Goal: Task Accomplishment & Management: Use online tool/utility

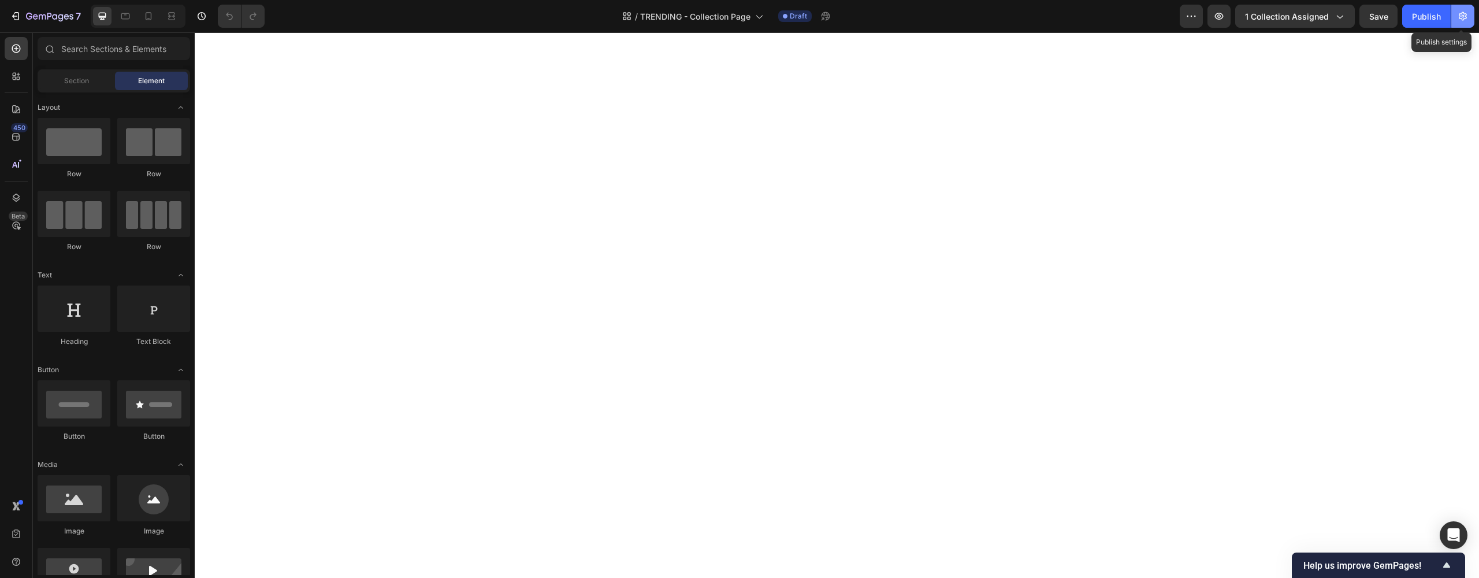
click at [1460, 20] on icon "button" at bounding box center [1463, 16] width 12 height 12
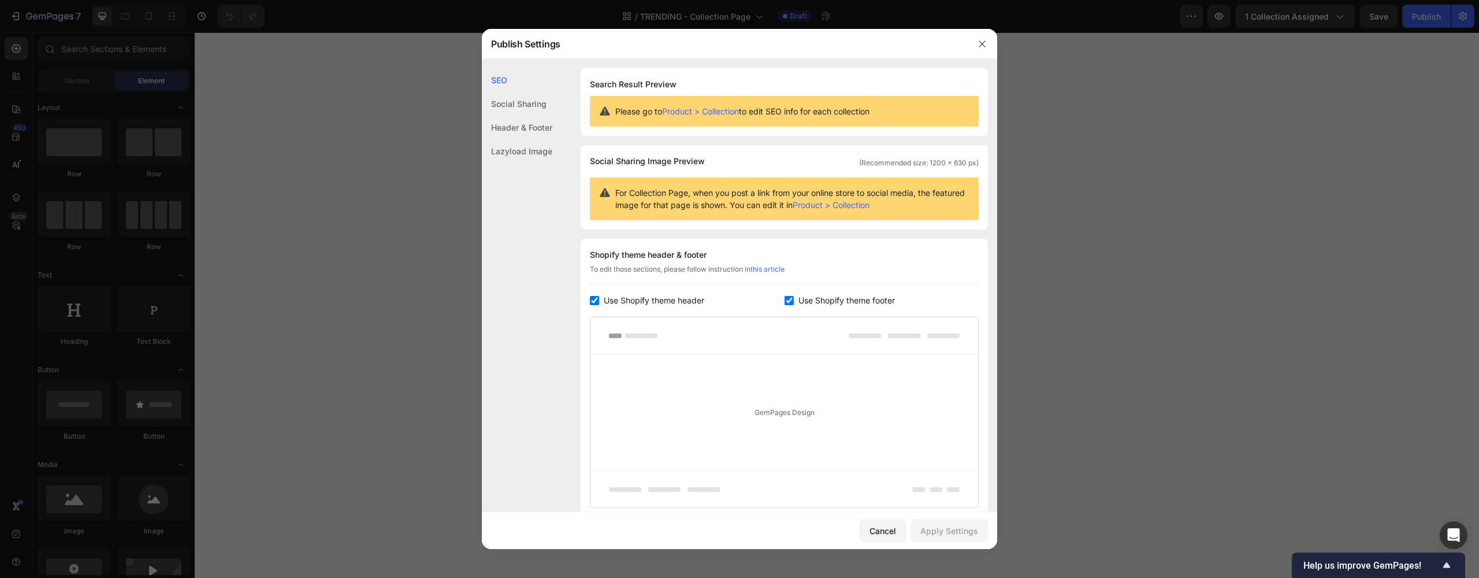
click at [535, 104] on div "Social Sharing" at bounding box center [517, 104] width 70 height 24
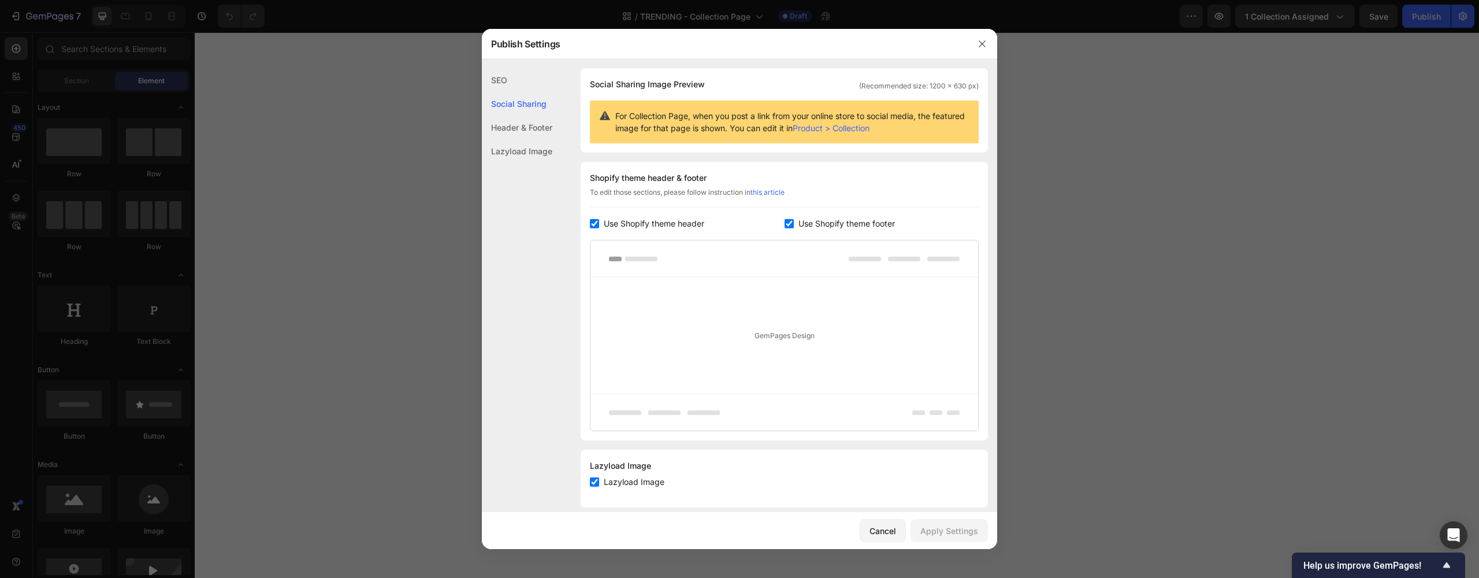
scroll to position [58, 0]
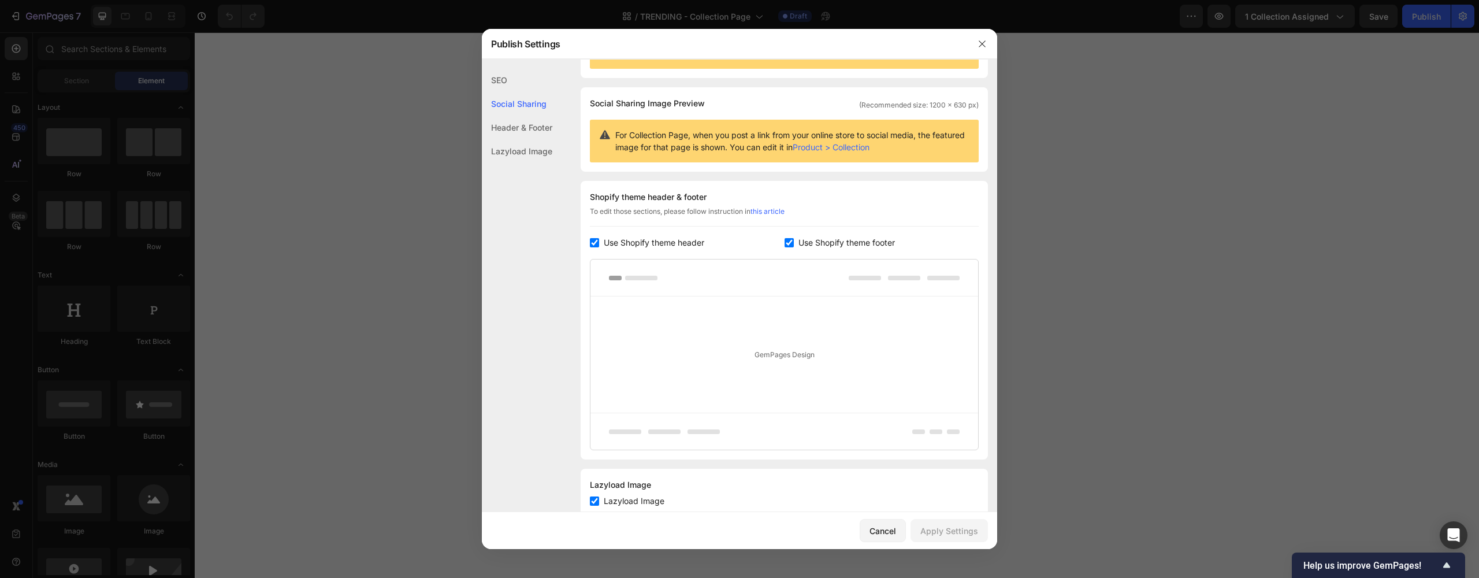
click at [869, 147] on link "Product > Collection" at bounding box center [831, 147] width 77 height 10
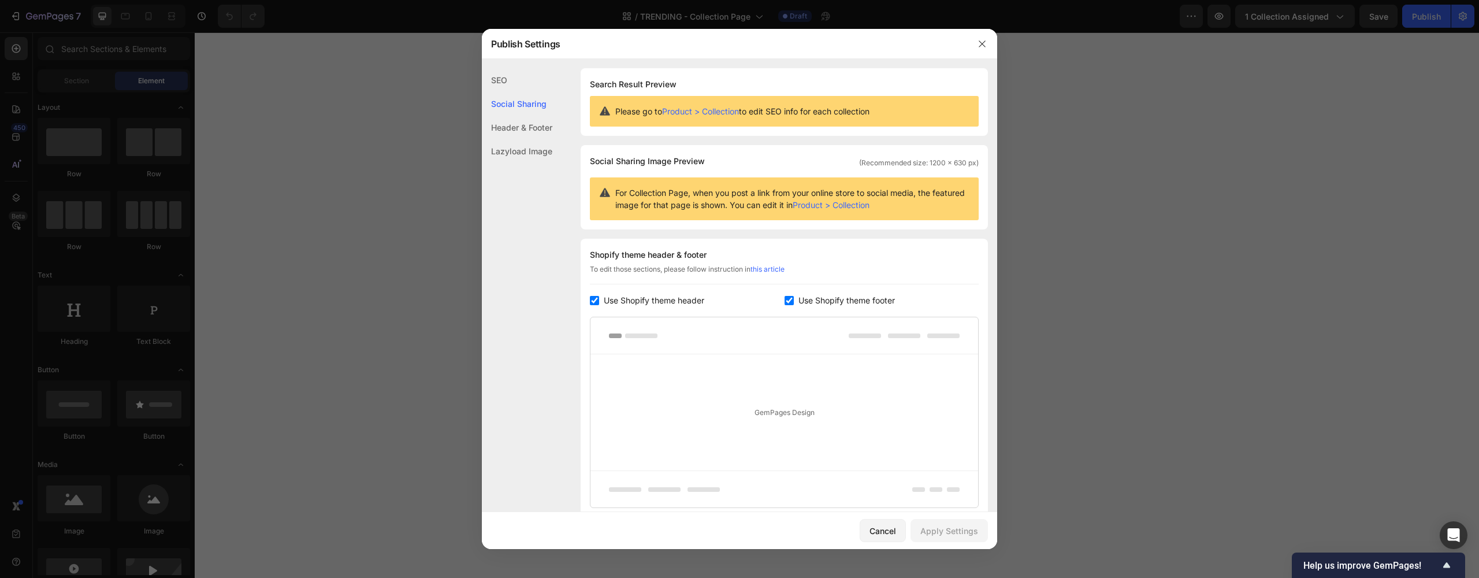
scroll to position [91, 0]
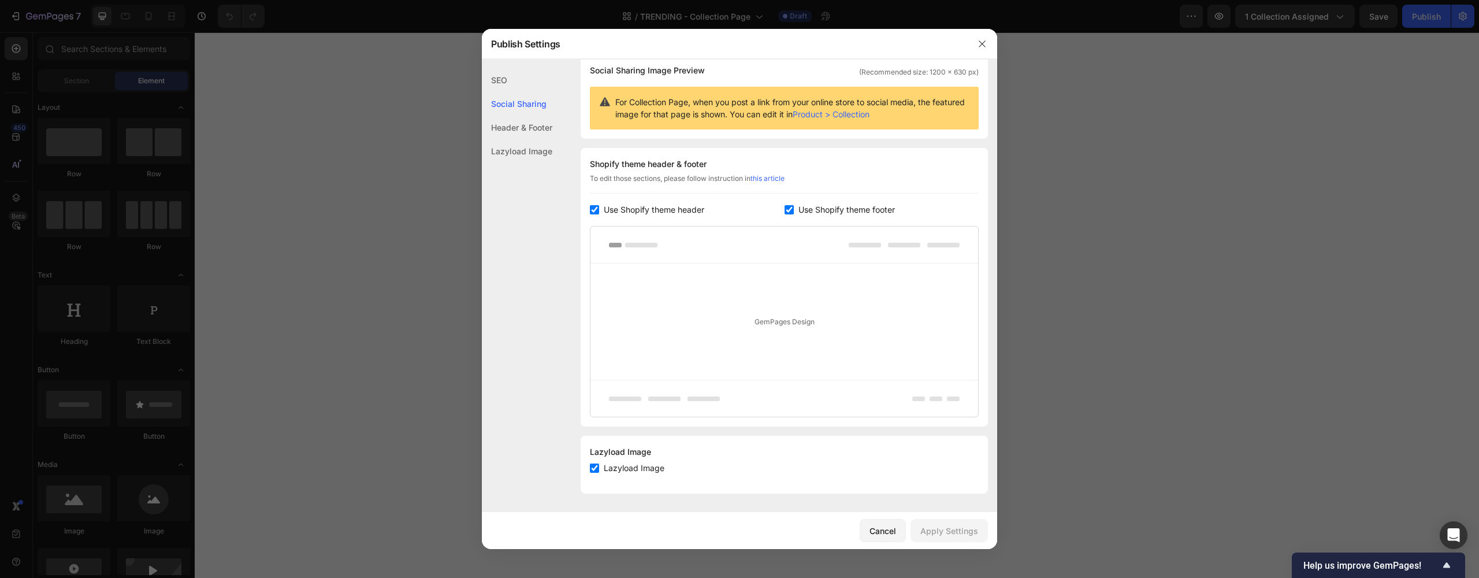
click at [514, 149] on div "Lazyload Image" at bounding box center [517, 151] width 70 height 24
click at [519, 150] on div "Lazyload Image" at bounding box center [517, 151] width 70 height 24
click at [986, 42] on icon "button" at bounding box center [981, 43] width 9 height 9
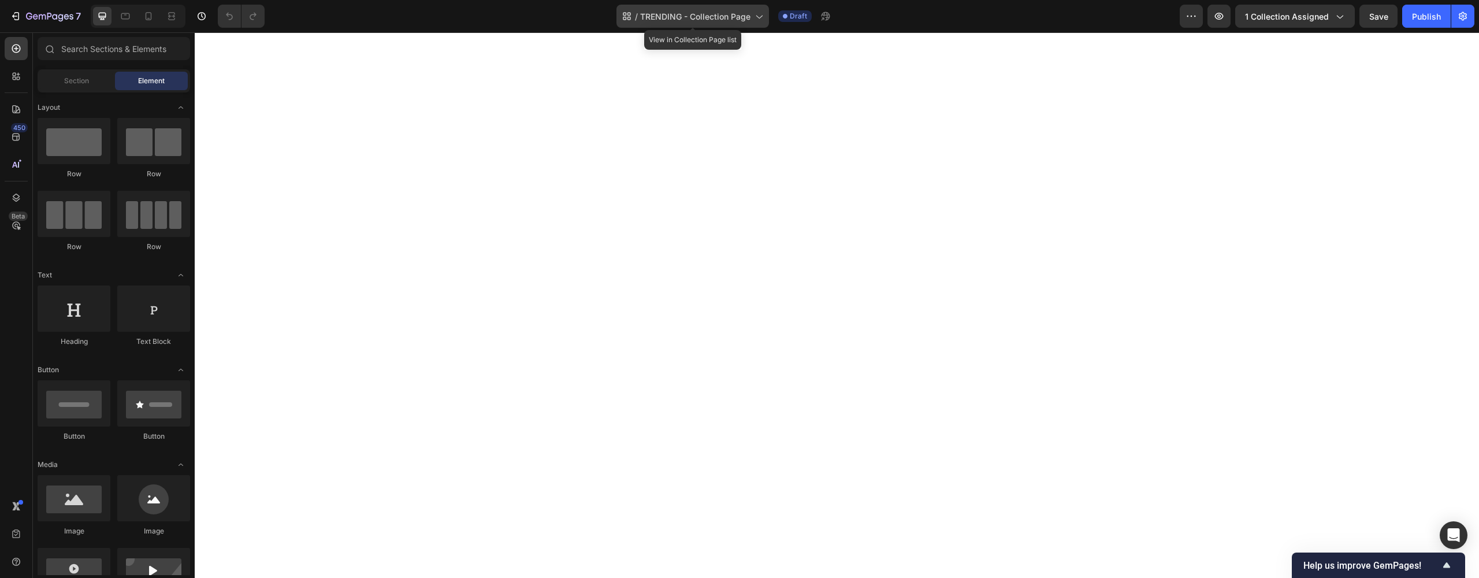
click at [754, 20] on icon at bounding box center [759, 16] width 12 height 12
click at [17, 24] on button "7" at bounding box center [45, 16] width 81 height 23
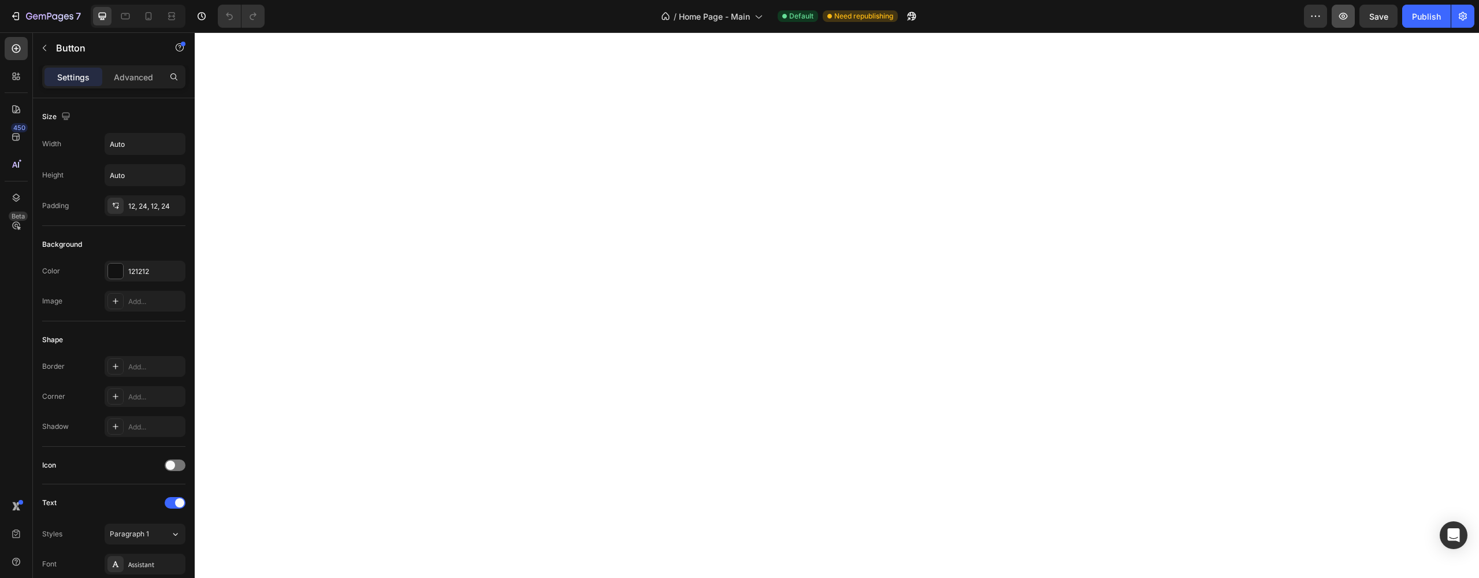
click at [1341, 20] on icon "button" at bounding box center [1343, 16] width 12 height 12
click at [27, 16] on icon "button" at bounding box center [29, 16] width 6 height 7
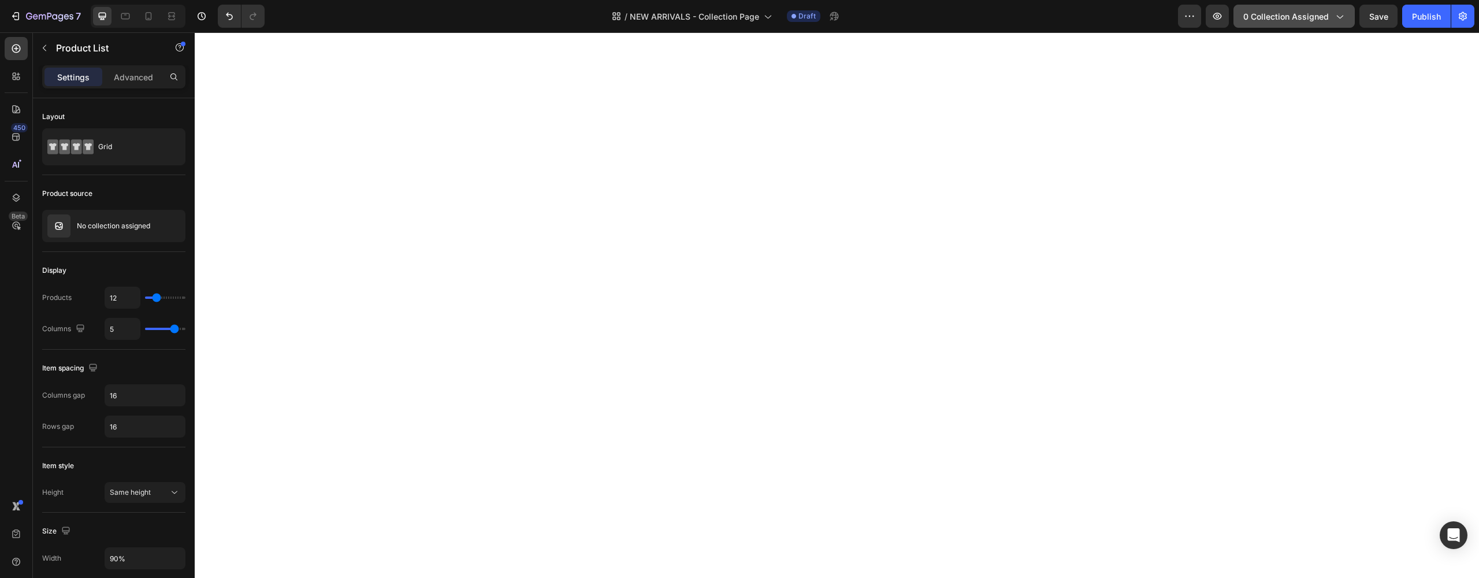
click at [1333, 20] on div "0 collection assigned" at bounding box center [1294, 16] width 102 height 12
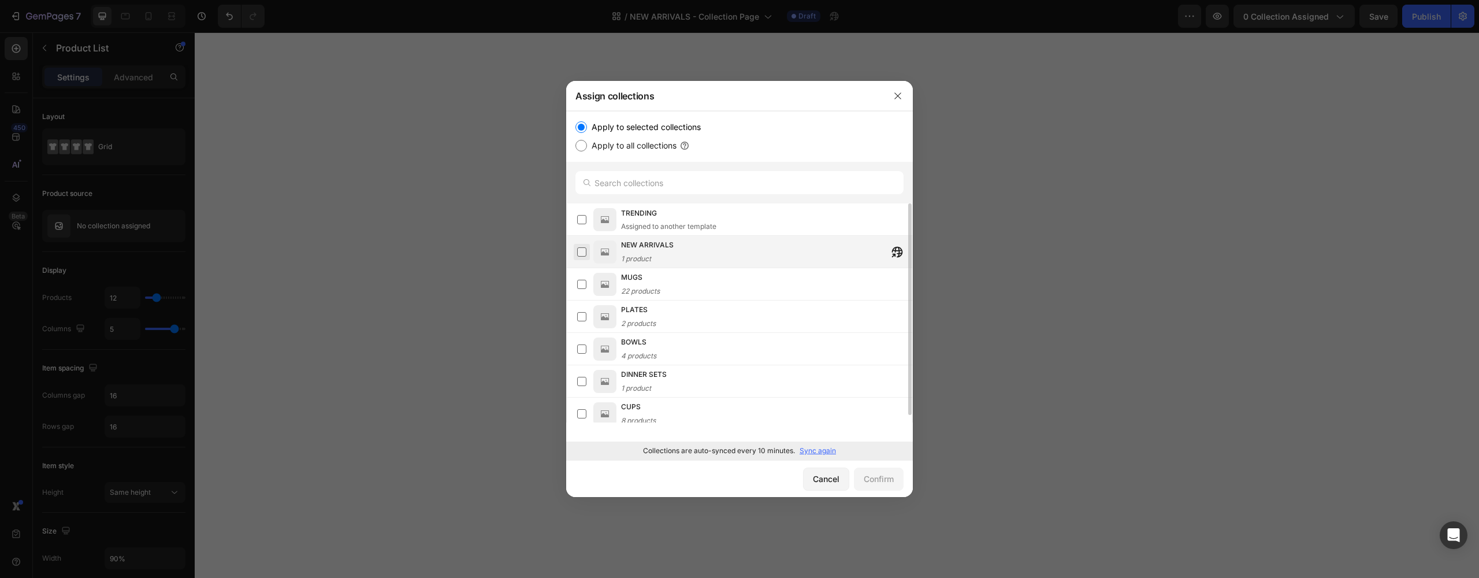
click at [585, 252] on label at bounding box center [581, 251] width 9 height 9
click at [878, 485] on button "Confirm" at bounding box center [879, 478] width 50 height 23
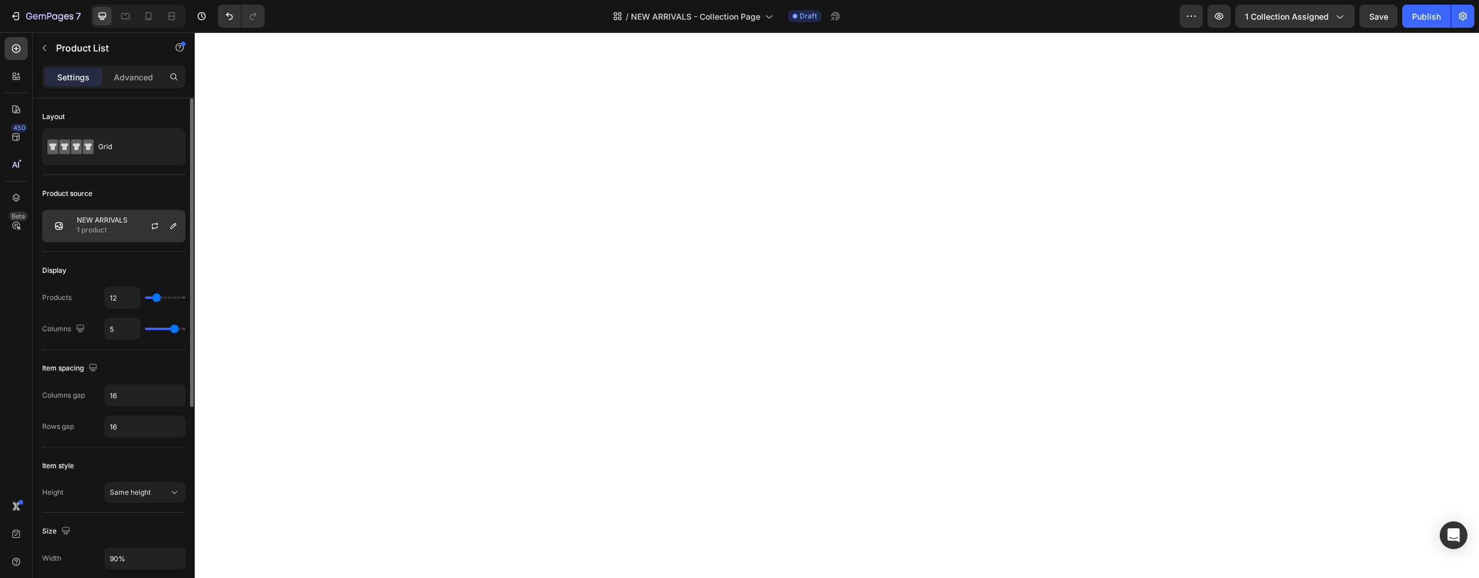
click at [106, 228] on p "1 product" at bounding box center [102, 230] width 51 height 12
click at [1372, 28] on div "7 Version history / NEW ARRIVALS - Collection Page Draft Preview 1 collection a…" at bounding box center [739, 16] width 1479 height 33
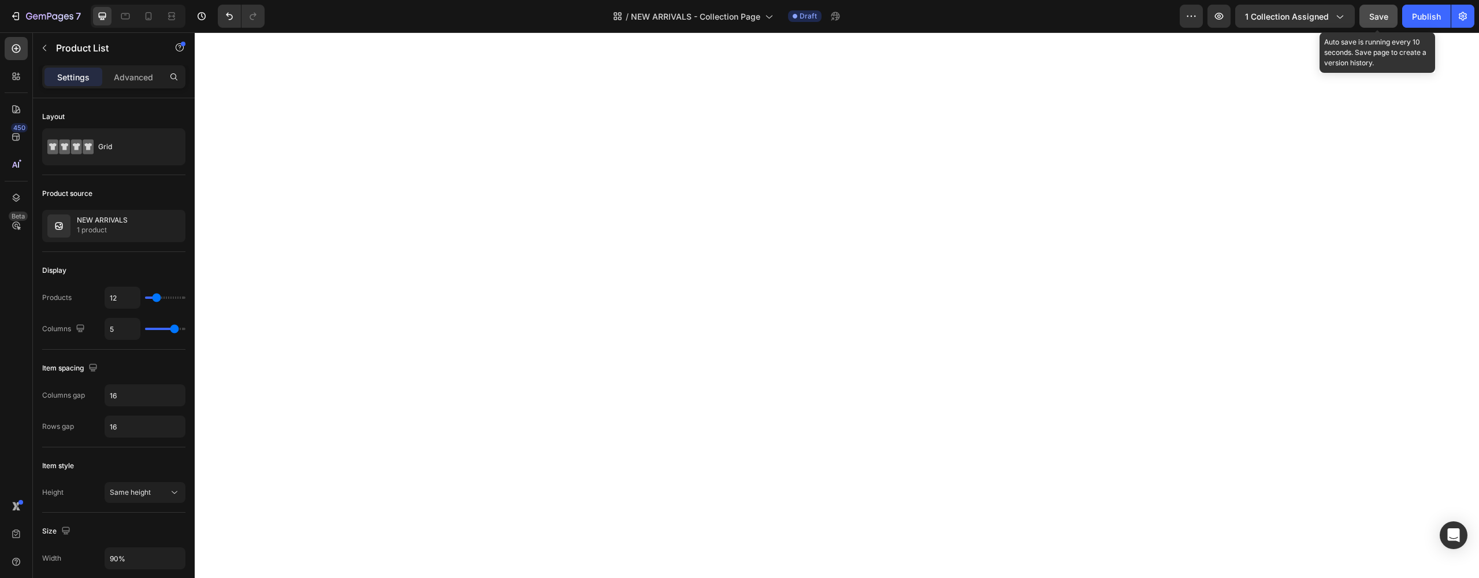
click at [1375, 21] on div "Save" at bounding box center [1378, 16] width 19 height 12
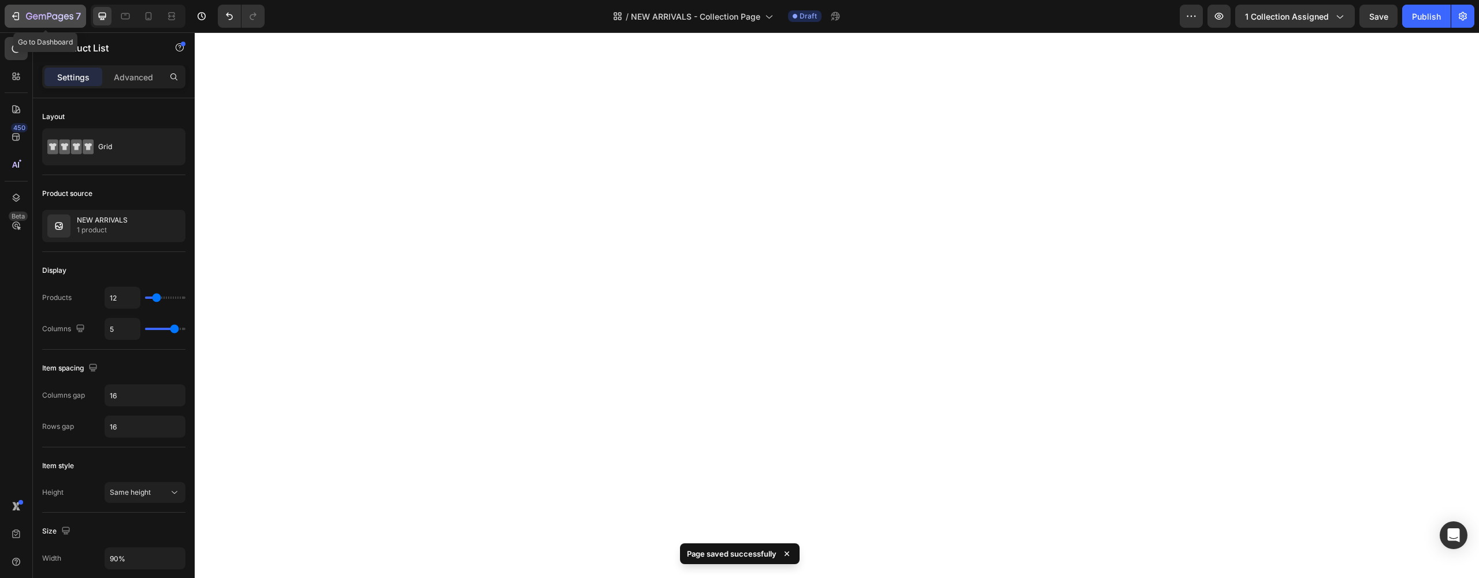
click at [57, 16] on icon "button" at bounding box center [54, 16] width 5 height 5
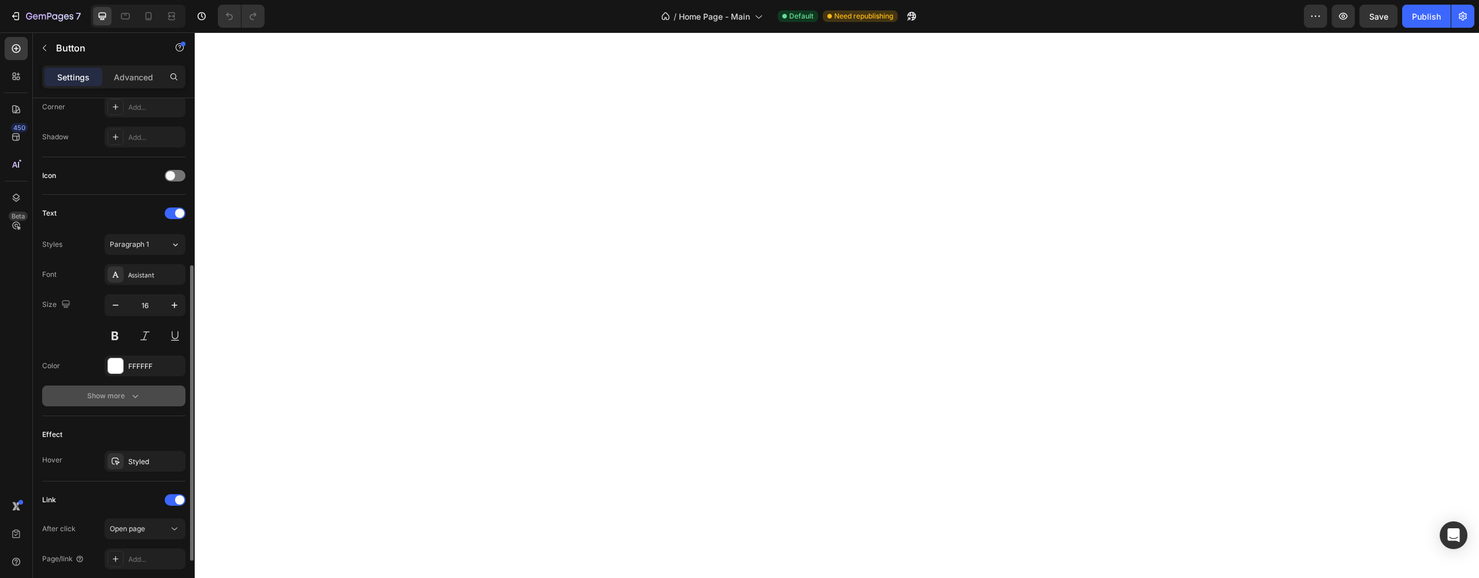
scroll to position [376, 0]
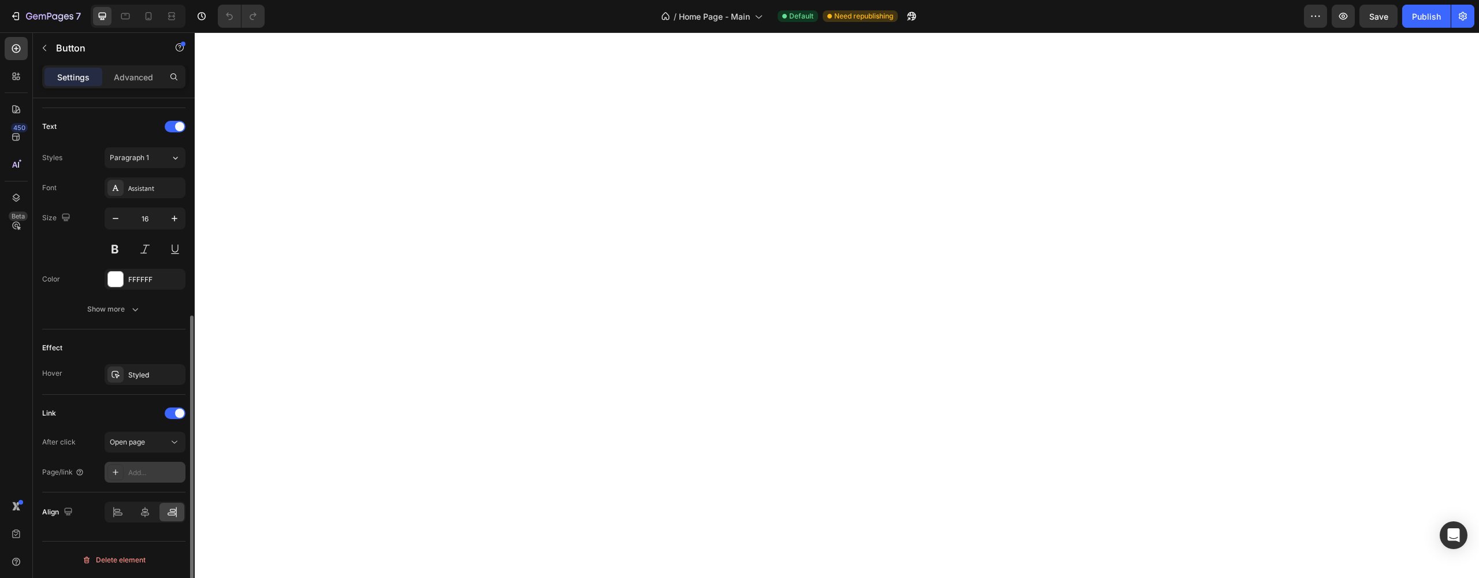
click at [117, 470] on icon at bounding box center [115, 471] width 9 height 9
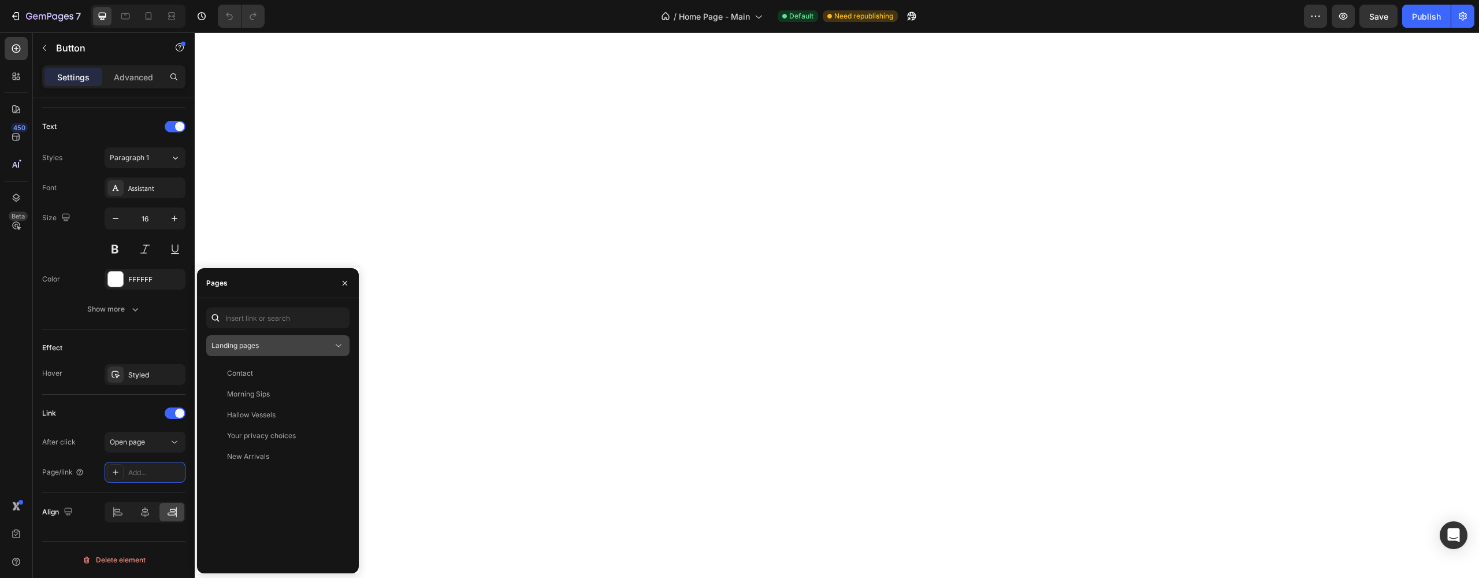
click at [317, 348] on div "Landing pages" at bounding box center [271, 345] width 121 height 10
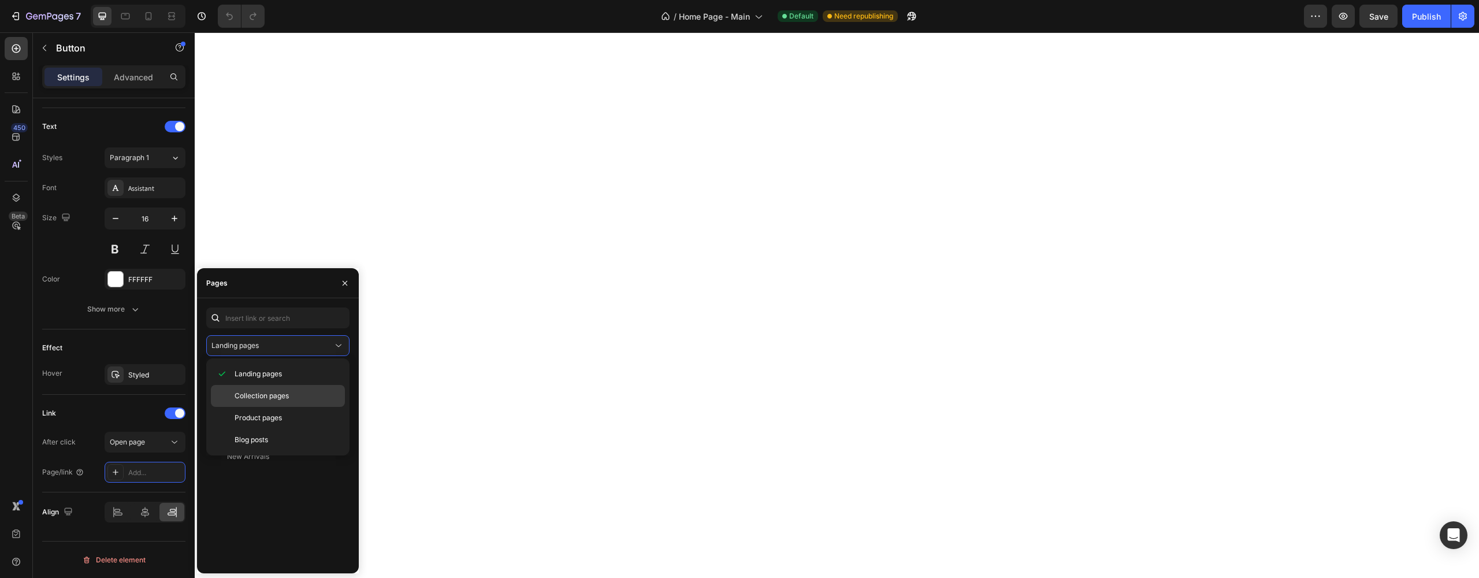
click at [265, 400] on span "Collection pages" at bounding box center [262, 395] width 54 height 10
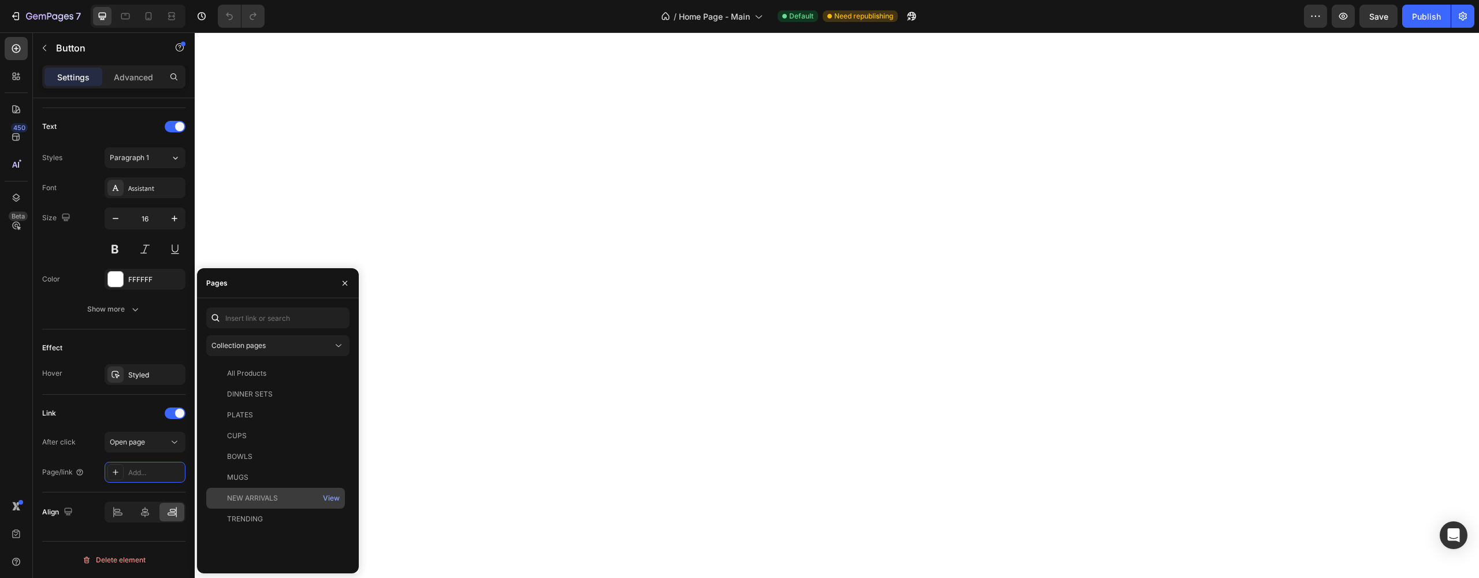
click at [277, 498] on div "NEW ARRIVALS" at bounding box center [252, 498] width 51 height 10
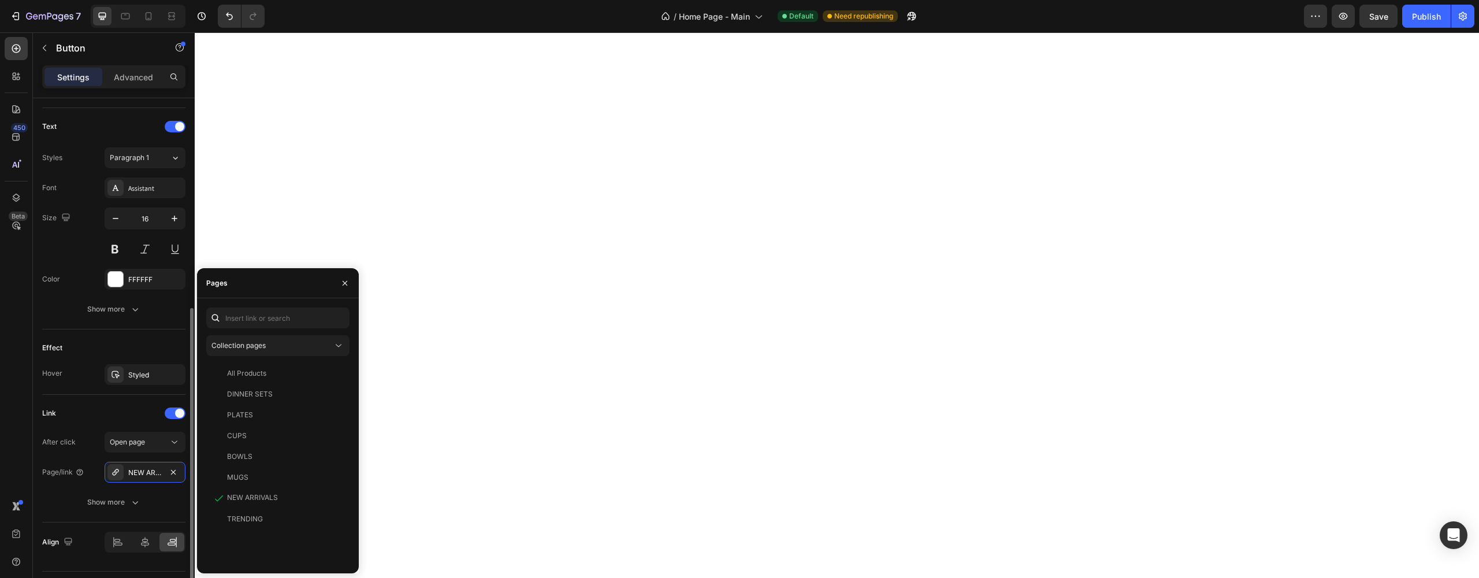
click at [73, 441] on div "After click" at bounding box center [59, 442] width 34 height 10
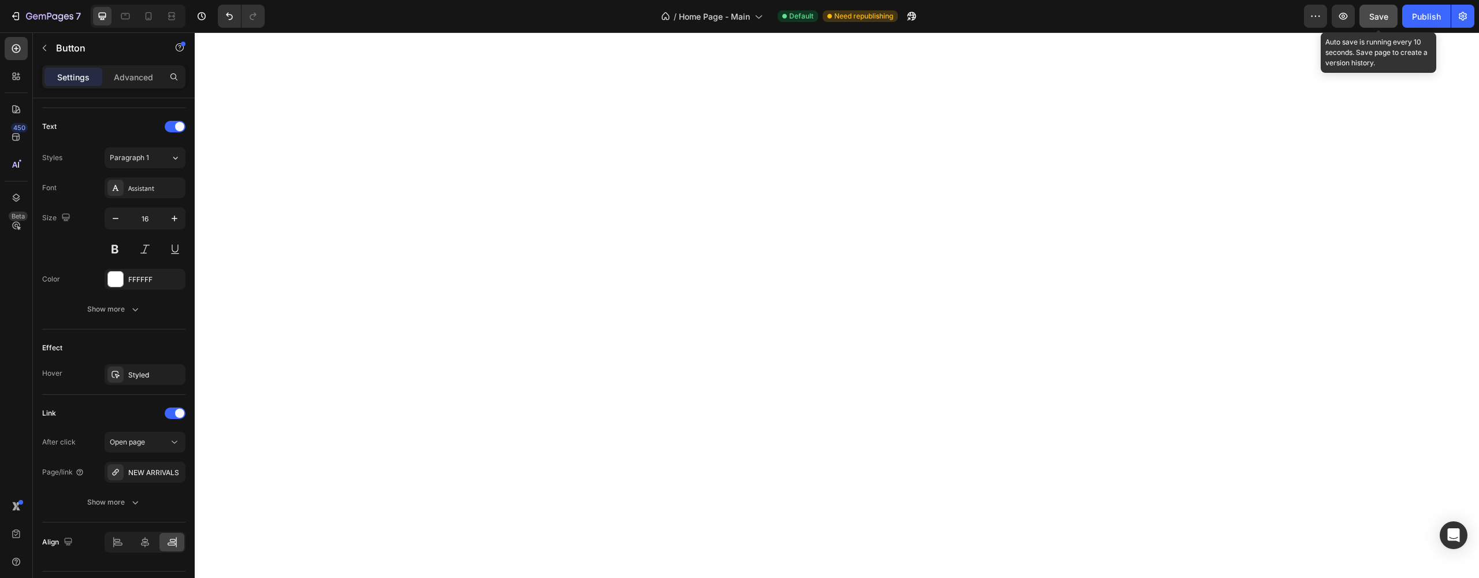
click at [1367, 23] on button "Save" at bounding box center [1378, 16] width 38 height 23
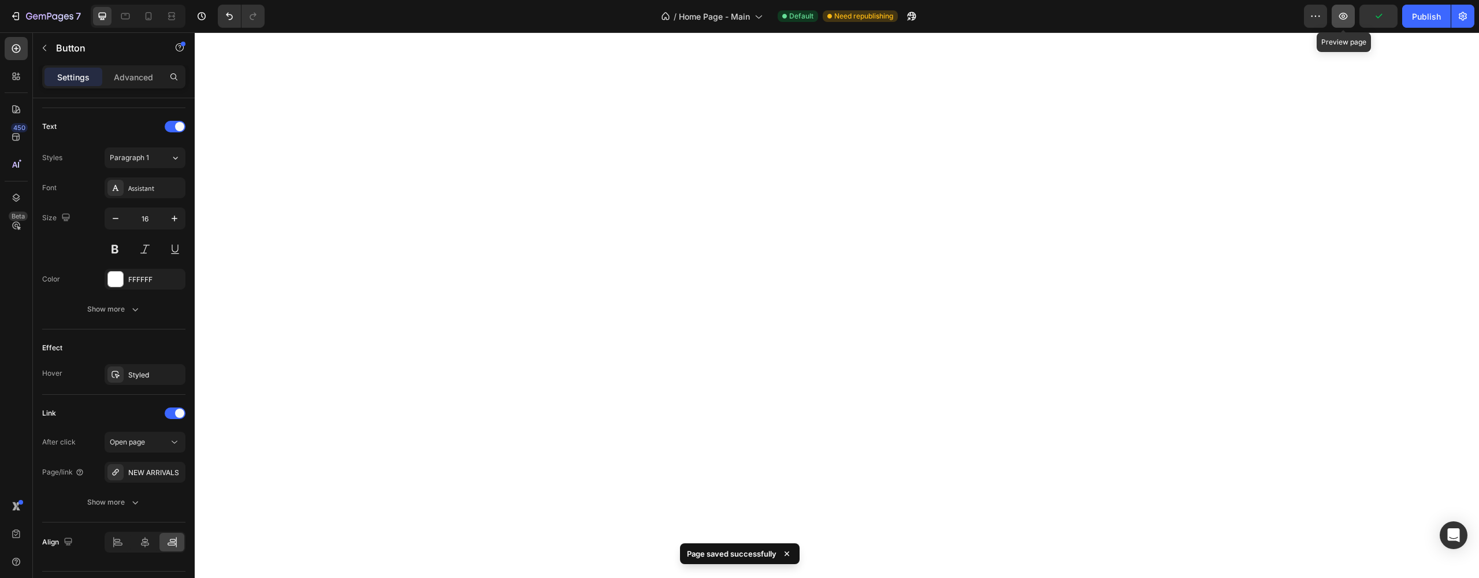
click at [1345, 18] on icon "button" at bounding box center [1343, 16] width 9 height 7
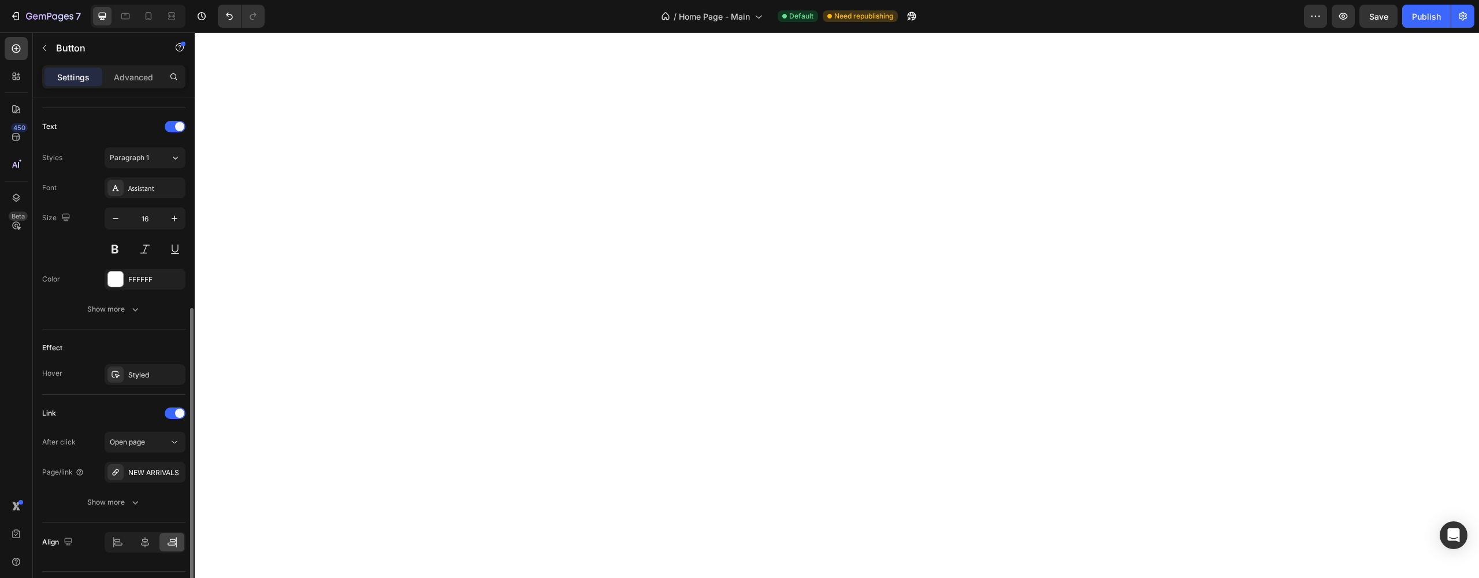
scroll to position [406, 0]
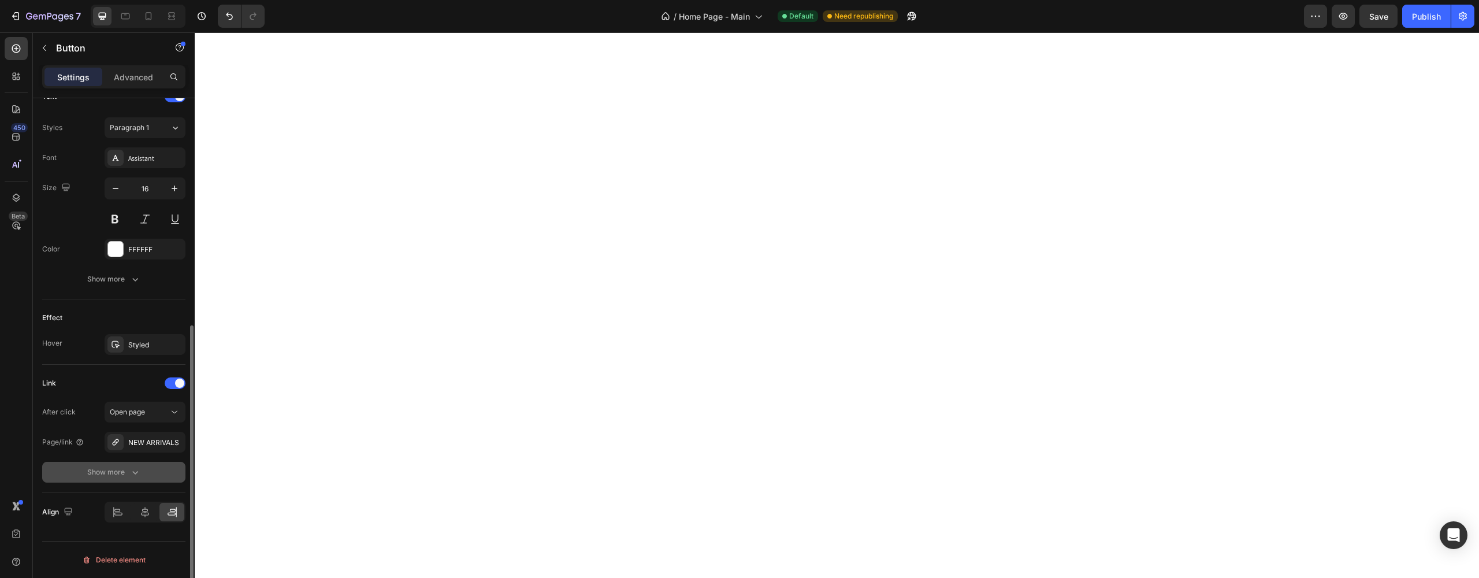
click at [95, 473] on div "Show more" at bounding box center [114, 472] width 54 height 12
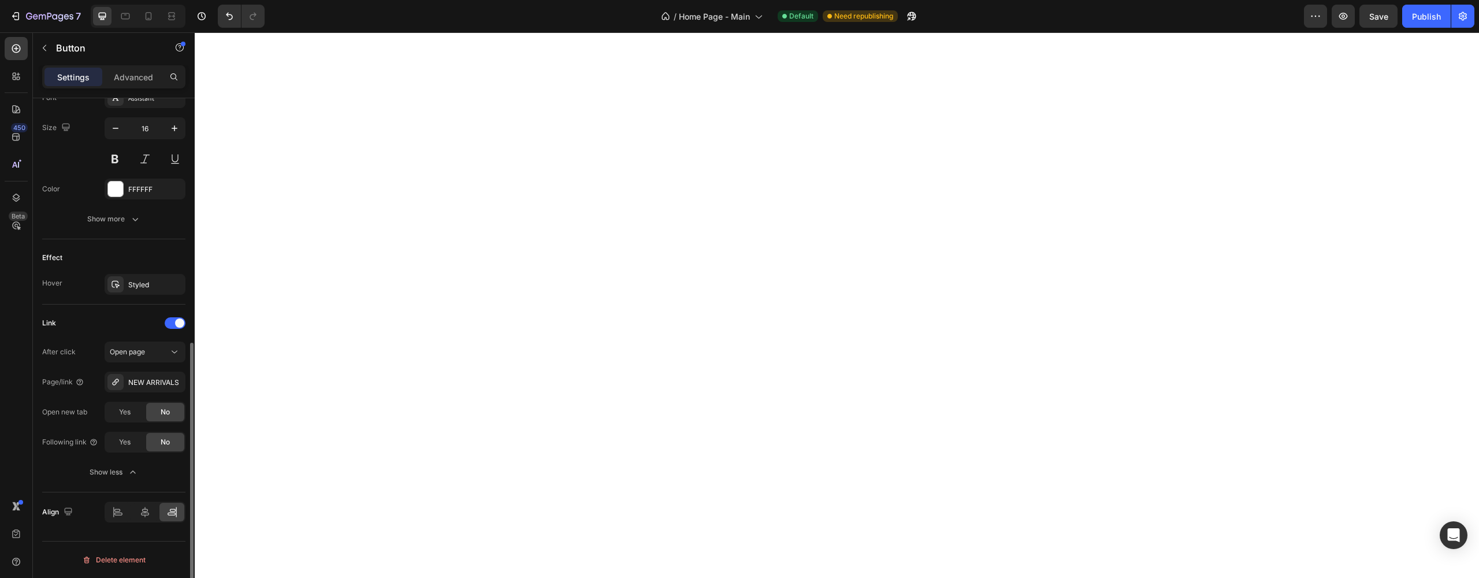
scroll to position [364, 0]
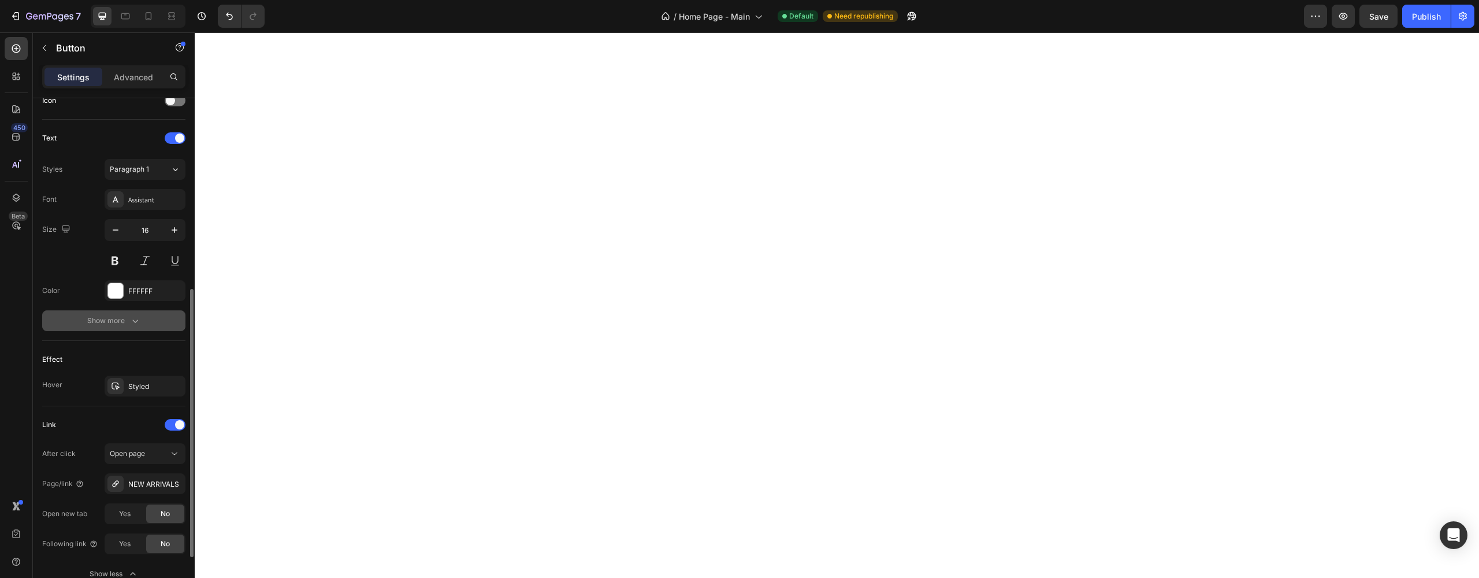
click at [107, 321] on div "Show more" at bounding box center [114, 321] width 54 height 12
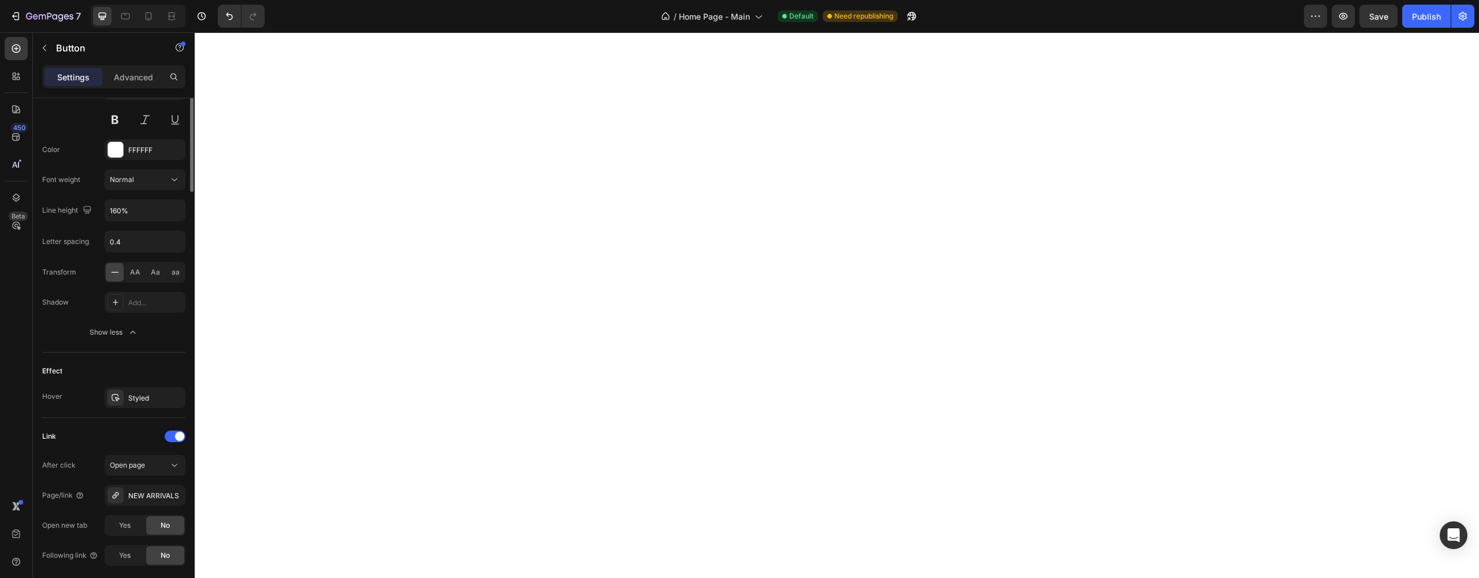
scroll to position [0, 0]
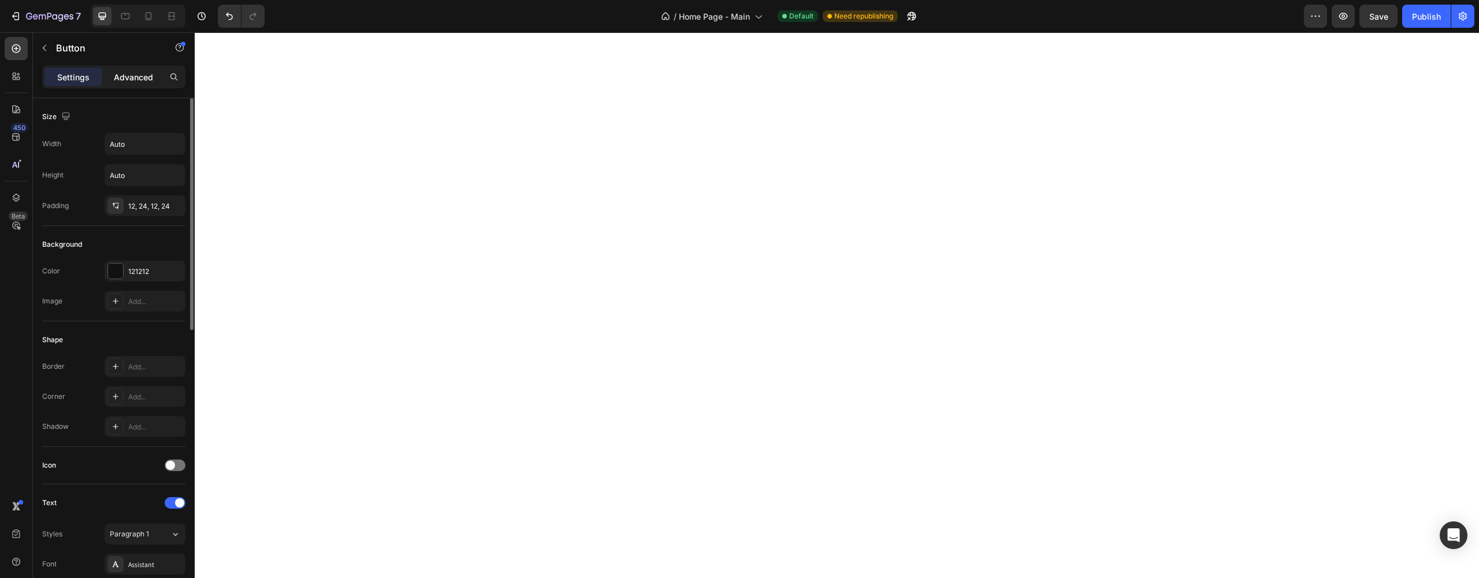
click at [142, 79] on p "Advanced" at bounding box center [133, 77] width 39 height 12
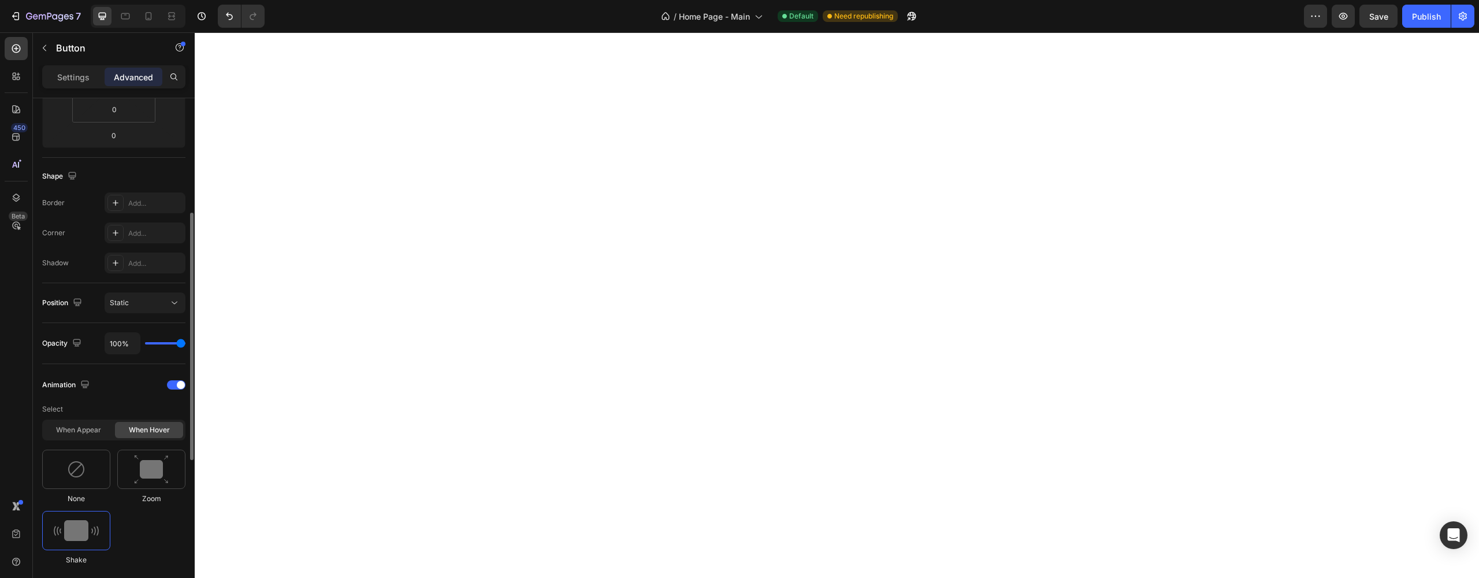
scroll to position [340, 0]
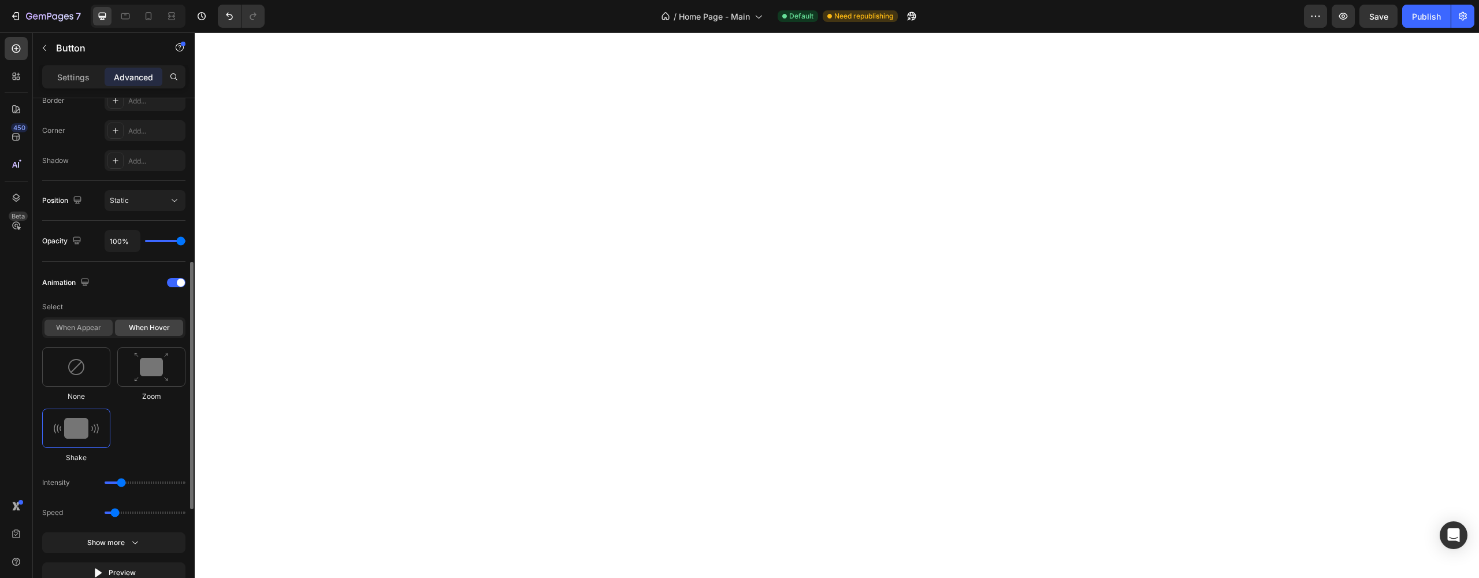
click at [82, 328] on div "When appear" at bounding box center [78, 327] width 68 height 16
type input "1.7"
click at [142, 375] on img at bounding box center [151, 366] width 31 height 21
click at [144, 363] on img at bounding box center [151, 366] width 31 height 21
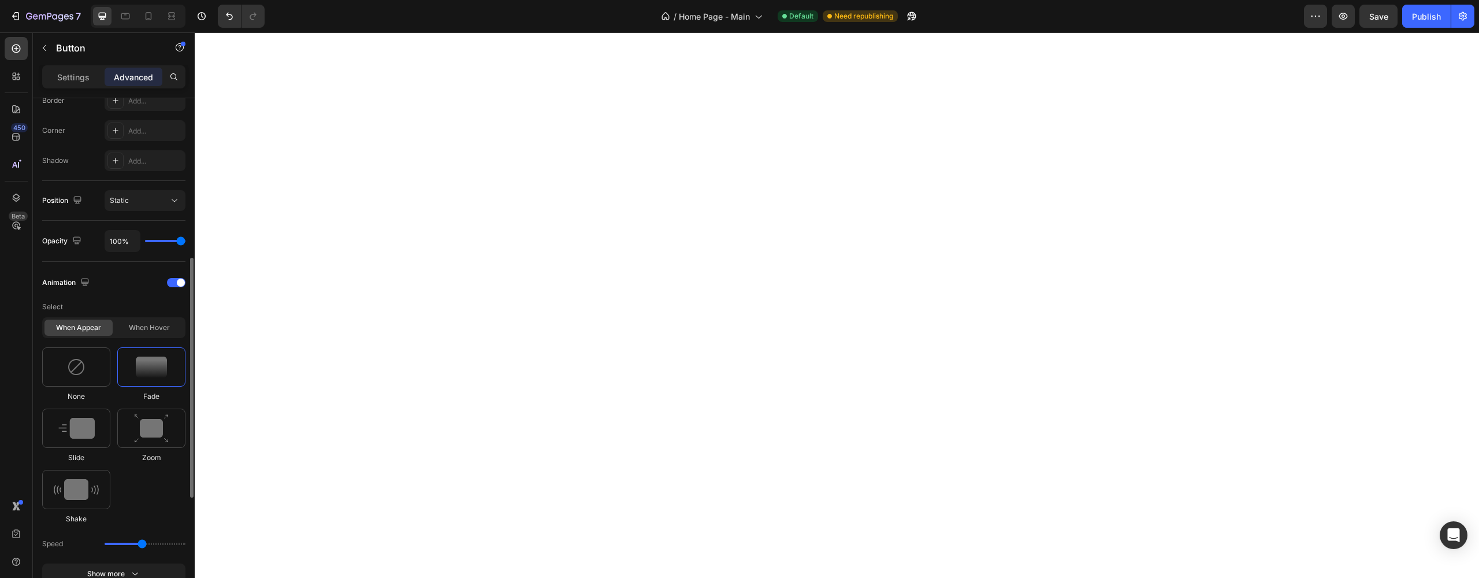
click at [147, 370] on img at bounding box center [151, 366] width 31 height 21
click at [95, 326] on div "When appear" at bounding box center [78, 327] width 68 height 16
type input "1.7"
click at [152, 362] on img at bounding box center [151, 366] width 31 height 21
click at [1342, 20] on icon "button" at bounding box center [1343, 16] width 12 height 12
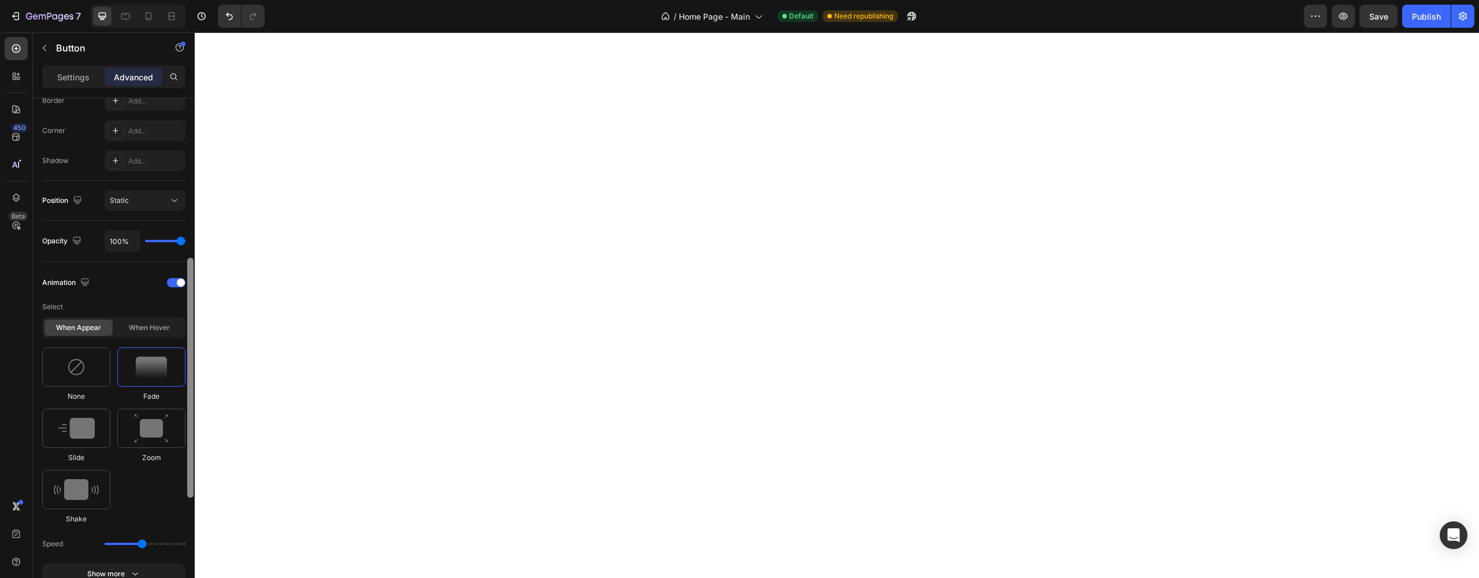
scroll to position [0, 0]
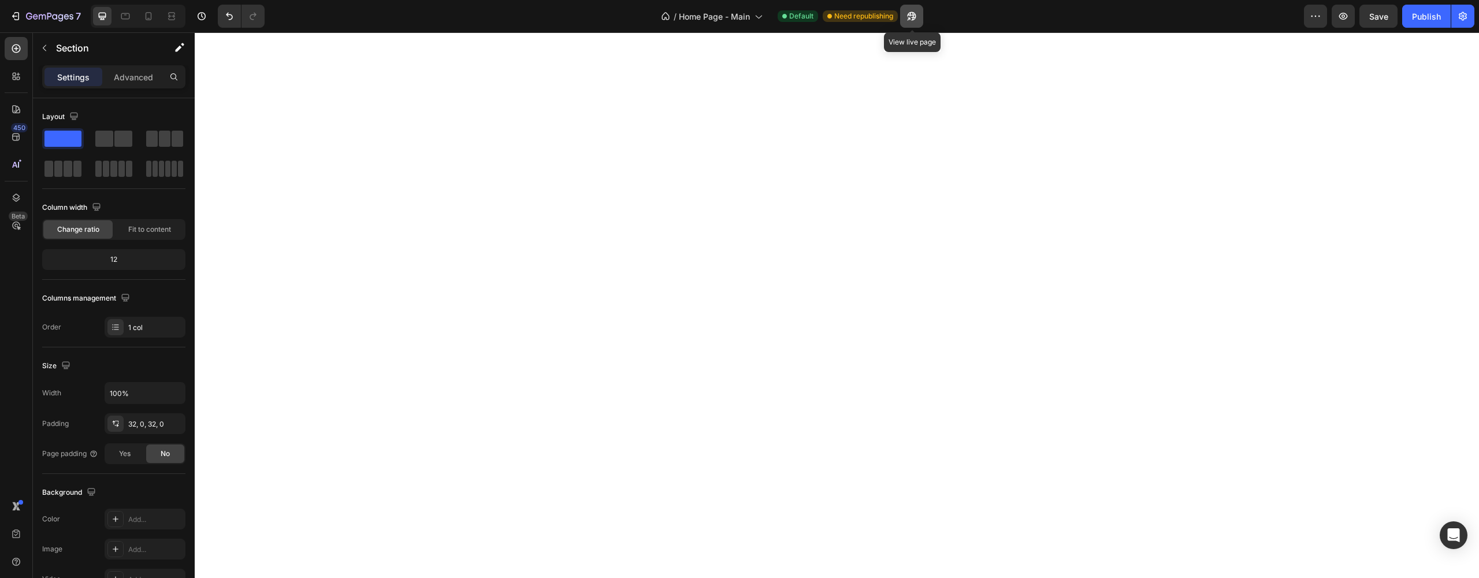
click at [913, 21] on icon "button" at bounding box center [912, 16] width 12 height 12
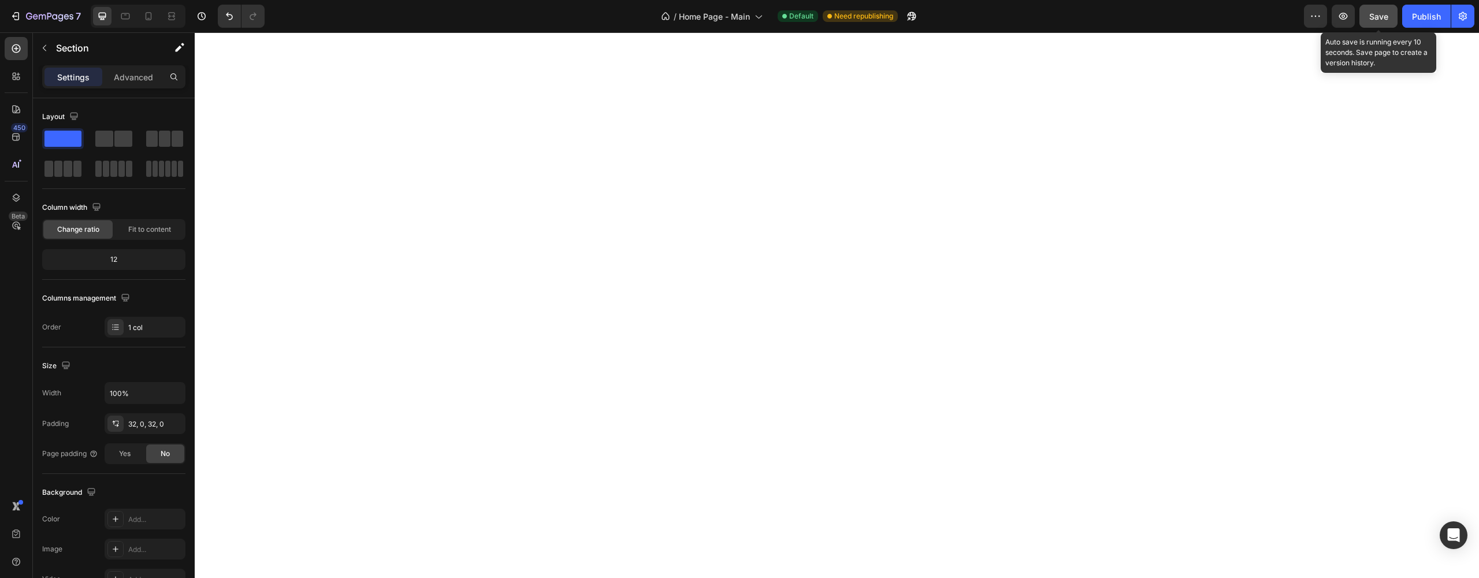
click at [1373, 15] on span "Save" at bounding box center [1378, 17] width 19 height 10
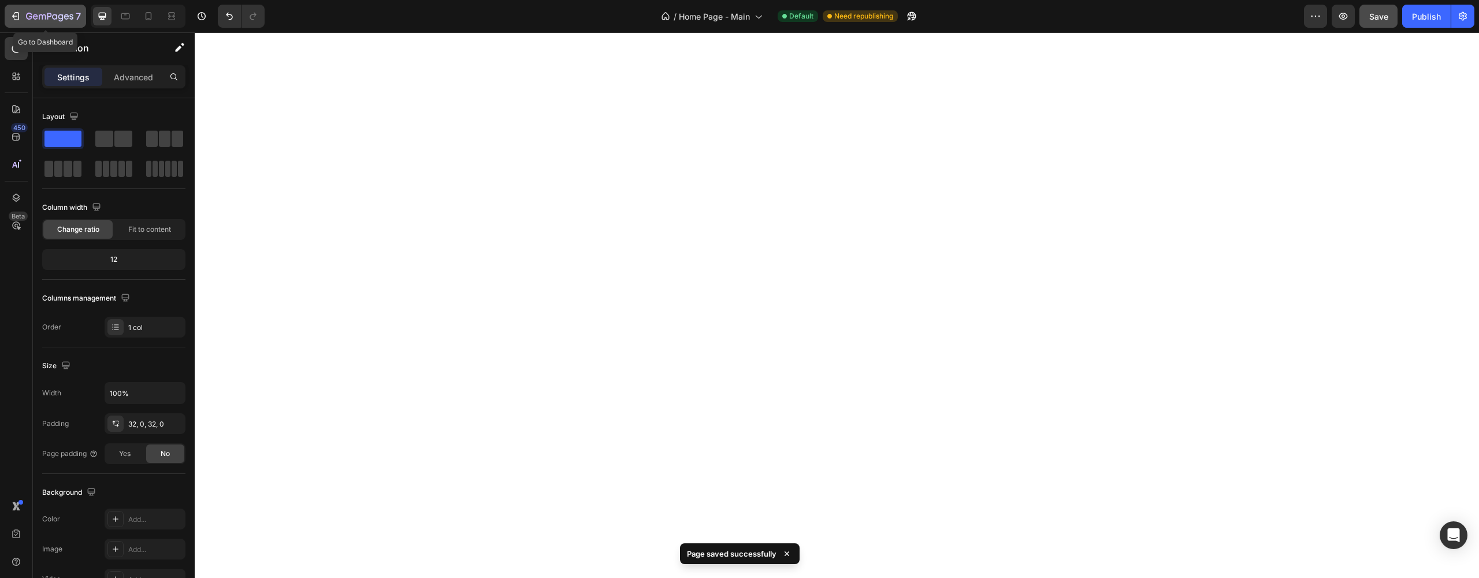
click at [50, 9] on div "7" at bounding box center [53, 16] width 55 height 14
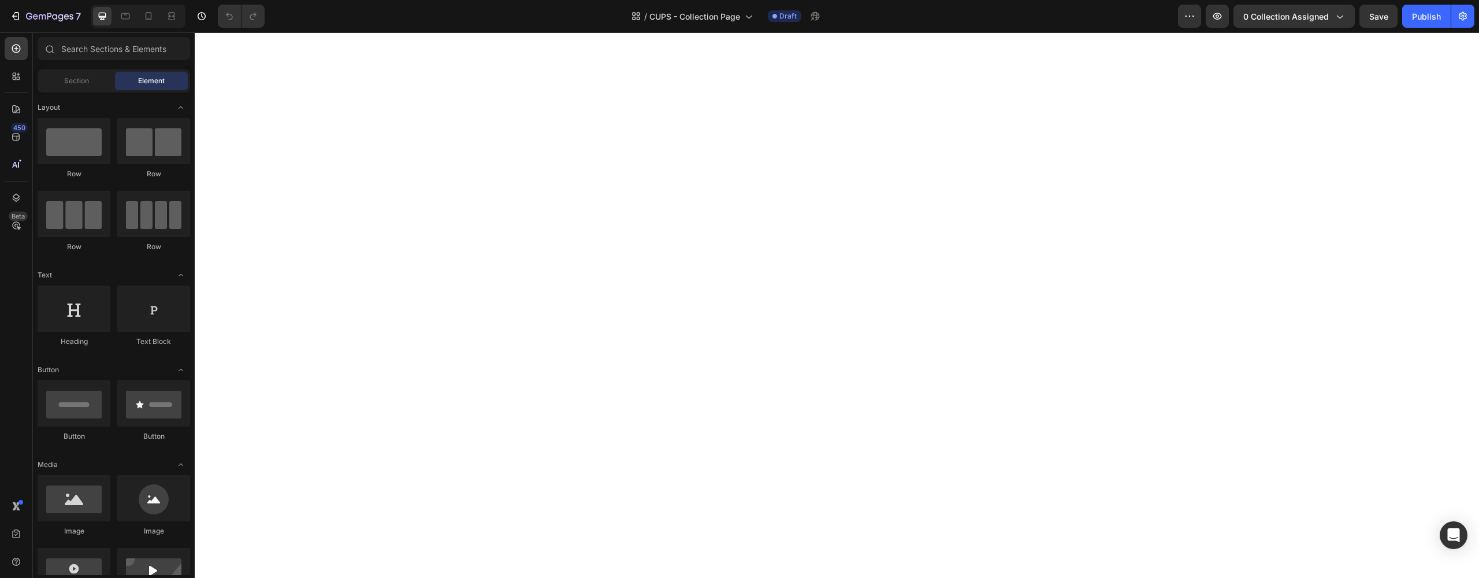
click at [148, 27] on div at bounding box center [138, 16] width 95 height 23
click at [151, 21] on icon at bounding box center [149, 16] width 12 height 12
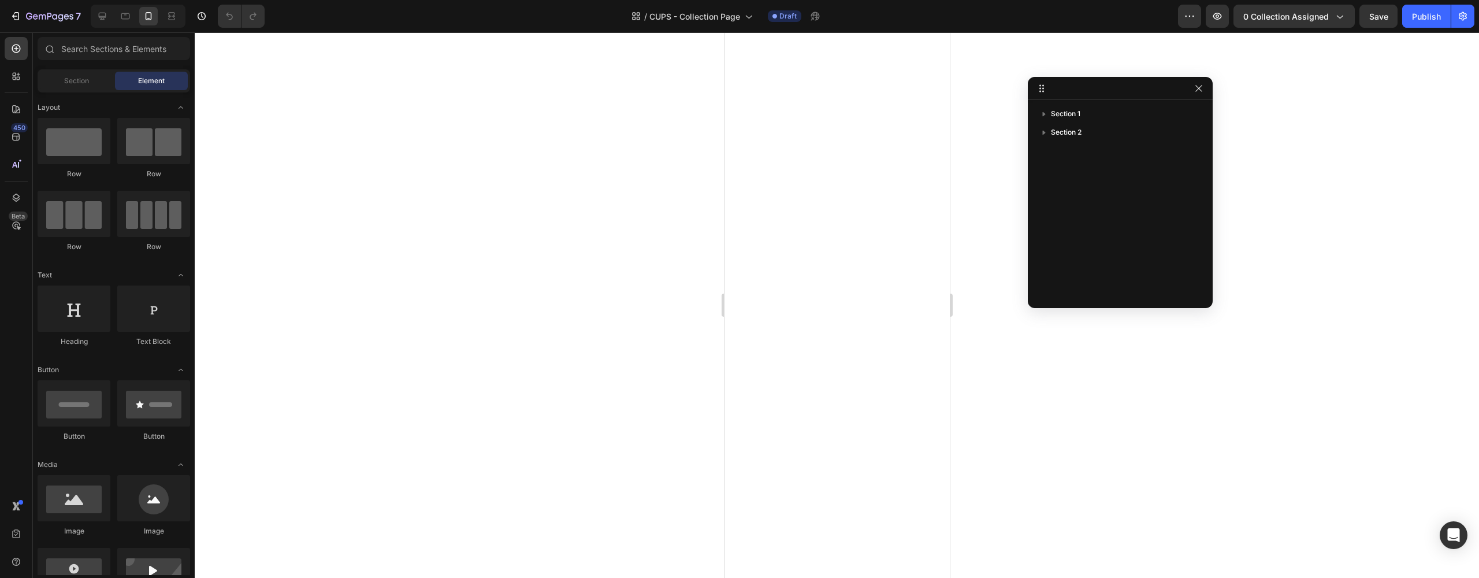
click at [622, 315] on div at bounding box center [837, 304] width 1284 height 545
click at [36, 12] on div "7" at bounding box center [53, 16] width 55 height 14
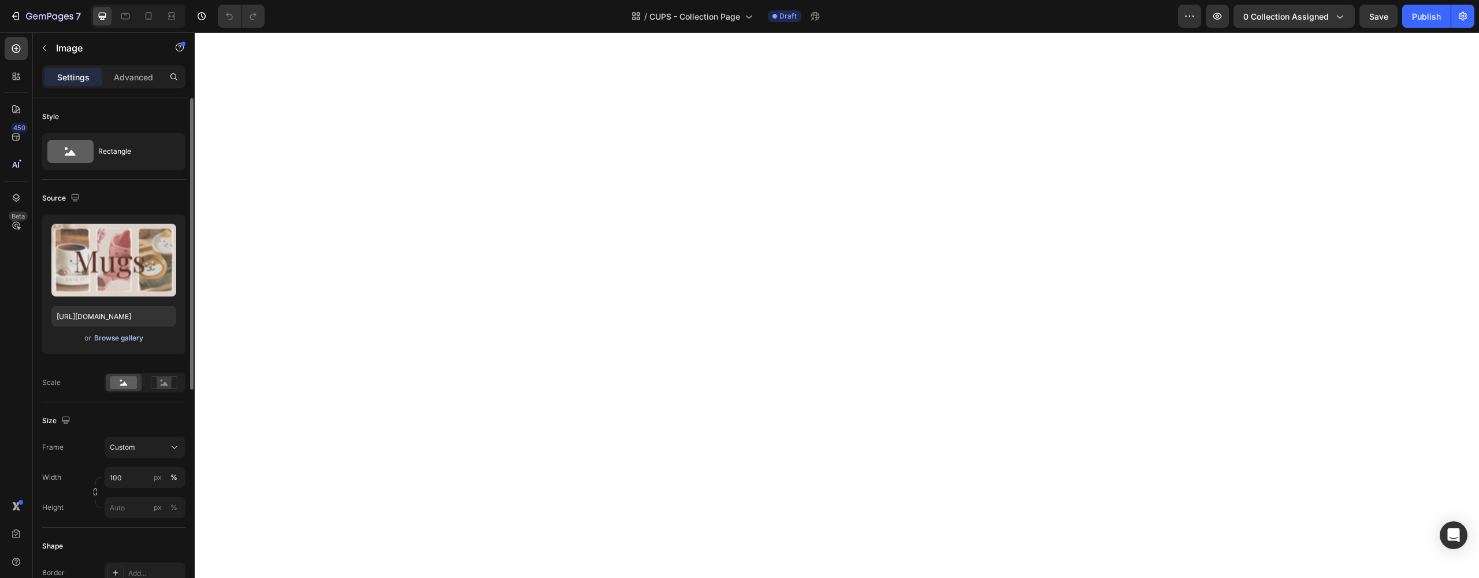
click at [116, 337] on div "Browse gallery" at bounding box center [118, 338] width 49 height 10
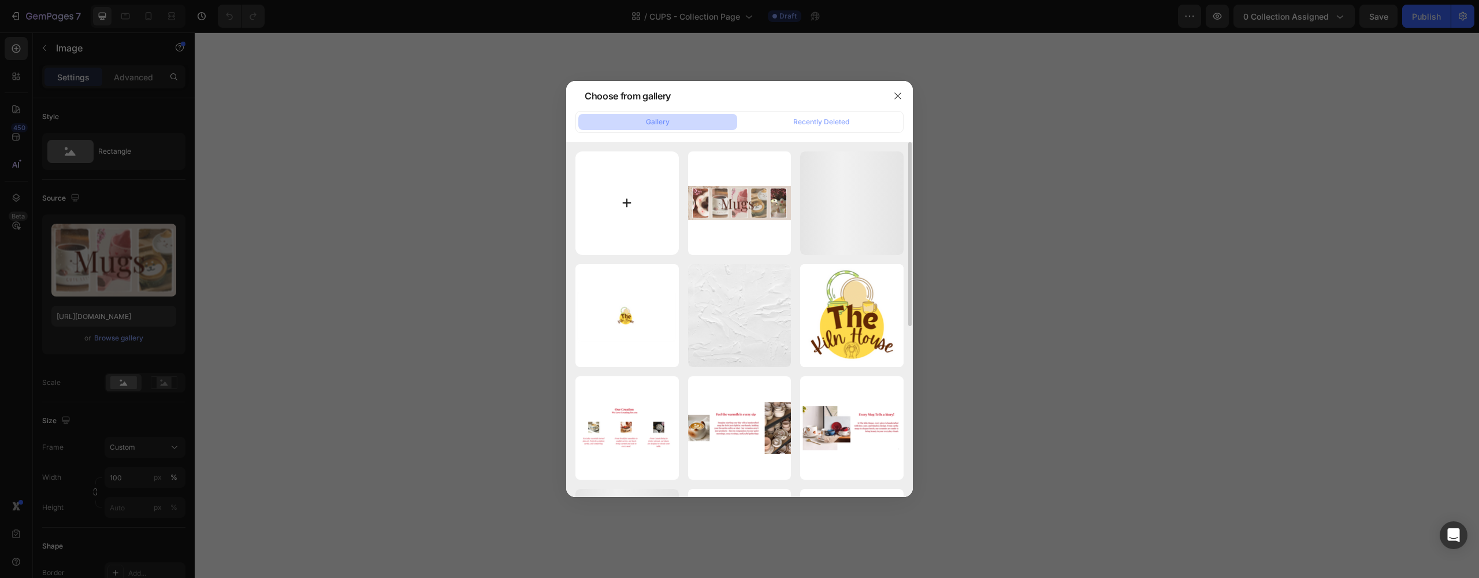
click at [608, 194] on input "file" at bounding box center [626, 202] width 103 height 103
click at [898, 96] on icon "button" at bounding box center [897, 95] width 6 height 6
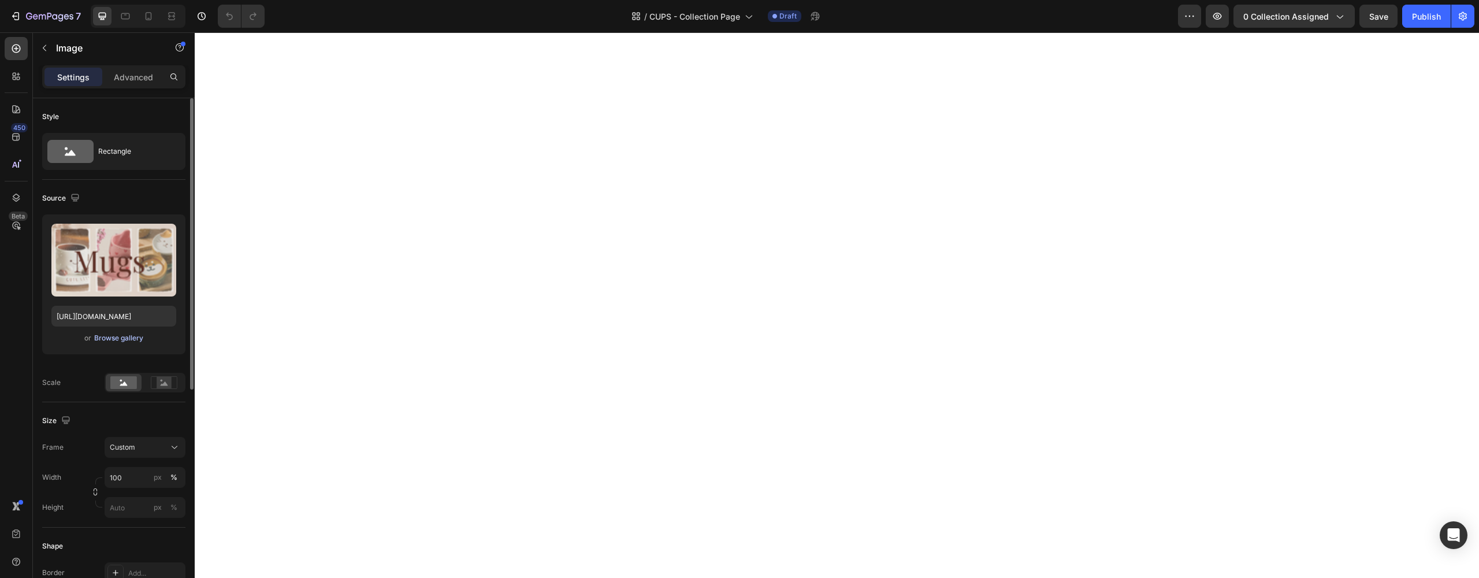
click at [101, 337] on div "Browse gallery" at bounding box center [118, 338] width 49 height 10
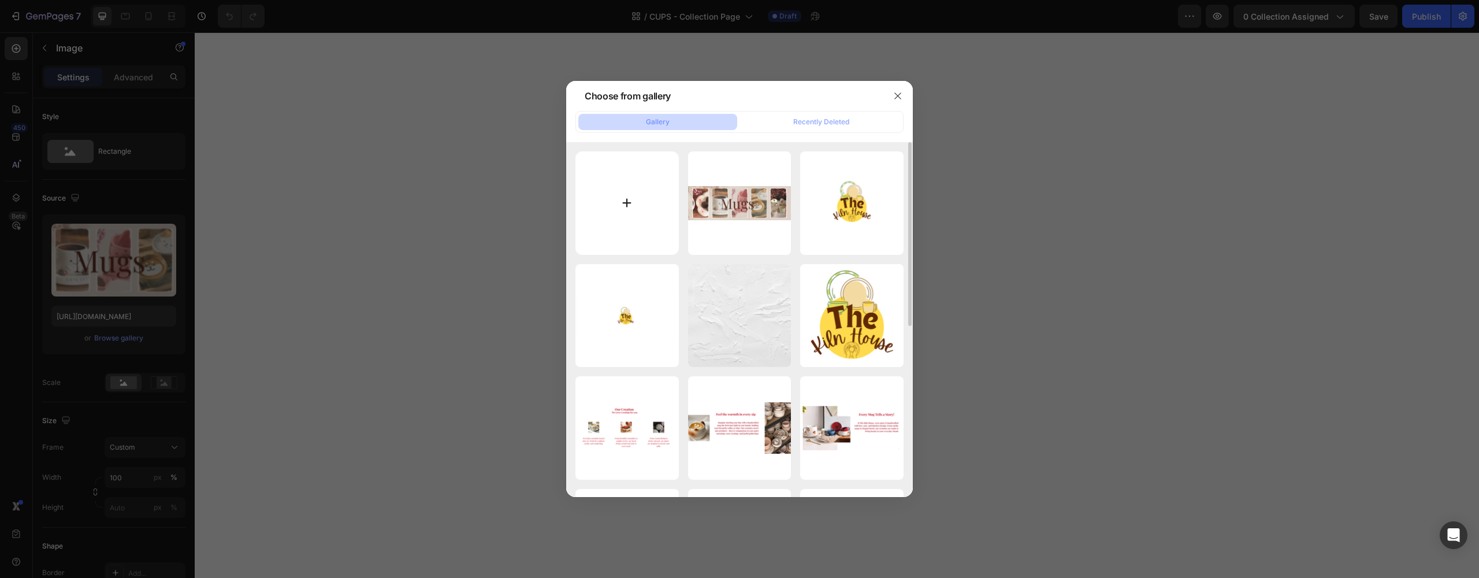
click at [640, 204] on input "file" at bounding box center [626, 202] width 103 height 103
click at [903, 97] on button "button" at bounding box center [897, 96] width 18 height 18
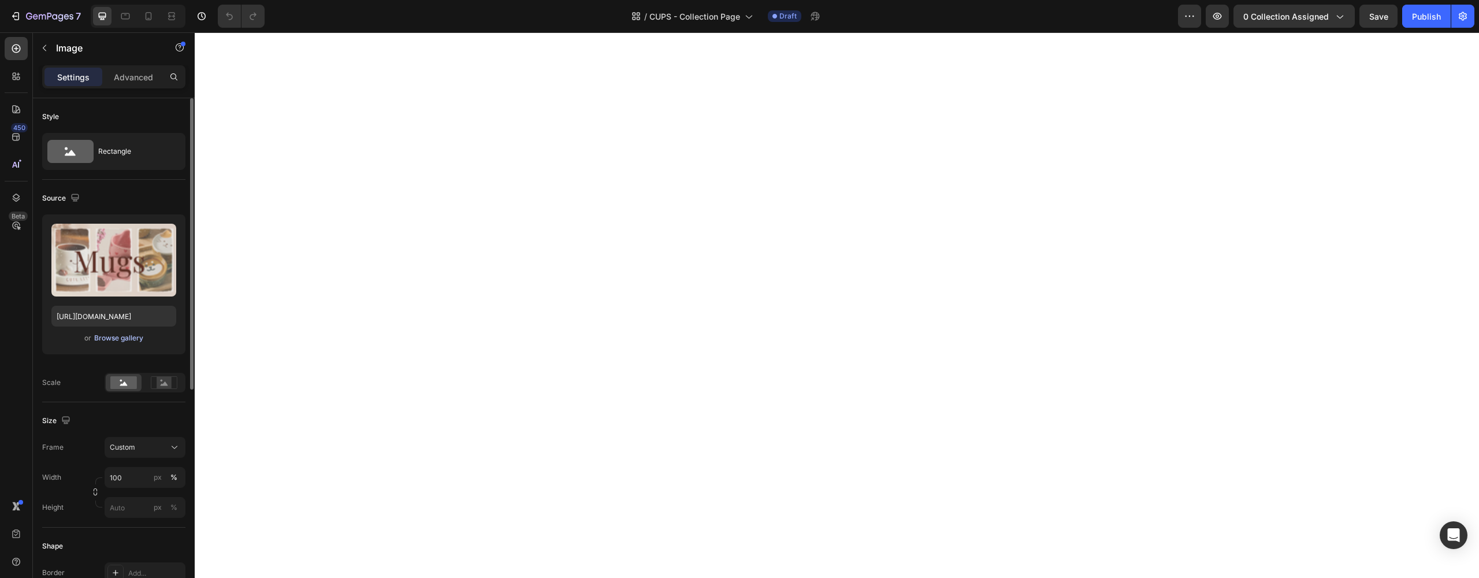
click at [99, 342] on div "Browse gallery" at bounding box center [118, 338] width 49 height 10
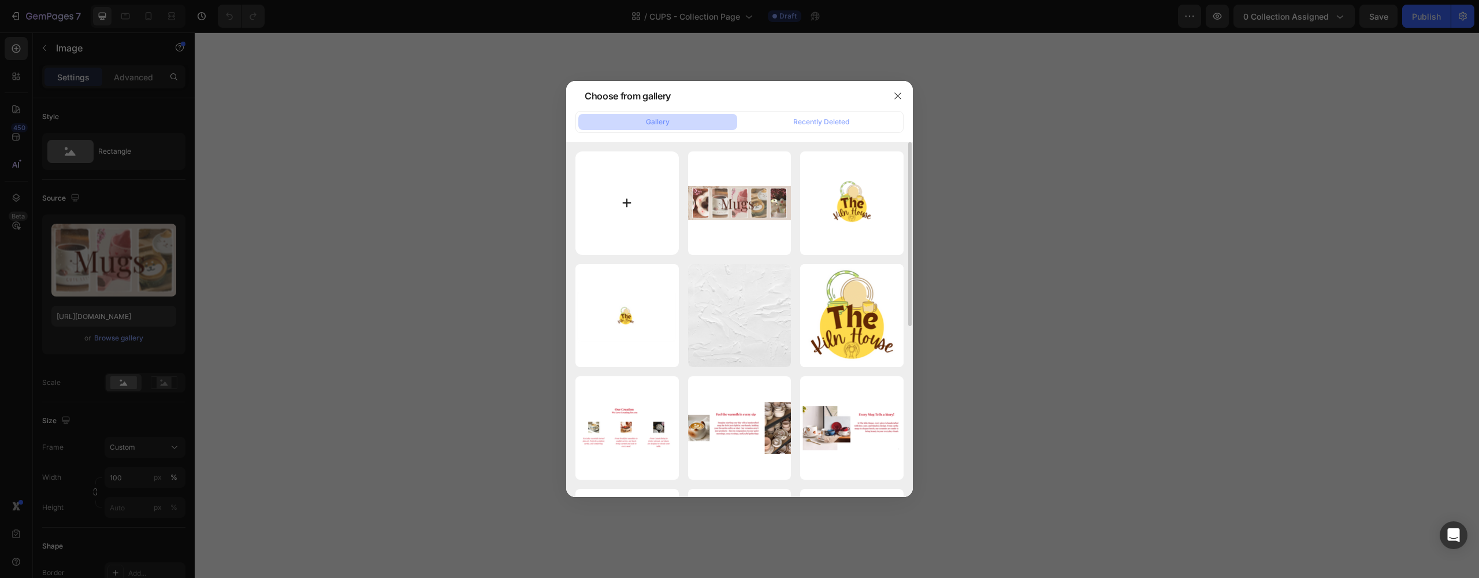
click at [630, 189] on input "file" at bounding box center [626, 202] width 103 height 103
click at [903, 101] on button "button" at bounding box center [897, 96] width 18 height 18
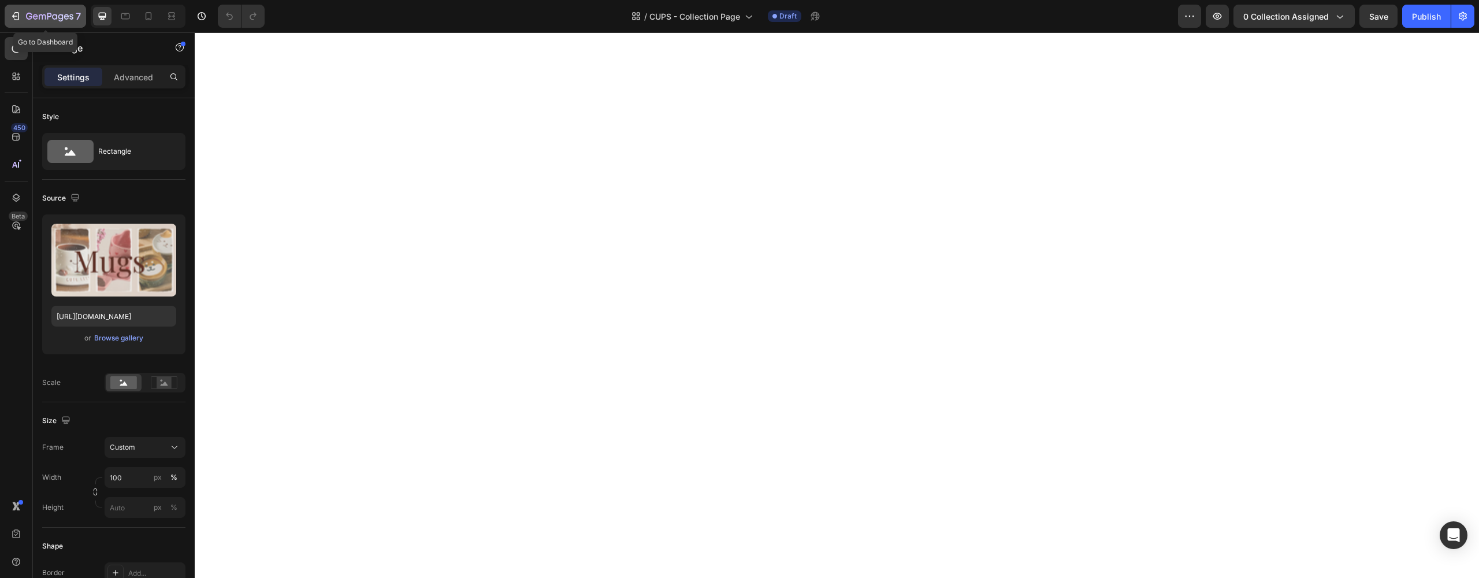
click at [48, 25] on button "7" at bounding box center [45, 16] width 81 height 23
click at [127, 342] on div "Browse gallery" at bounding box center [118, 338] width 49 height 10
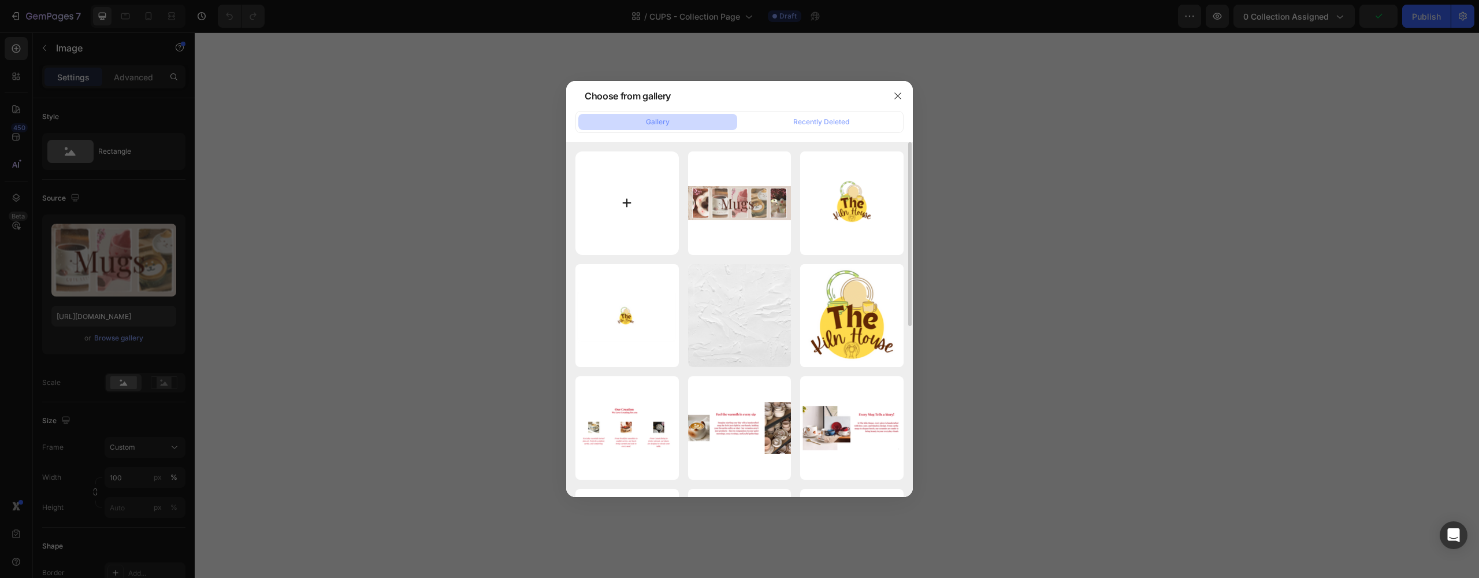
click at [646, 198] on input "file" at bounding box center [626, 202] width 103 height 103
type input "C:\fakepath\CUPS COLLECTIONS .png"
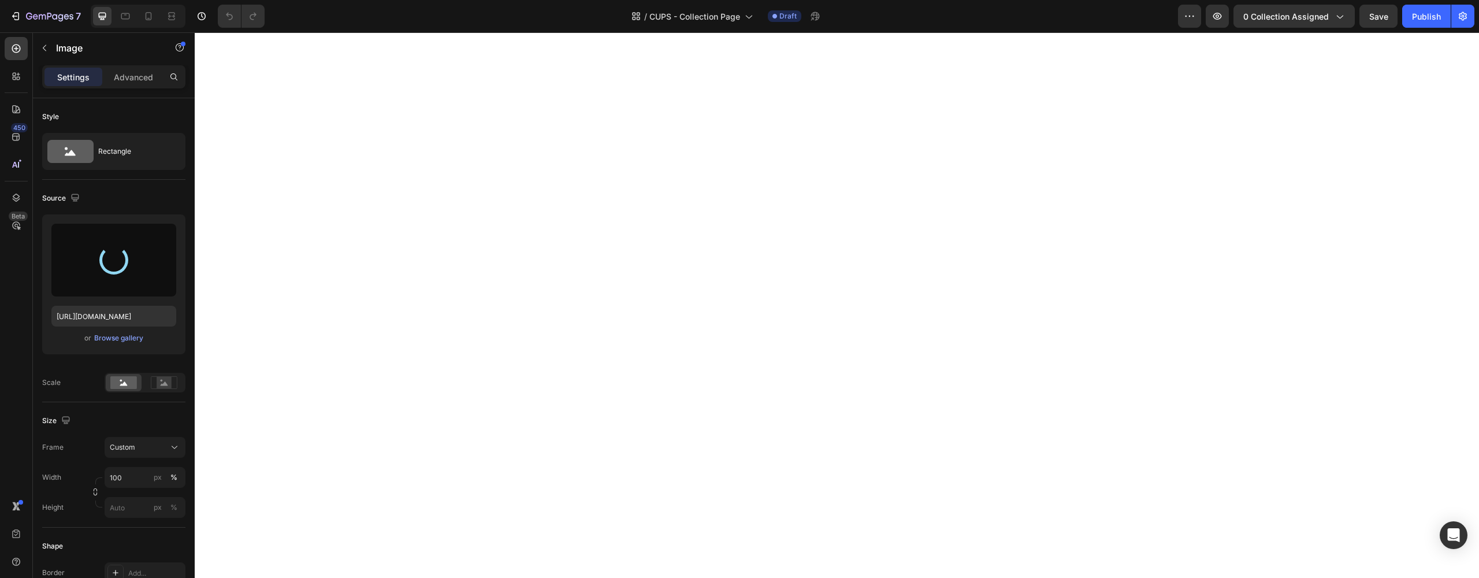
type input "https://cdn.shopify.com/s/files/1/0688/5490/6940/files/gempages_581934324274692…"
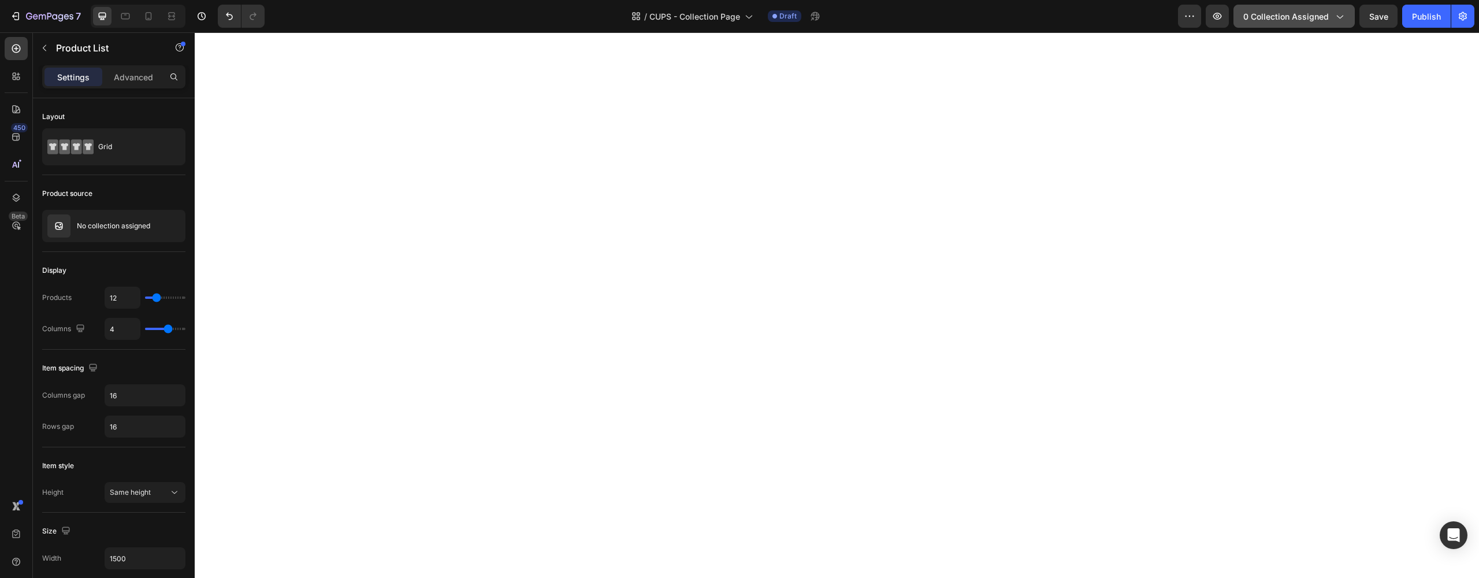
click at [1341, 19] on icon "button" at bounding box center [1339, 16] width 12 height 12
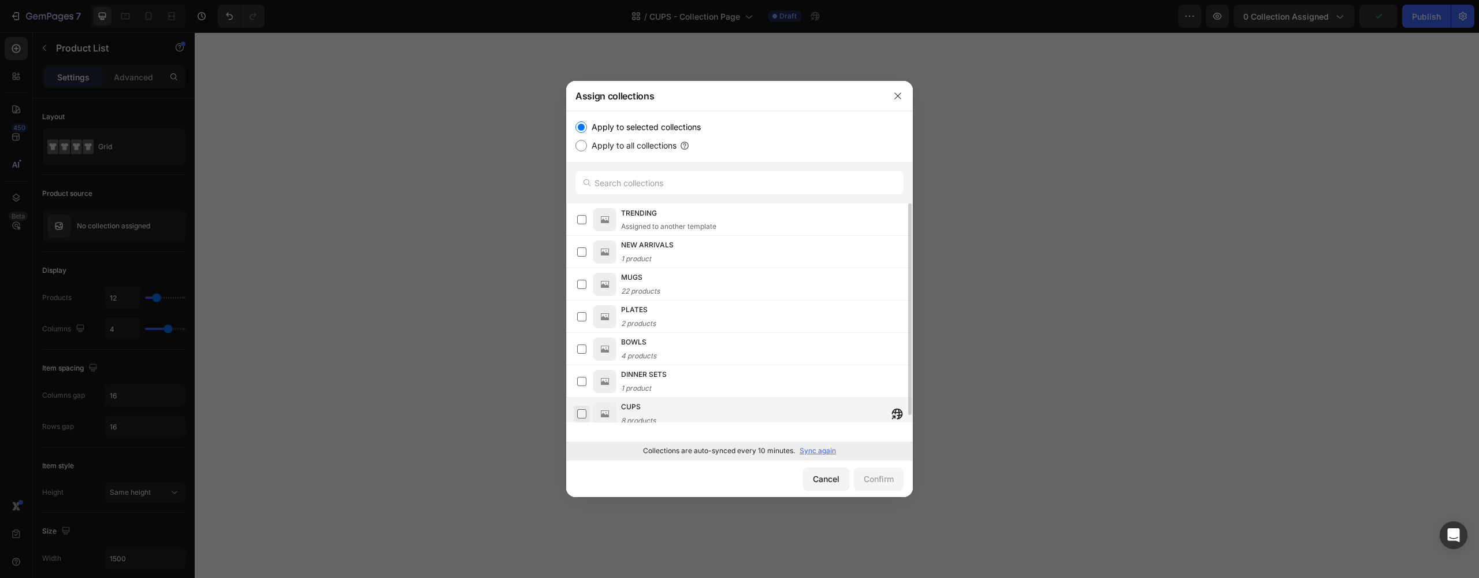
click at [586, 412] on label at bounding box center [581, 413] width 9 height 9
click at [872, 476] on div "Confirm" at bounding box center [879, 479] width 30 height 12
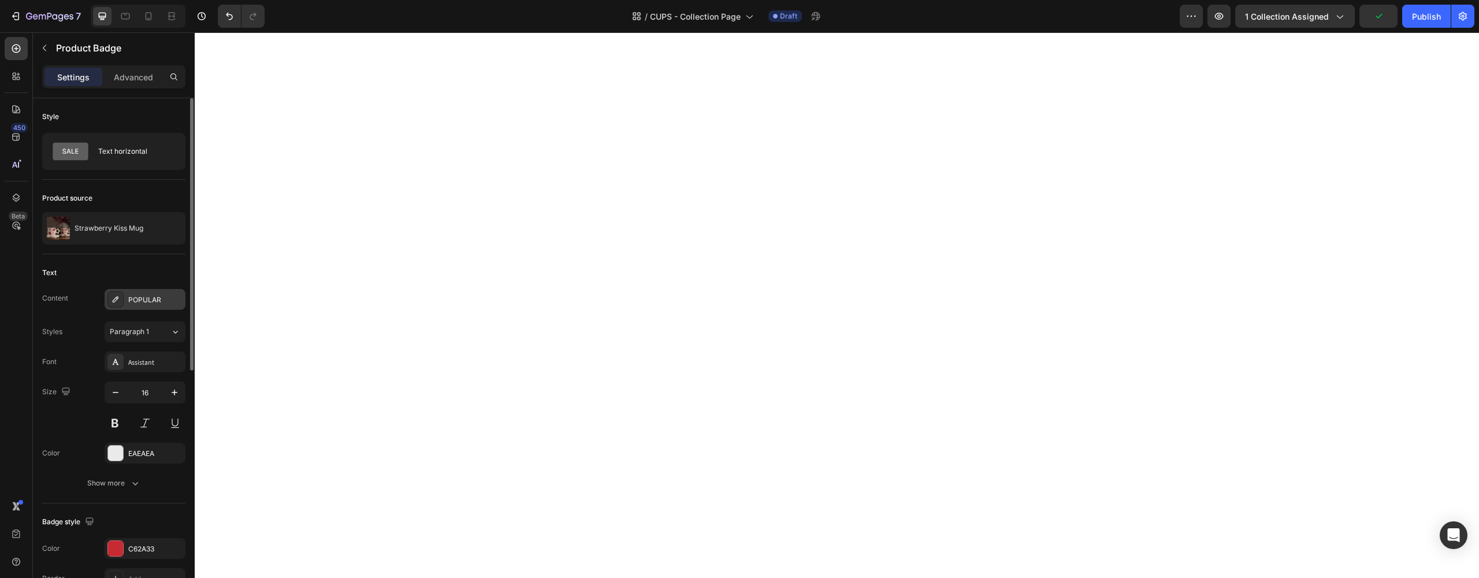
click at [176, 301] on div "POPULAR" at bounding box center [155, 300] width 54 height 10
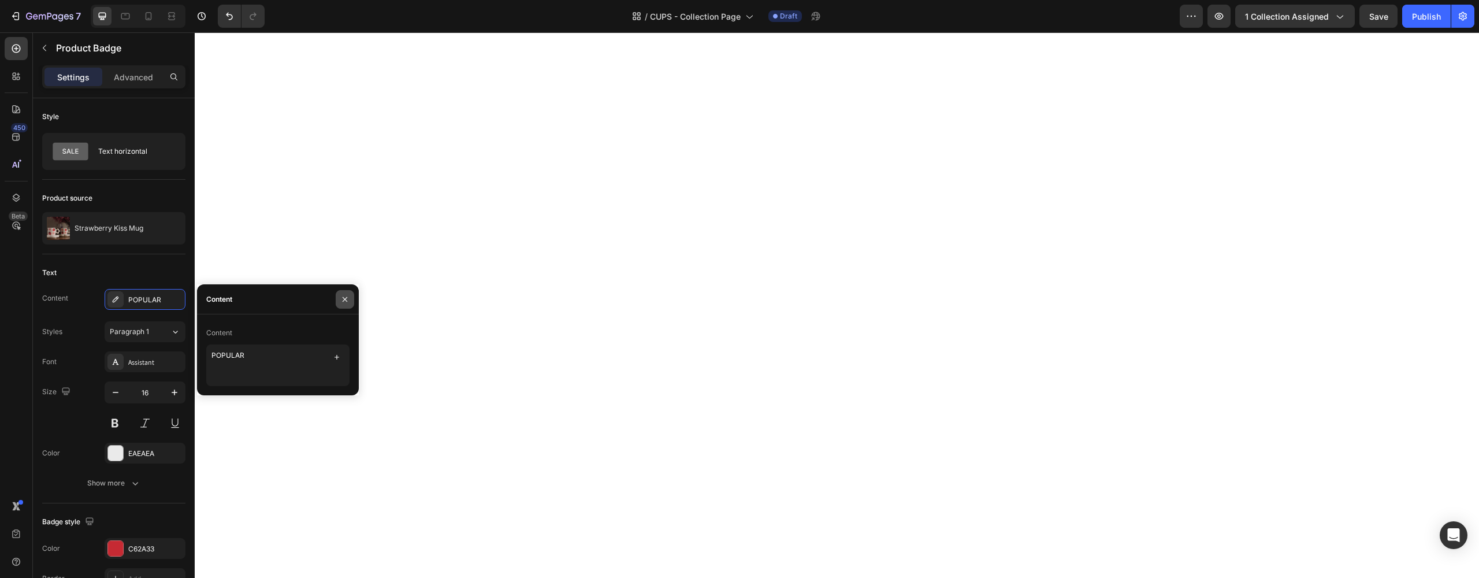
click at [345, 296] on icon "button" at bounding box center [344, 299] width 9 height 9
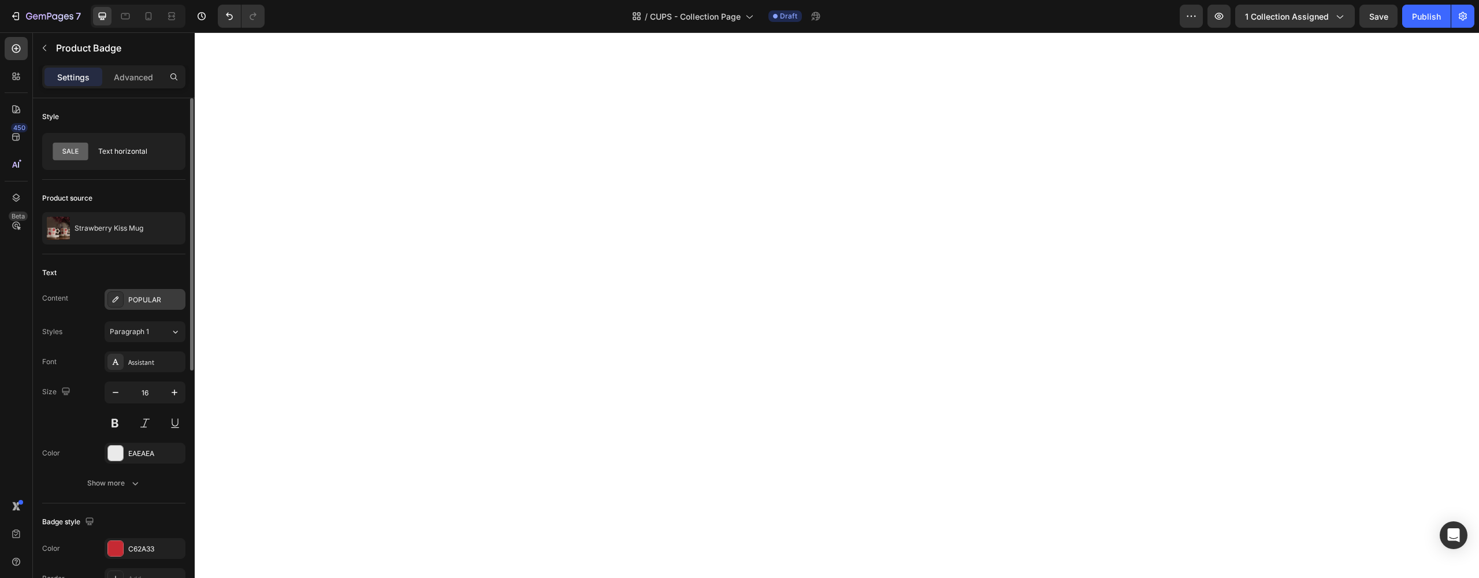
click at [166, 302] on div "POPULAR" at bounding box center [155, 300] width 54 height 10
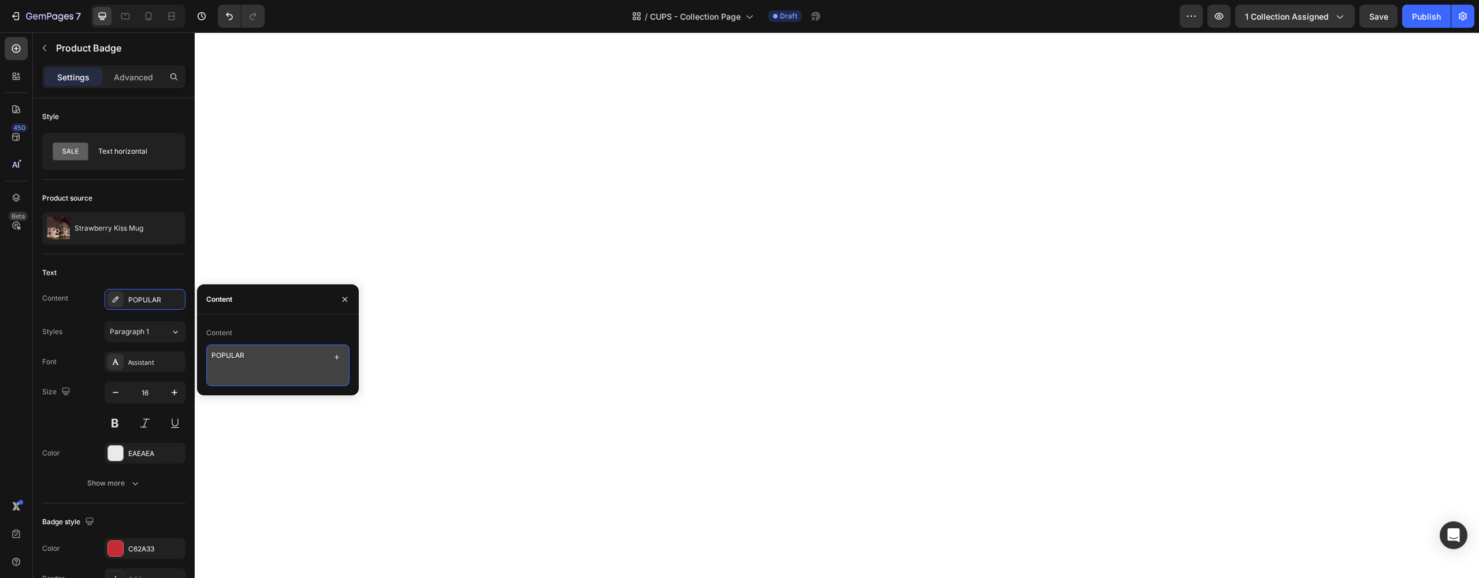
click at [252, 348] on textarea "POPULAR" at bounding box center [277, 365] width 143 height 42
type textarea "TRENDING"
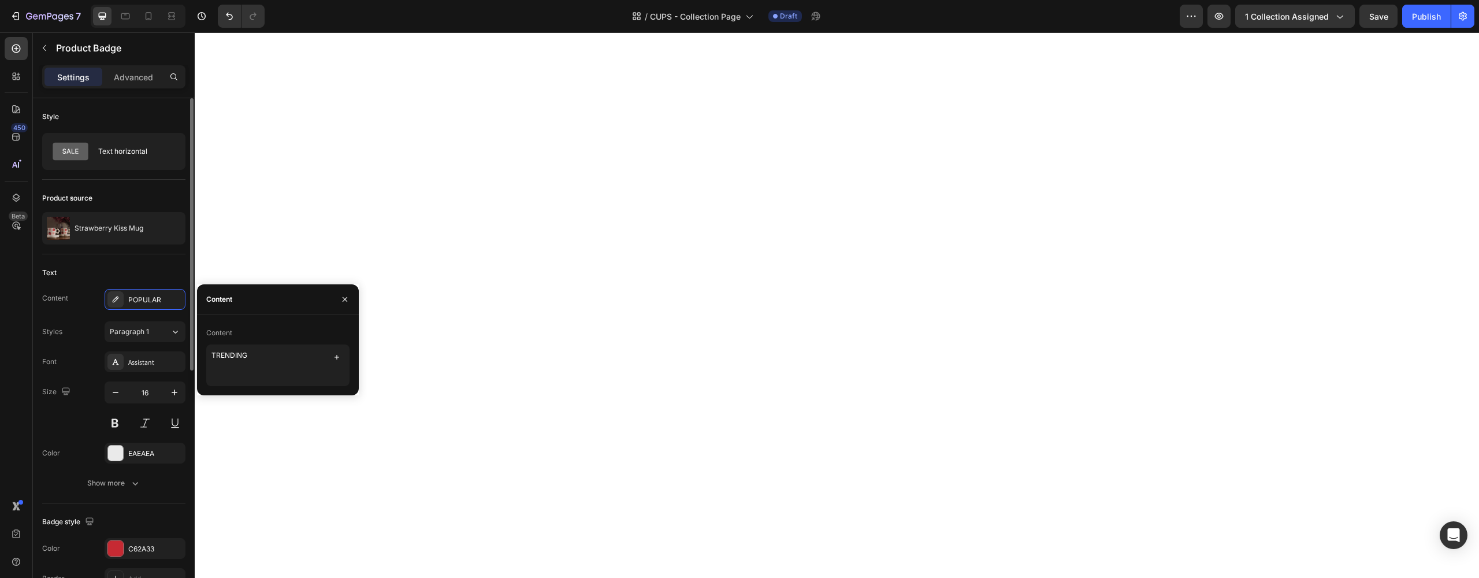
click at [64, 375] on div "Font Assistant Size 16 Color EAEAEA Show more" at bounding box center [113, 422] width 143 height 142
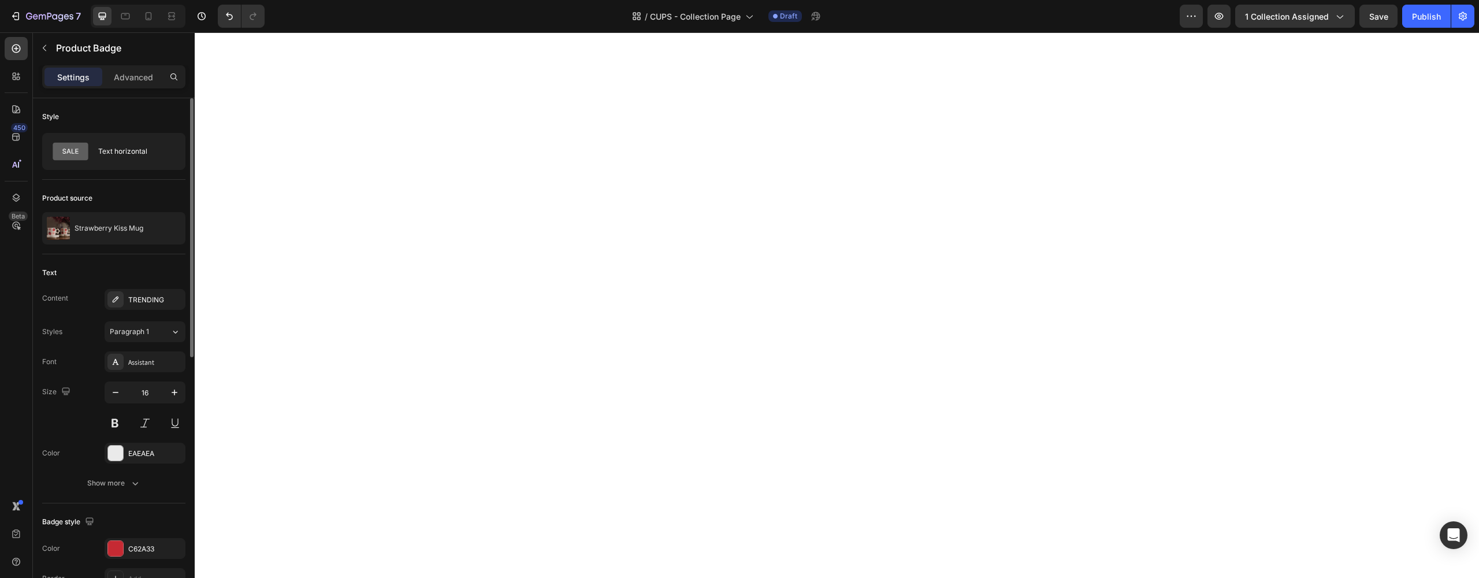
scroll to position [99, 0]
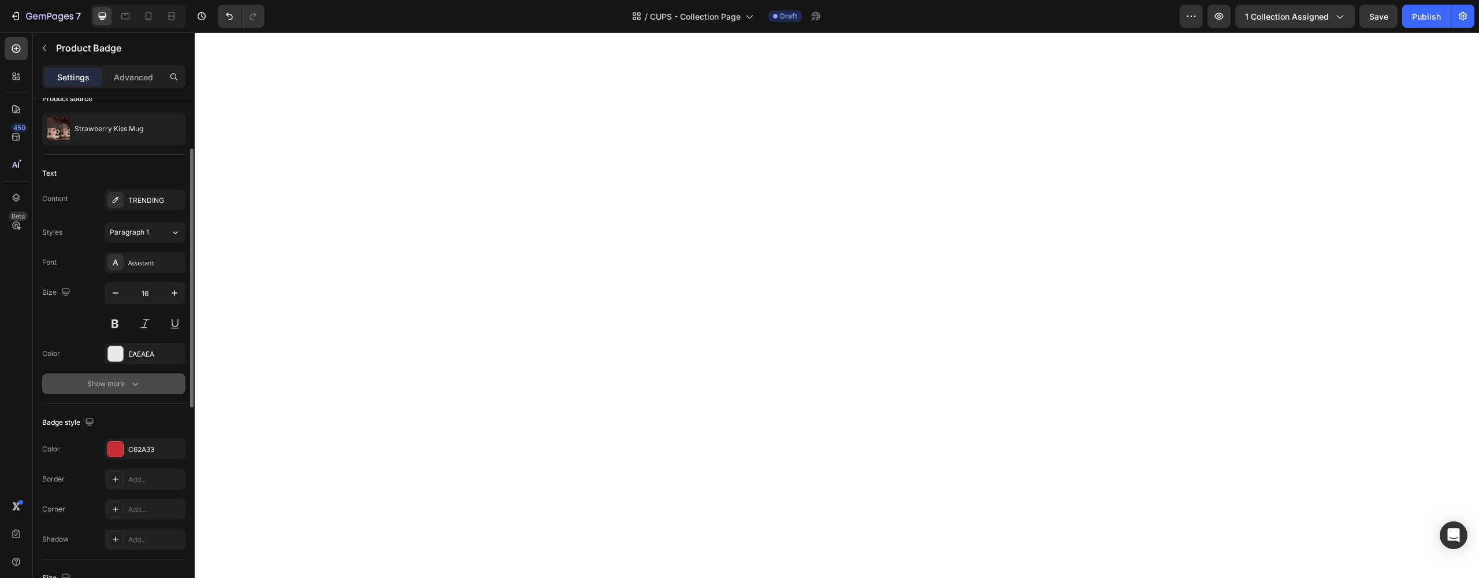
click at [127, 380] on div "Show more" at bounding box center [114, 384] width 54 height 12
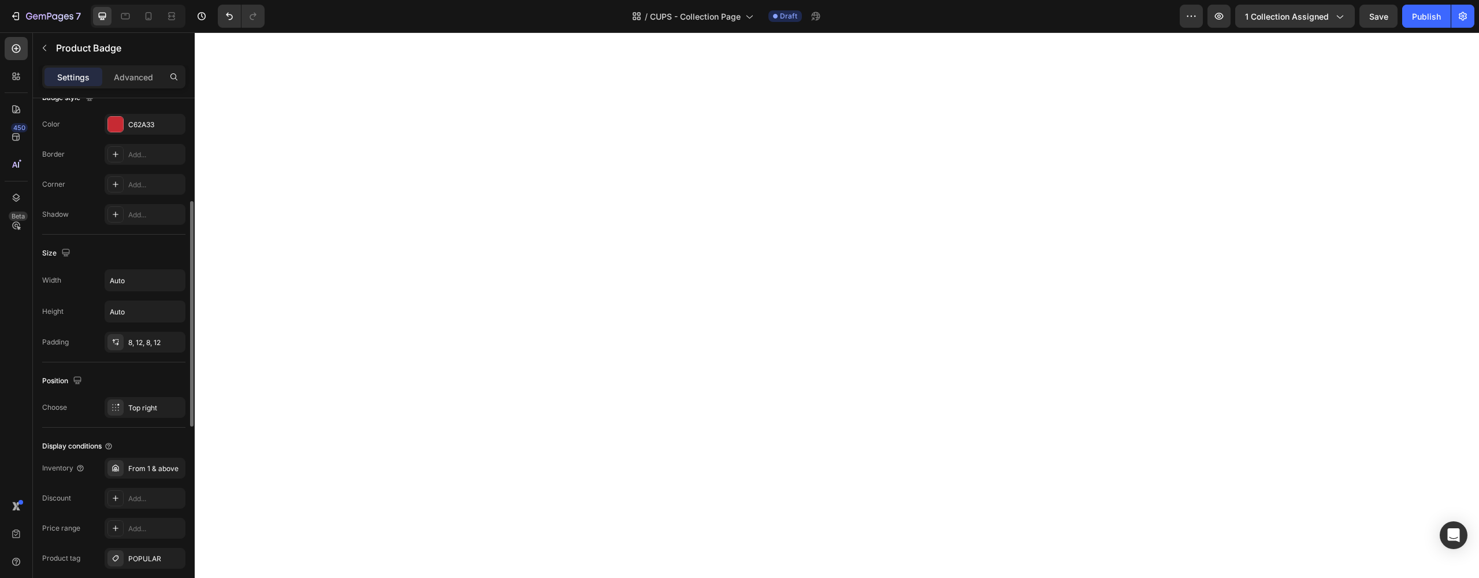
scroll to position [653, 0]
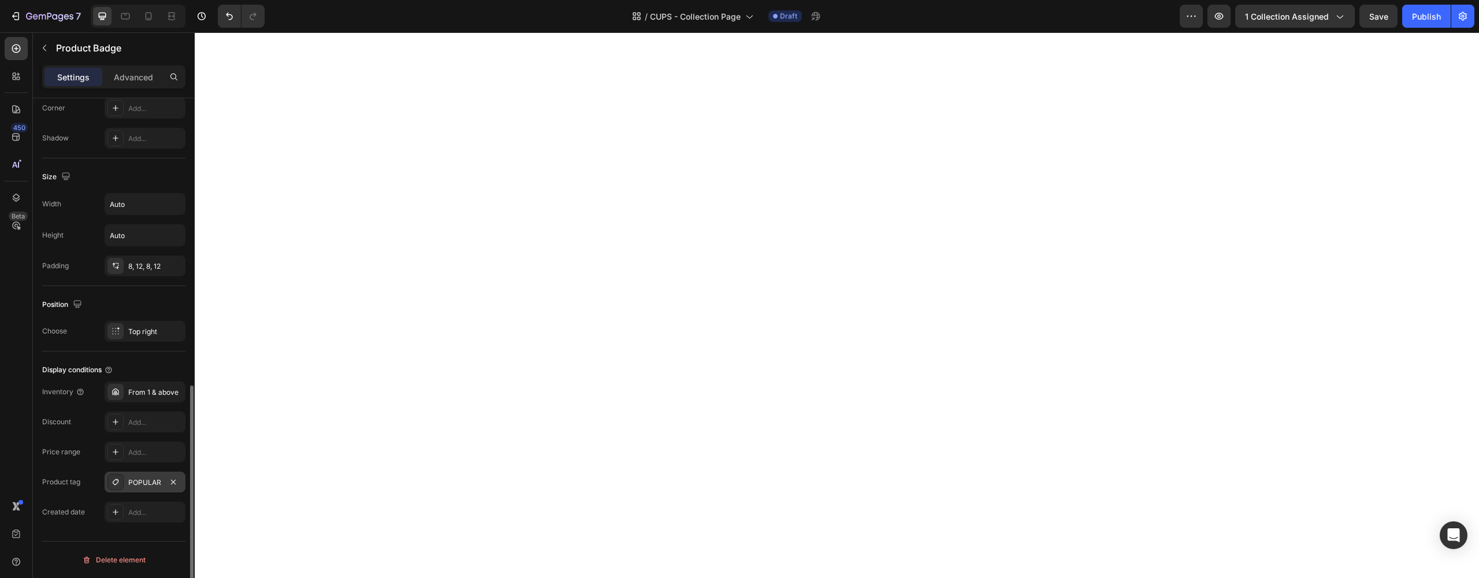
click at [143, 484] on div "POPULAR" at bounding box center [145, 482] width 34 height 10
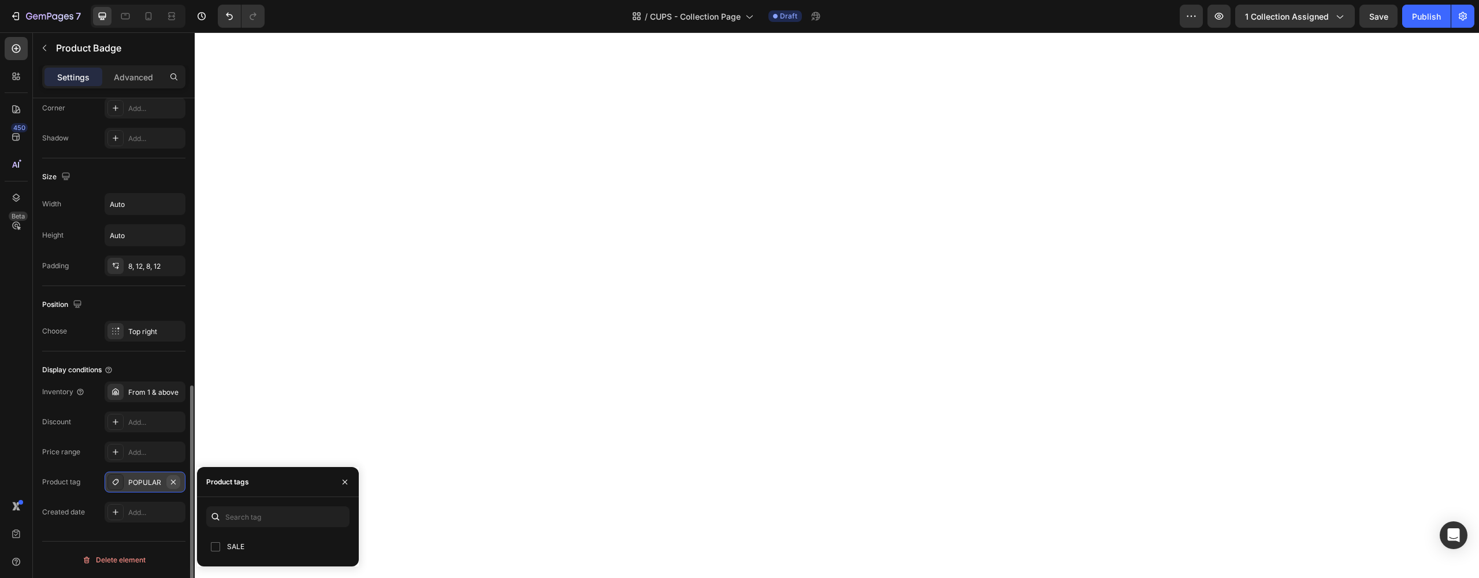
click at [173, 481] on icon "button" at bounding box center [173, 481] width 5 height 5
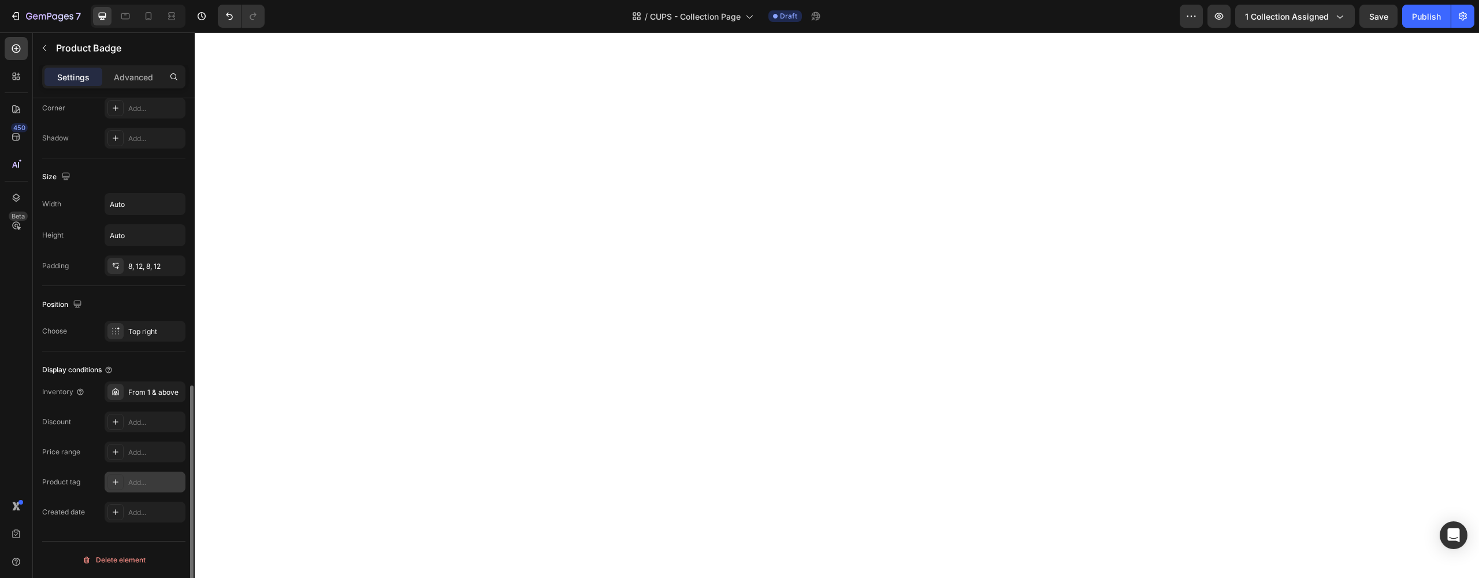
click at [155, 479] on div "Add..." at bounding box center [155, 482] width 54 height 10
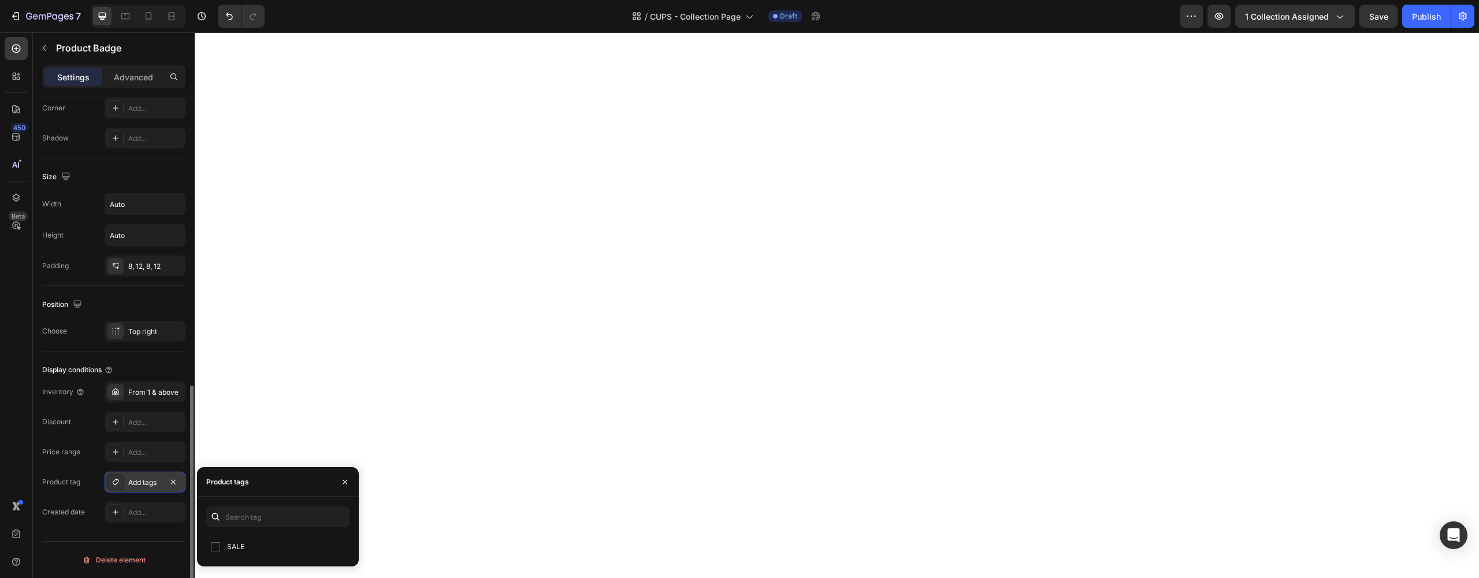
click at [144, 484] on div "Add tags" at bounding box center [145, 482] width 34 height 10
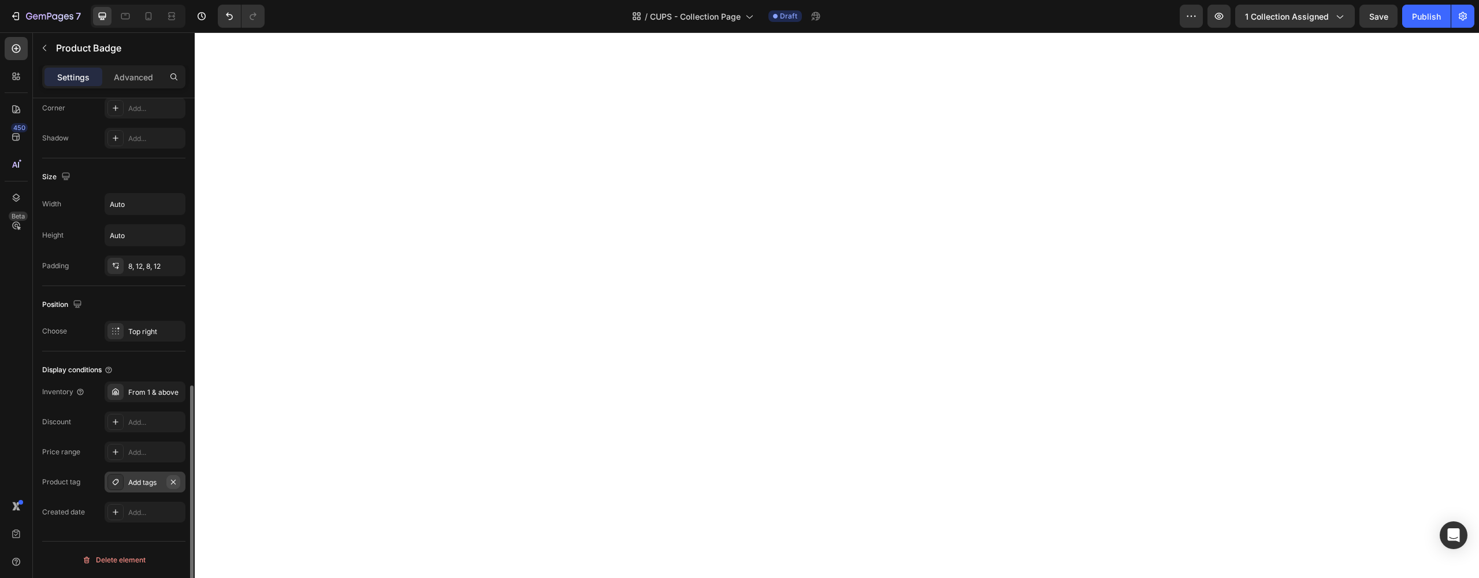
click at [170, 479] on icon "button" at bounding box center [173, 481] width 9 height 9
click at [111, 481] on icon at bounding box center [115, 481] width 9 height 9
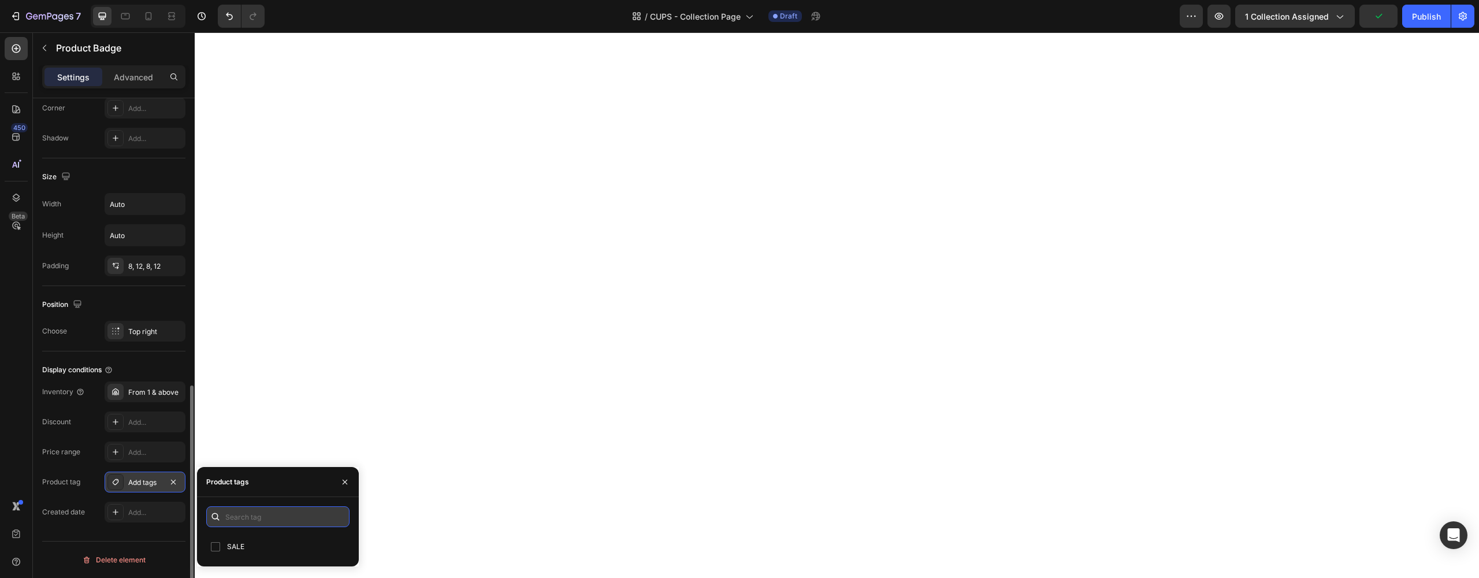
click at [236, 522] on input "text" at bounding box center [277, 516] width 143 height 21
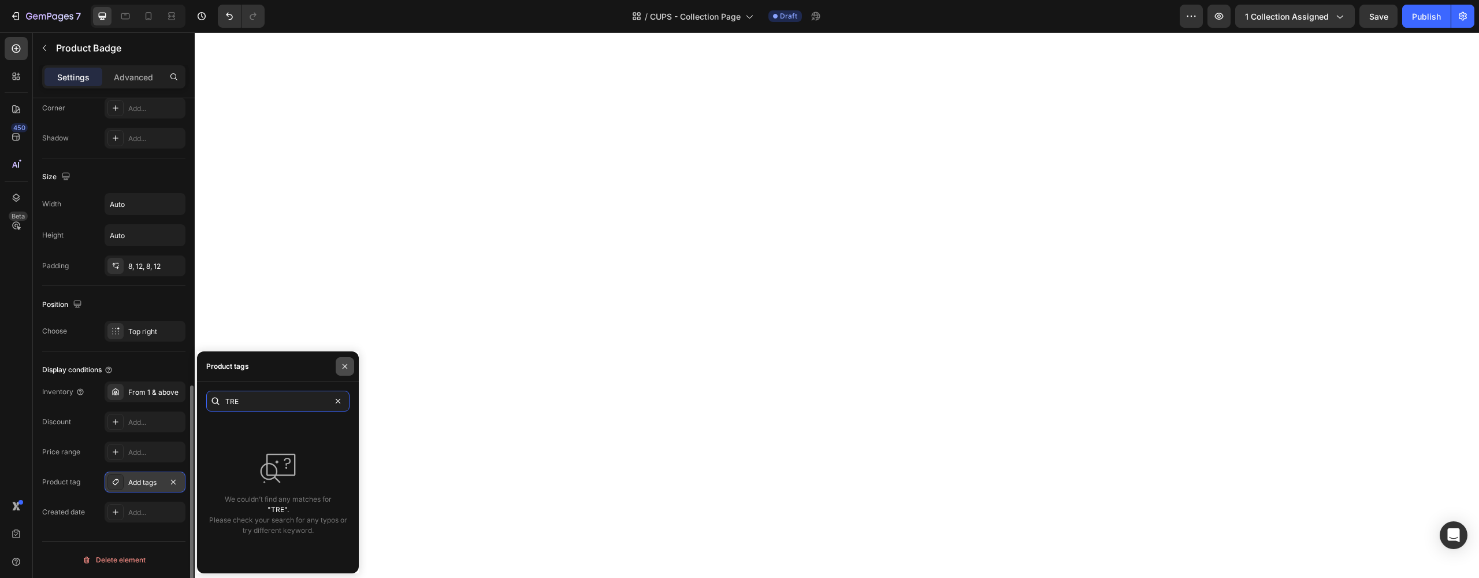
type input "TRE"
click at [345, 362] on icon "button" at bounding box center [344, 366] width 9 height 9
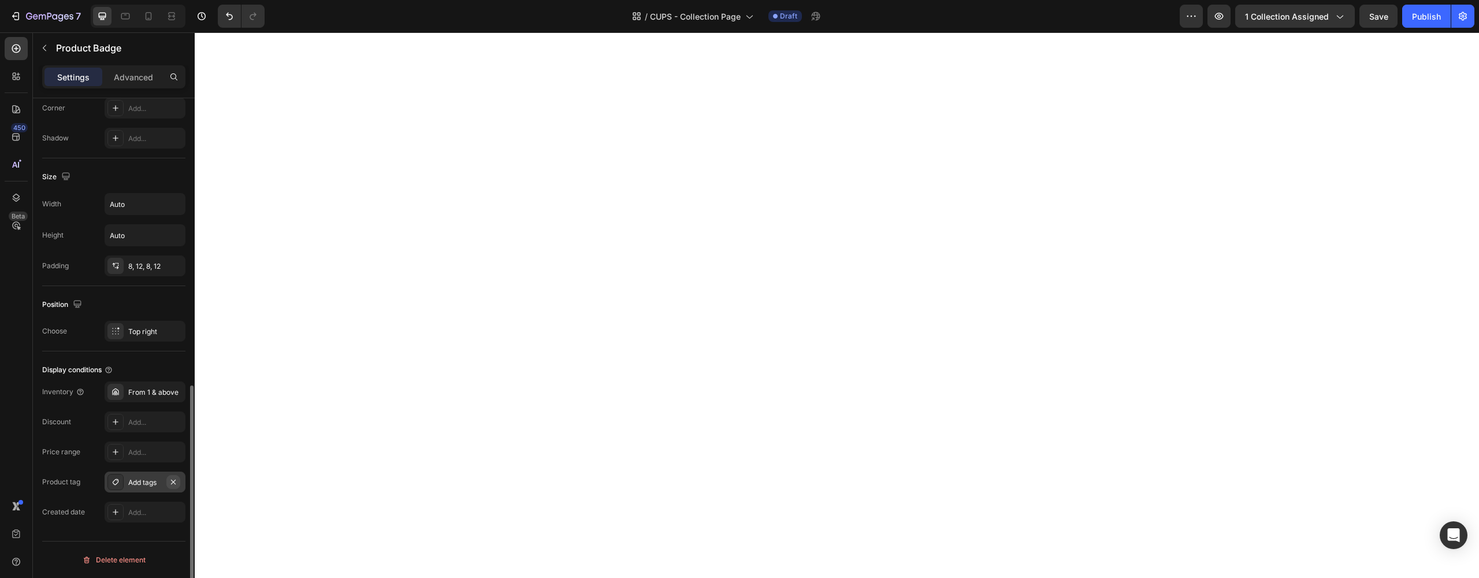
click at [177, 480] on icon "button" at bounding box center [173, 481] width 9 height 9
click at [1221, 20] on icon "button" at bounding box center [1219, 16] width 12 height 12
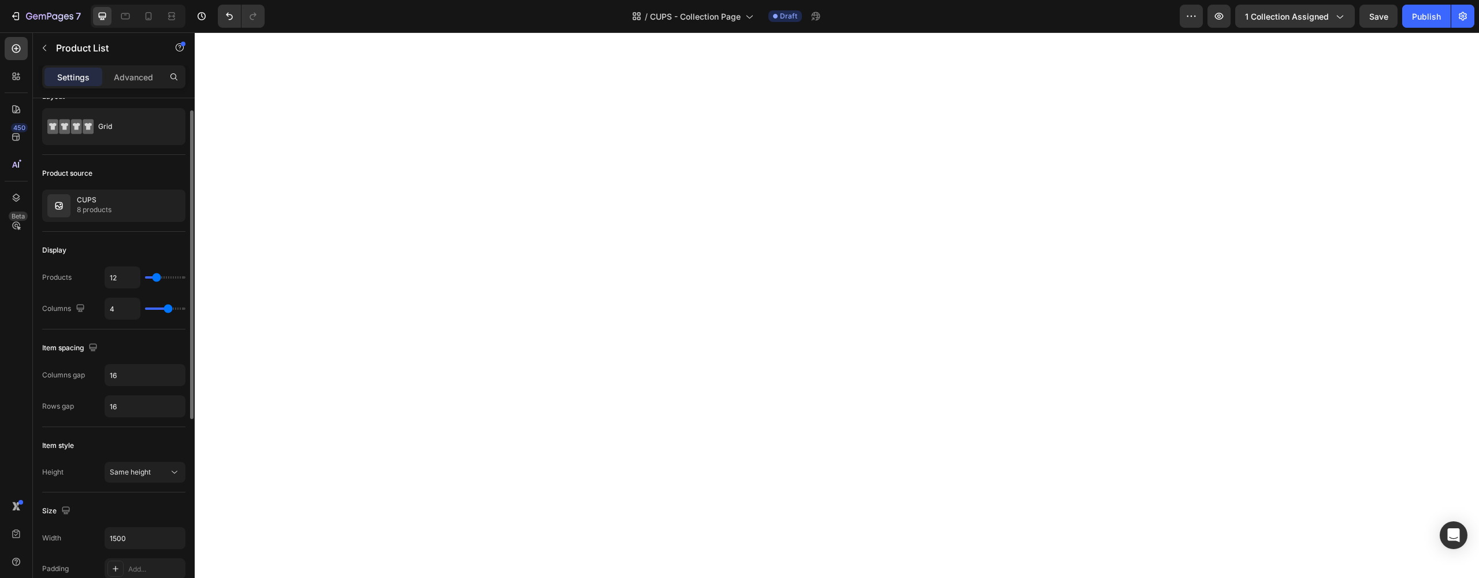
scroll to position [79, 0]
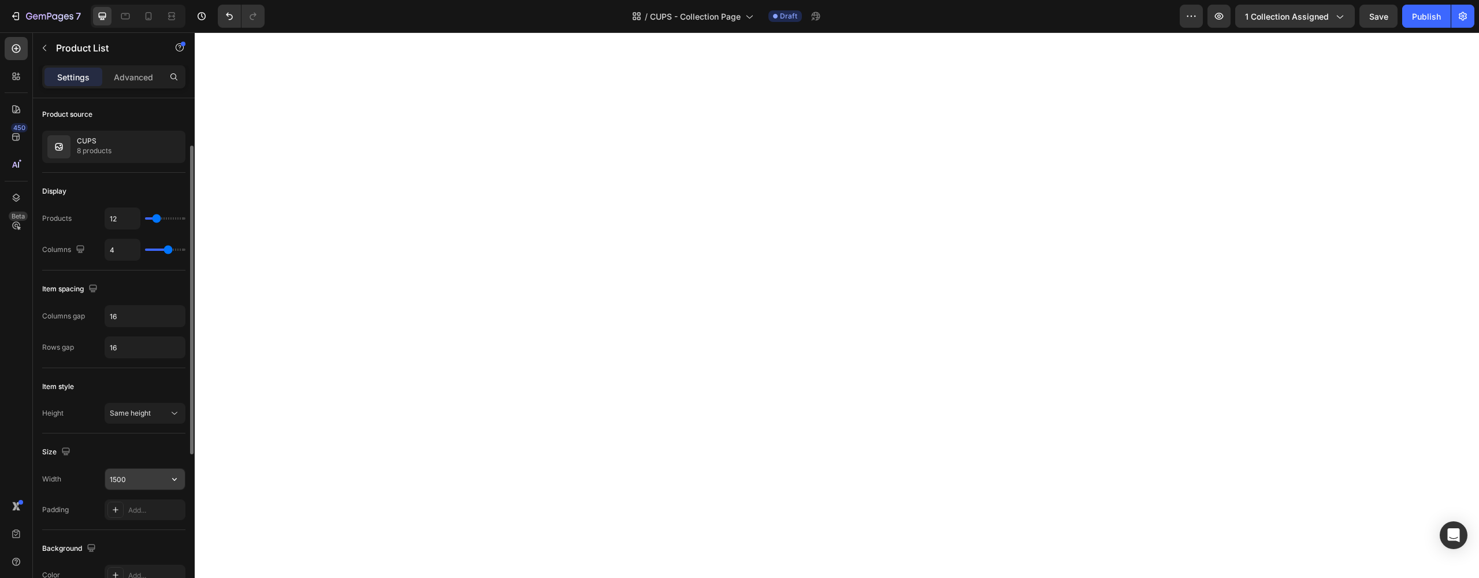
click at [144, 474] on input "1500" at bounding box center [145, 478] width 80 height 21
click at [170, 480] on icon "button" at bounding box center [175, 479] width 12 height 12
click at [146, 502] on div "Full 100%" at bounding box center [132, 508] width 95 height 22
drag, startPoint x: 123, startPoint y: 477, endPoint x: 94, endPoint y: 476, distance: 29.5
click at [101, 477] on div "Width 100%" at bounding box center [113, 479] width 143 height 22
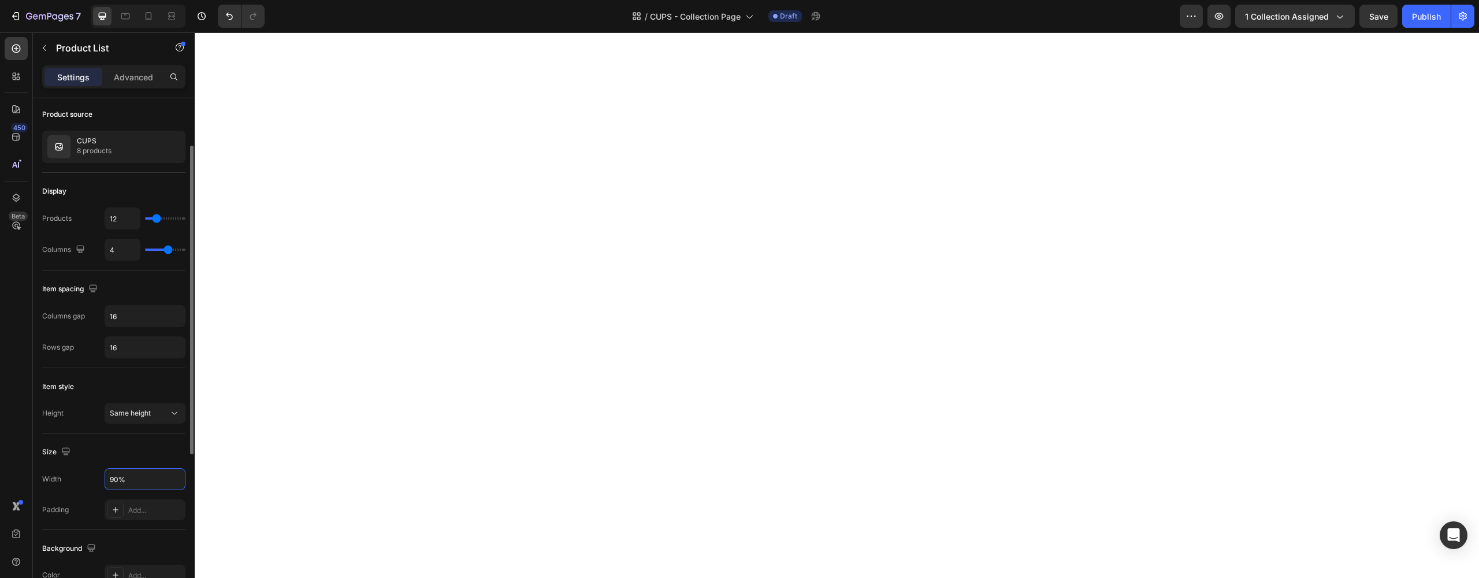
type input "90%"
click at [27, 464] on div "450 Beta" at bounding box center [16, 265] width 23 height 457
click at [70, 475] on div "Width 90%" at bounding box center [113, 479] width 143 height 22
click at [1226, 16] on button "button" at bounding box center [1218, 16] width 23 height 23
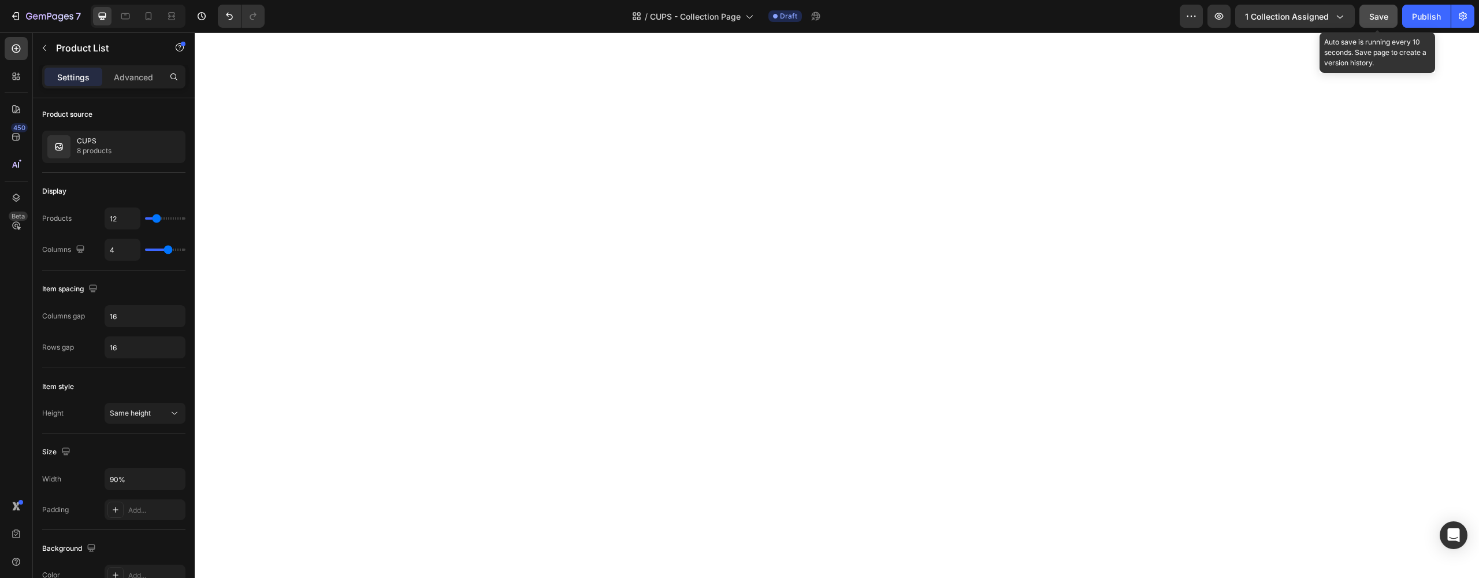
click at [1372, 21] on span "Save" at bounding box center [1378, 17] width 19 height 10
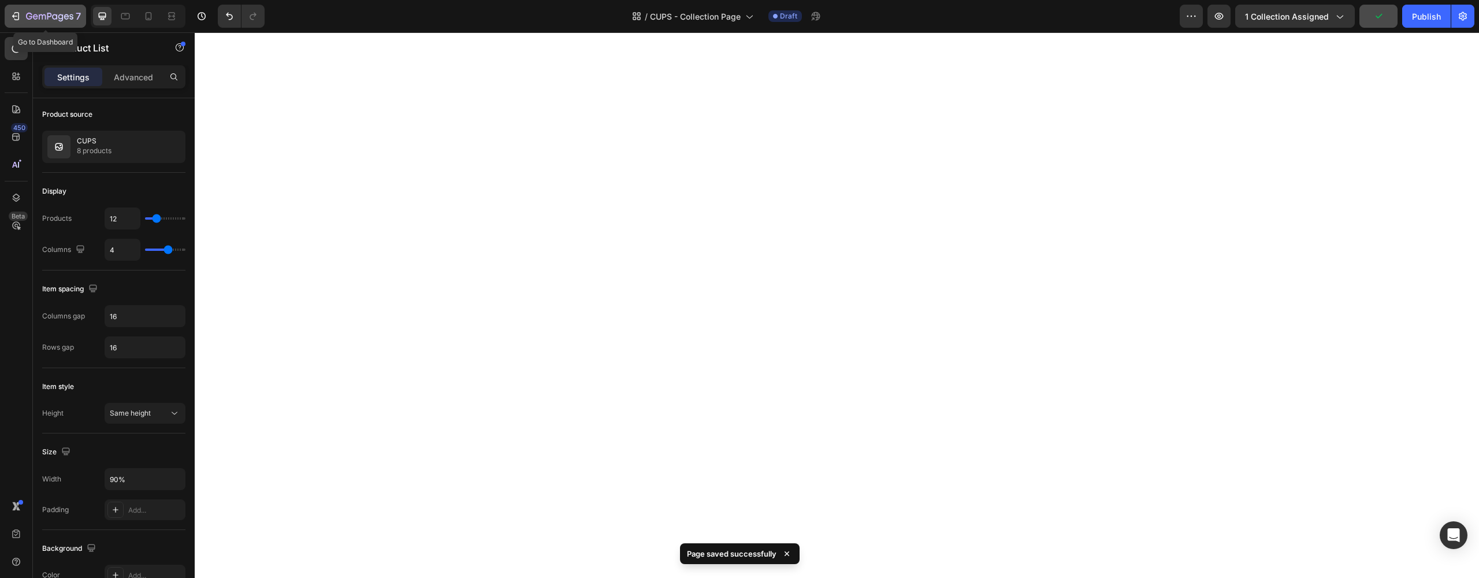
click at [44, 12] on icon "button" at bounding box center [49, 17] width 47 height 10
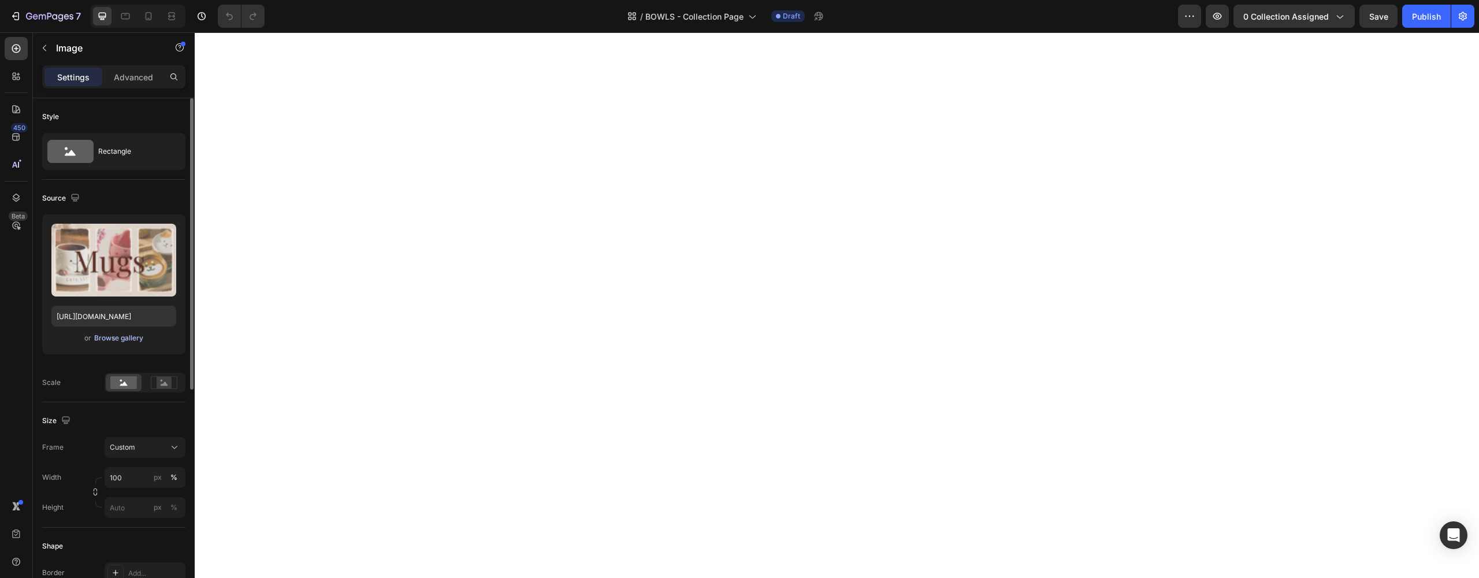
click at [121, 336] on div "Browse gallery" at bounding box center [118, 338] width 49 height 10
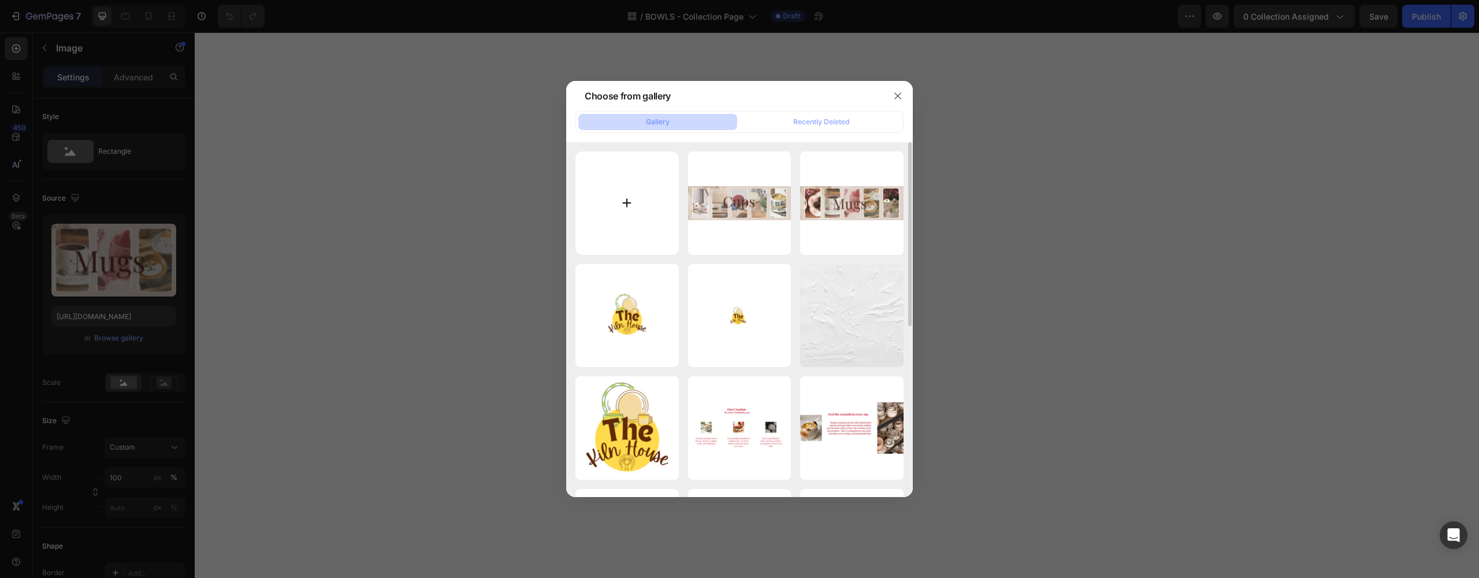
click at [622, 211] on input "file" at bounding box center [626, 202] width 103 height 103
type input "C:\fakepath\BOWL COLLECTION.png"
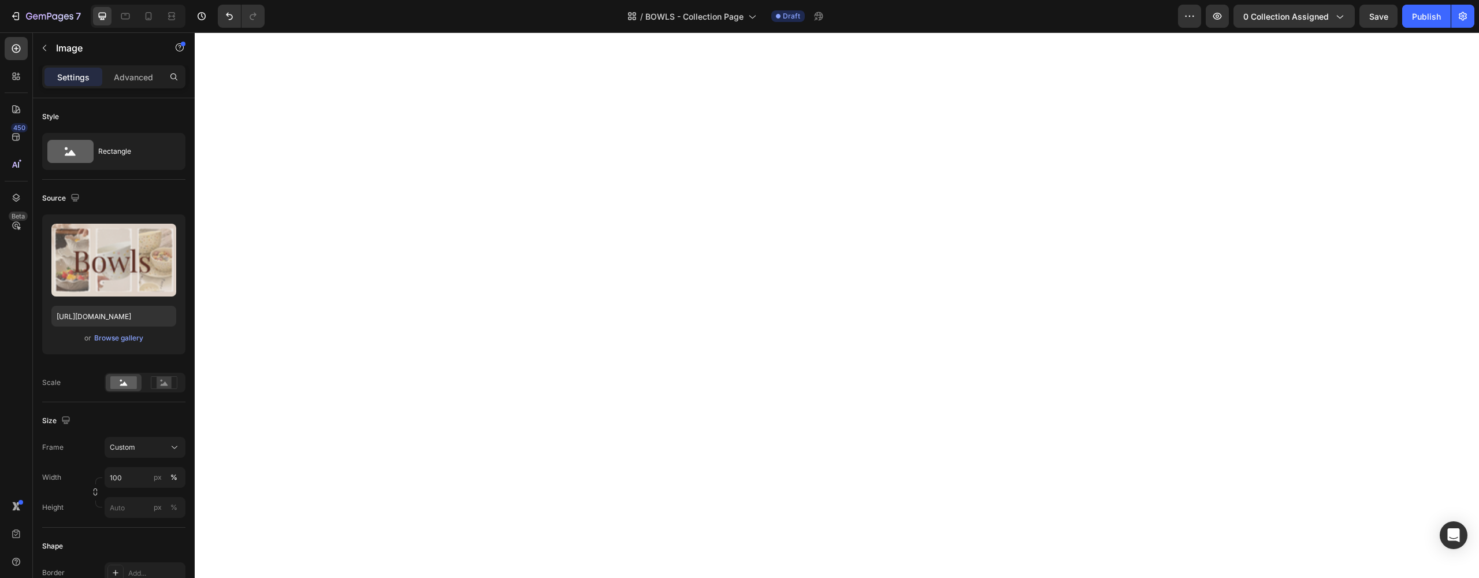
type input "[URL][DOMAIN_NAME]"
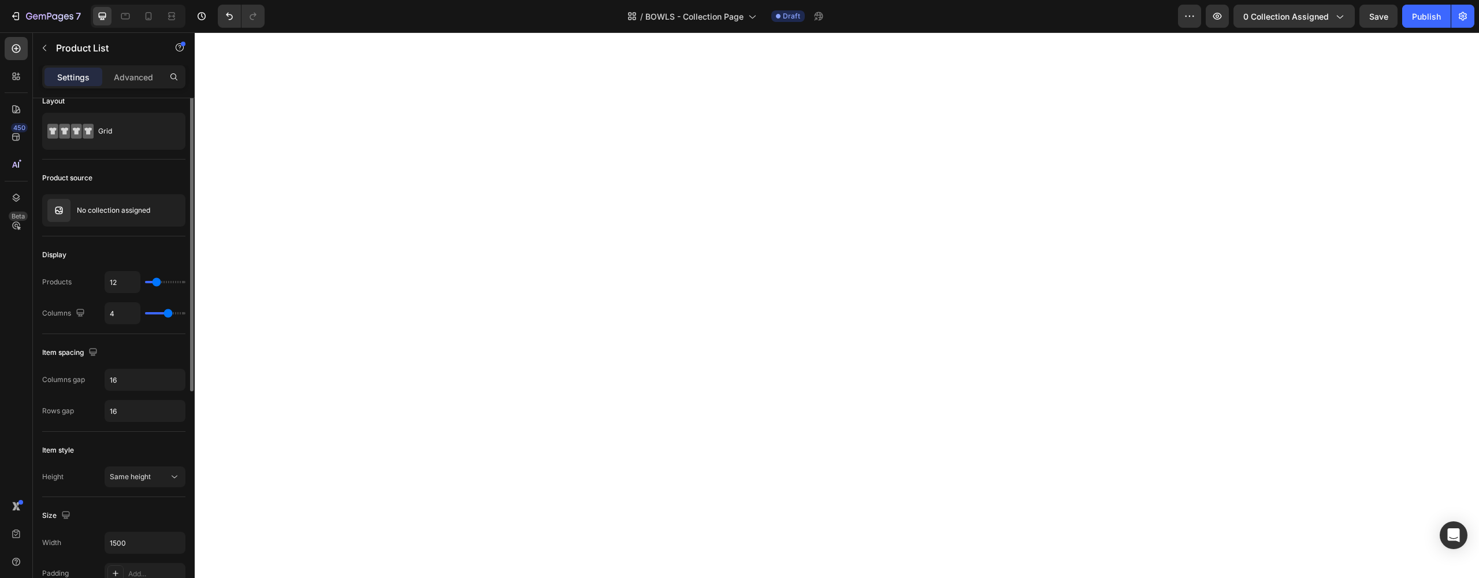
scroll to position [156, 0]
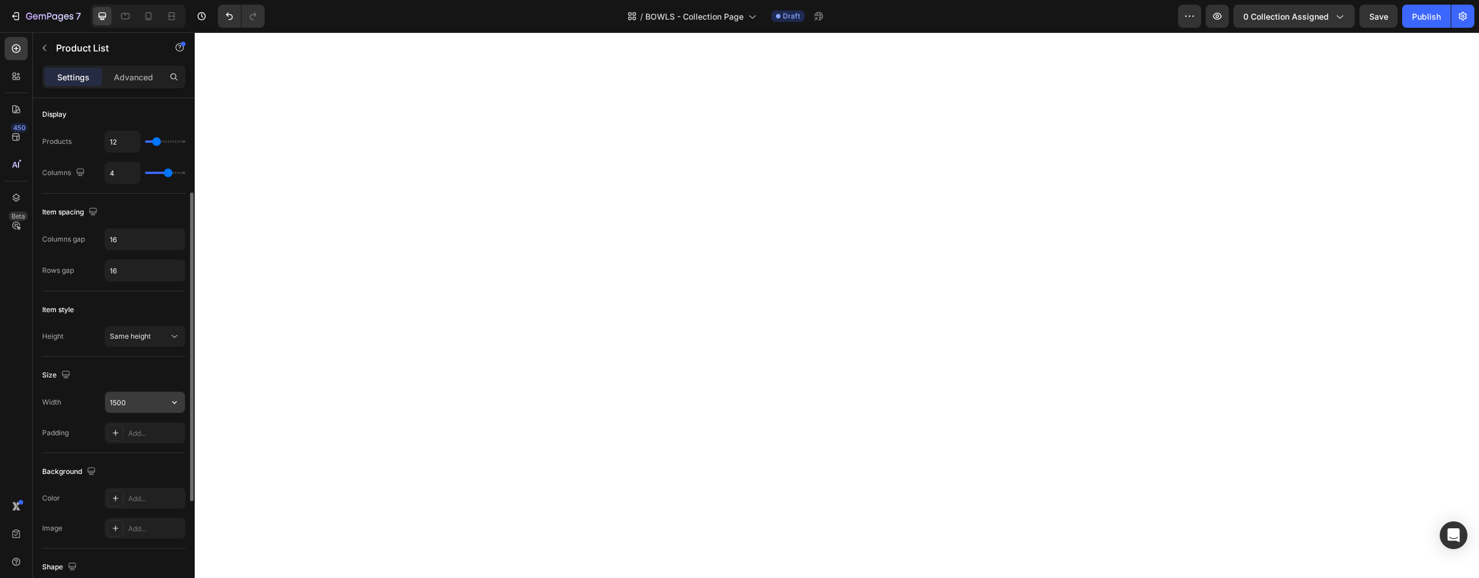
click at [128, 408] on input "1500" at bounding box center [145, 402] width 80 height 21
click at [184, 405] on button "button" at bounding box center [174, 402] width 21 height 21
click at [159, 406] on input "1500" at bounding box center [145, 402] width 80 height 21
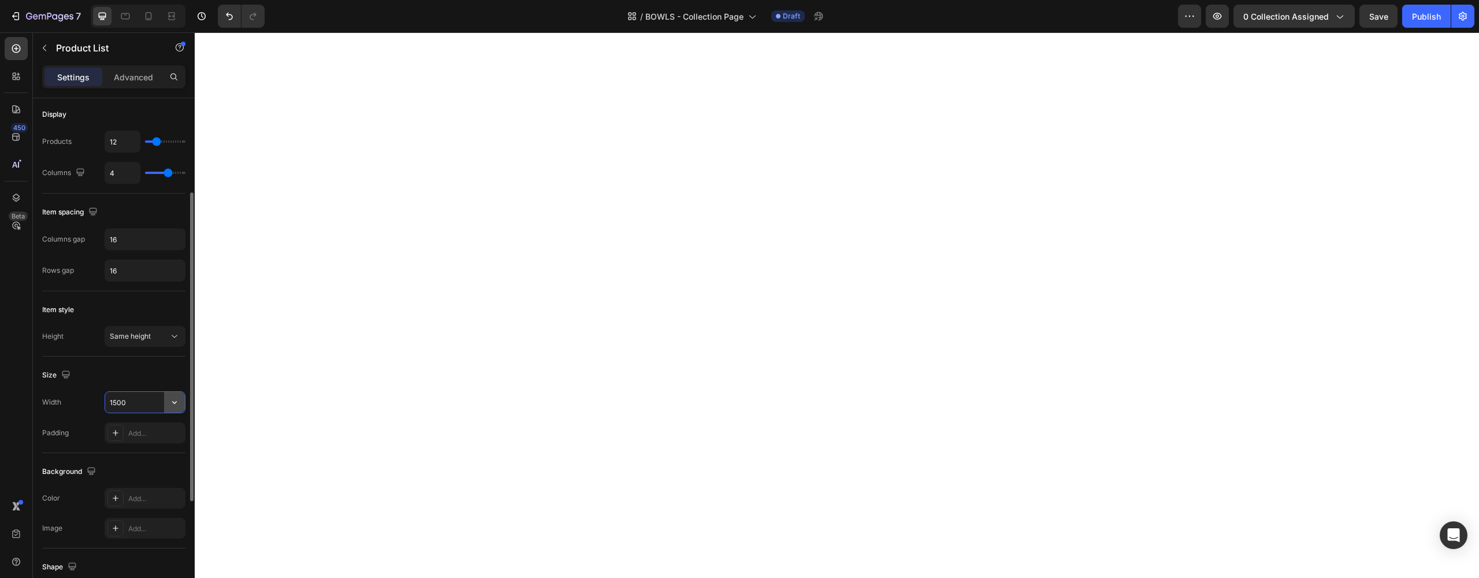
click at [169, 405] on icon "button" at bounding box center [175, 402] width 12 height 12
click at [137, 430] on p "Full 100%" at bounding box center [142, 431] width 66 height 10
drag, startPoint x: 123, startPoint y: 405, endPoint x: 100, endPoint y: 405, distance: 23.1
click at [103, 405] on div "Width 100%" at bounding box center [113, 402] width 143 height 22
type input "90%"
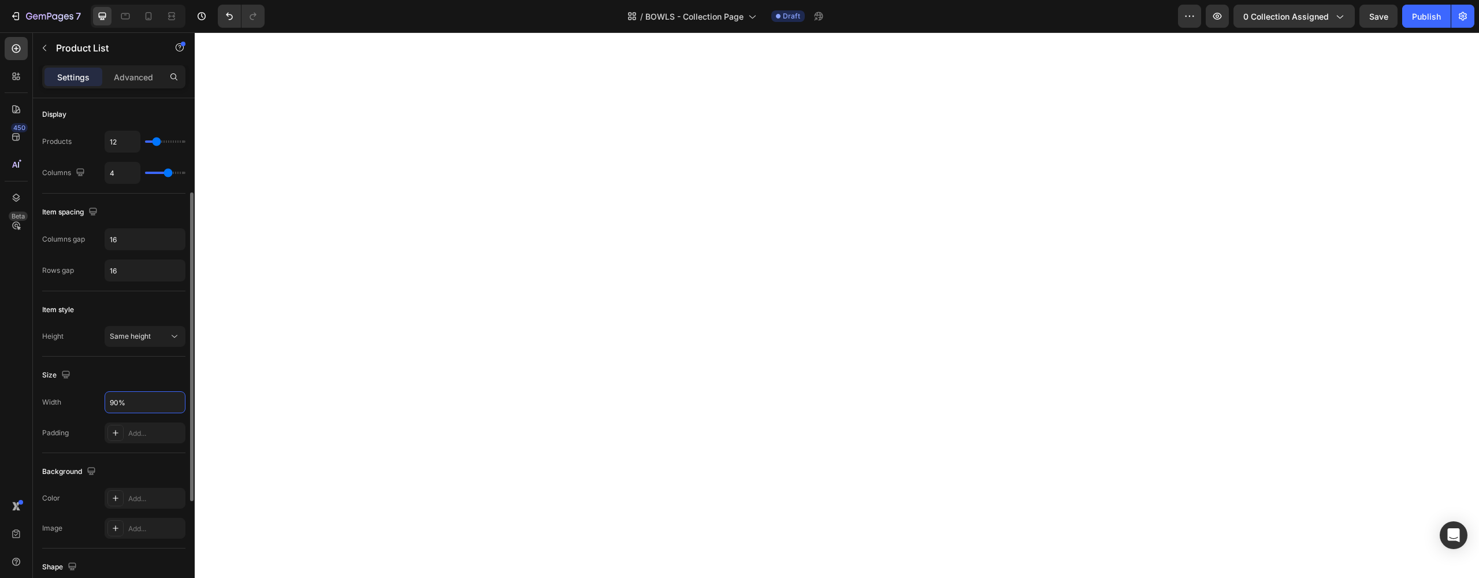
click at [55, 406] on div "Width" at bounding box center [51, 402] width 19 height 10
click at [1341, 13] on icon "button" at bounding box center [1339, 16] width 12 height 12
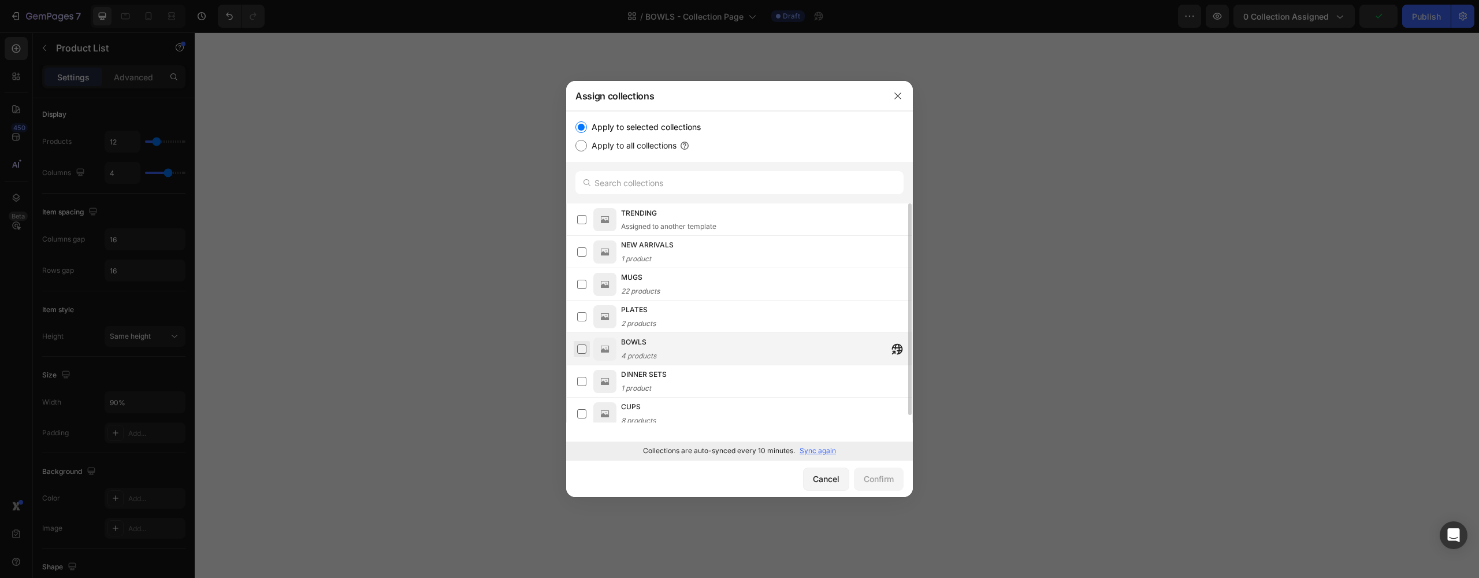
click at [584, 349] on label at bounding box center [581, 348] width 9 height 9
click at [890, 479] on div "Confirm" at bounding box center [879, 479] width 30 height 12
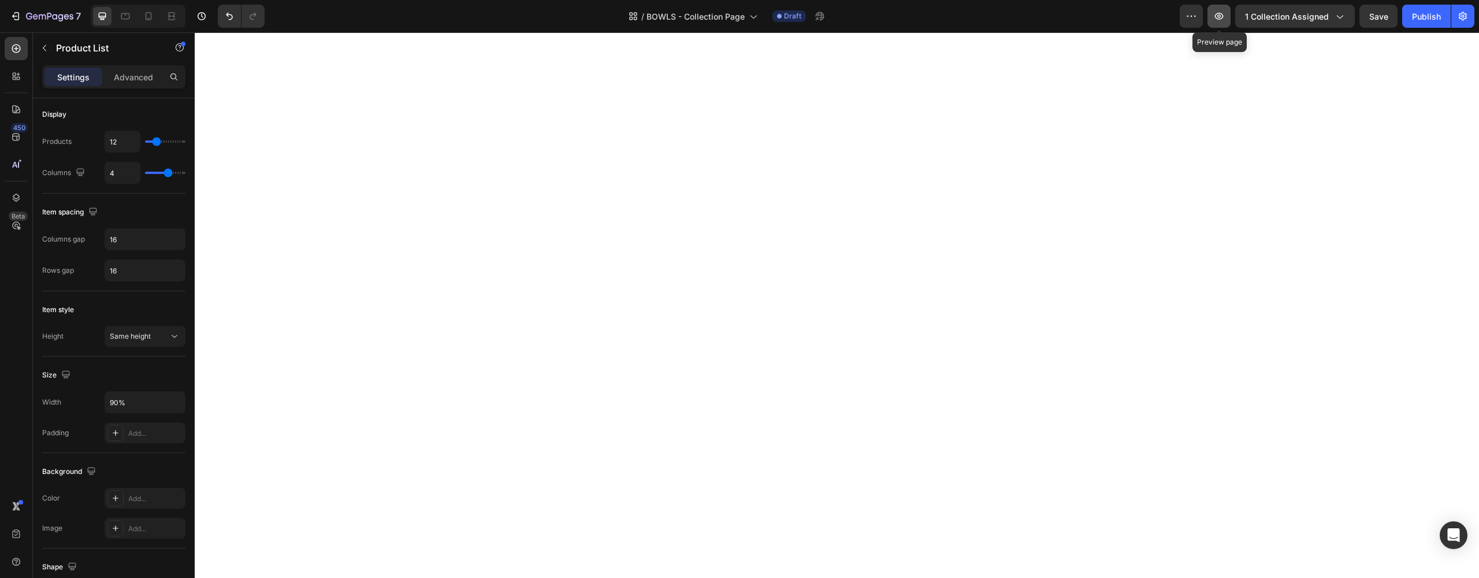
click at [1227, 19] on button "button" at bounding box center [1218, 16] width 23 height 23
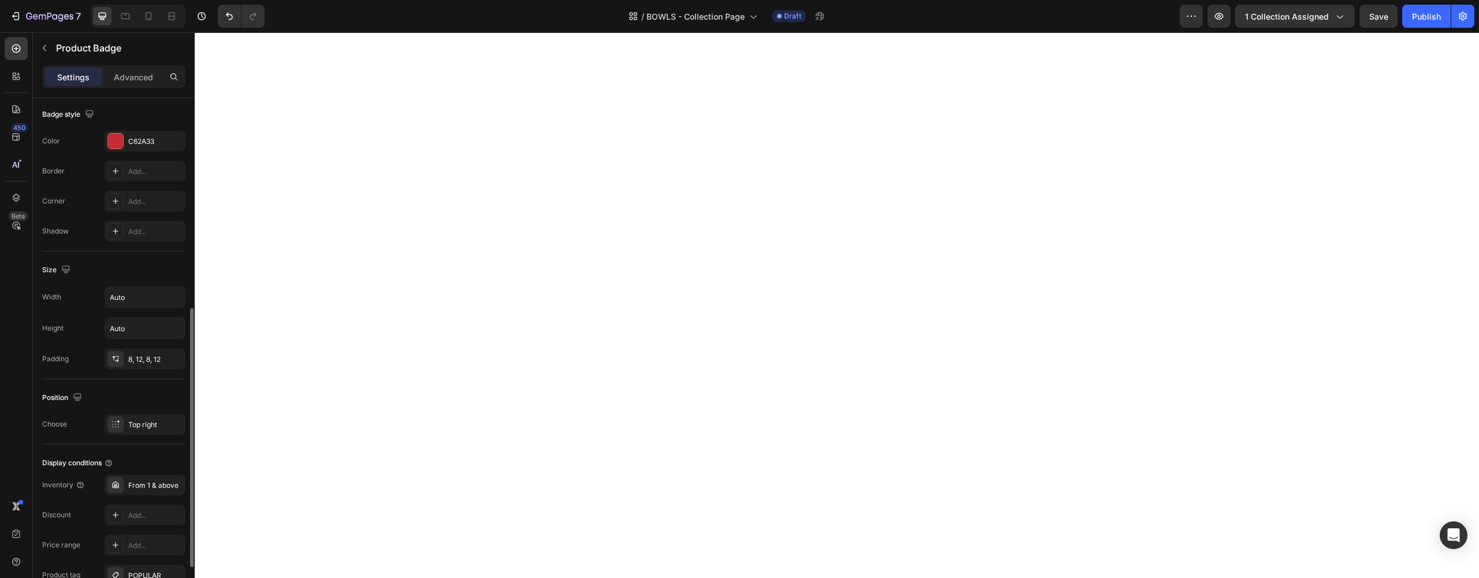
scroll to position [500, 0]
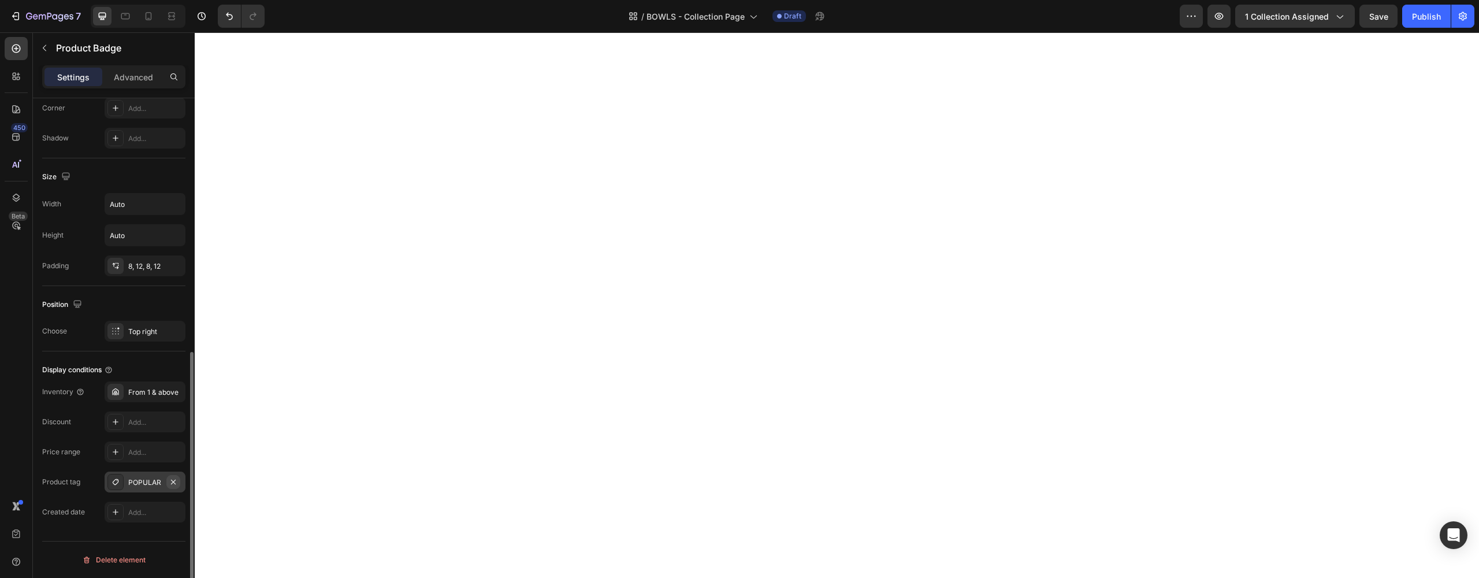
click at [174, 479] on icon "button" at bounding box center [173, 481] width 9 height 9
click at [83, 457] on div "Price range Add..." at bounding box center [113, 451] width 143 height 21
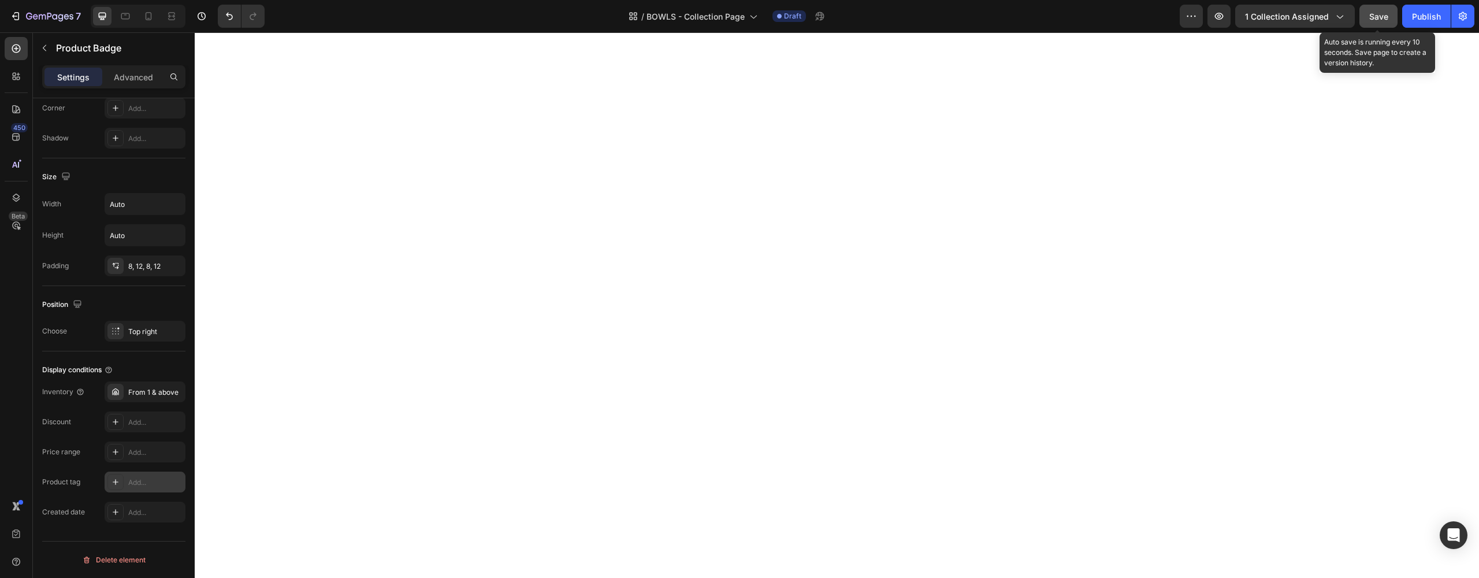
click at [1374, 21] on div "Save" at bounding box center [1378, 16] width 19 height 12
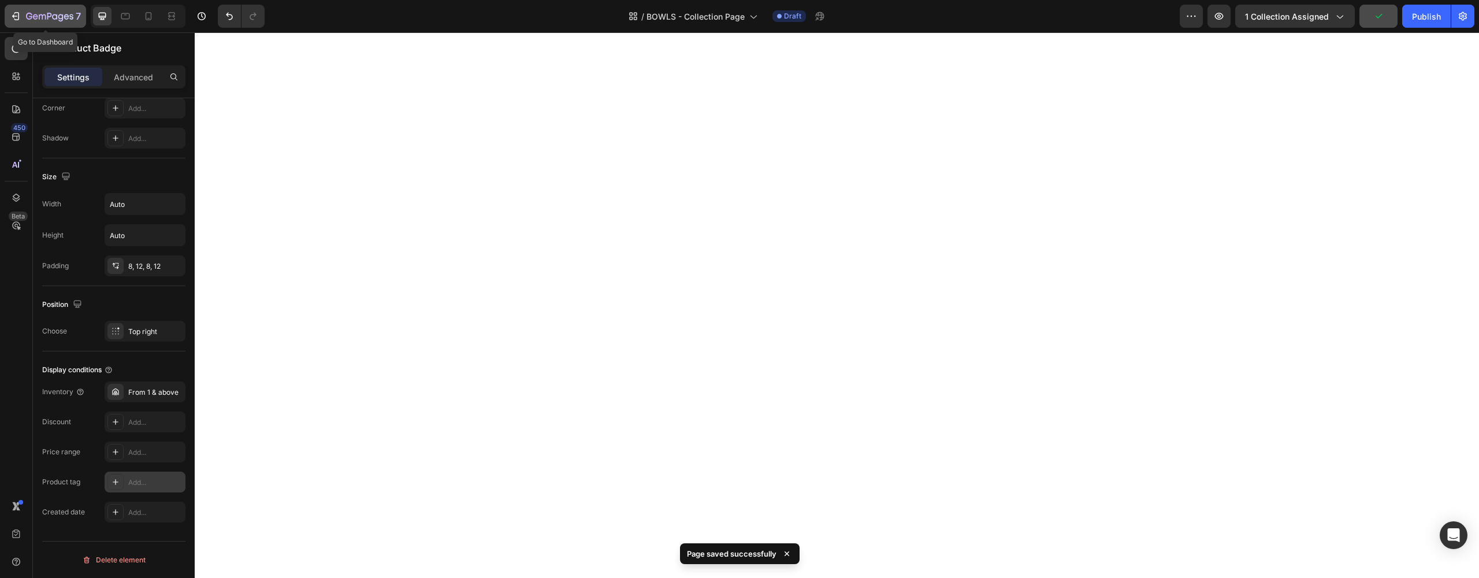
click at [49, 13] on icon "button" at bounding box center [49, 17] width 47 height 10
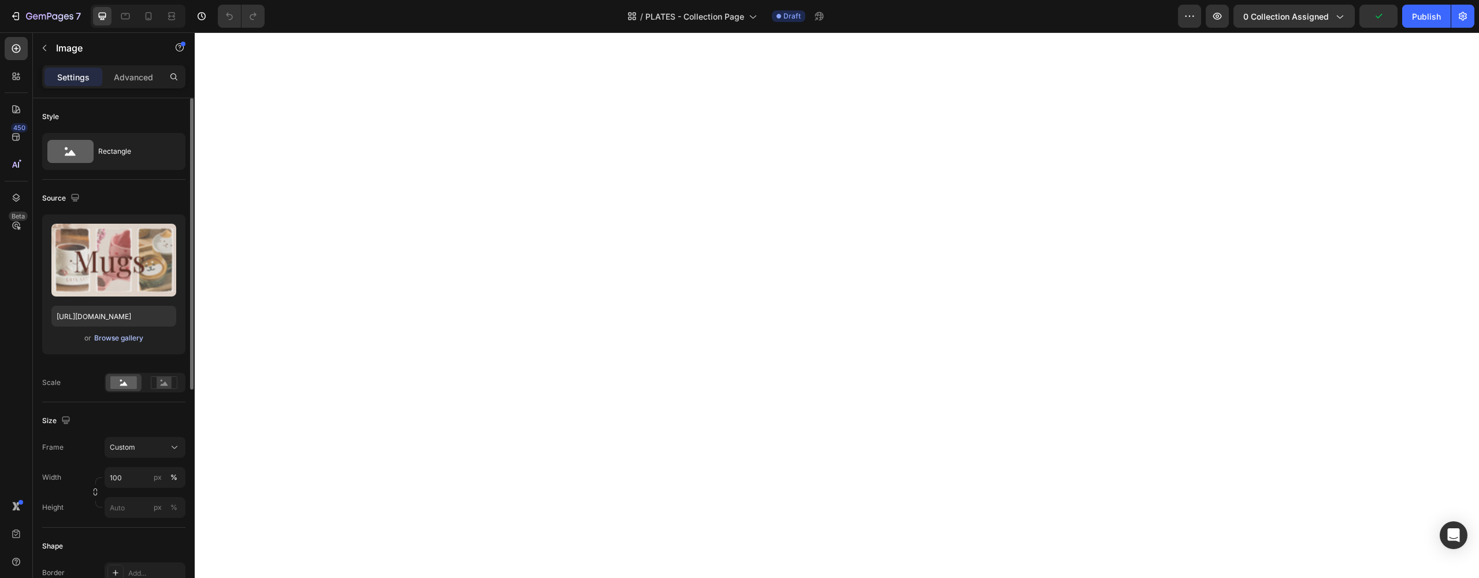
click at [117, 333] on div "Browse gallery" at bounding box center [118, 338] width 49 height 10
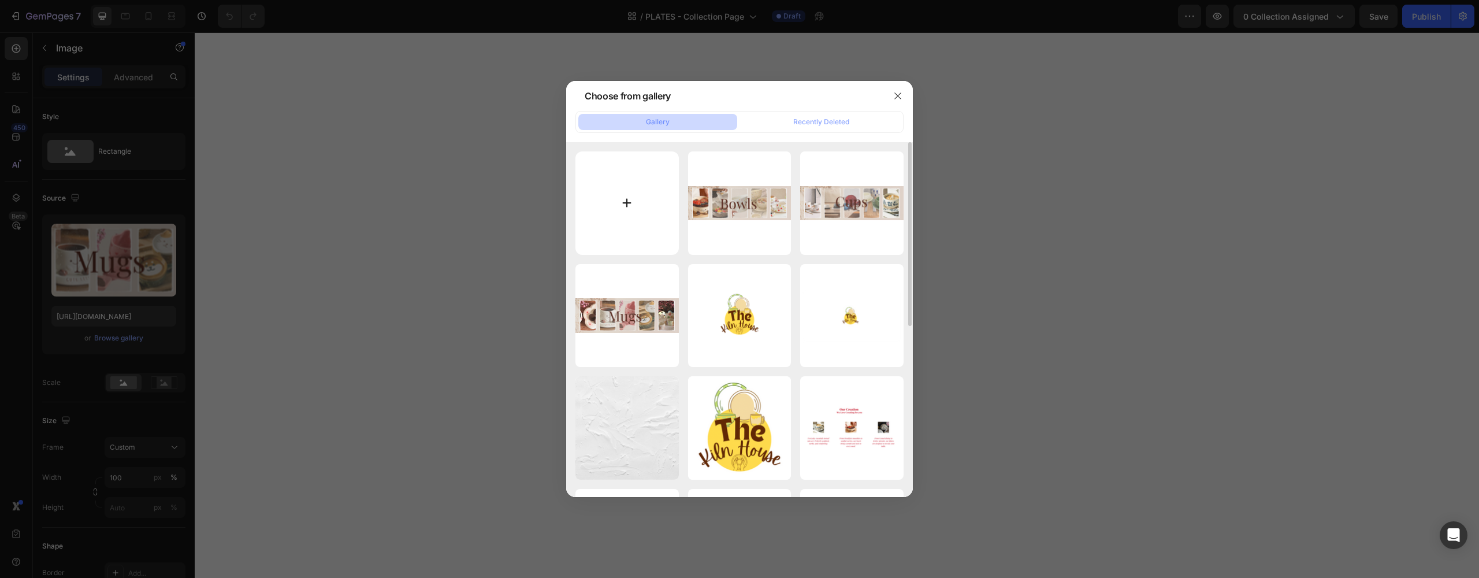
click at [625, 213] on input "file" at bounding box center [626, 202] width 103 height 103
type input "C:\fakepath\PLATES COLLECTIONS.png"
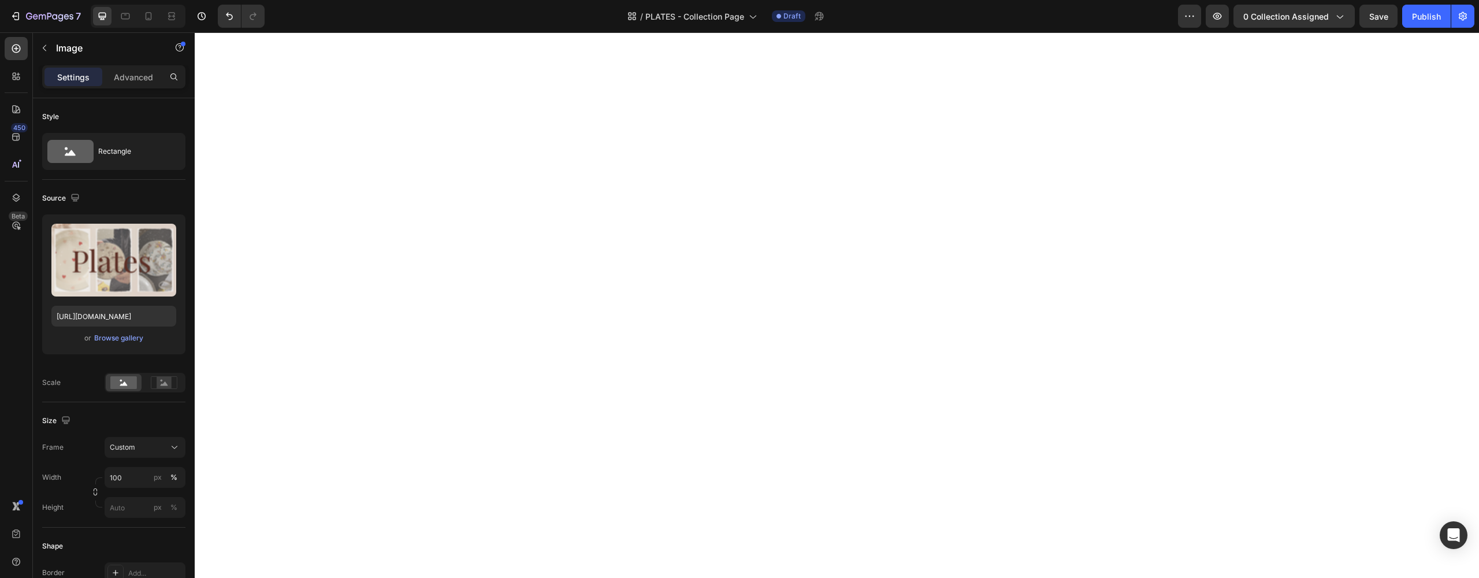
type input "https://cdn.shopify.com/s/files/1/0688/5490/6940/files/gempages_581934324274692…"
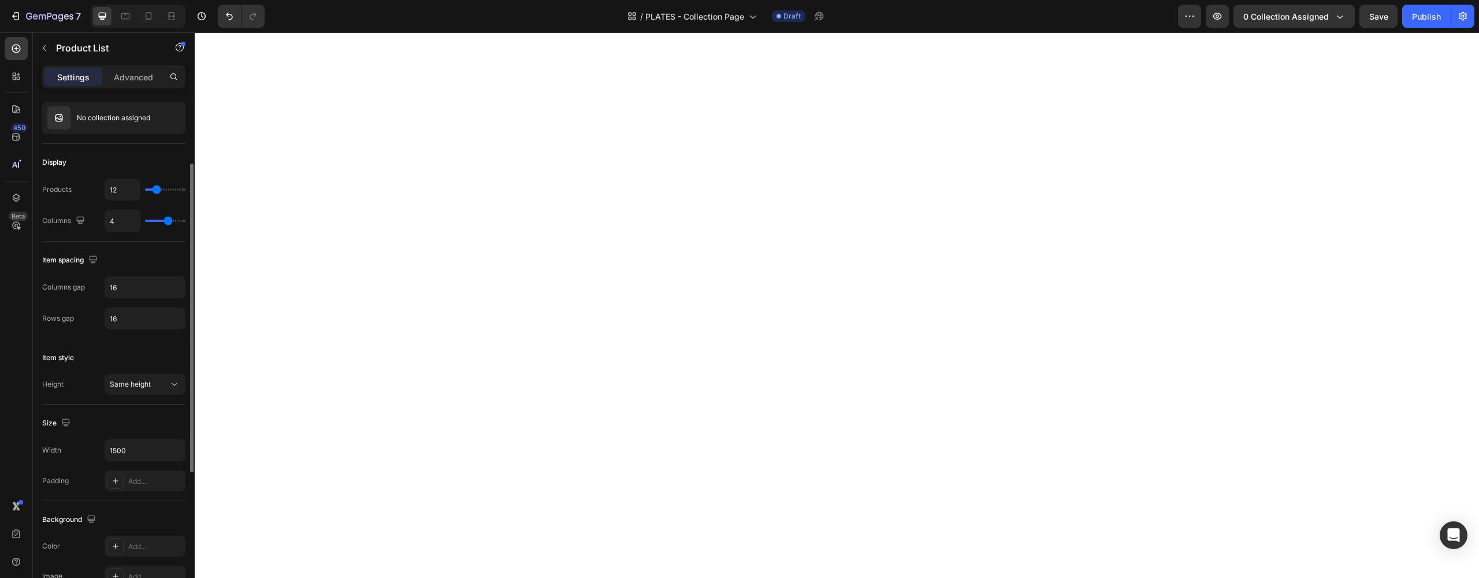
scroll to position [191, 0]
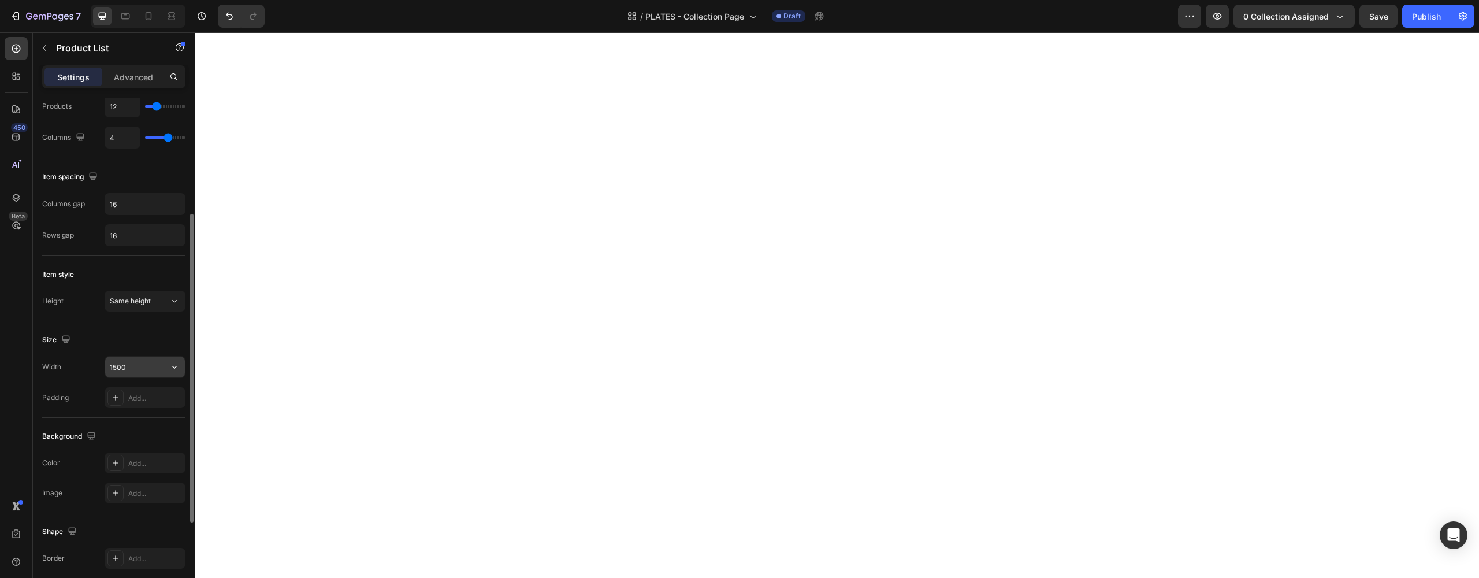
click at [117, 366] on input "1500" at bounding box center [145, 366] width 80 height 21
click at [177, 369] on icon "button" at bounding box center [175, 367] width 12 height 12
click at [145, 393] on p "Full 100%" at bounding box center [142, 396] width 66 height 10
type input "90%"
click at [1340, 20] on icon "button" at bounding box center [1339, 16] width 12 height 12
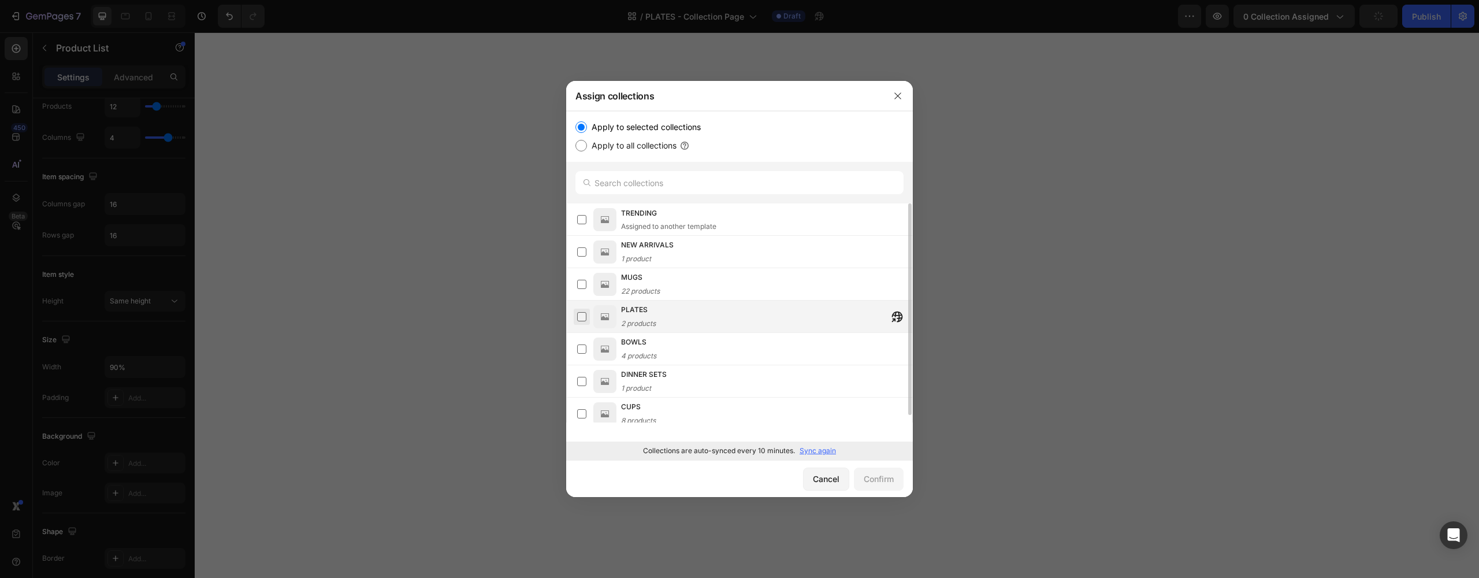
click at [586, 319] on label at bounding box center [581, 316] width 9 height 9
click at [878, 476] on div "Confirm" at bounding box center [879, 479] width 30 height 12
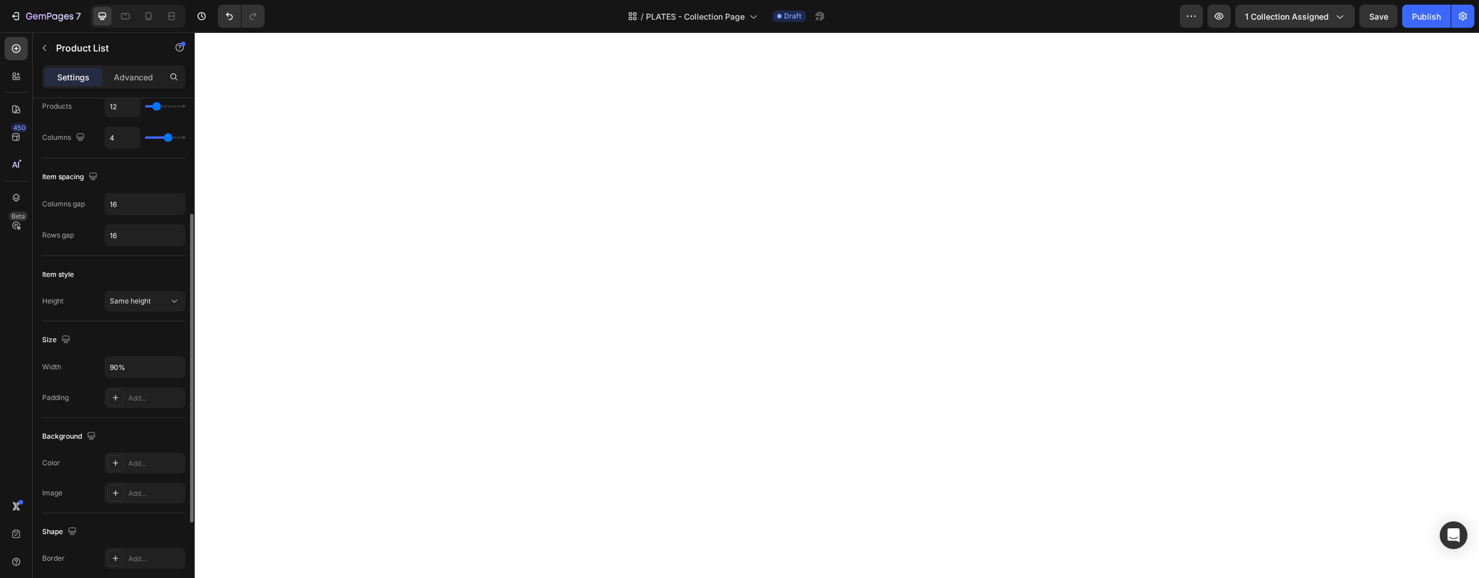
scroll to position [337, 0]
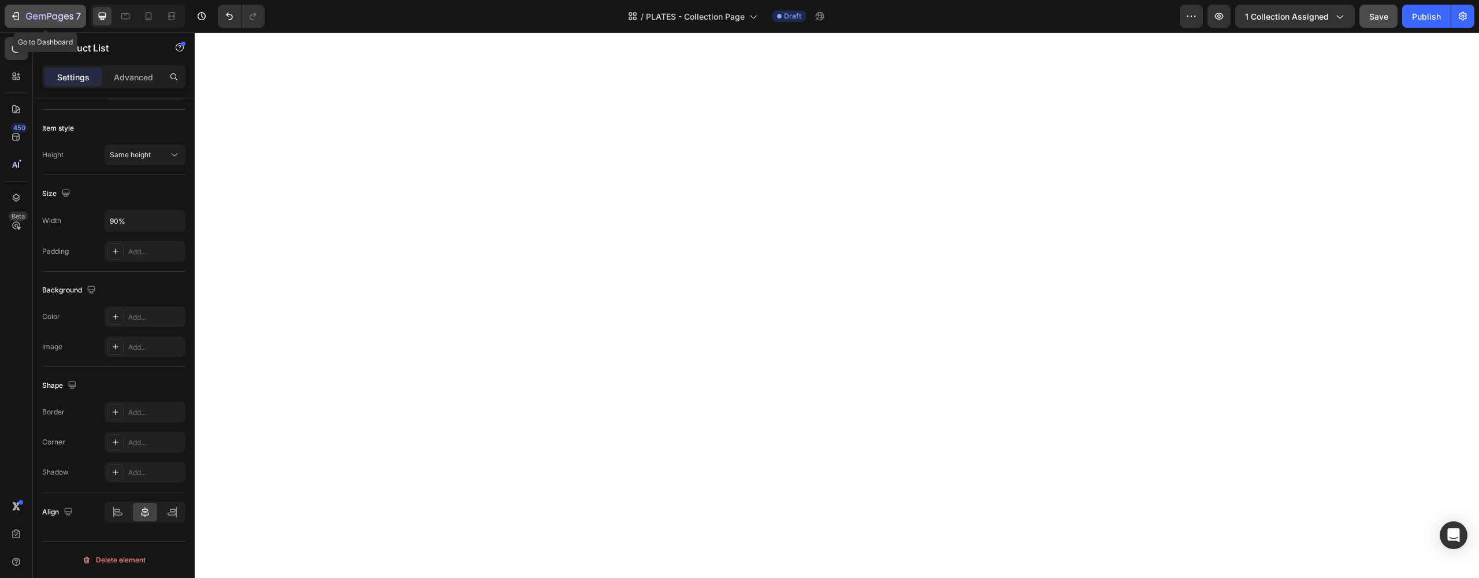
click at [69, 10] on div "7" at bounding box center [53, 16] width 55 height 14
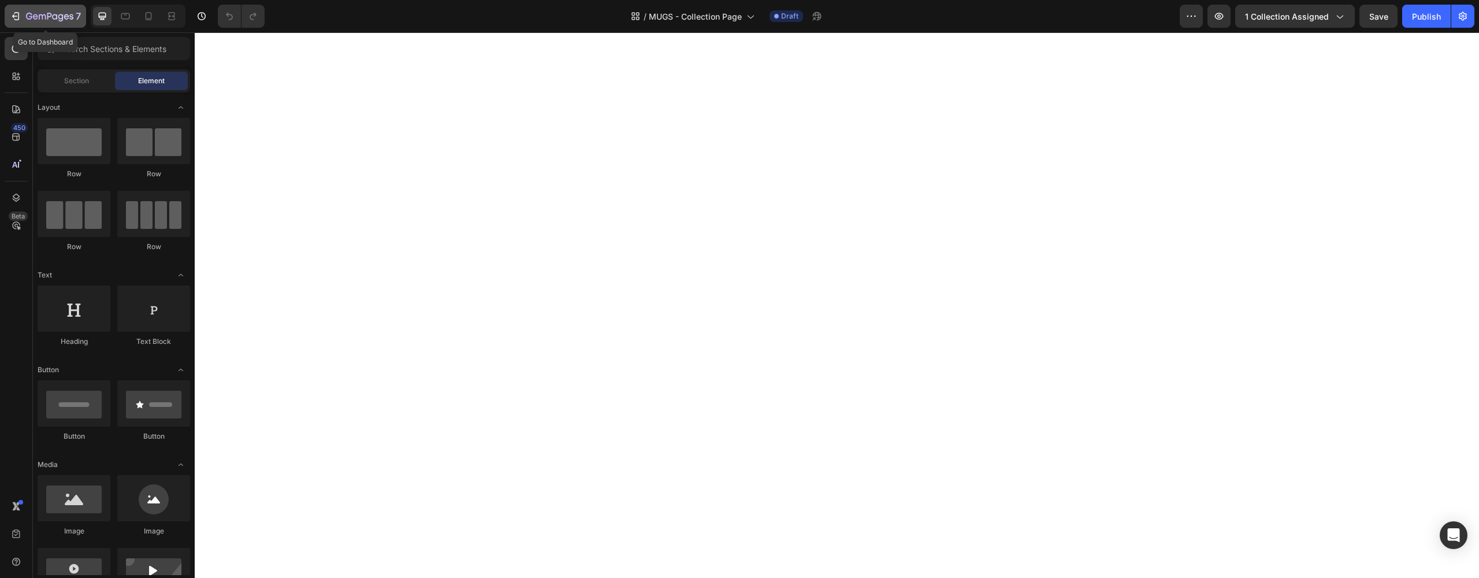
click at [21, 25] on button "7" at bounding box center [45, 16] width 81 height 23
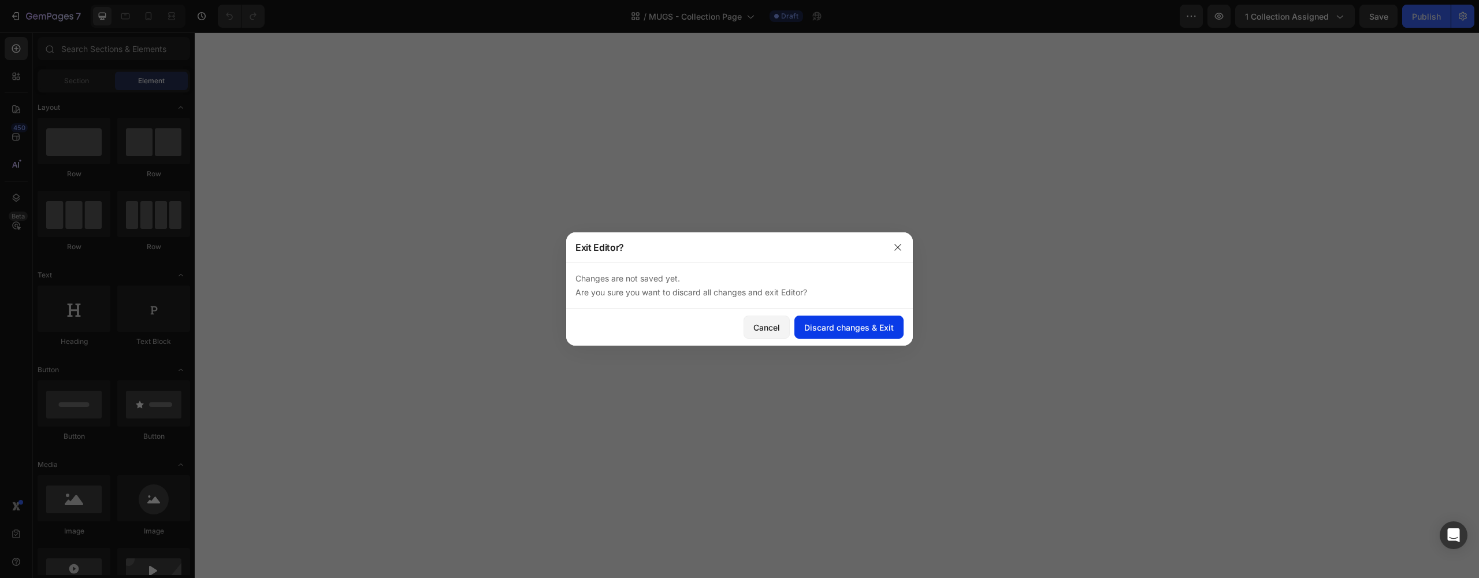
click at [861, 334] on button "Discard changes & Exit" at bounding box center [848, 326] width 109 height 23
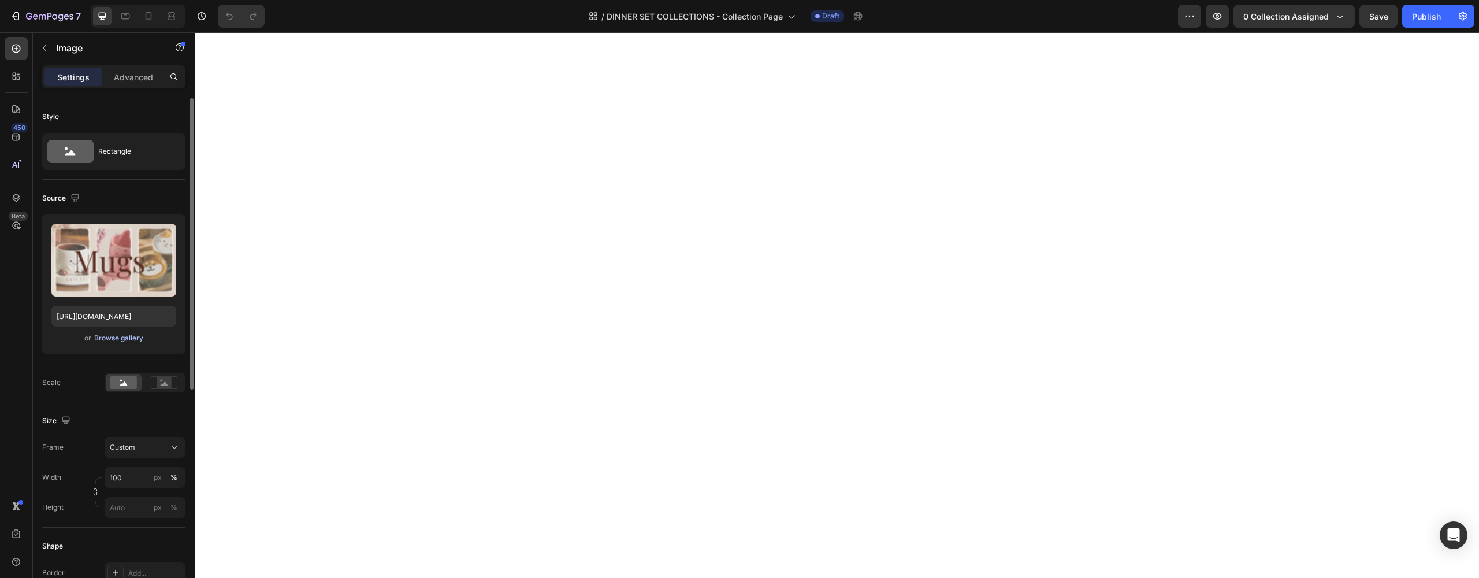
click at [120, 333] on div "Browse gallery" at bounding box center [118, 338] width 49 height 10
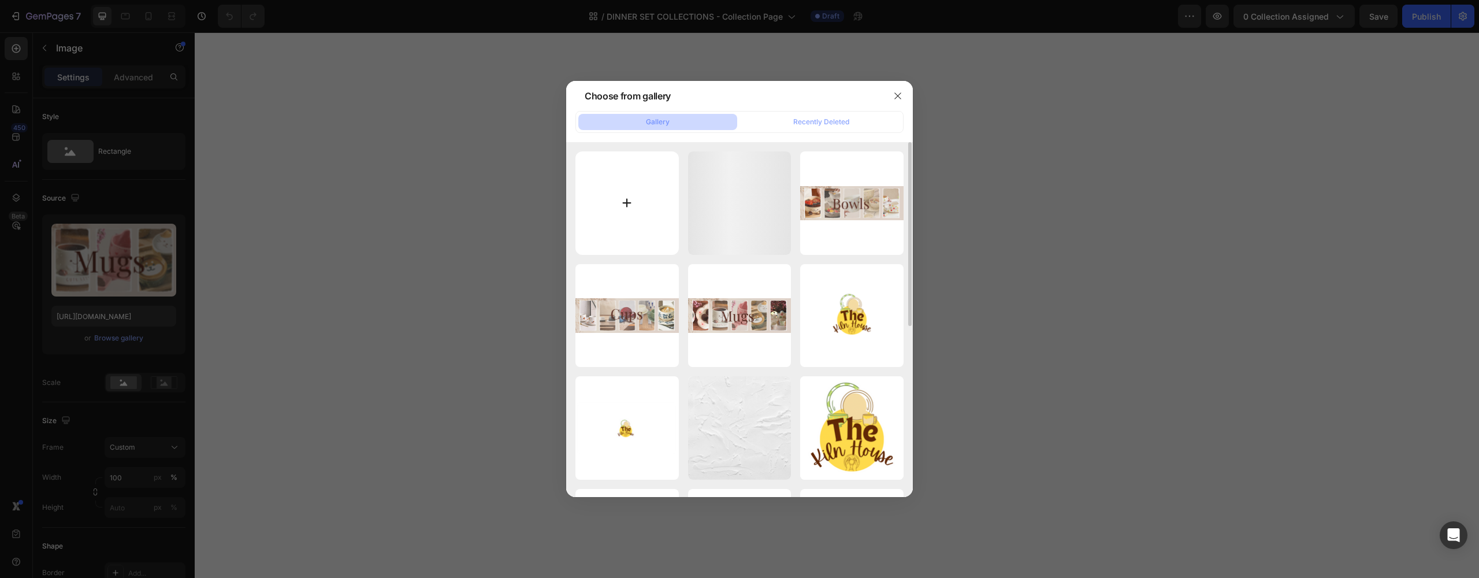
click at [637, 189] on input "file" at bounding box center [626, 202] width 103 height 103
type input "C:\fakepath\DINNER SETS COLLECTIONS.png"
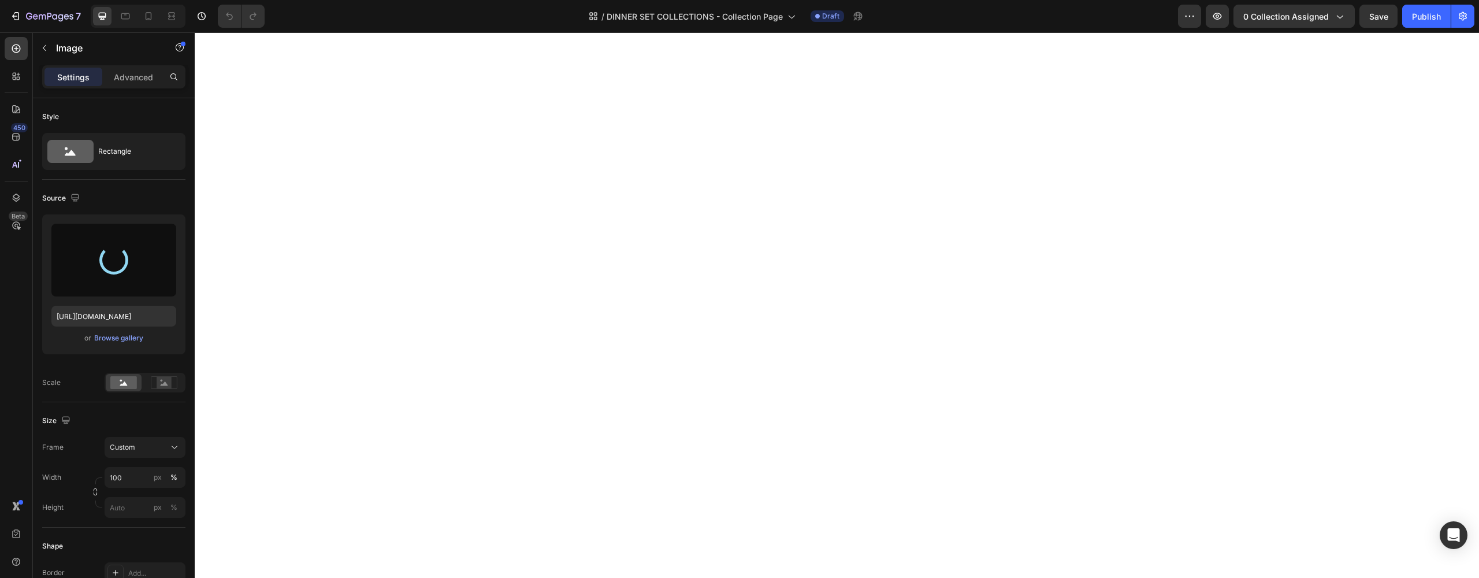
type input "[URL][DOMAIN_NAME]"
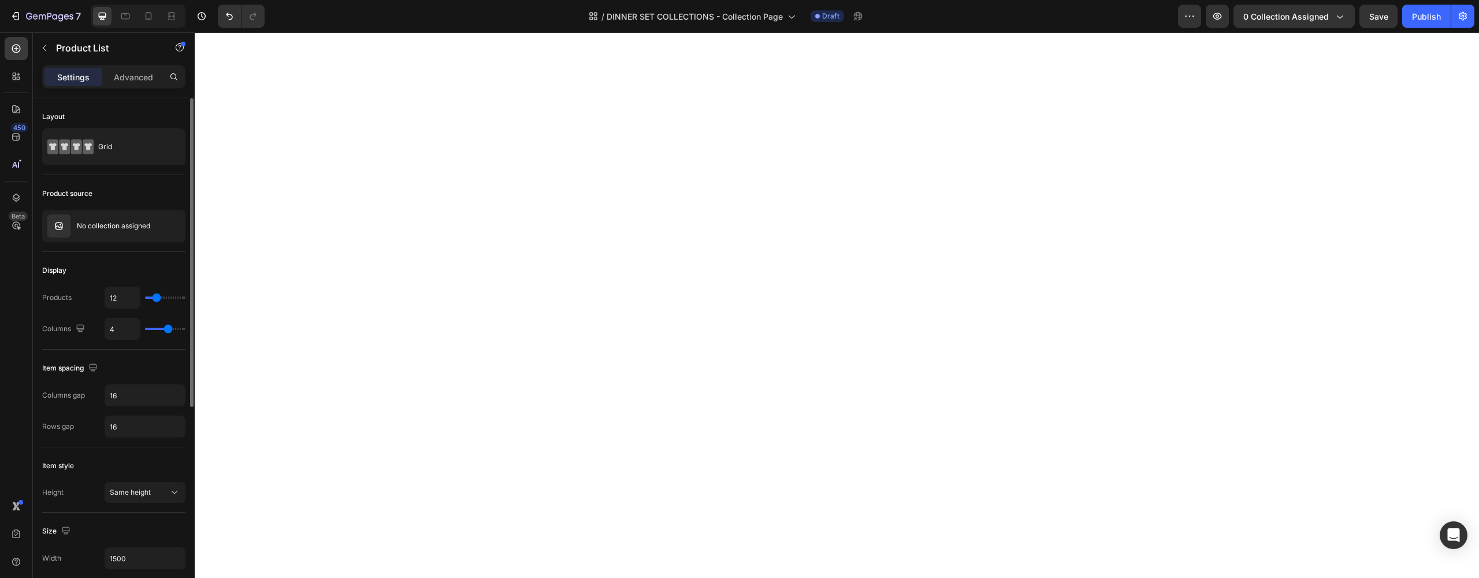
scroll to position [96, 0]
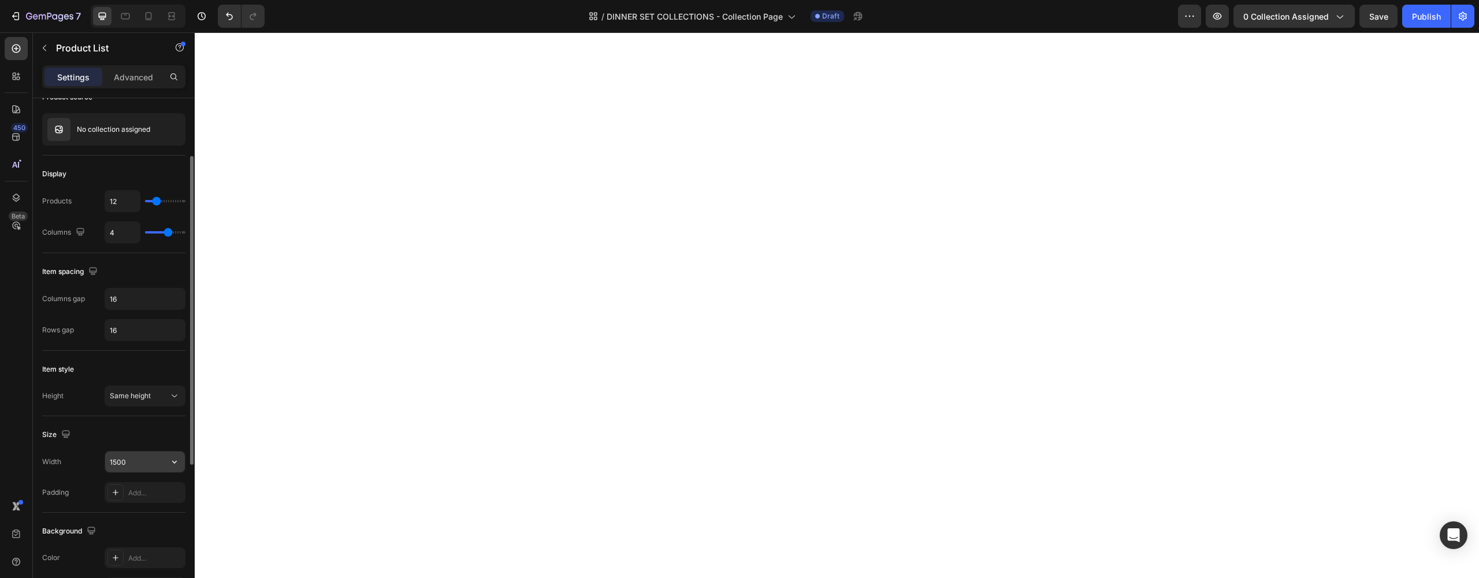
click at [116, 456] on input "1500" at bounding box center [145, 461] width 80 height 21
click at [175, 463] on icon "button" at bounding box center [174, 461] width 5 height 3
click at [158, 485] on div "Full 100%" at bounding box center [132, 491] width 95 height 22
drag, startPoint x: 123, startPoint y: 463, endPoint x: 75, endPoint y: 460, distance: 48.0
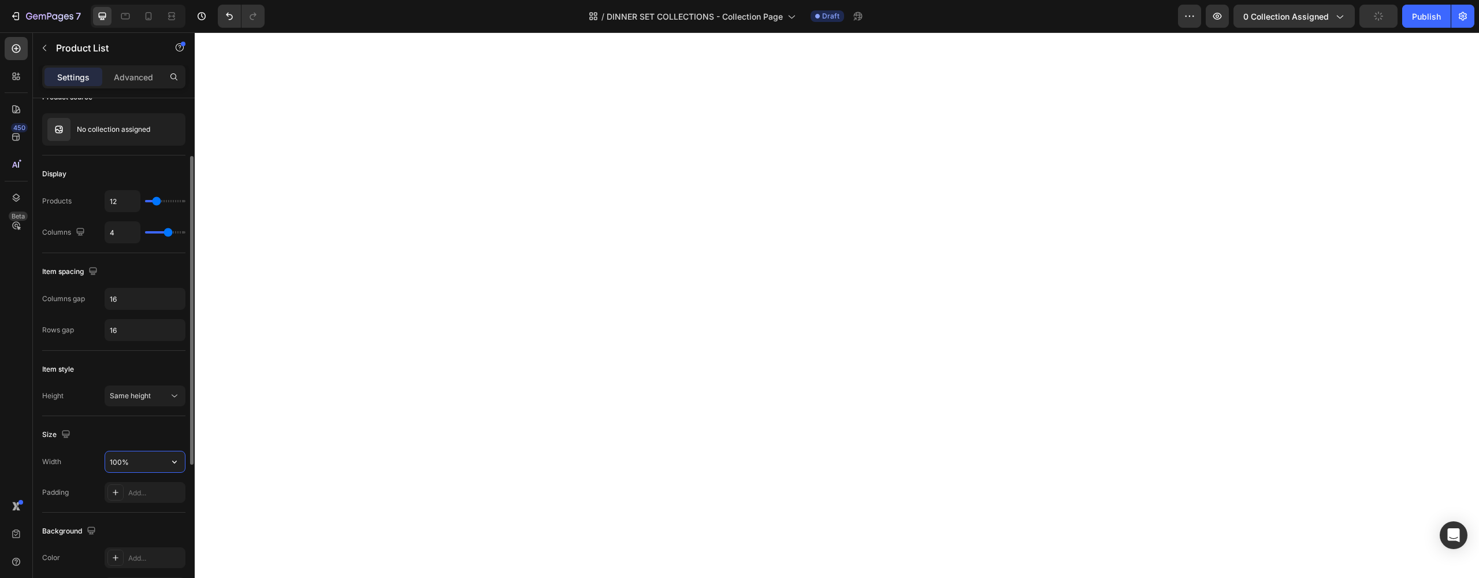
click at [78, 460] on div "Width 100%" at bounding box center [113, 462] width 143 height 22
type input "90%"
click at [53, 458] on div "Width" at bounding box center [51, 461] width 19 height 10
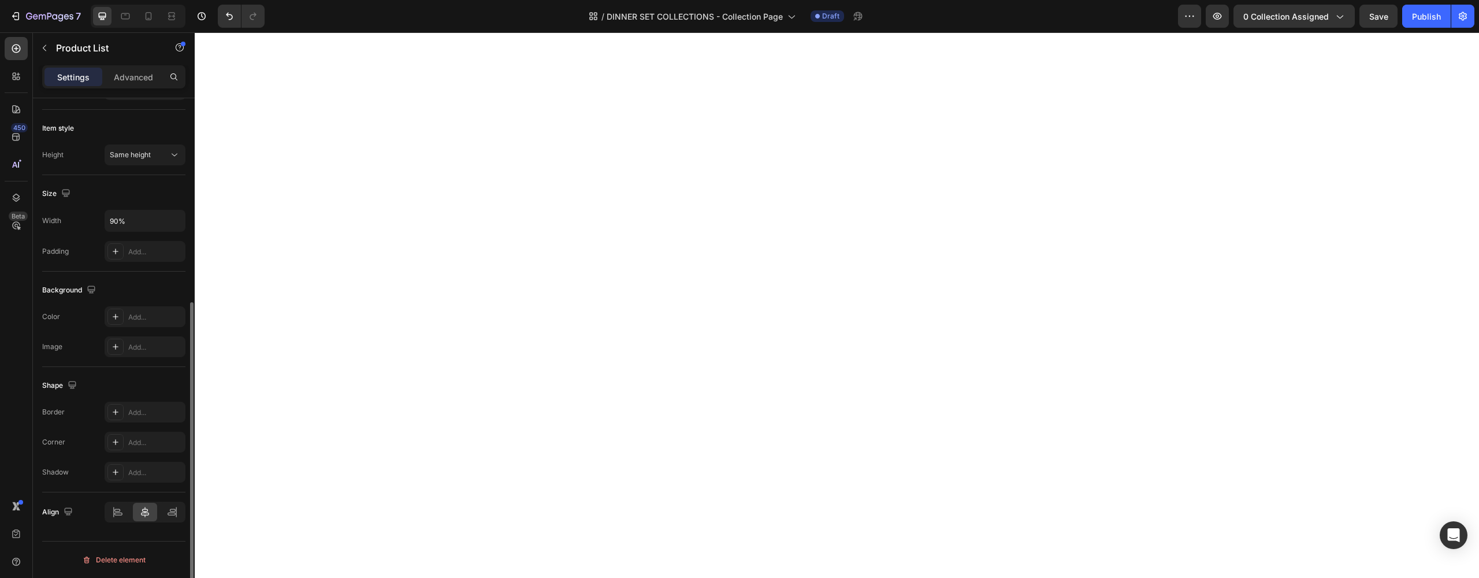
scroll to position [0, 0]
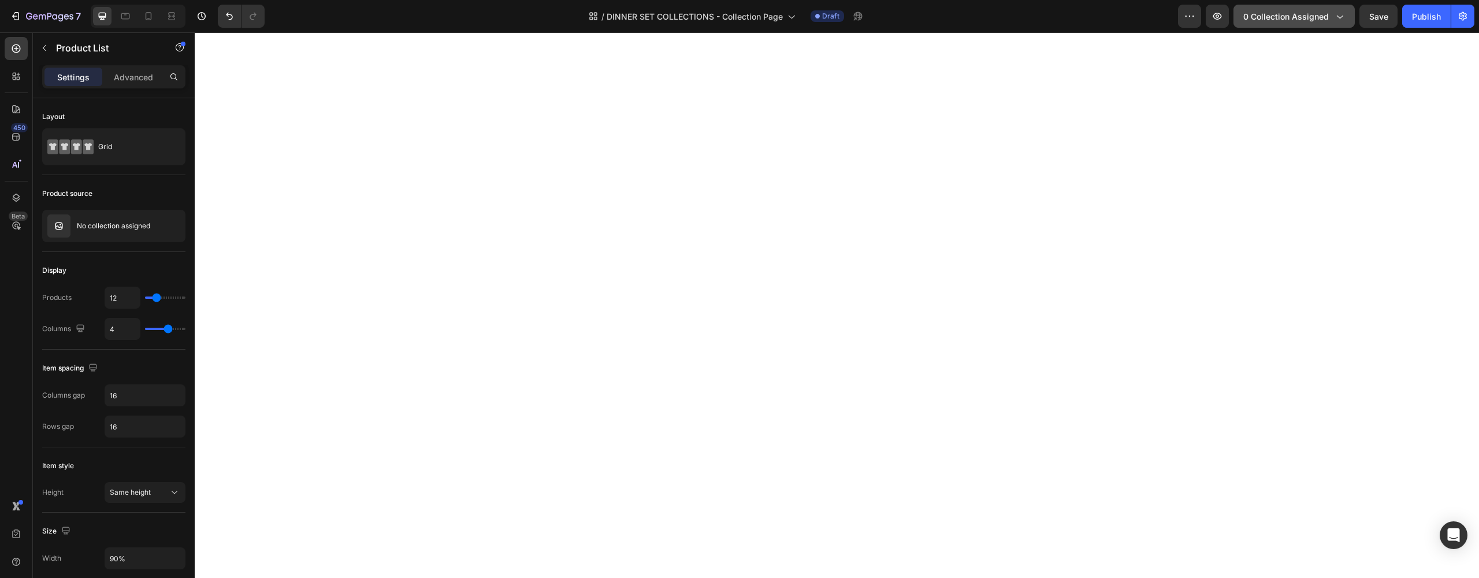
click at [1336, 13] on icon "button" at bounding box center [1339, 16] width 12 height 12
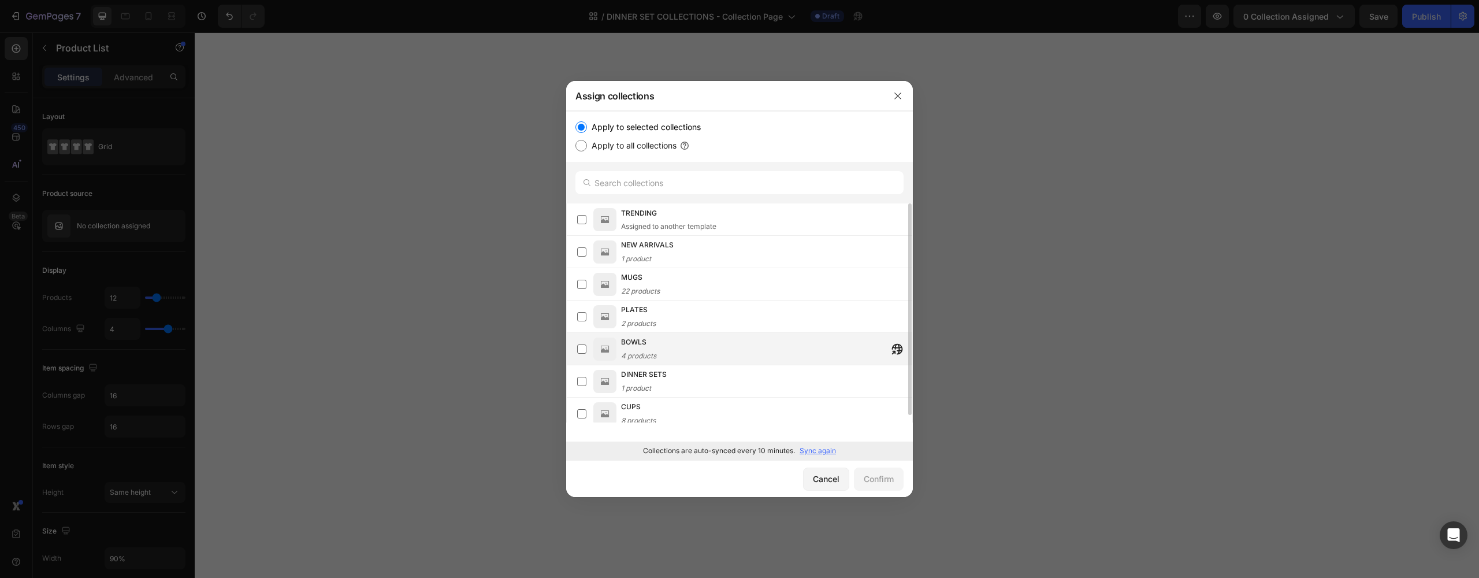
scroll to position [8, 0]
click at [586, 374] on label at bounding box center [581, 373] width 9 height 9
click at [879, 487] on button "Confirm" at bounding box center [879, 478] width 50 height 23
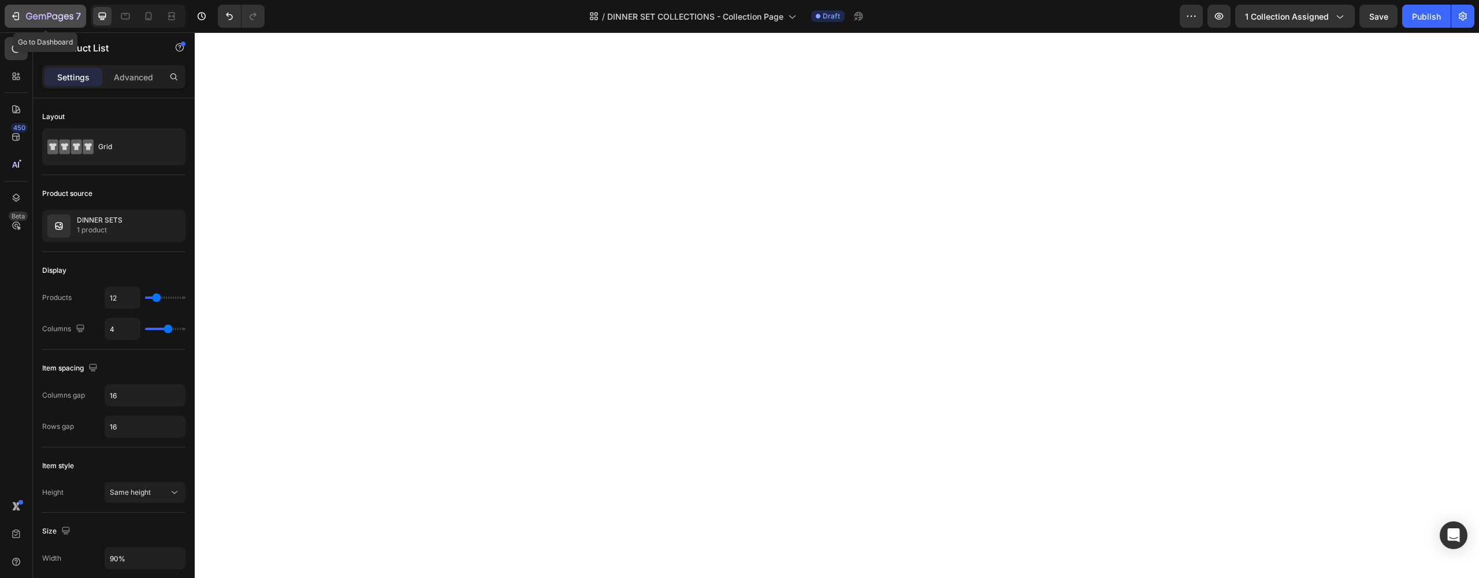
click at [33, 12] on icon "button" at bounding box center [49, 17] width 47 height 10
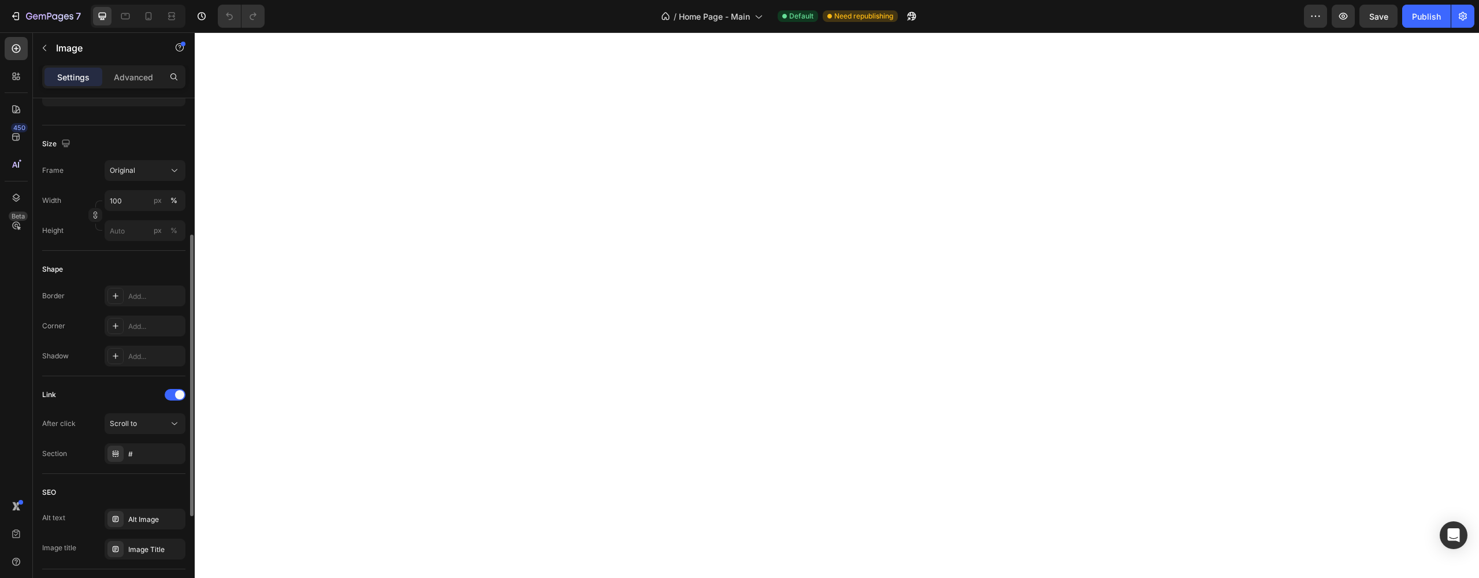
scroll to position [420, 0]
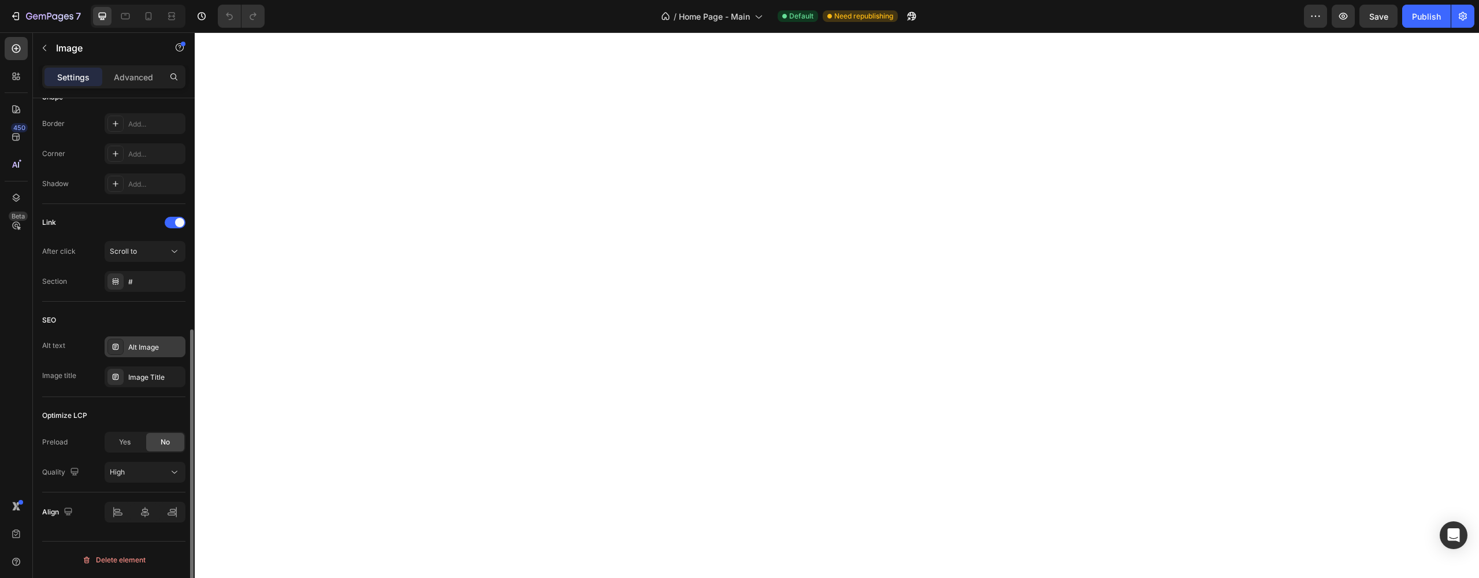
click at [140, 349] on div "Alt Image" at bounding box center [155, 347] width 54 height 10
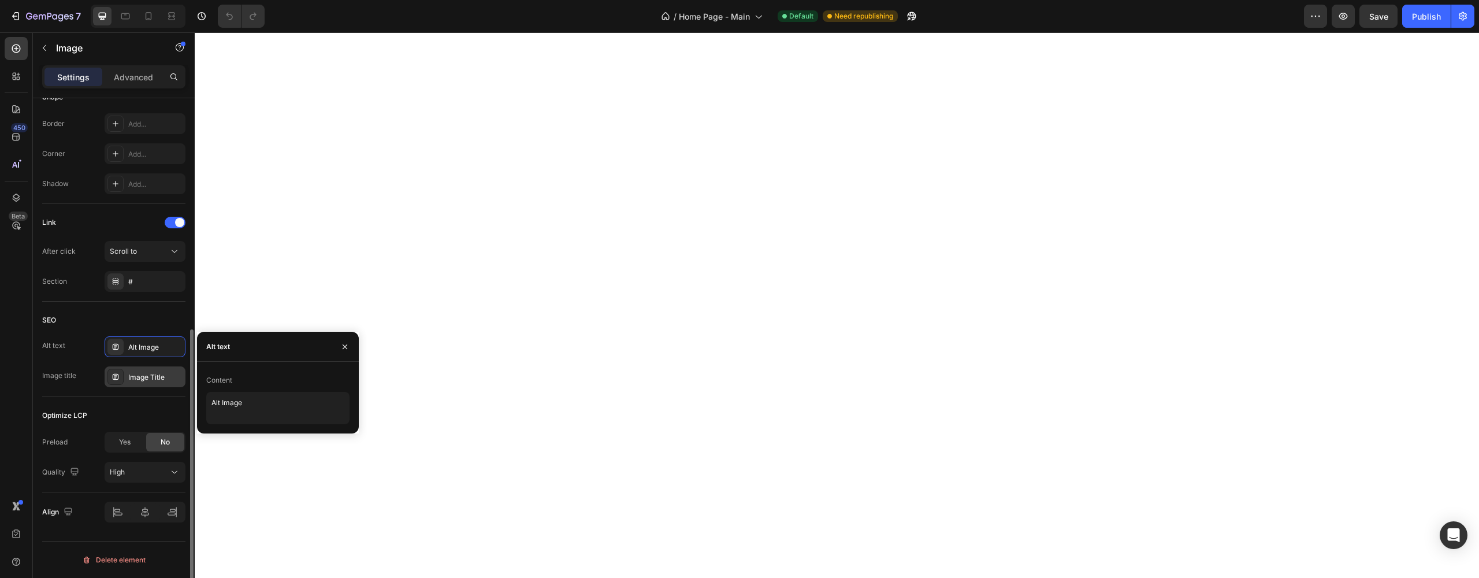
click at [140, 381] on div "Image Title" at bounding box center [155, 377] width 54 height 10
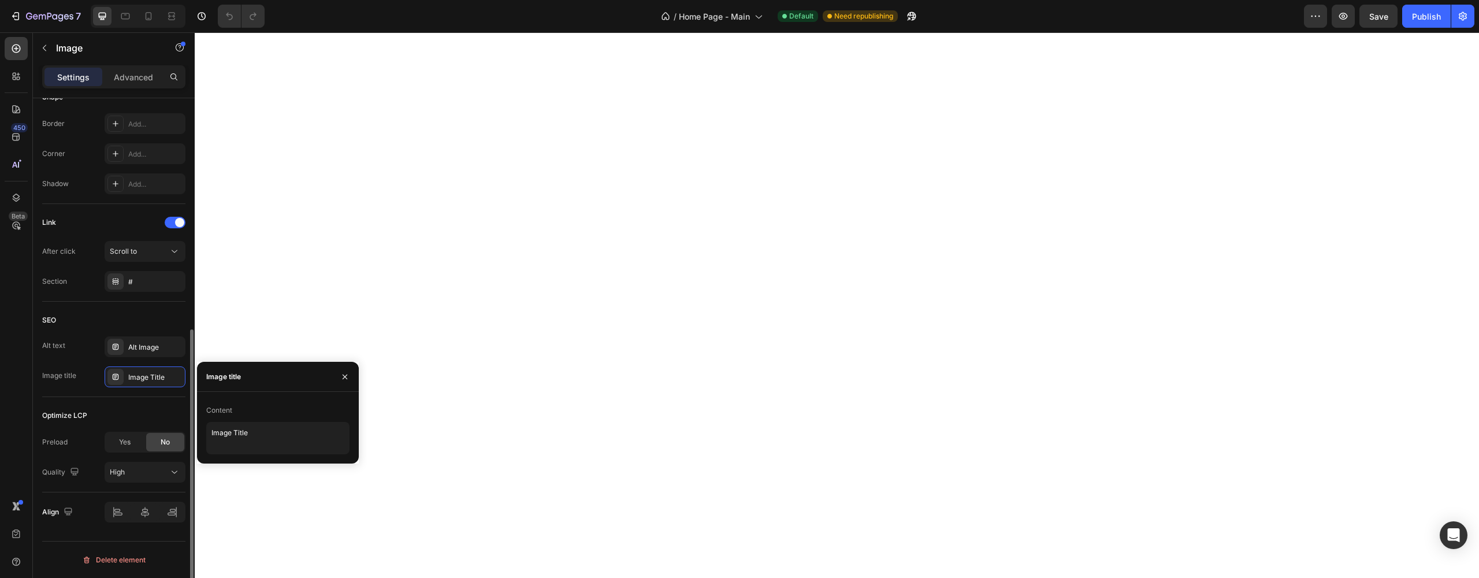
click at [74, 383] on div "Image title" at bounding box center [59, 375] width 34 height 18
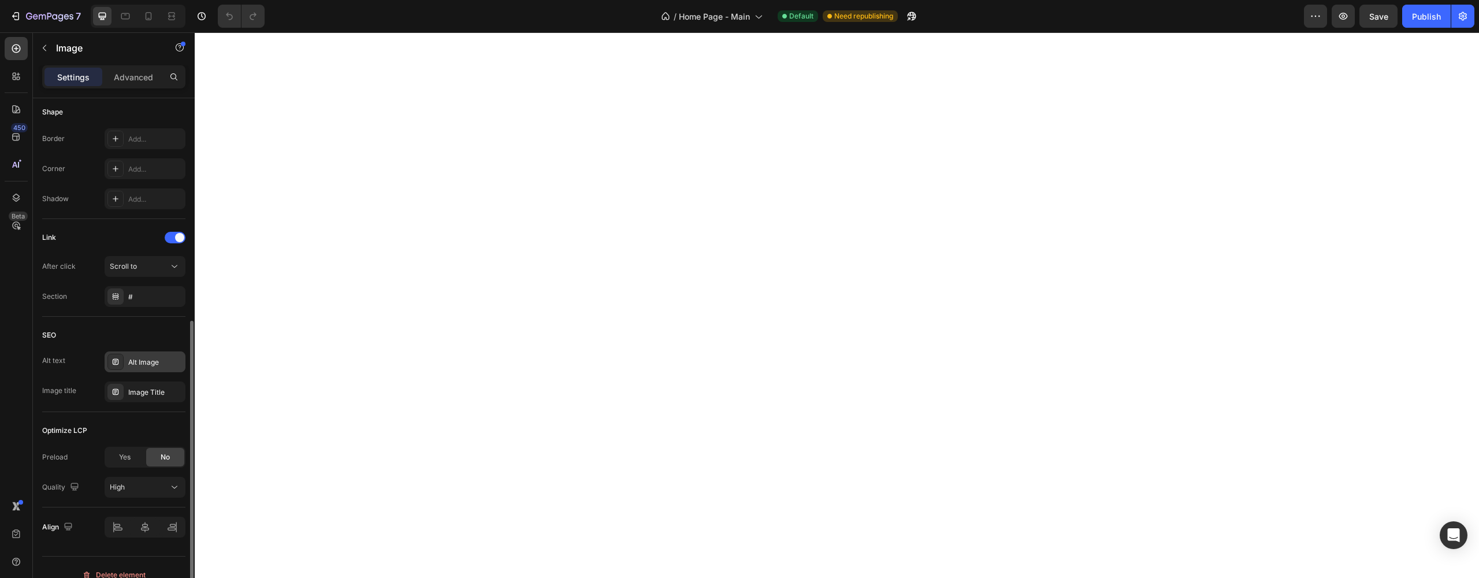
scroll to position [384, 0]
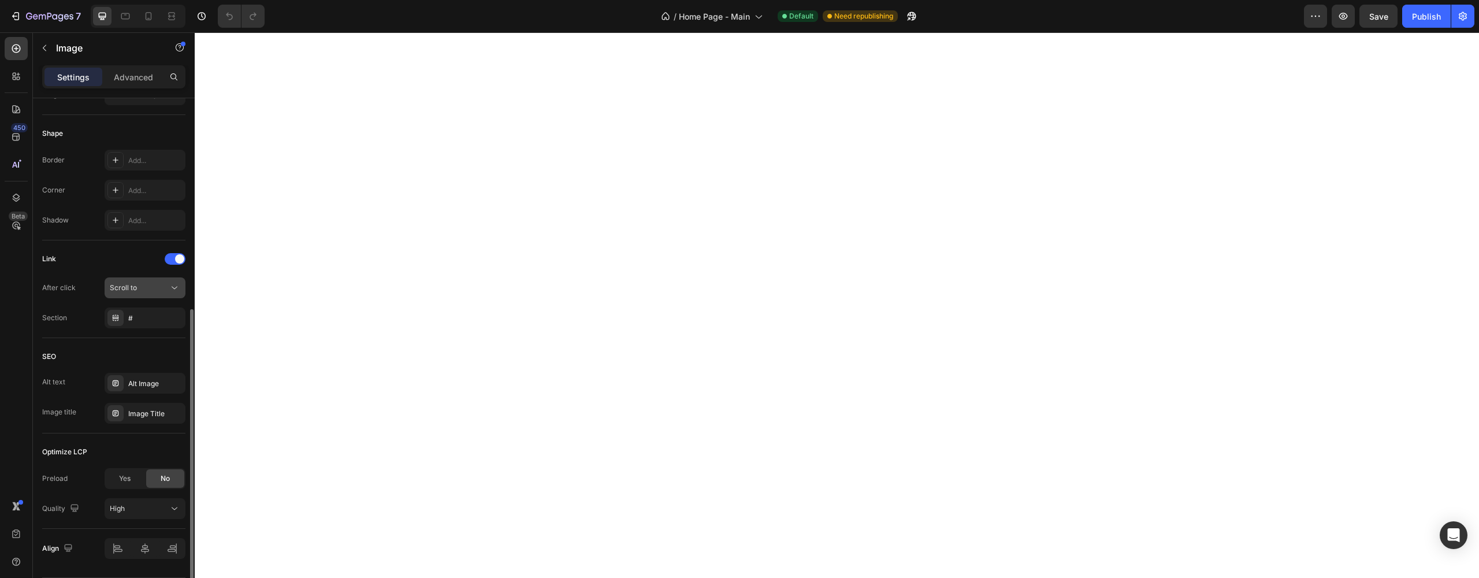
click at [177, 287] on icon at bounding box center [175, 288] width 6 height 3
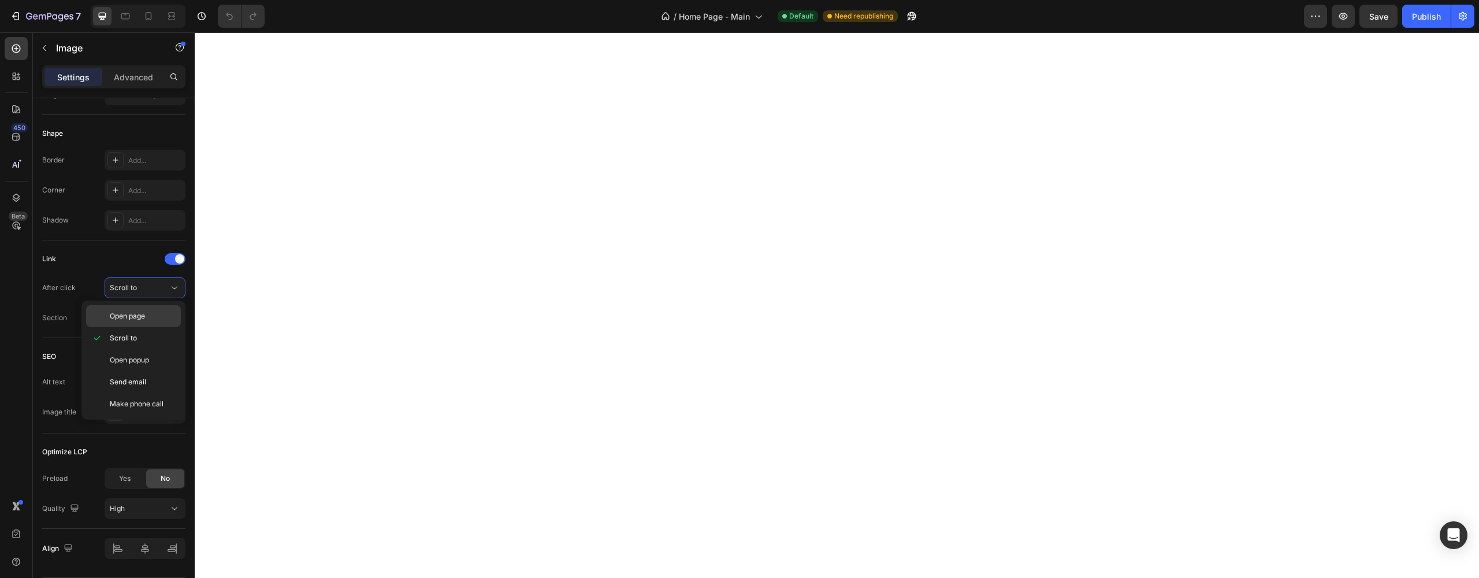
click at [122, 323] on div "Open page" at bounding box center [133, 316] width 95 height 22
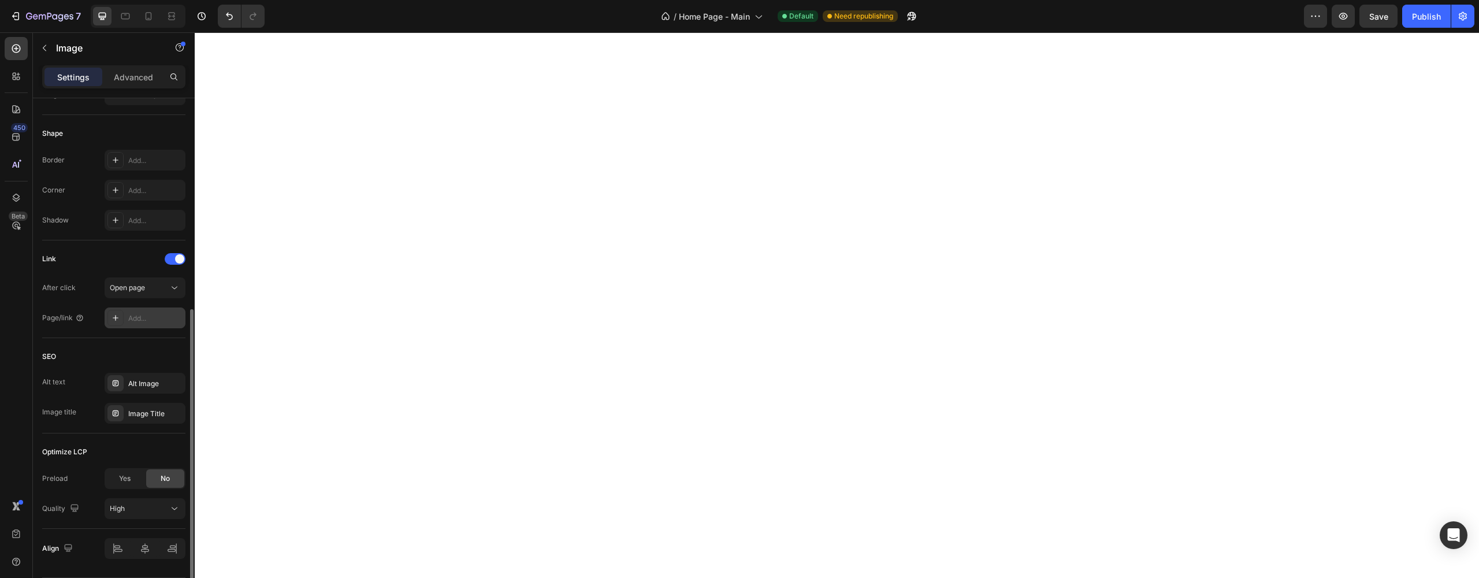
click at [118, 319] on icon at bounding box center [115, 317] width 9 height 9
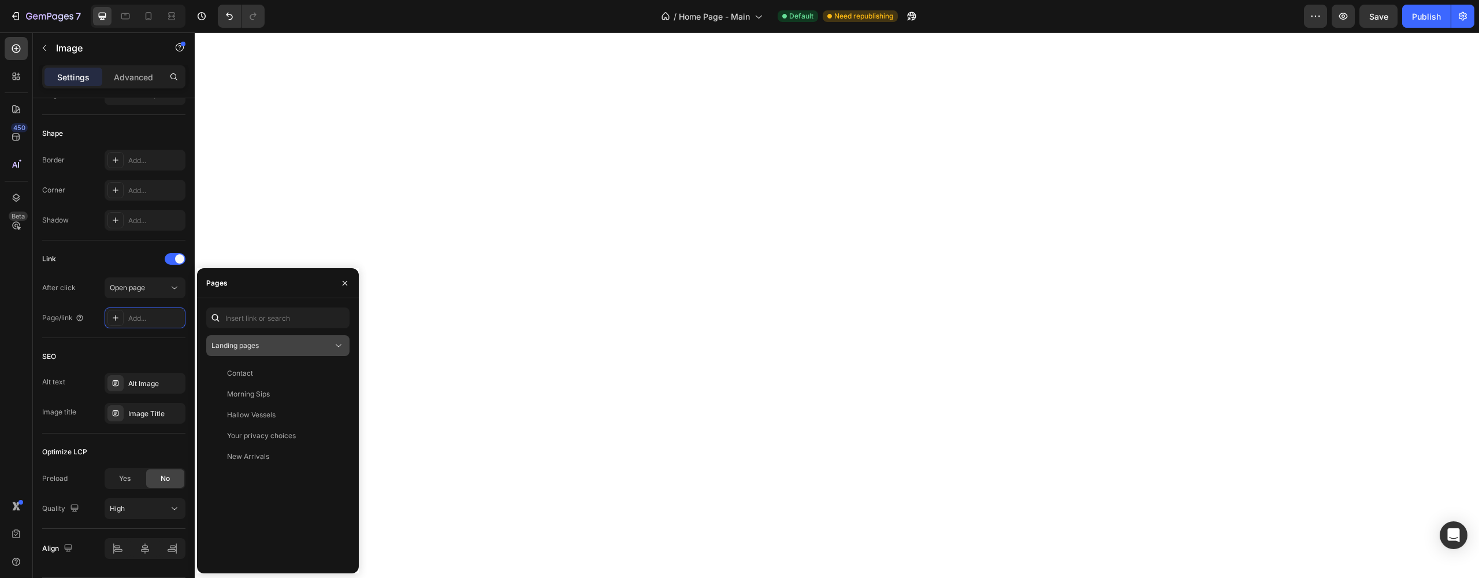
click at [260, 353] on button "Landing pages" at bounding box center [277, 345] width 143 height 21
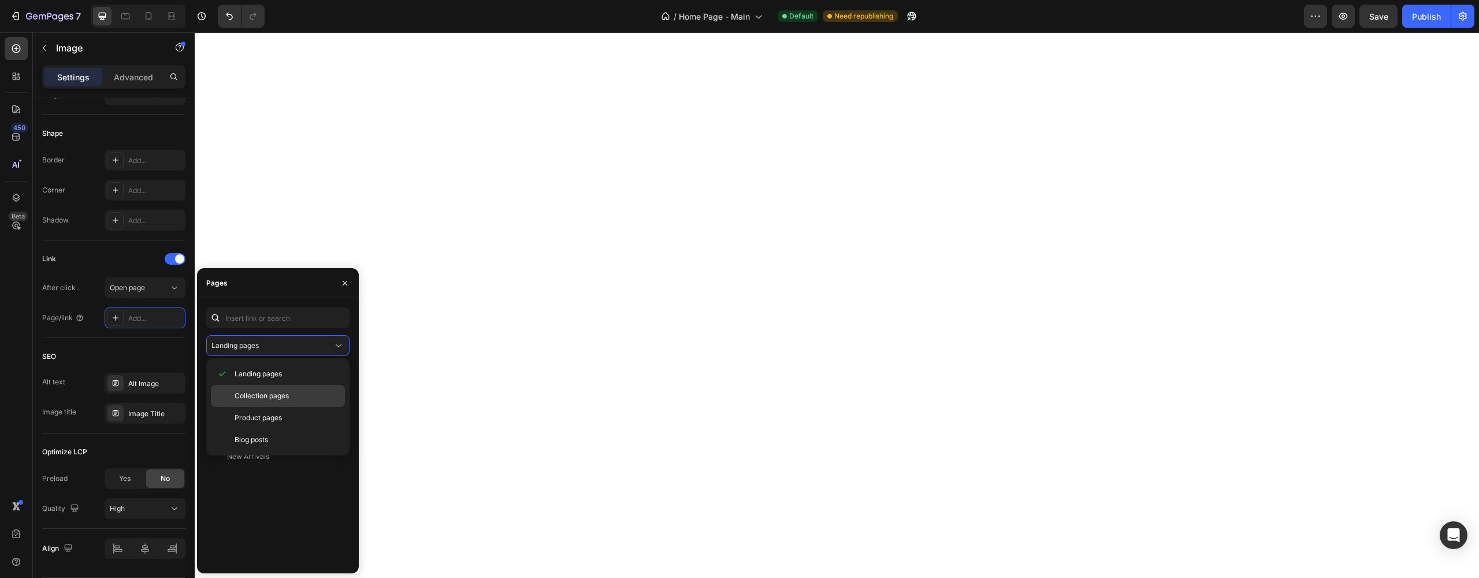
click at [258, 398] on span "Collection pages" at bounding box center [262, 395] width 54 height 10
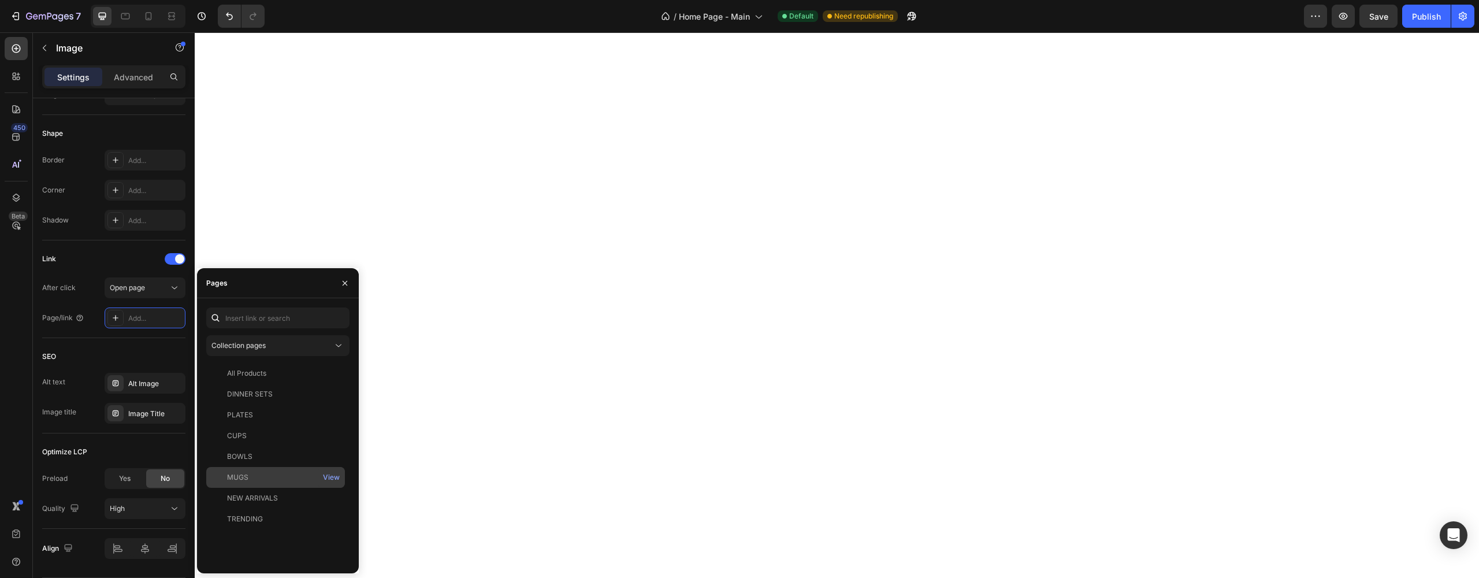
click at [240, 477] on div "MUGS" at bounding box center [237, 477] width 21 height 10
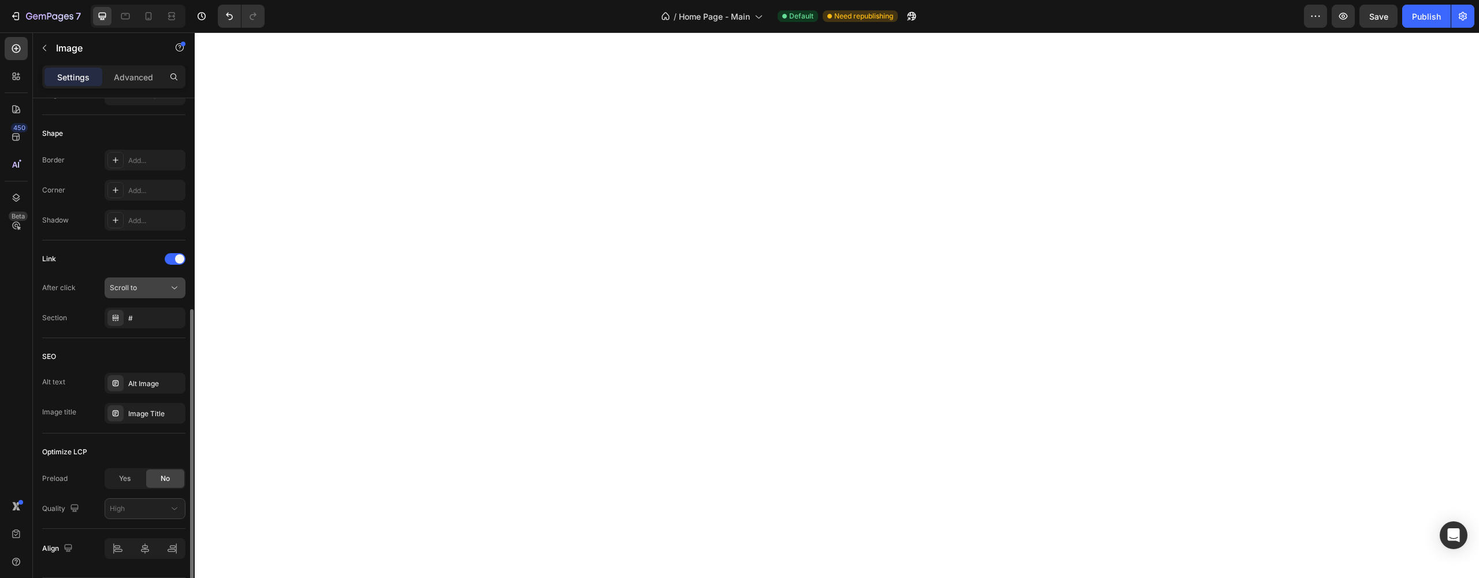
click at [166, 289] on div "Scroll to" at bounding box center [139, 287] width 59 height 10
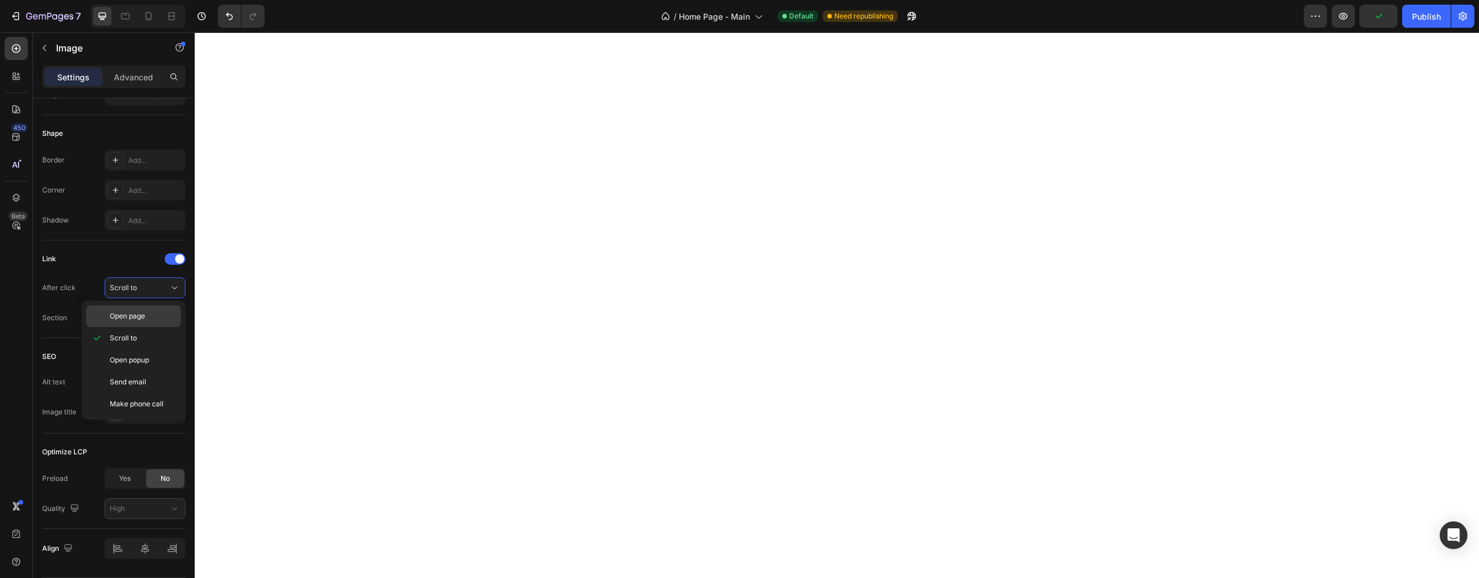
click at [121, 316] on span "Open page" at bounding box center [127, 316] width 35 height 10
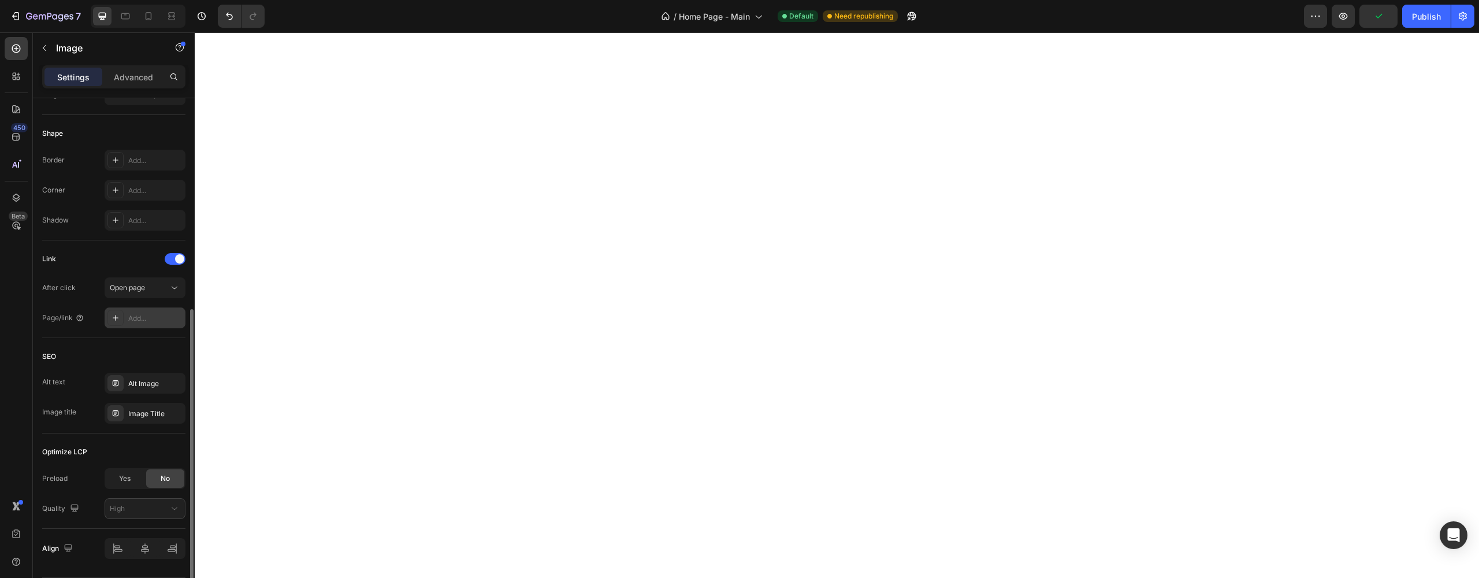
click at [118, 322] on div at bounding box center [115, 318] width 16 height 16
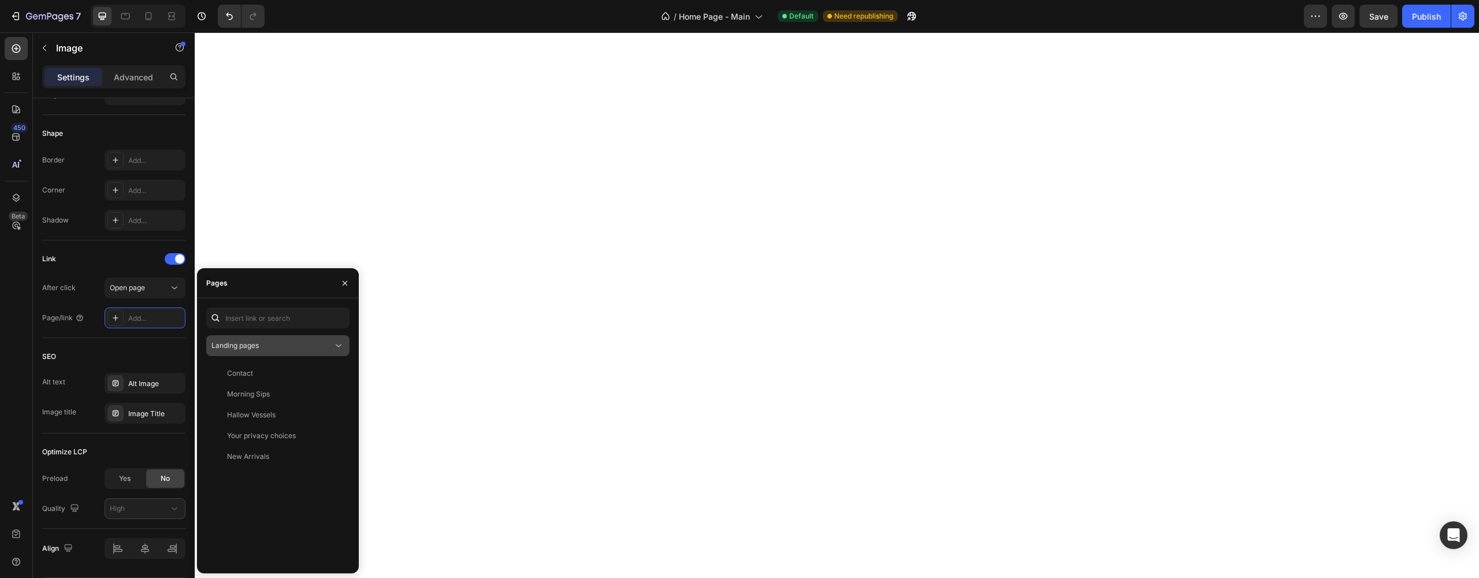
click at [301, 345] on div "Landing pages" at bounding box center [271, 345] width 121 height 10
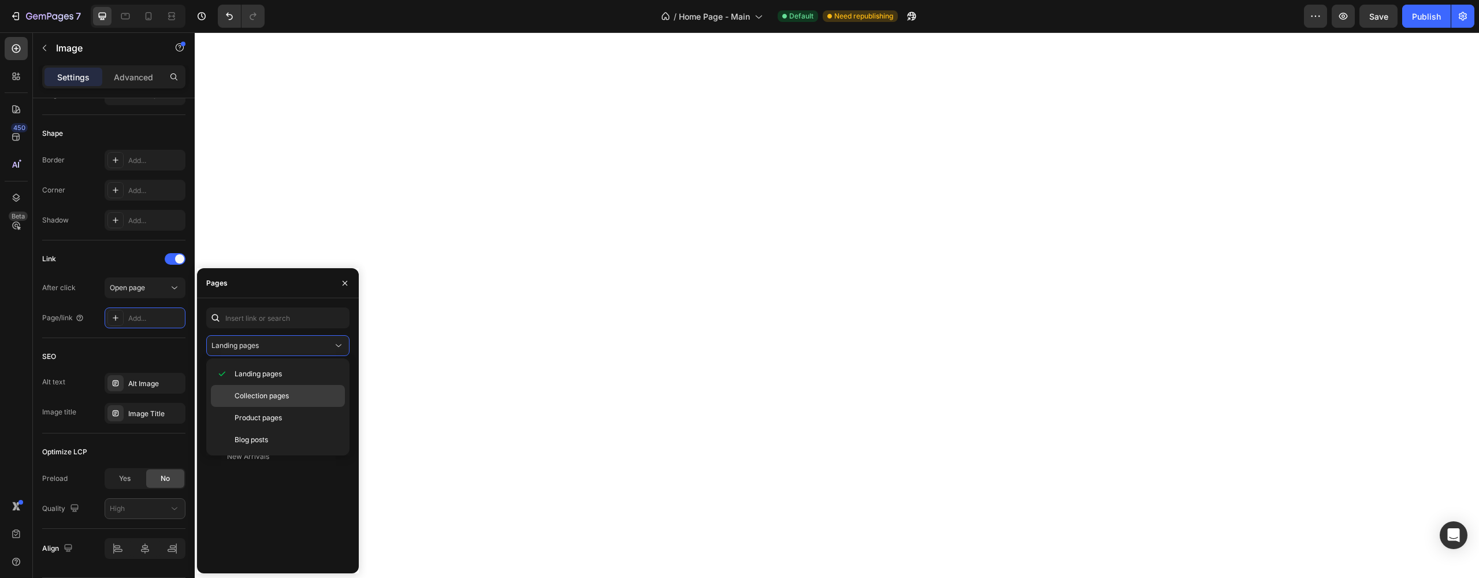
click at [250, 395] on span "Collection pages" at bounding box center [262, 395] width 54 height 10
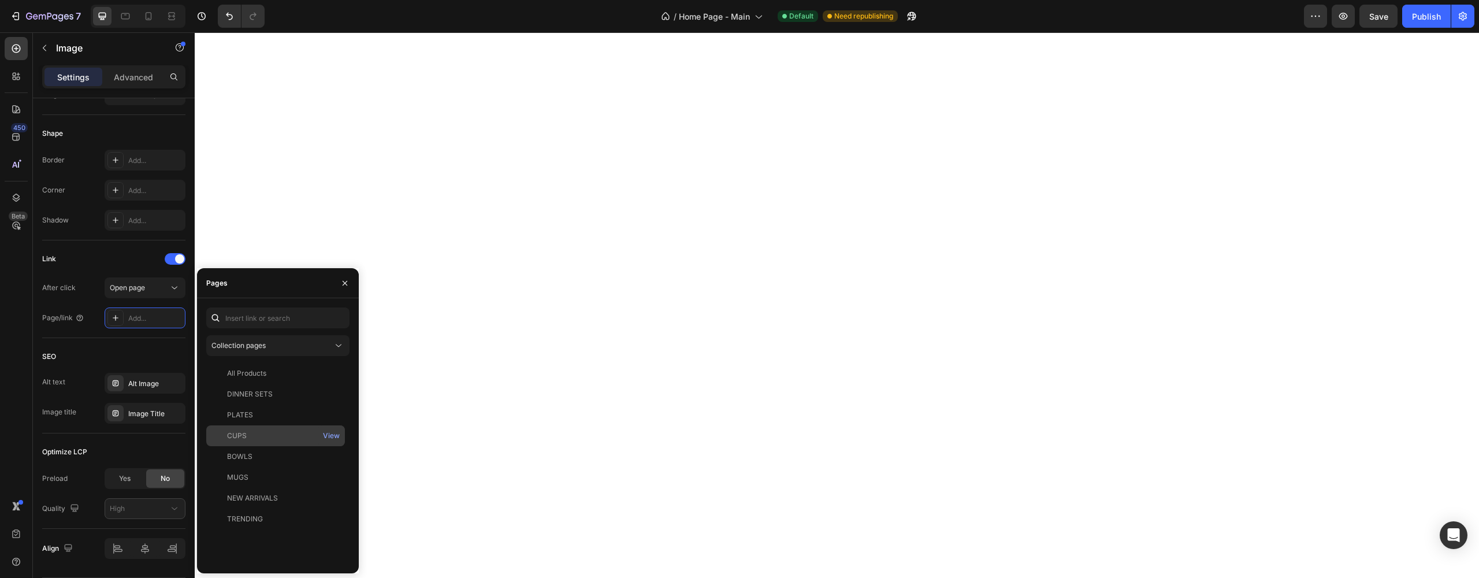
click at [243, 435] on div "CUPS" at bounding box center [237, 435] width 20 height 10
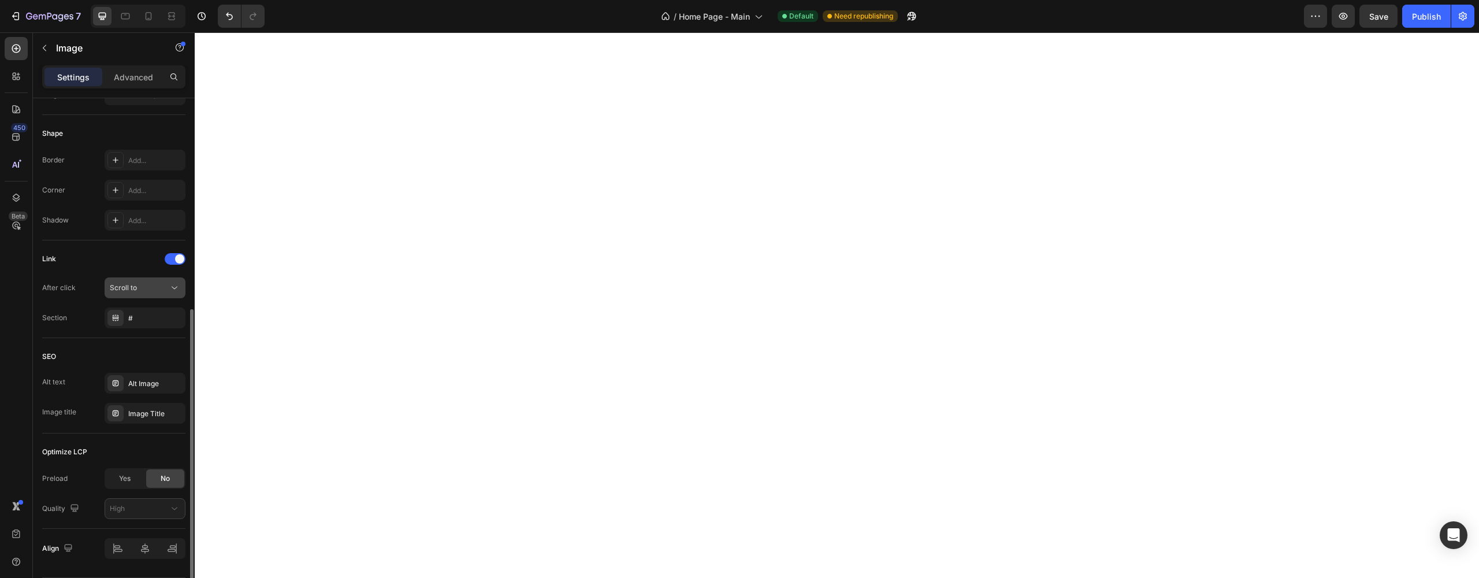
click at [140, 284] on div "Scroll to" at bounding box center [139, 287] width 59 height 10
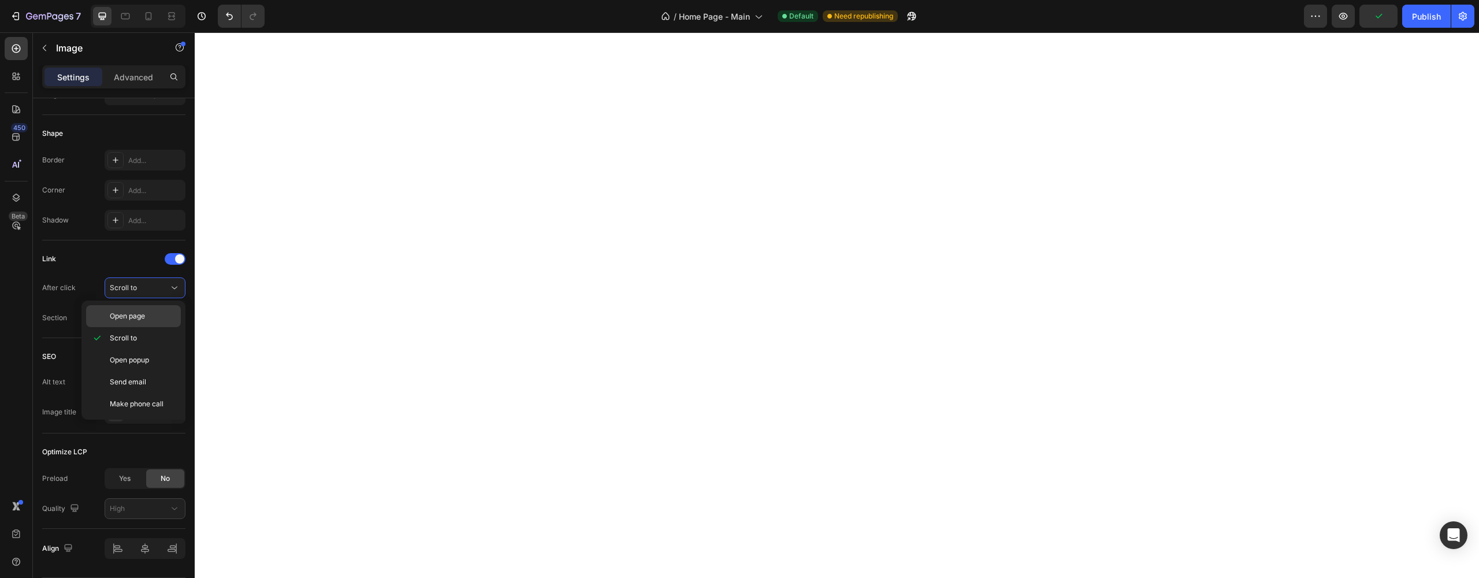
click at [134, 311] on span "Open page" at bounding box center [127, 316] width 35 height 10
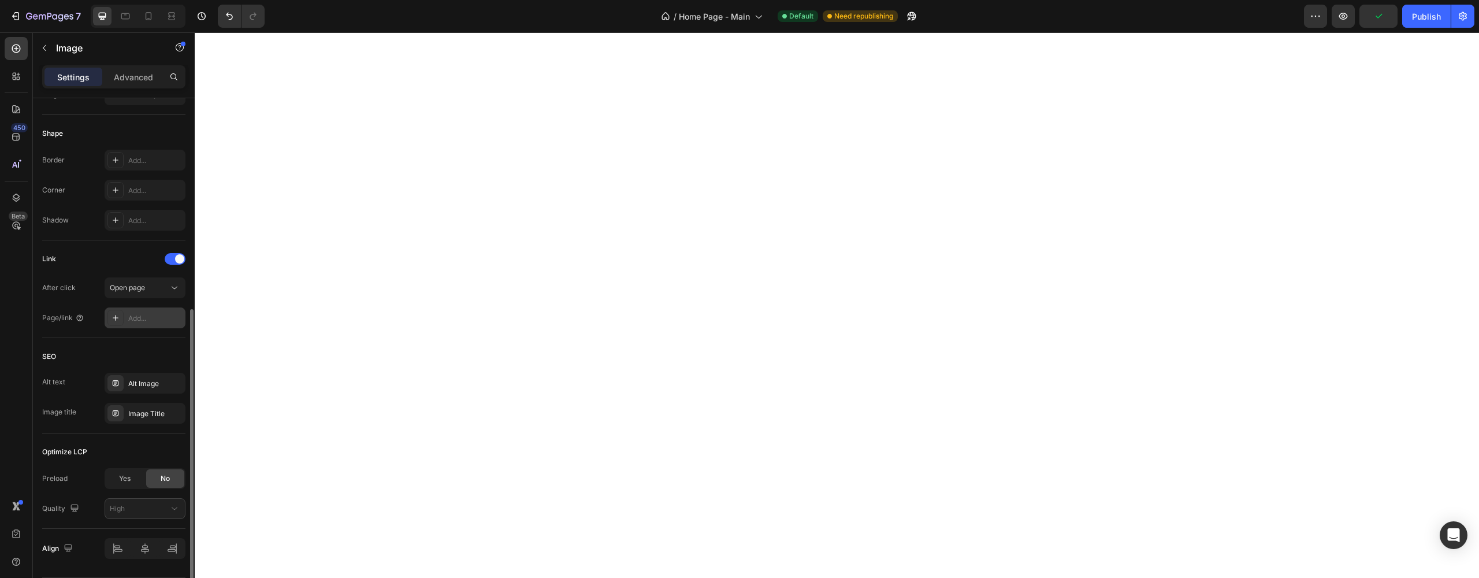
click at [137, 317] on div "Add..." at bounding box center [155, 318] width 54 height 10
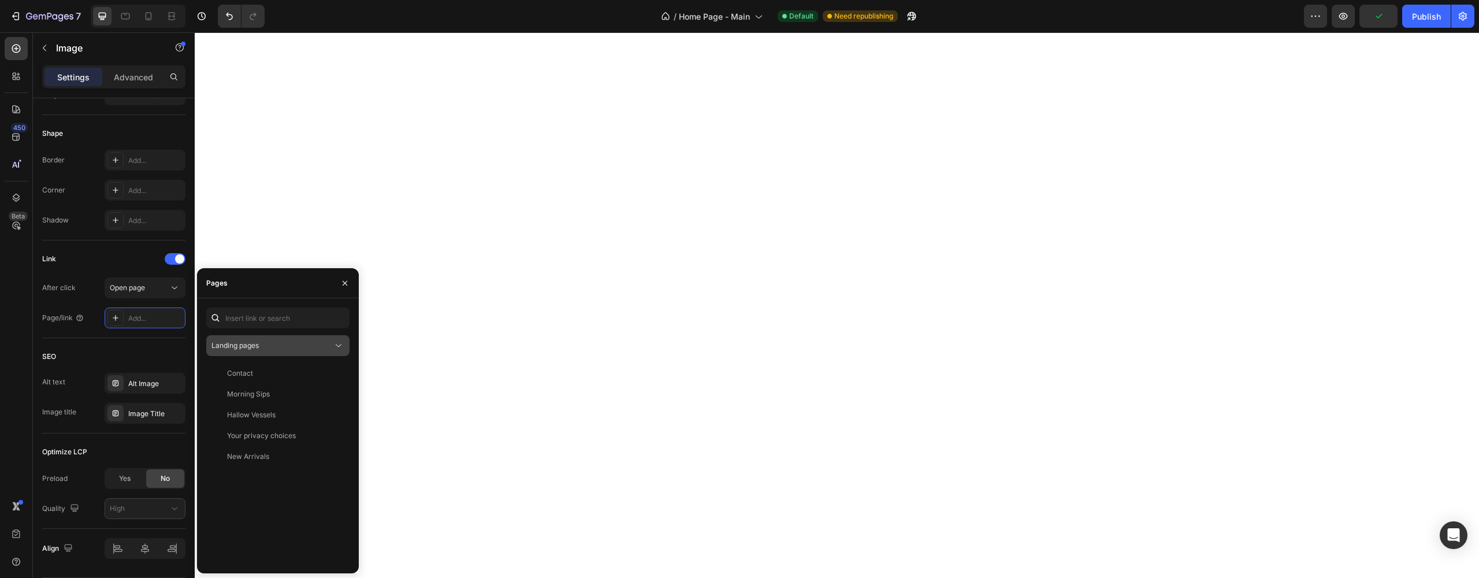
click at [302, 343] on div "Landing pages" at bounding box center [271, 345] width 121 height 10
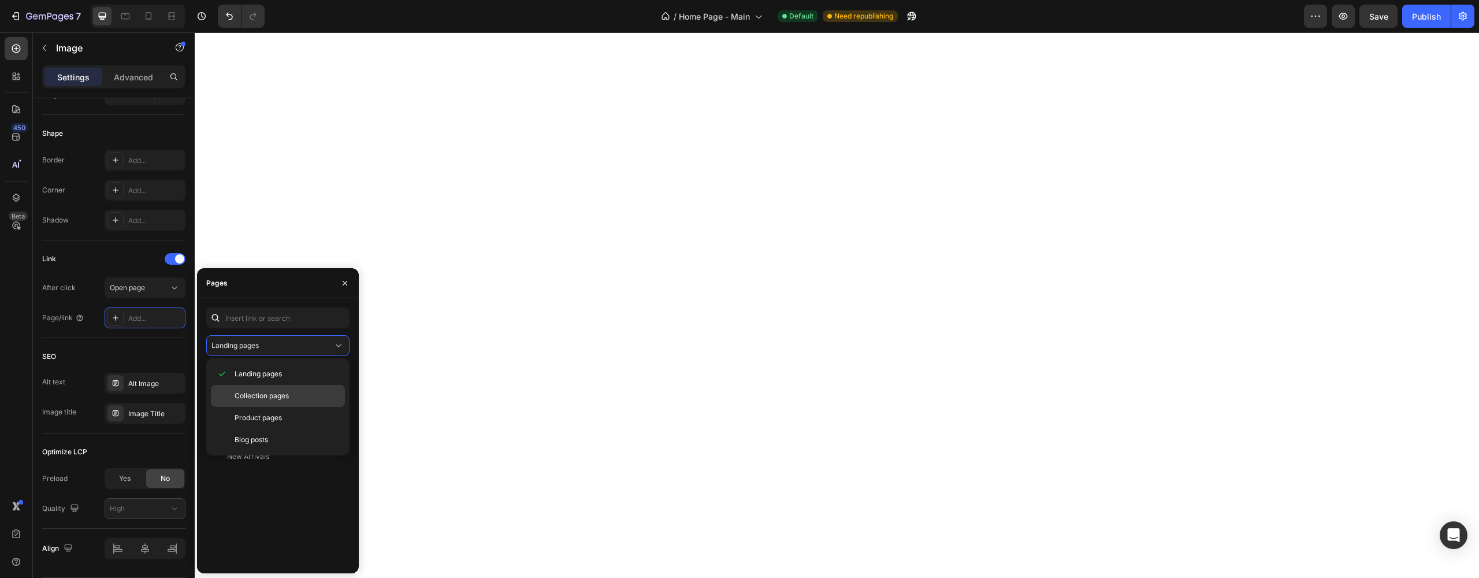
click at [256, 390] on span "Collection pages" at bounding box center [262, 395] width 54 height 10
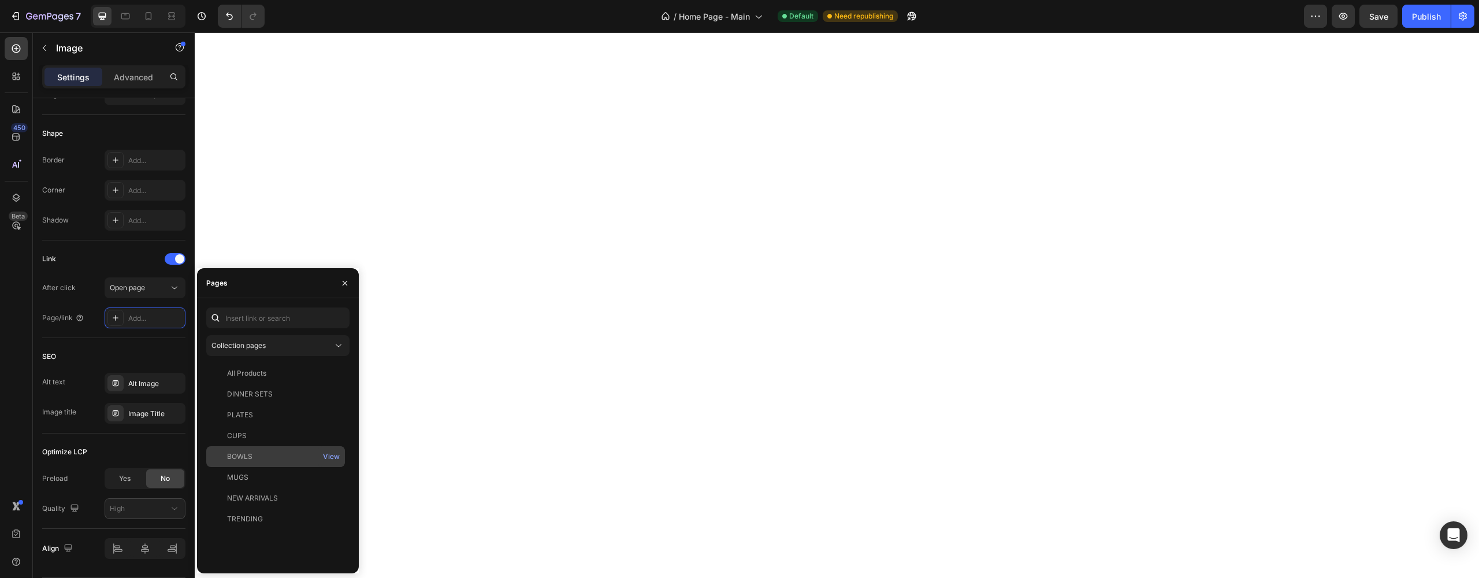
click at [243, 459] on div "BOWLS" at bounding box center [239, 456] width 25 height 10
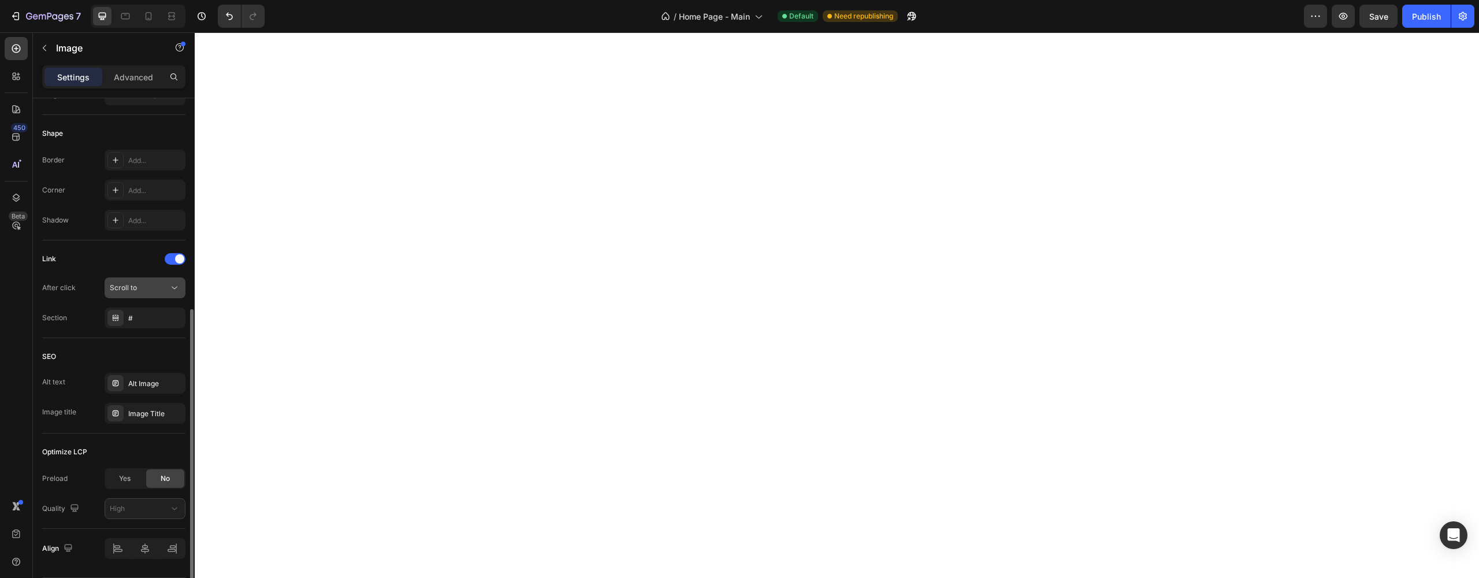
click at [143, 290] on div "Scroll to" at bounding box center [139, 287] width 59 height 10
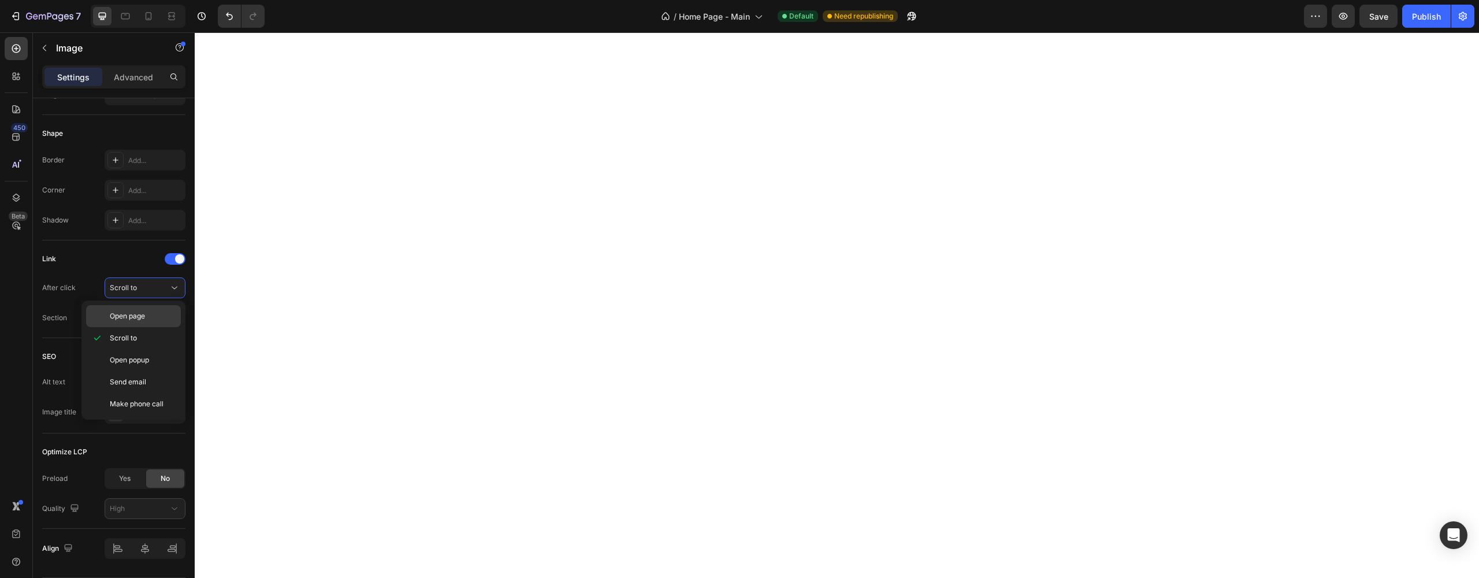
click at [127, 318] on span "Open page" at bounding box center [127, 316] width 35 height 10
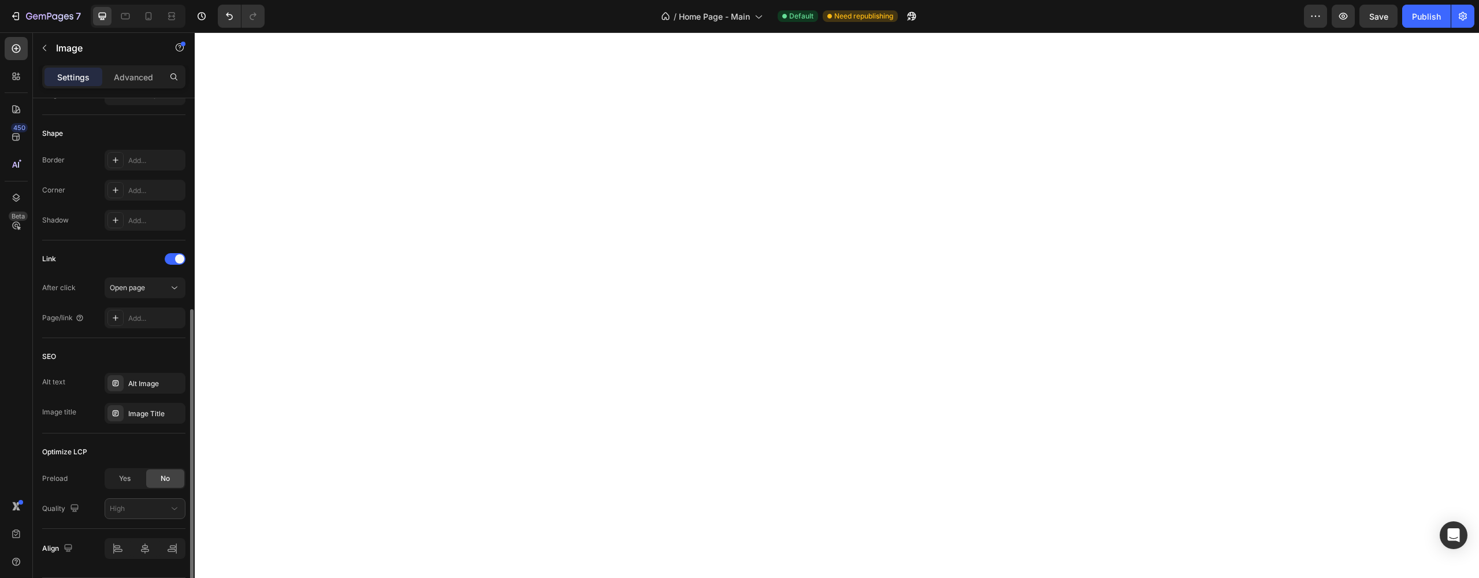
click at [129, 302] on div "After click Open page Page/link Add..." at bounding box center [113, 302] width 143 height 51
click at [128, 308] on div "Add..." at bounding box center [145, 317] width 81 height 21
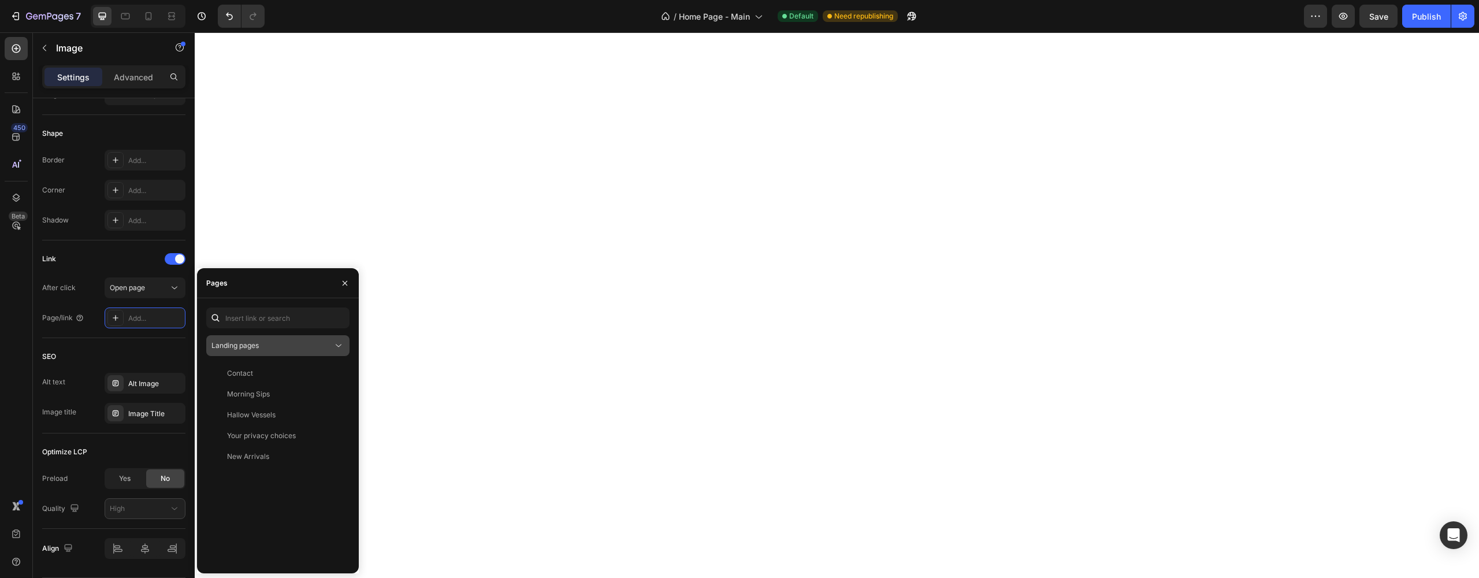
click at [288, 339] on button "Landing pages" at bounding box center [277, 345] width 143 height 21
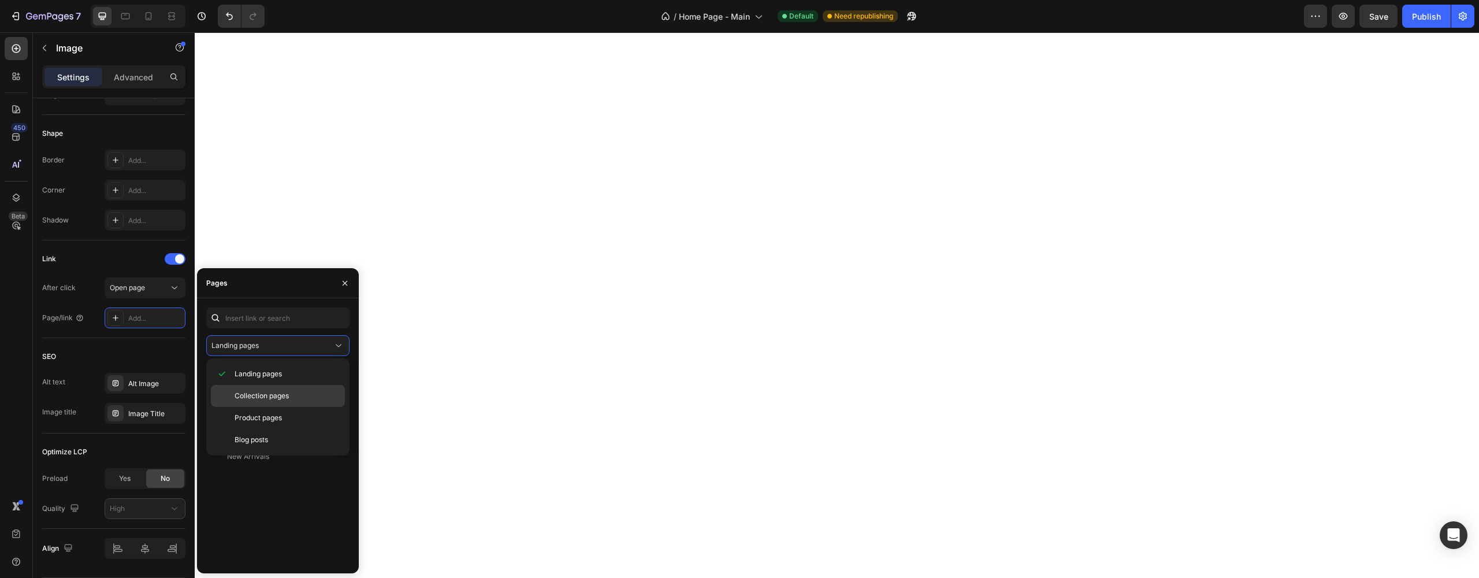
click at [251, 397] on span "Collection pages" at bounding box center [262, 395] width 54 height 10
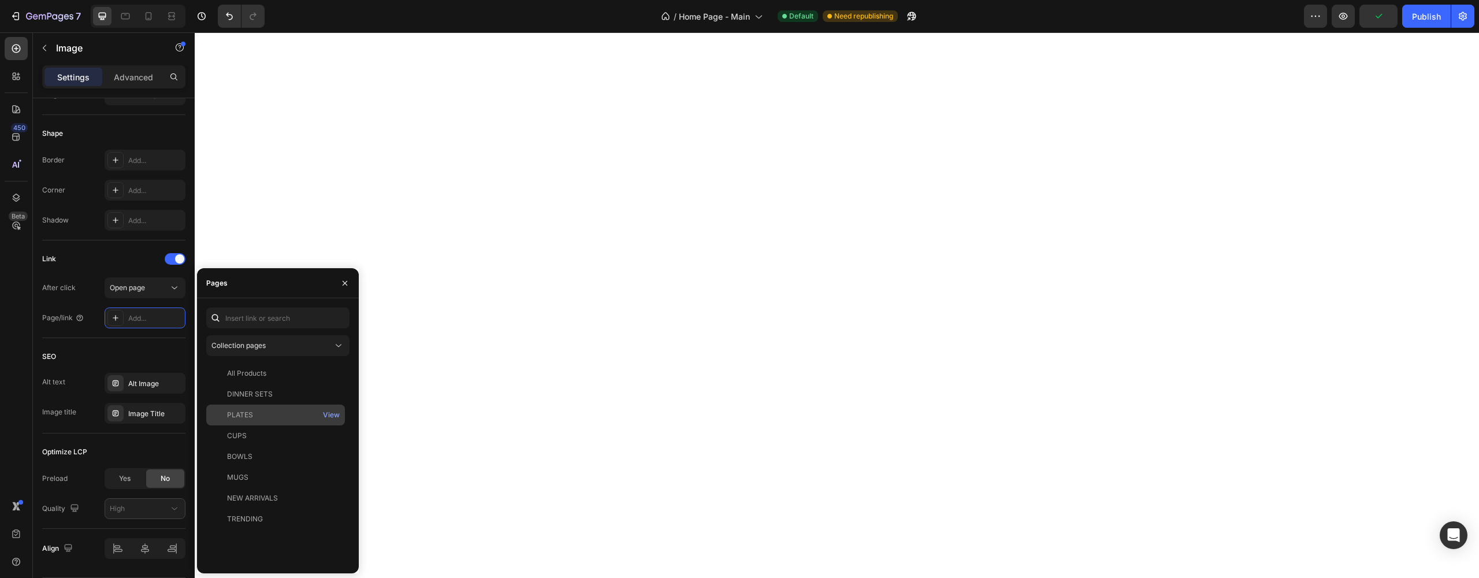
click at [252, 415] on div "PLATES" at bounding box center [240, 415] width 26 height 10
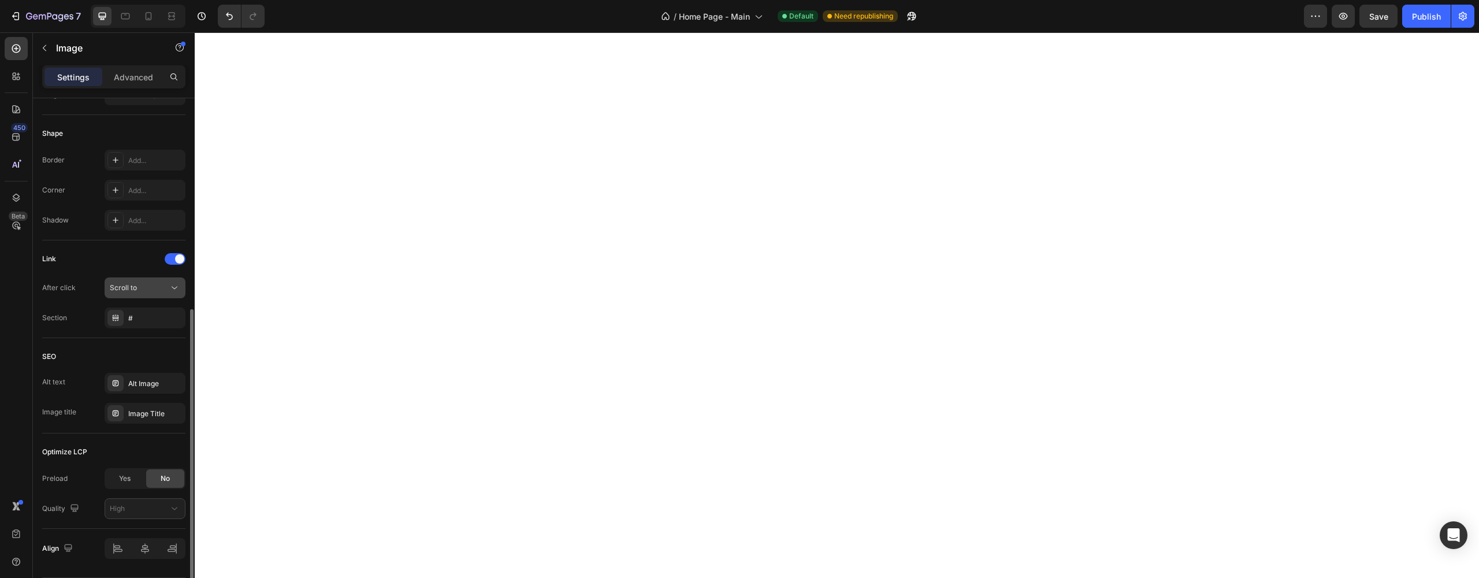
click at [132, 294] on button "Scroll to" at bounding box center [145, 287] width 81 height 21
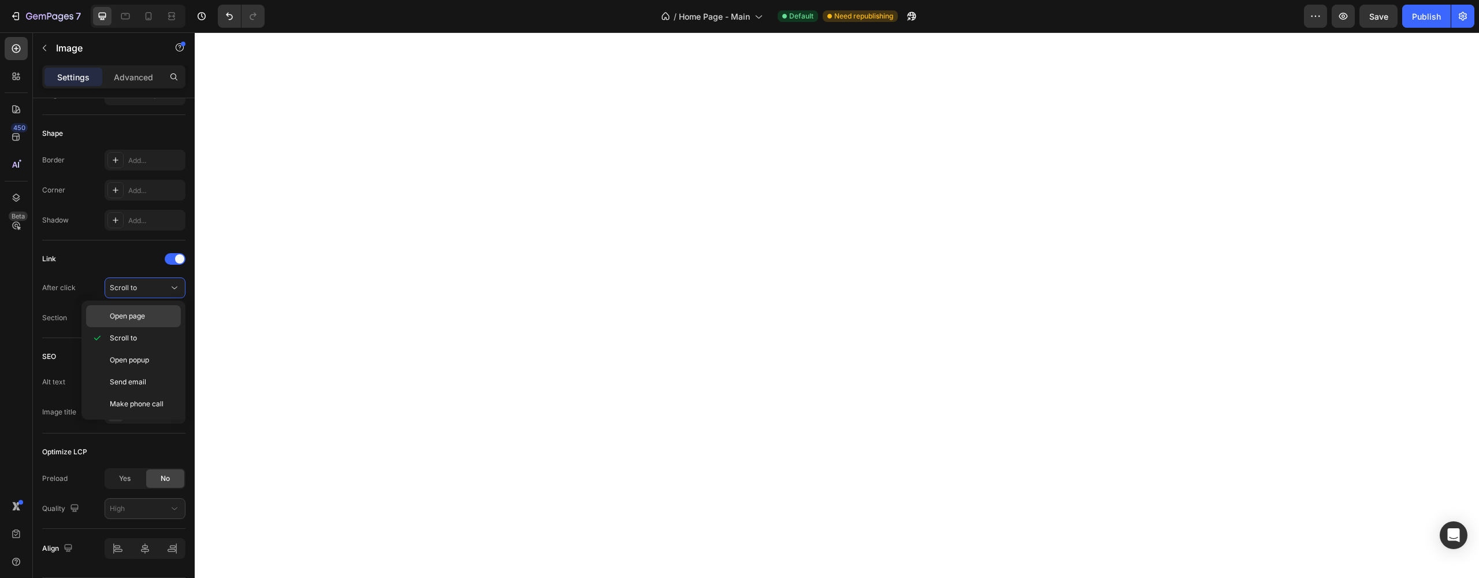
click at [137, 315] on span "Open page" at bounding box center [127, 316] width 35 height 10
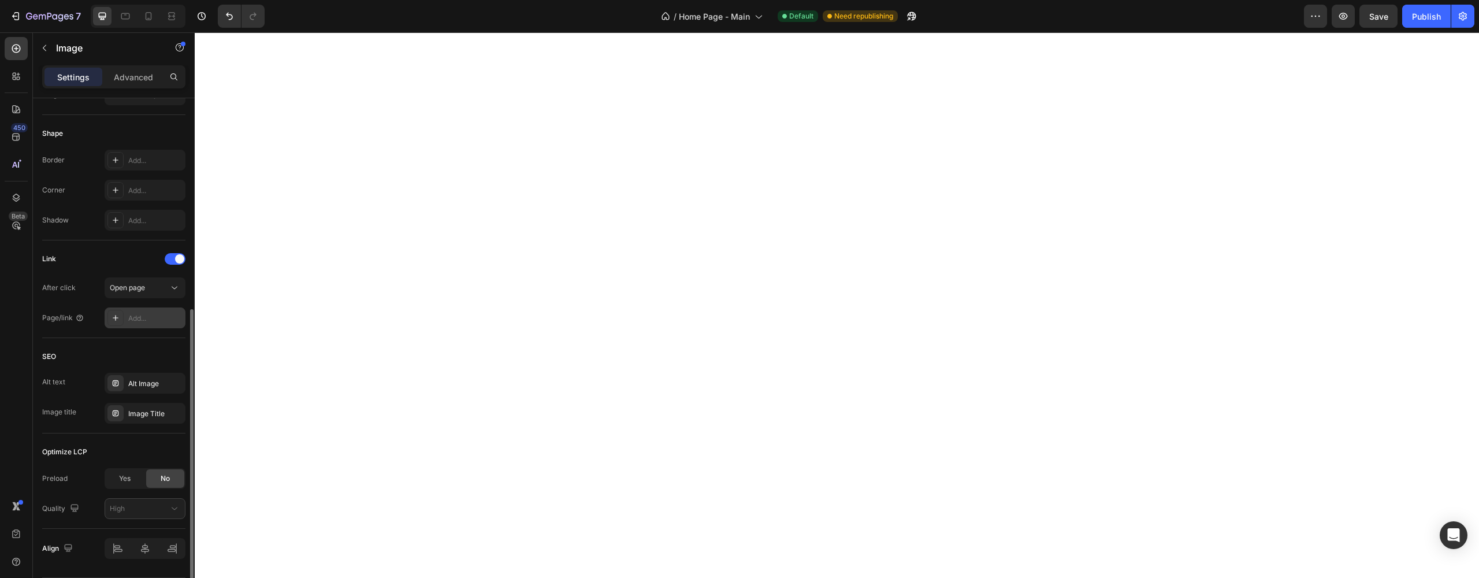
click at [120, 320] on icon at bounding box center [115, 317] width 9 height 9
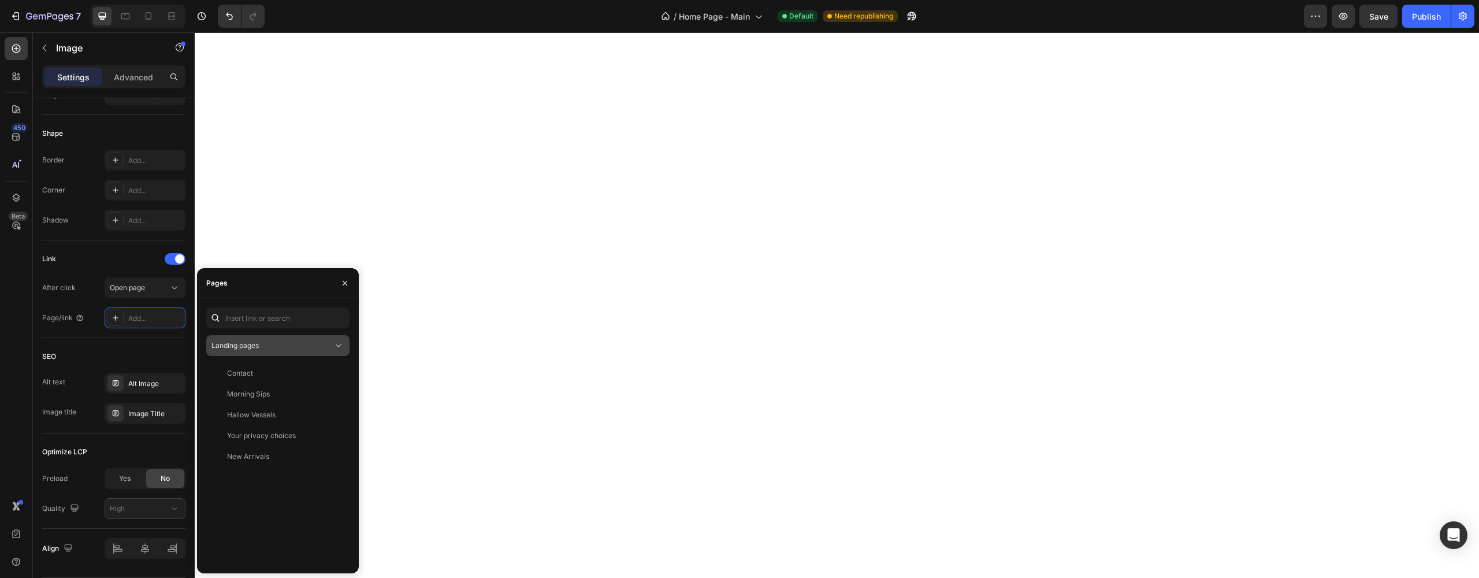
click at [255, 352] on button "Landing pages" at bounding box center [277, 345] width 143 height 21
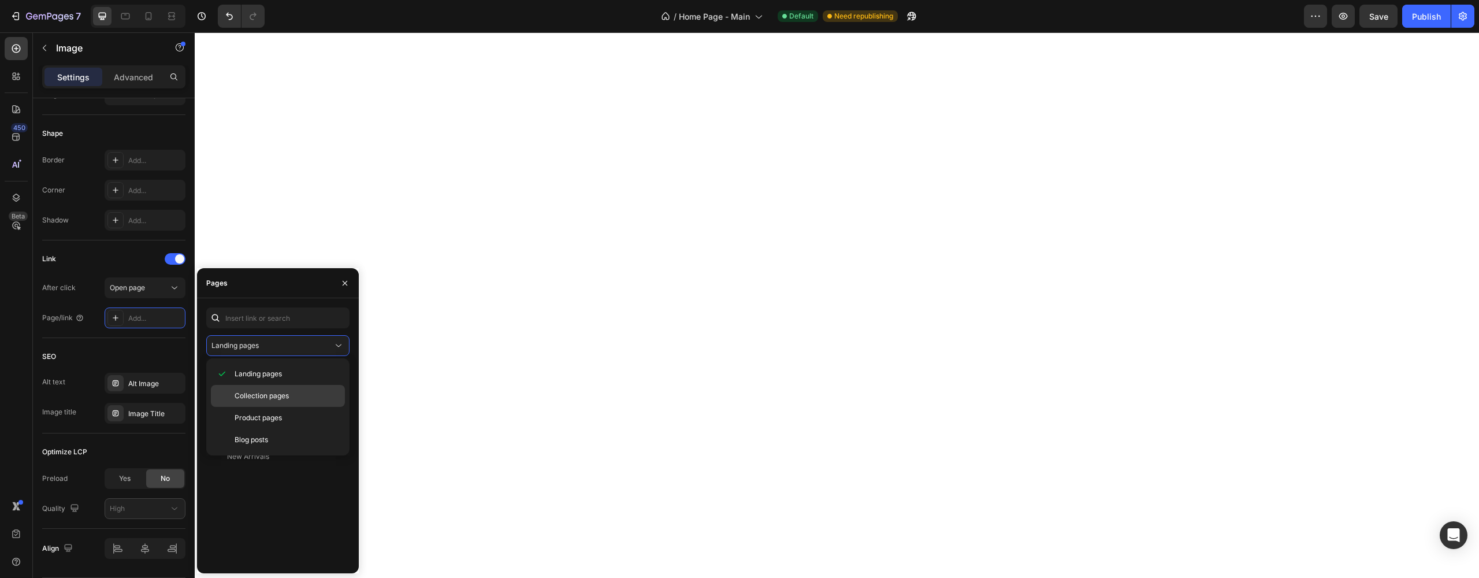
click at [263, 390] on span "Collection pages" at bounding box center [262, 395] width 54 height 10
click at [262, 395] on div "DINNER SETS" at bounding box center [250, 394] width 46 height 10
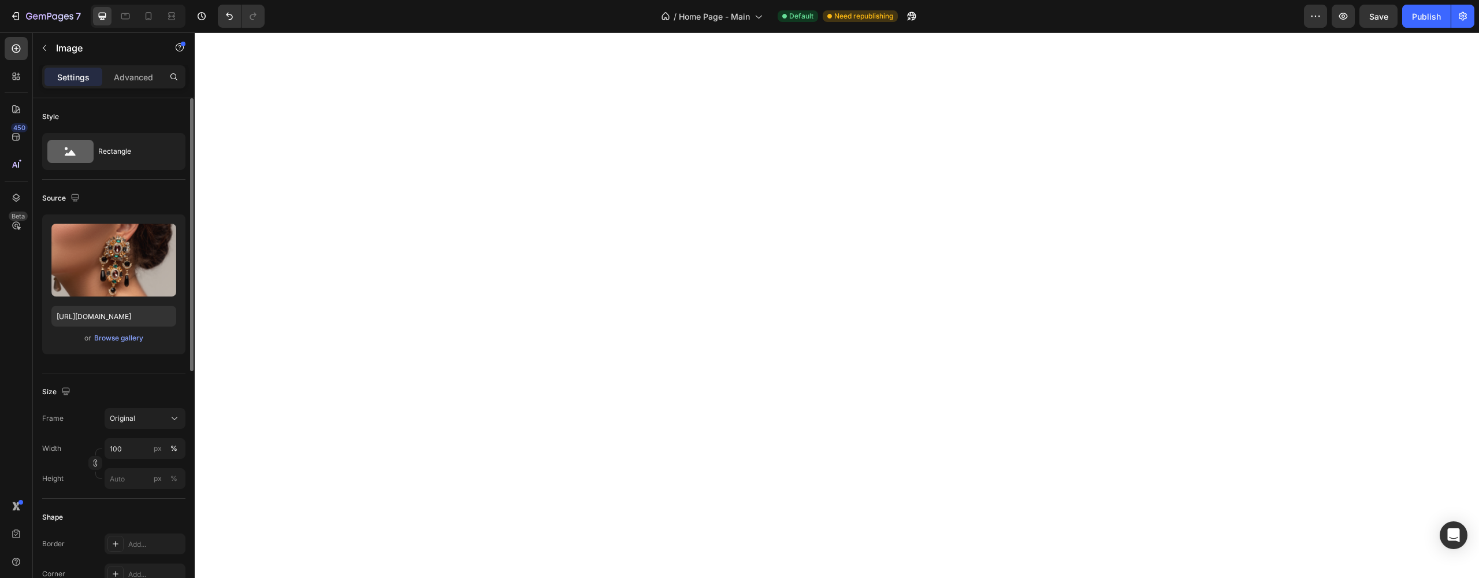
scroll to position [18, 0]
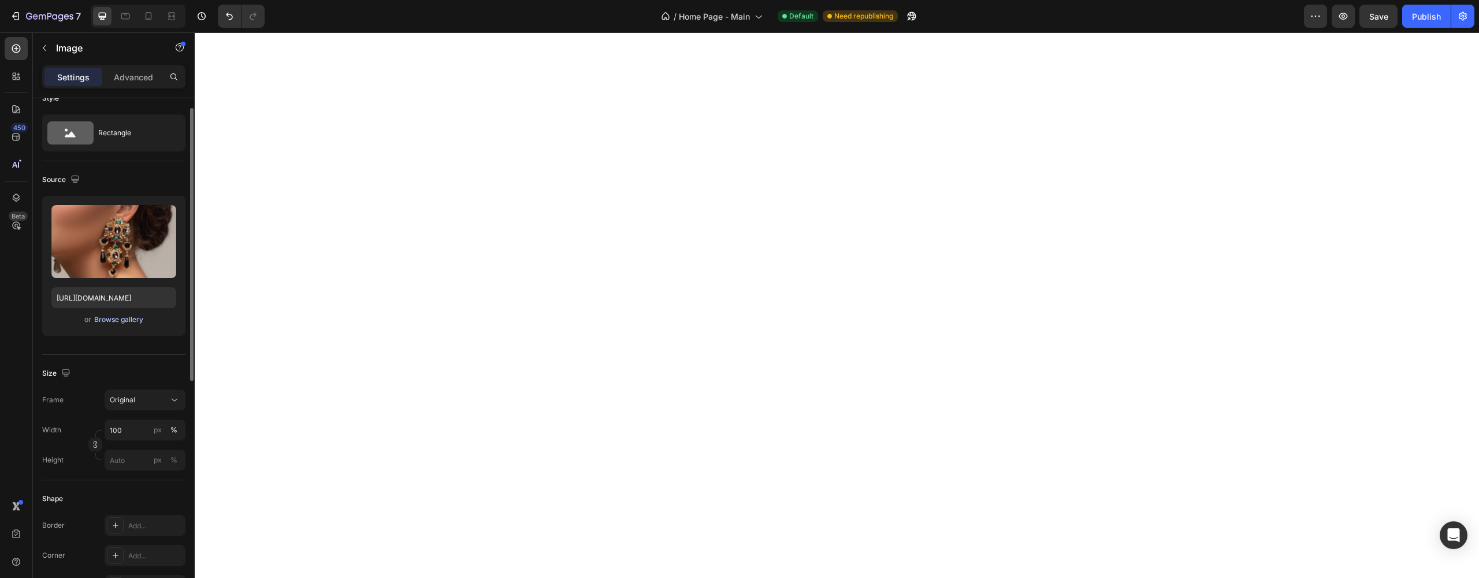
click at [118, 325] on button "Browse gallery" at bounding box center [119, 320] width 50 height 12
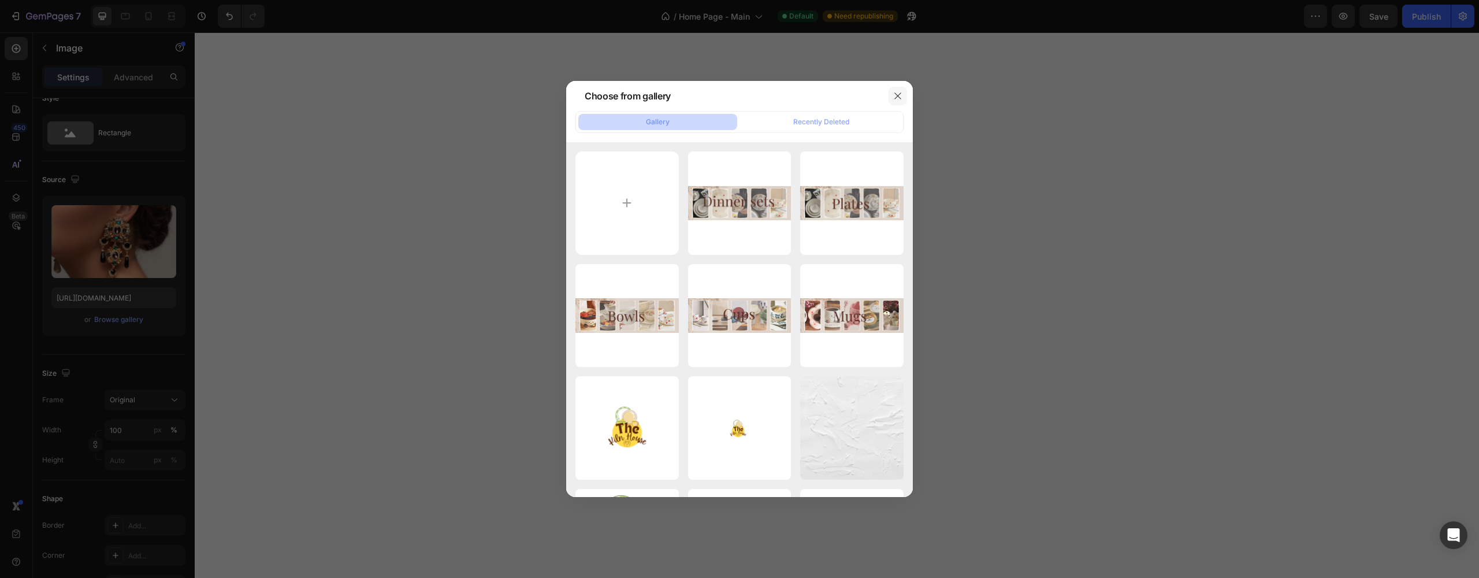
click at [896, 91] on icon "button" at bounding box center [897, 95] width 9 height 9
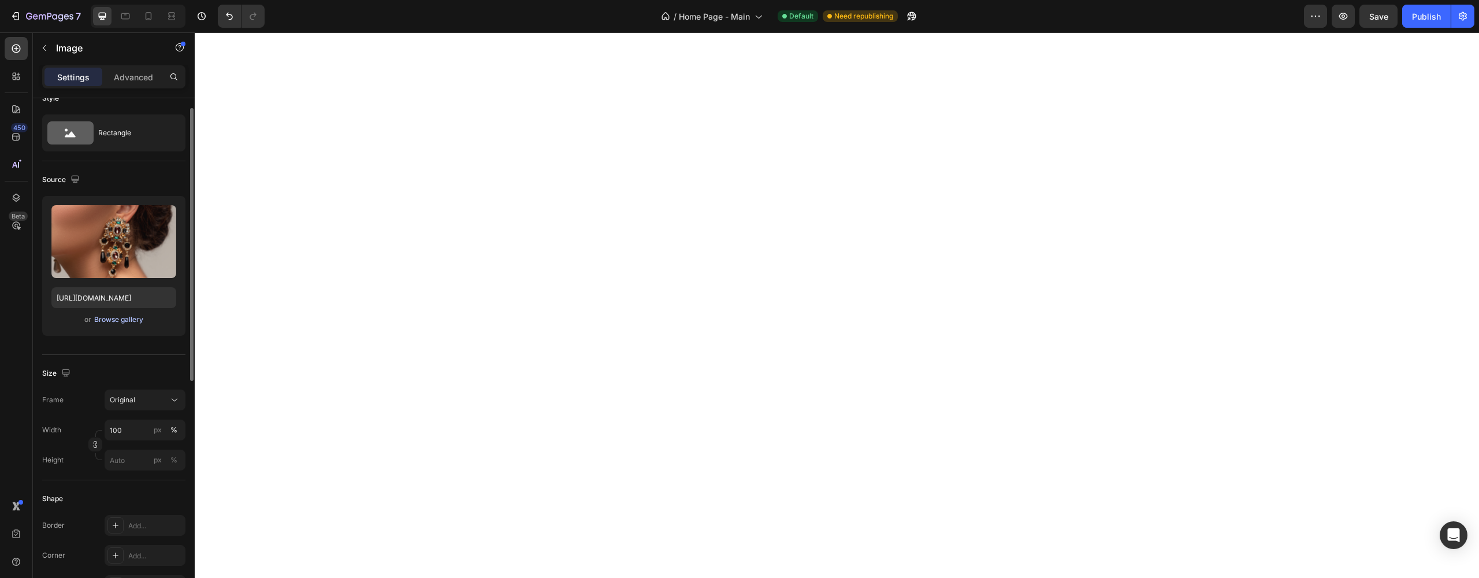
click at [136, 322] on div "Browse gallery" at bounding box center [118, 319] width 49 height 10
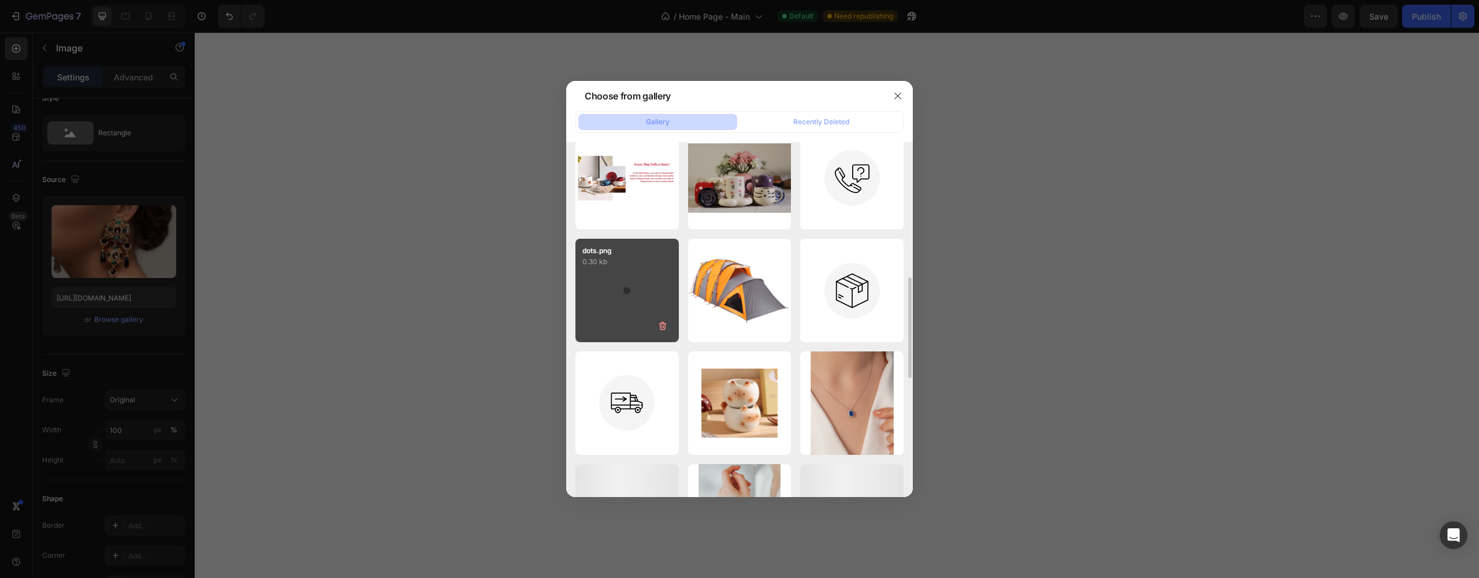
scroll to position [0, 0]
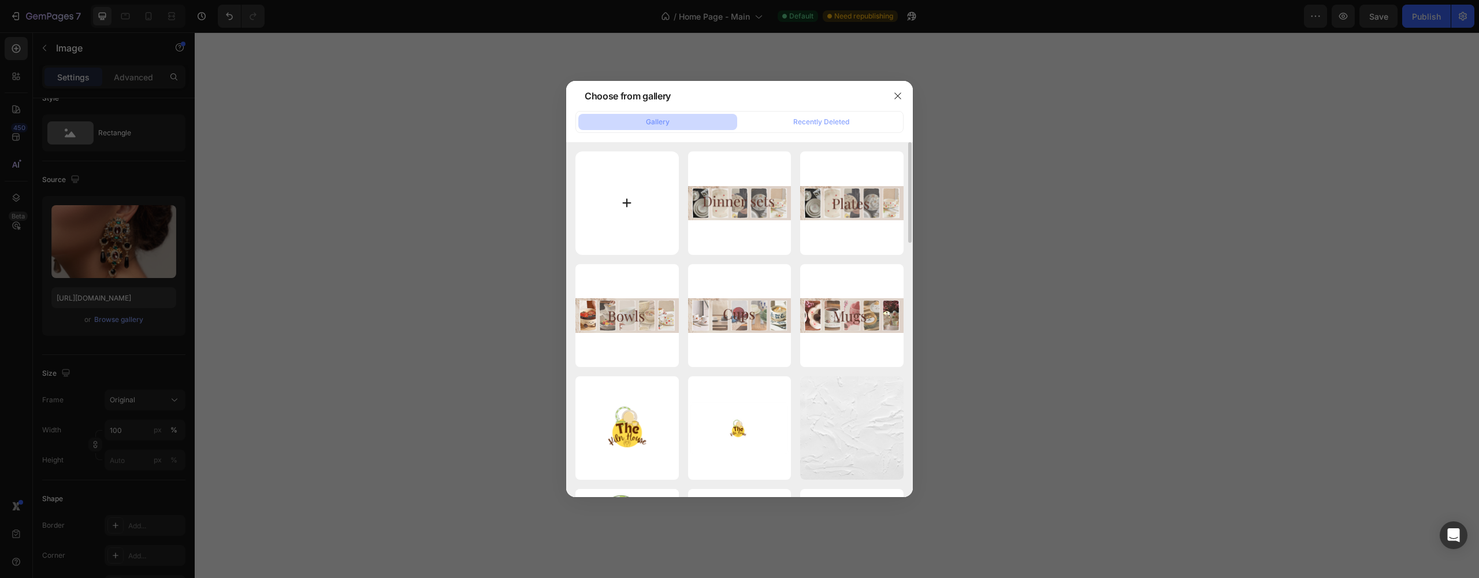
click at [638, 208] on input "file" at bounding box center [626, 202] width 103 height 103
type input "C:\fakepath\Animal Print (2).jpg"
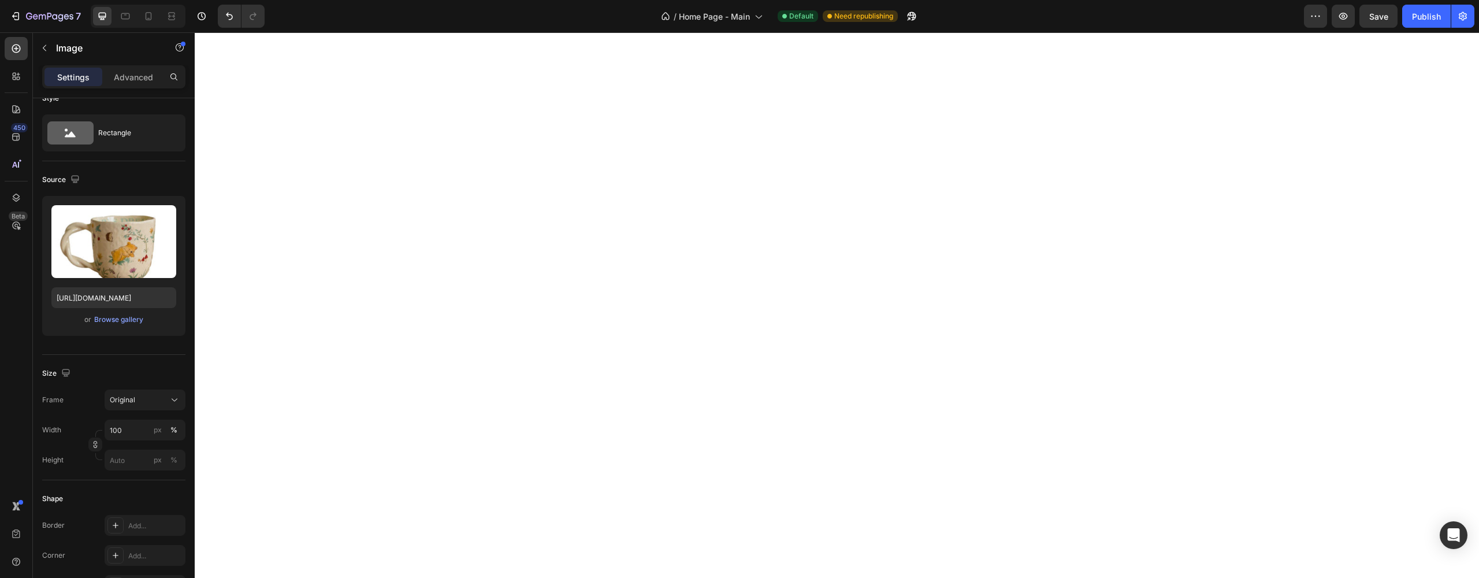
type input "https://cdn.shopify.com/s/files/1/0688/5490/6940/files/gempages_581934324274692…"
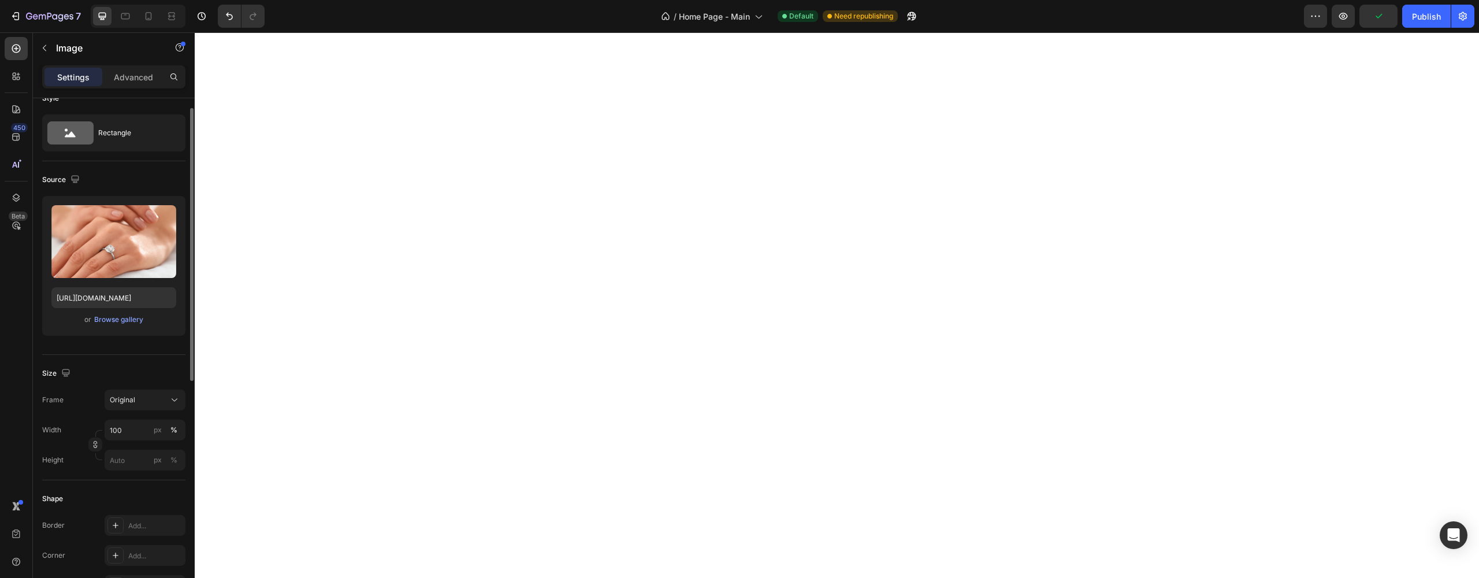
click at [130, 327] on div "Upload Image https://ucarecdn.com/4e057025-bee5-4c52-b566-3ec9e892a353/-/format…" at bounding box center [113, 266] width 143 height 140
click at [131, 324] on div "Browse gallery" at bounding box center [118, 319] width 49 height 10
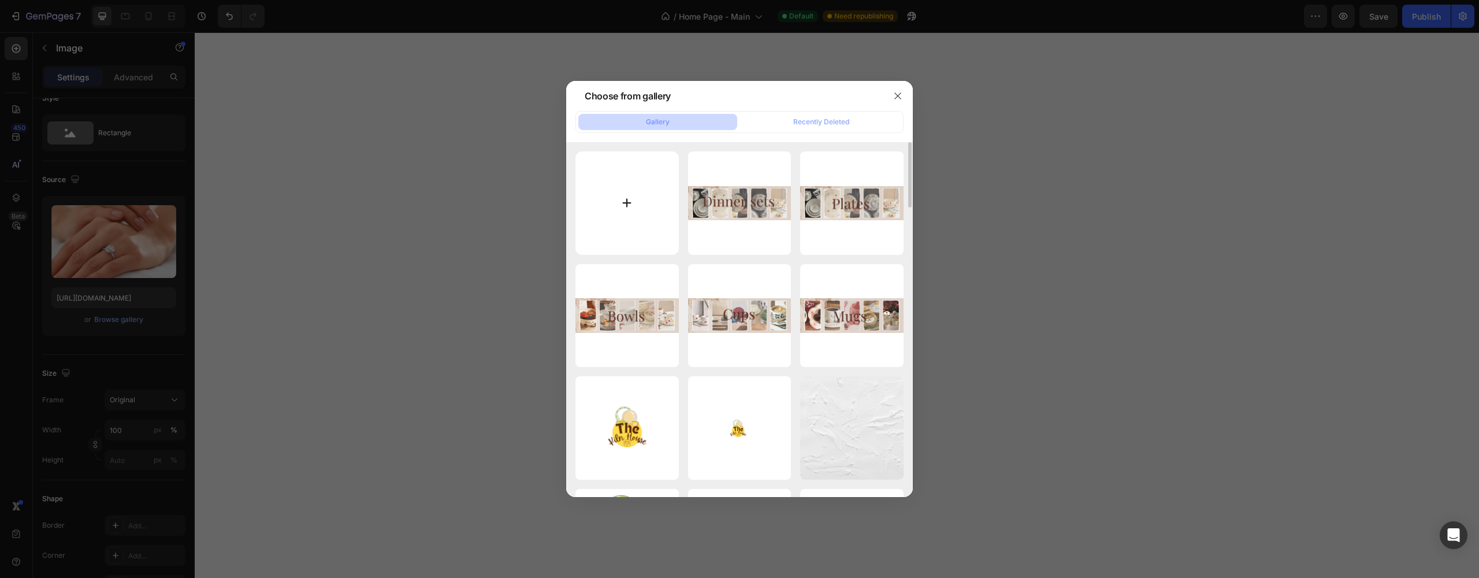
click at [628, 194] on input "file" at bounding box center [626, 202] width 103 height 103
type input "C:\fakepath\Ball Mugs (4).jpg"
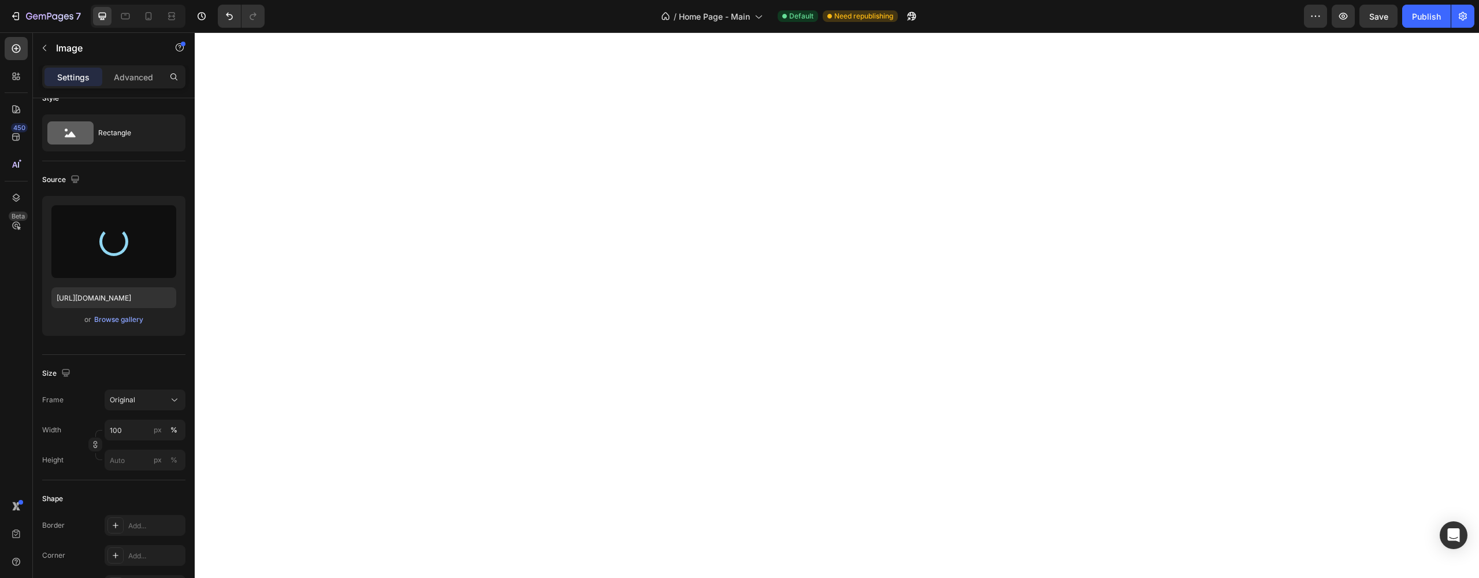
type input "https://cdn.shopify.com/s/files/1/0688/5490/6940/files/gempages_581934324274692…"
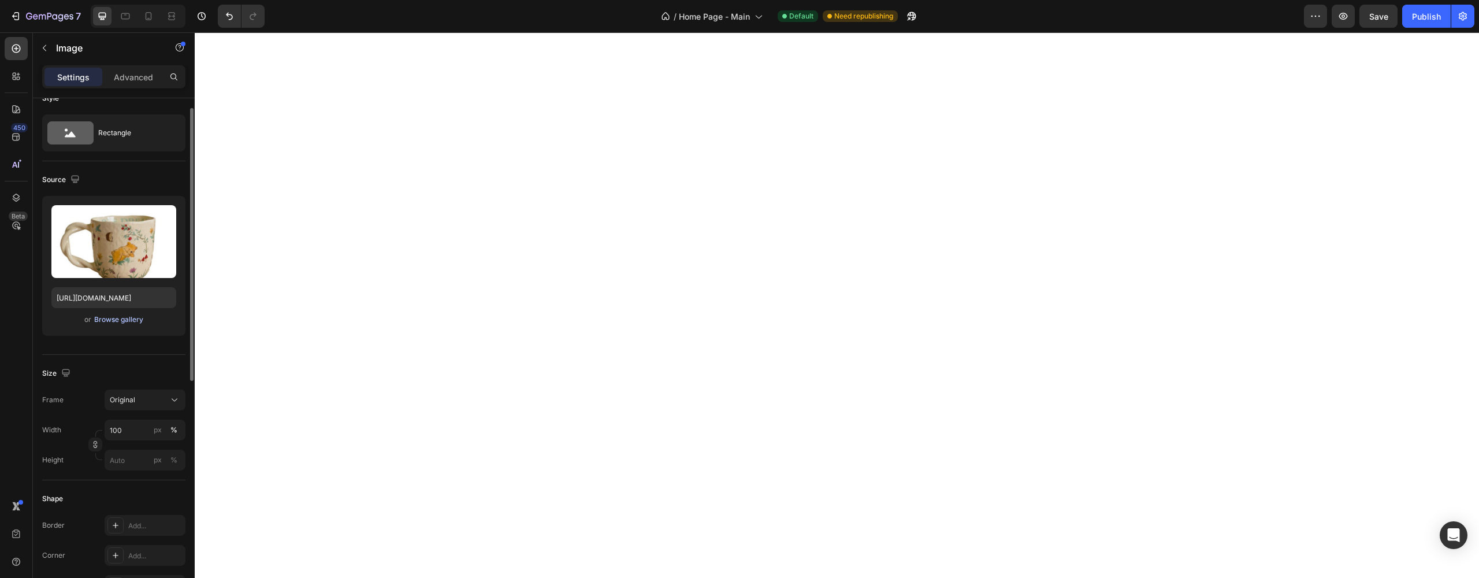
click at [133, 321] on div "Browse gallery" at bounding box center [118, 319] width 49 height 10
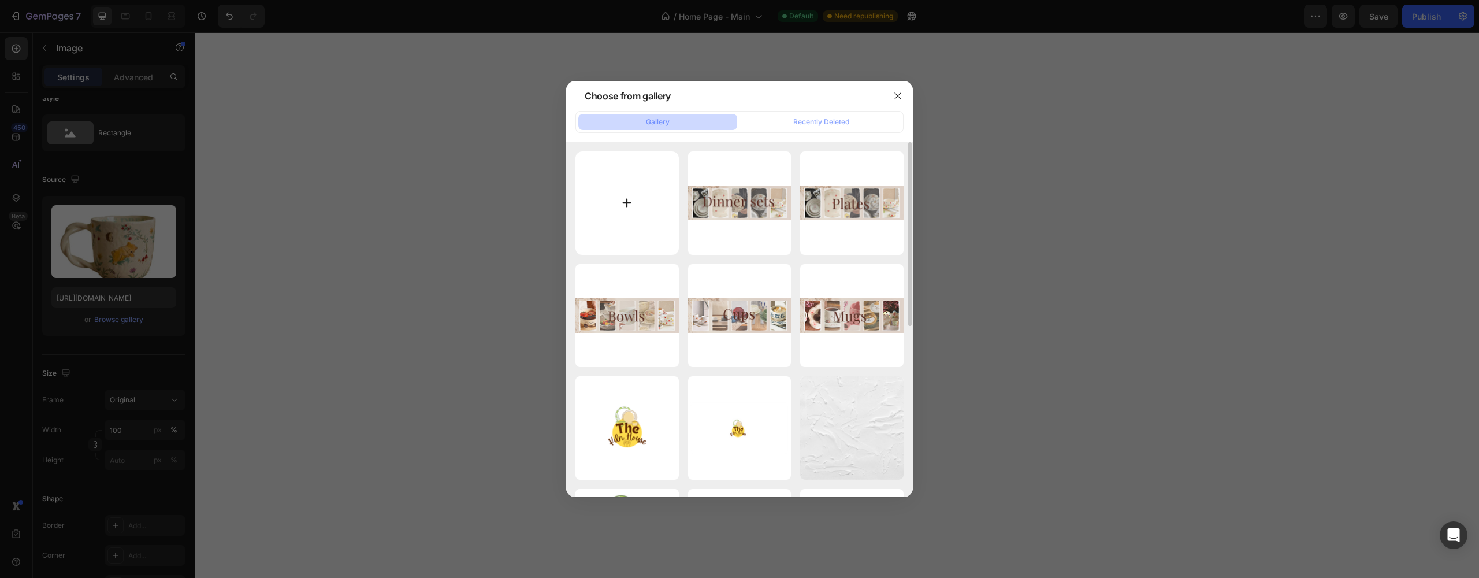
click at [634, 218] on input "file" at bounding box center [626, 202] width 103 height 103
type input "C:\fakepath\Cute Little Cup (5).jpg"
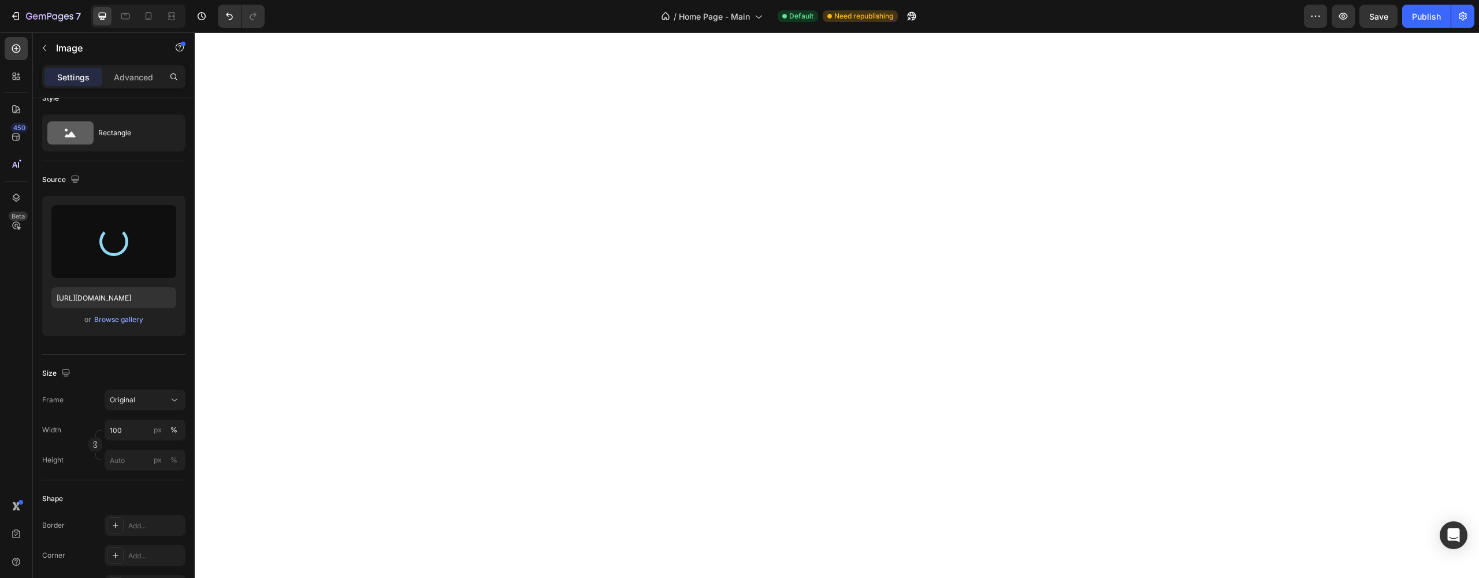
type input "https://cdn.shopify.com/s/files/1/0688/5490/6940/files/gempages_581934324274692…"
click at [123, 317] on div "Browse gallery" at bounding box center [118, 319] width 49 height 10
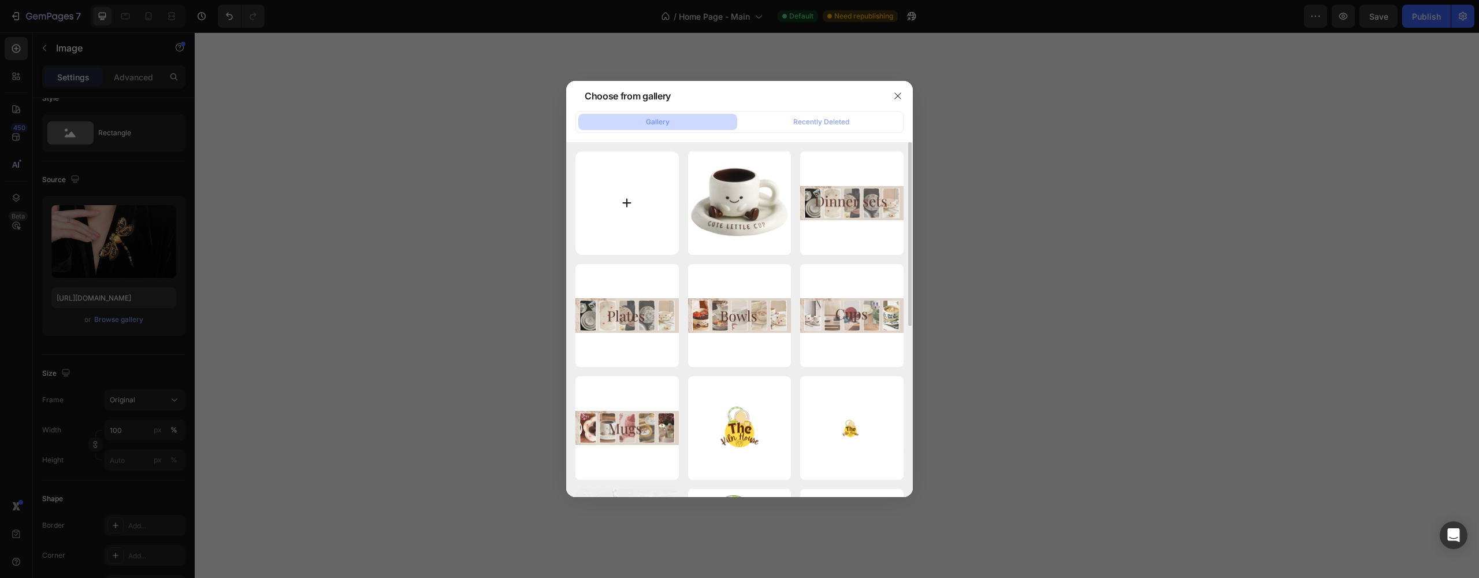
click at [653, 182] on input "file" at bounding box center [626, 202] width 103 height 103
type input "C:\fakepath\Cabage Bowls (4).jpg"
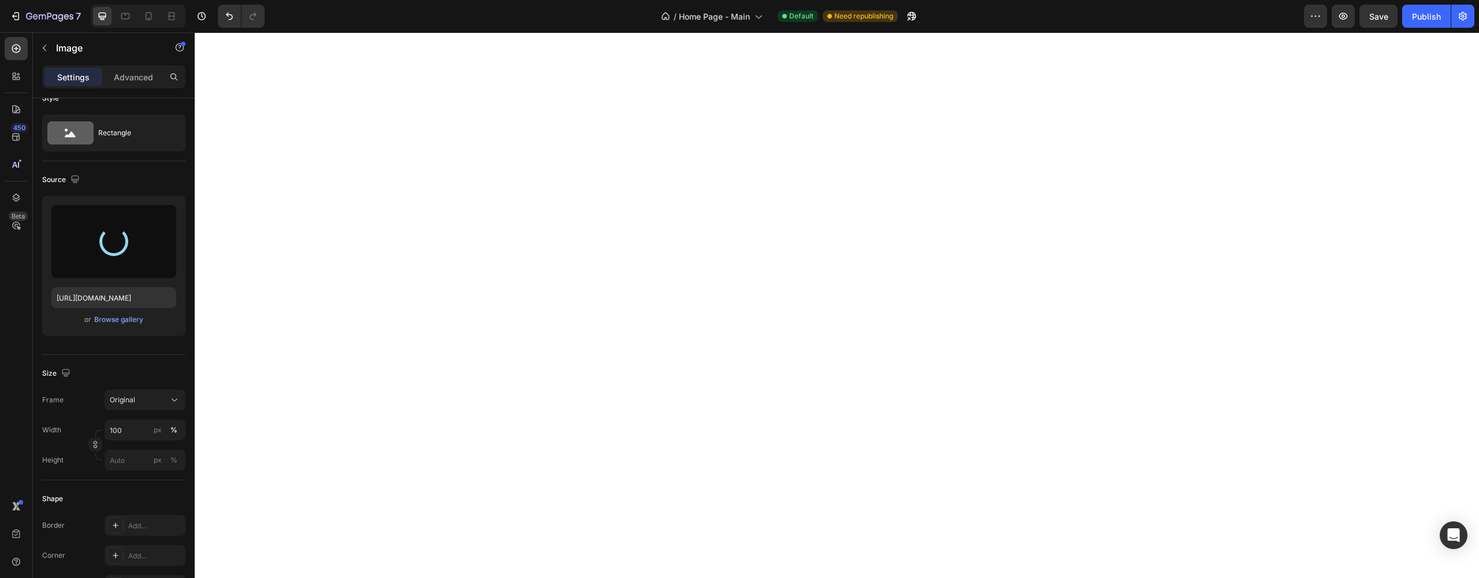
type input "https://cdn.shopify.com/s/files/1/0688/5490/6940/files/gempages_581934324274692…"
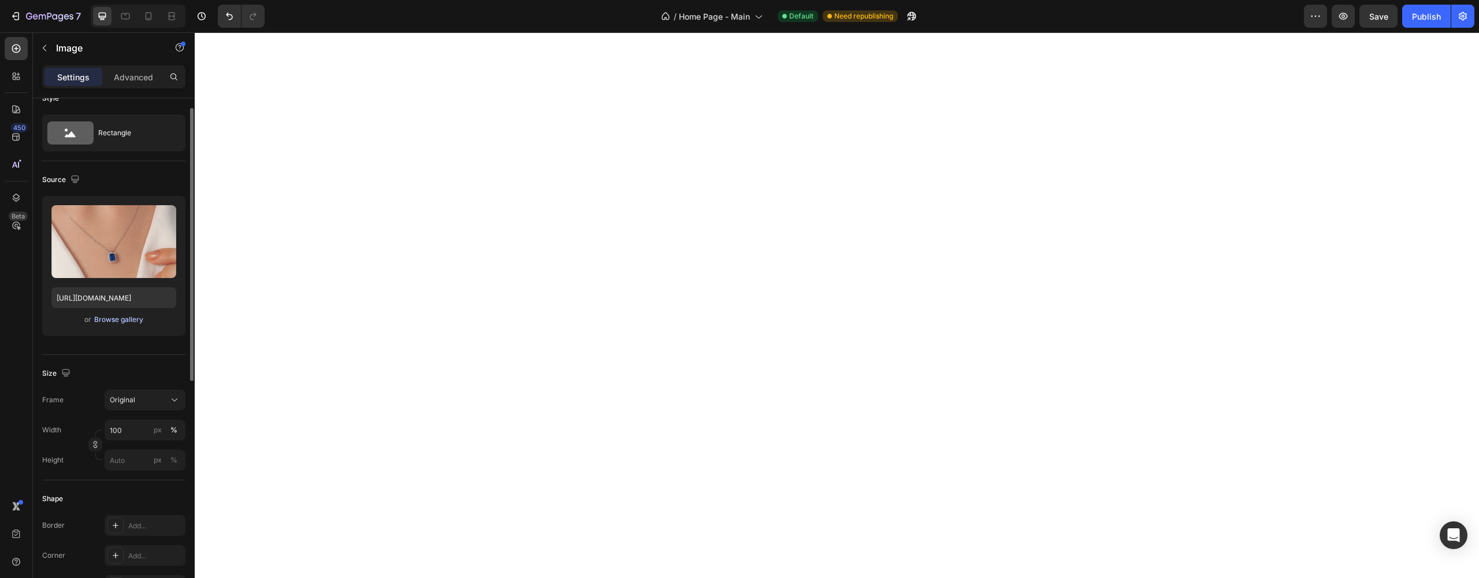
click at [117, 322] on div "Browse gallery" at bounding box center [118, 319] width 49 height 10
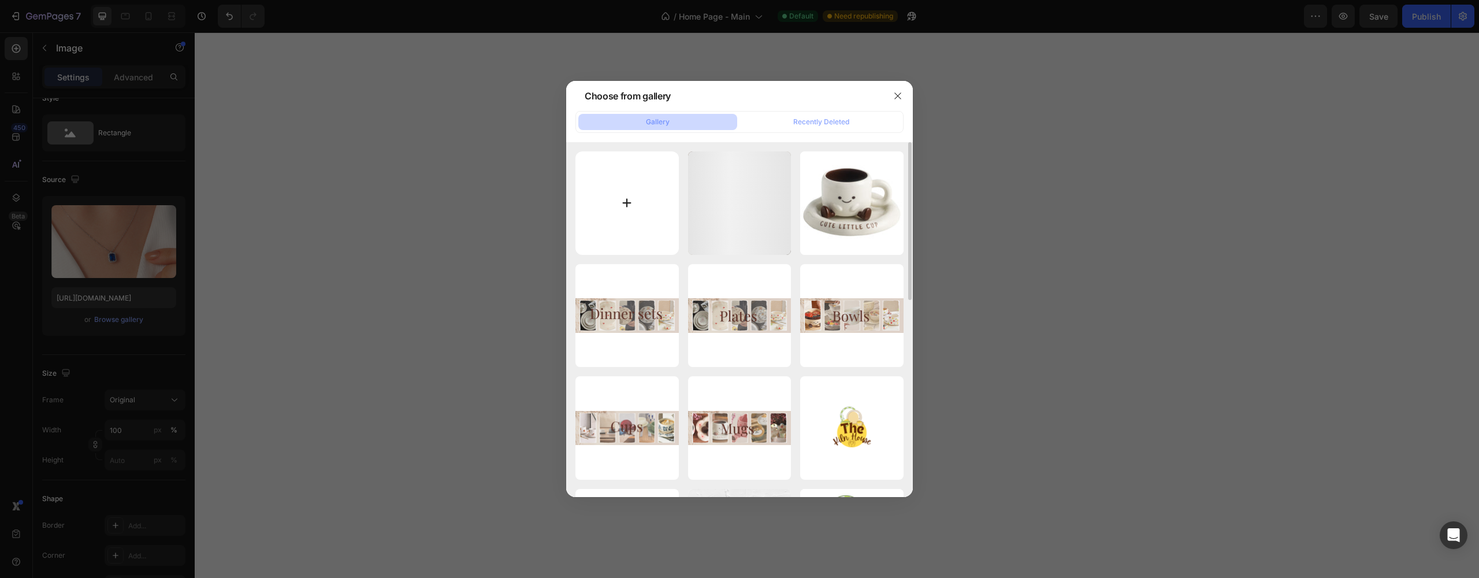
click at [627, 232] on input "file" at bounding box center [626, 202] width 103 height 103
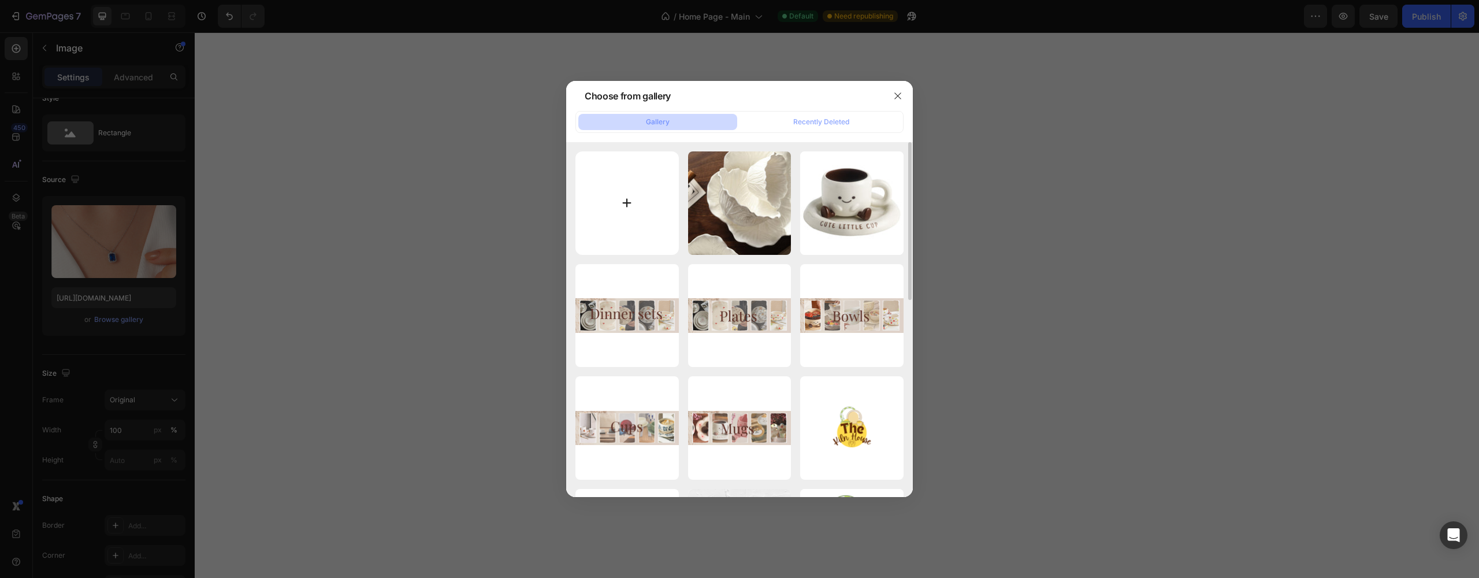
type input "C:\fakepath\Floral Plates (3).jpg"
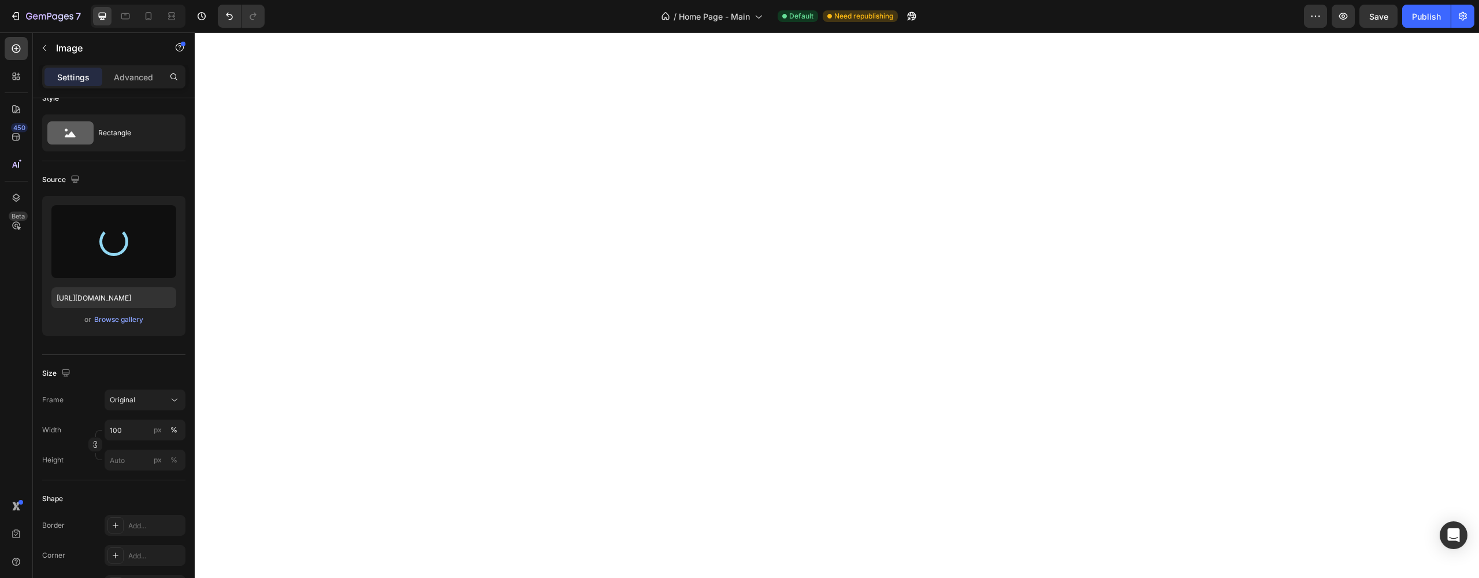
type input "https://cdn.shopify.com/s/files/1/0688/5490/6940/files/gempages_581934324274692…"
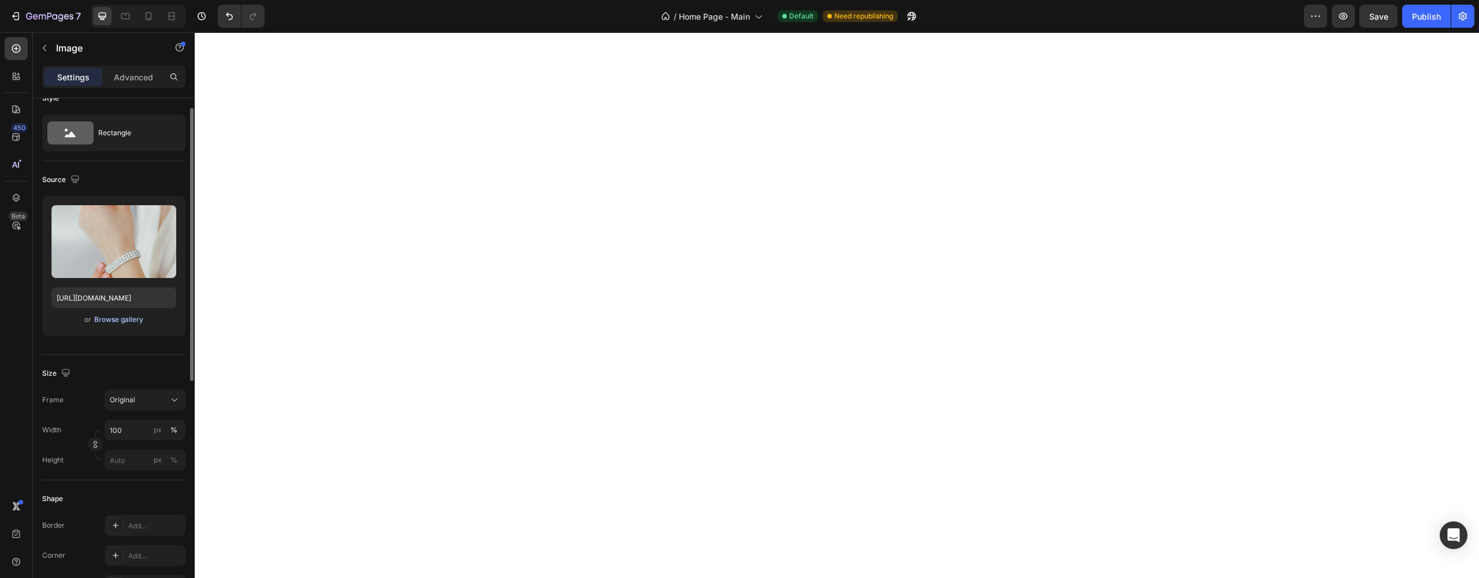
click at [114, 316] on div "Browse gallery" at bounding box center [118, 319] width 49 height 10
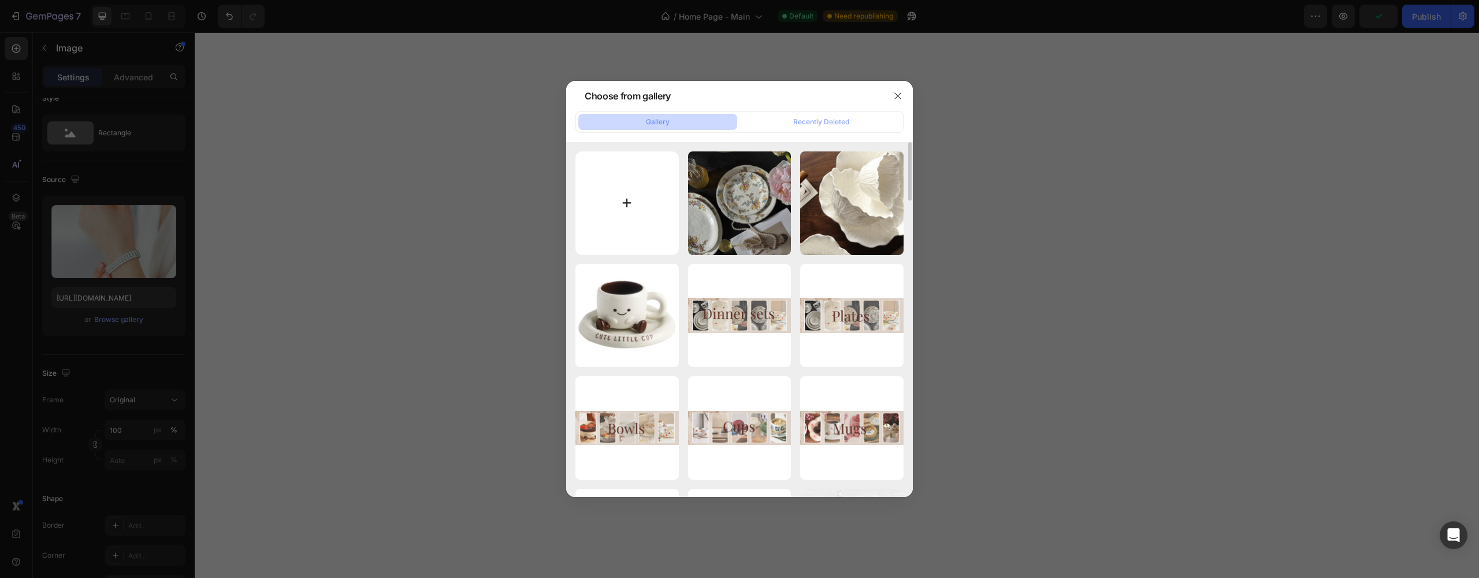
click at [610, 195] on input "file" at bounding box center [626, 202] width 103 height 103
click at [894, 99] on icon "button" at bounding box center [897, 95] width 9 height 9
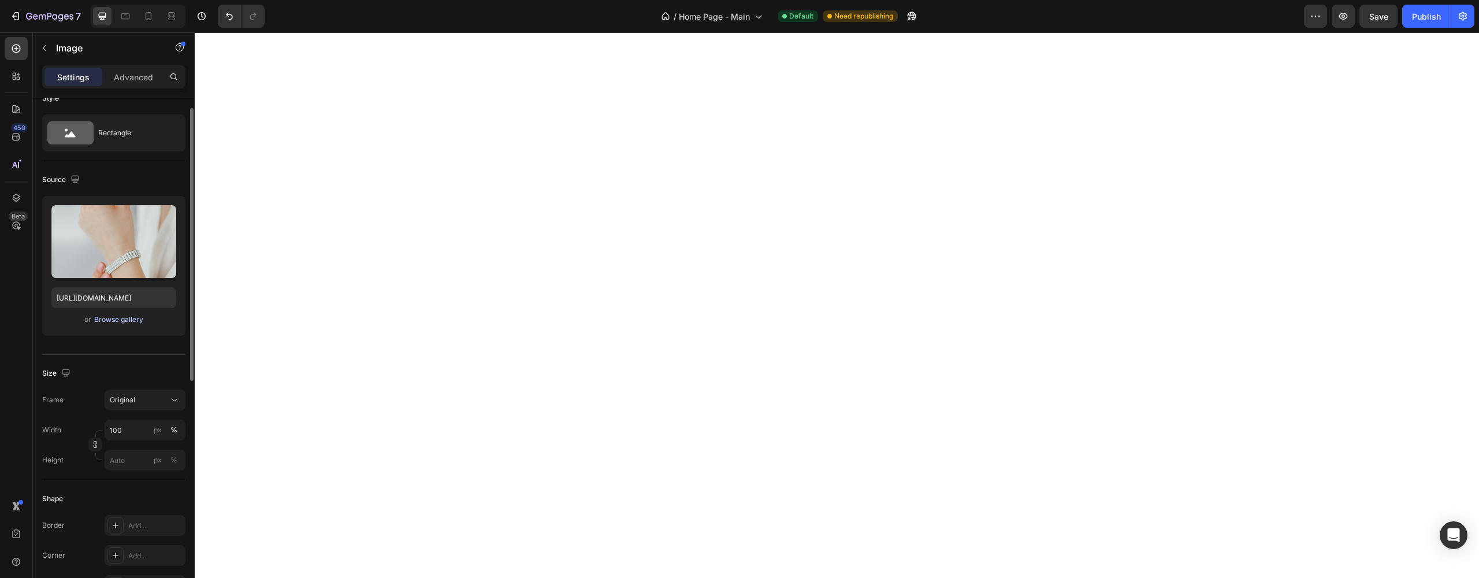
click at [112, 316] on div "Browse gallery" at bounding box center [118, 319] width 49 height 10
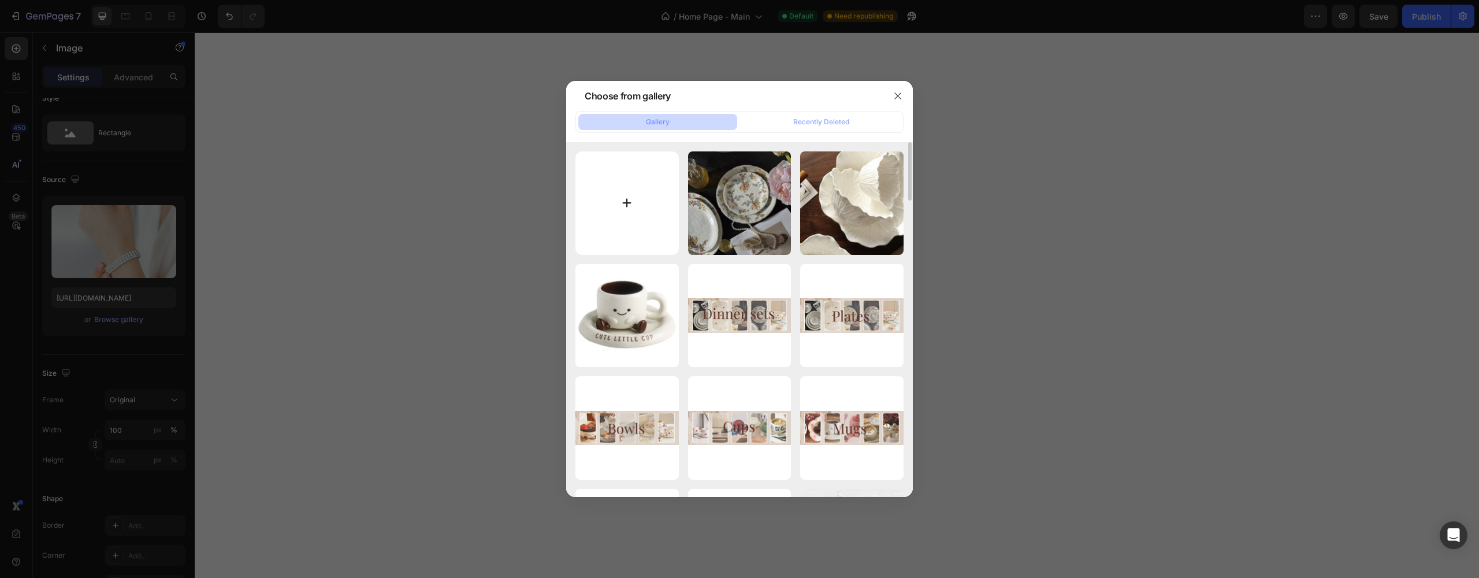
click at [671, 200] on input "file" at bounding box center [626, 202] width 103 height 103
type input "C:\fakepath\product-jpeg-500x500.jpg.webp"
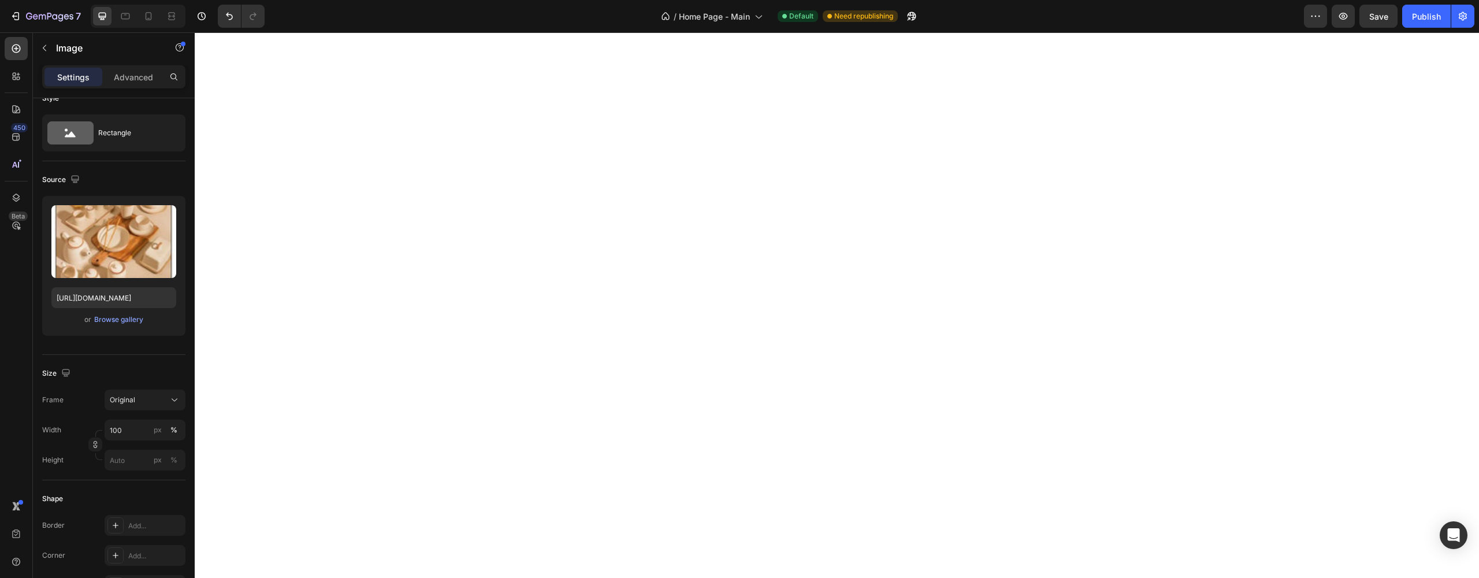
type input "https://cdn.shopify.com/s/files/1/0688/5490/6940/files/gempages_581934324274692…"
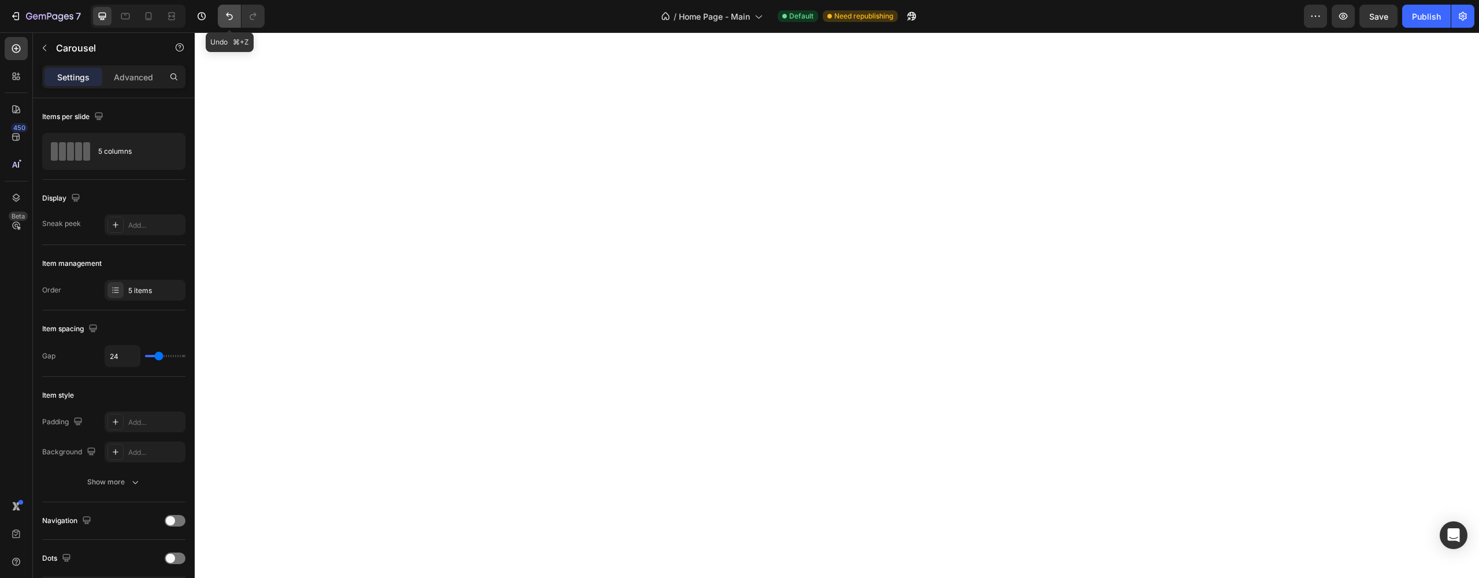
click at [228, 18] on icon "Undo/Redo" at bounding box center [230, 16] width 12 height 12
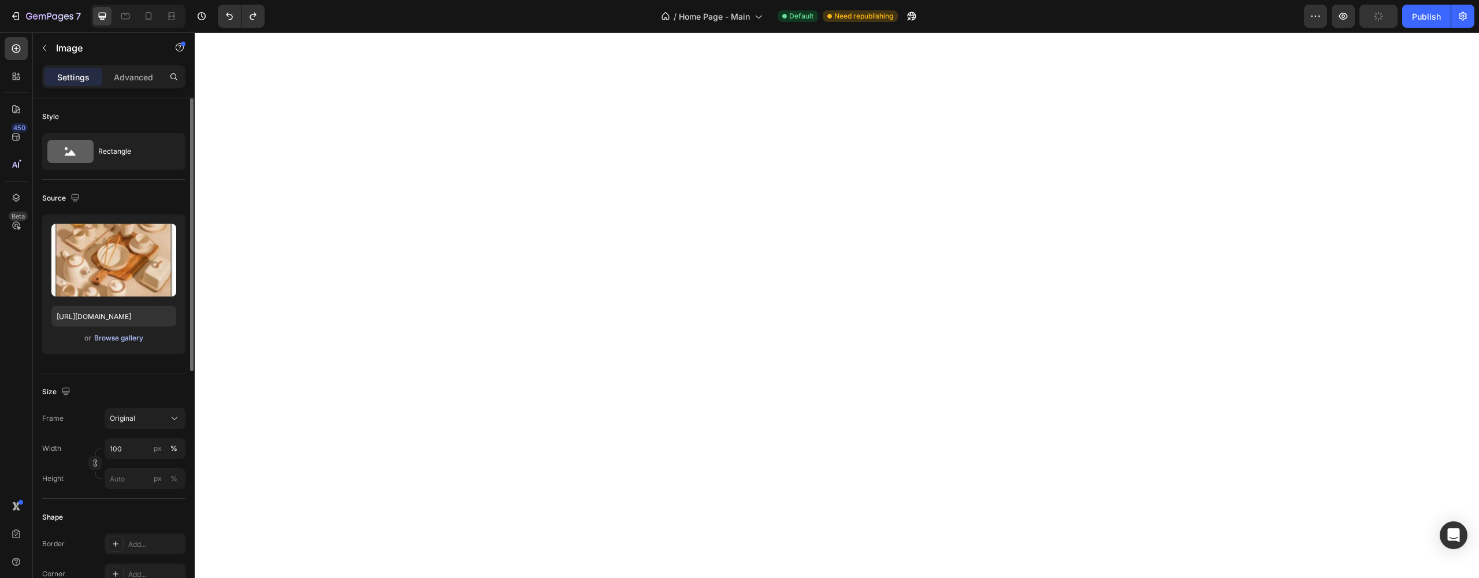
click at [140, 335] on div "Browse gallery" at bounding box center [118, 338] width 49 height 10
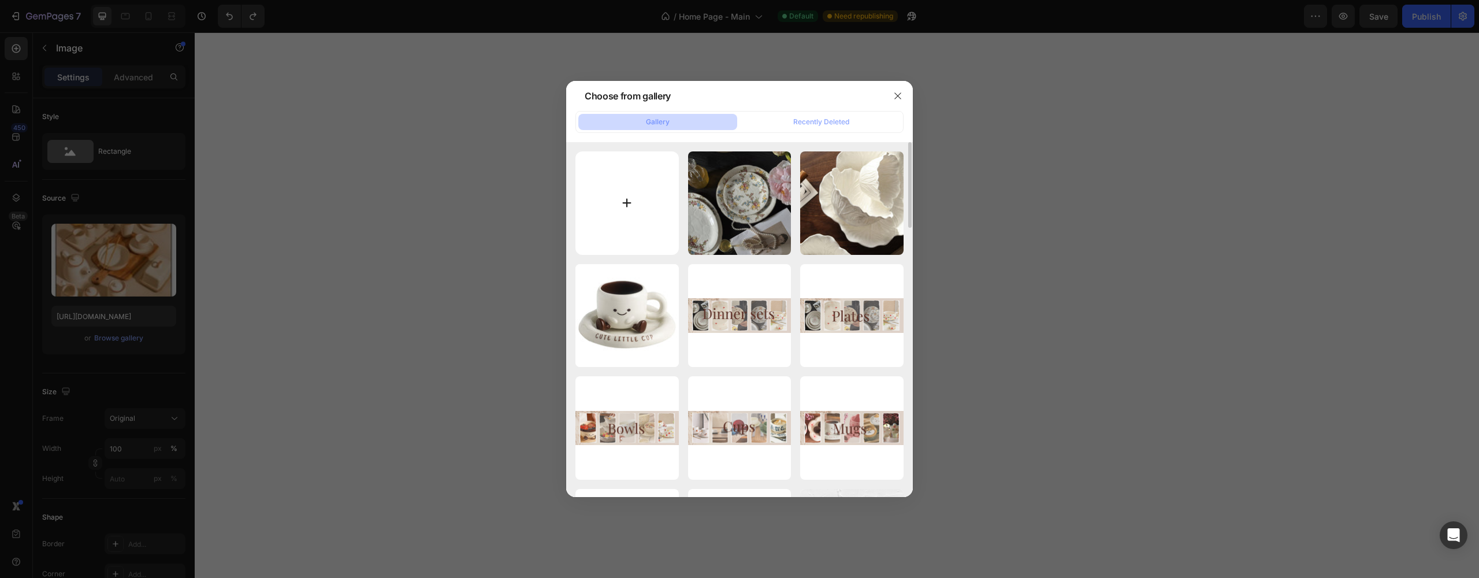
click at [627, 194] on input "file" at bounding box center [626, 202] width 103 height 103
type input "C:\fakepath\dinnerware.png"
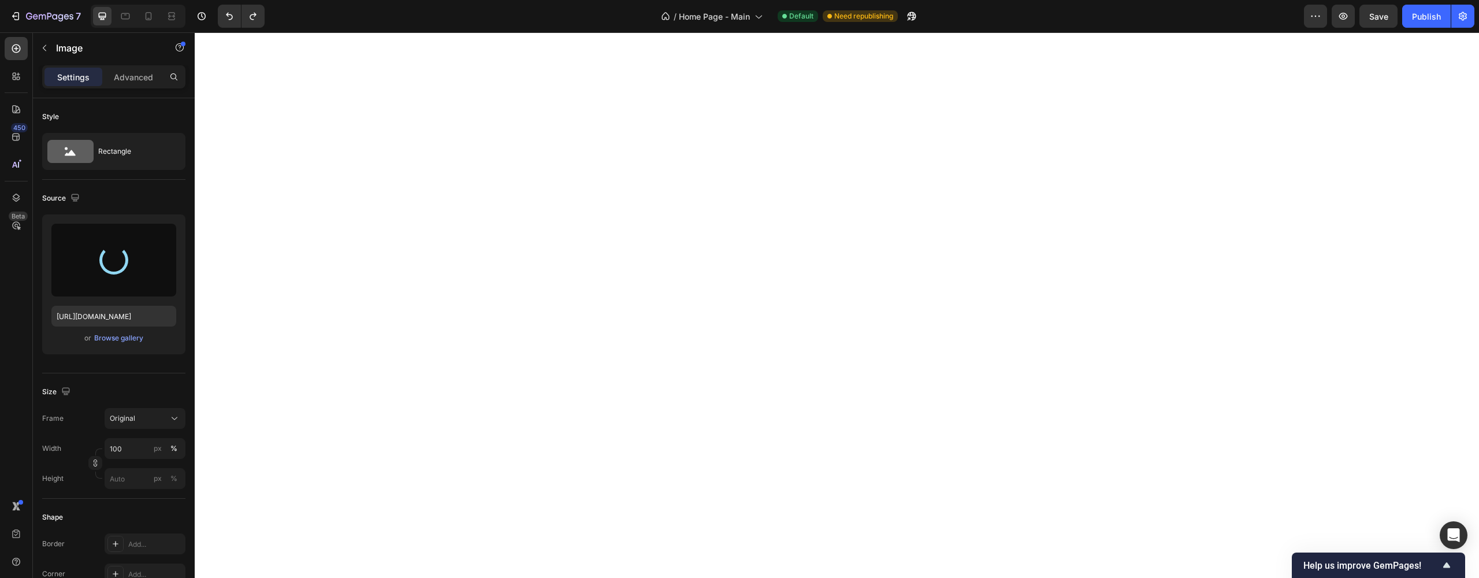
type input "https://cdn.shopify.com/s/files/1/0688/5490/6940/files/gempages_581934324274692…"
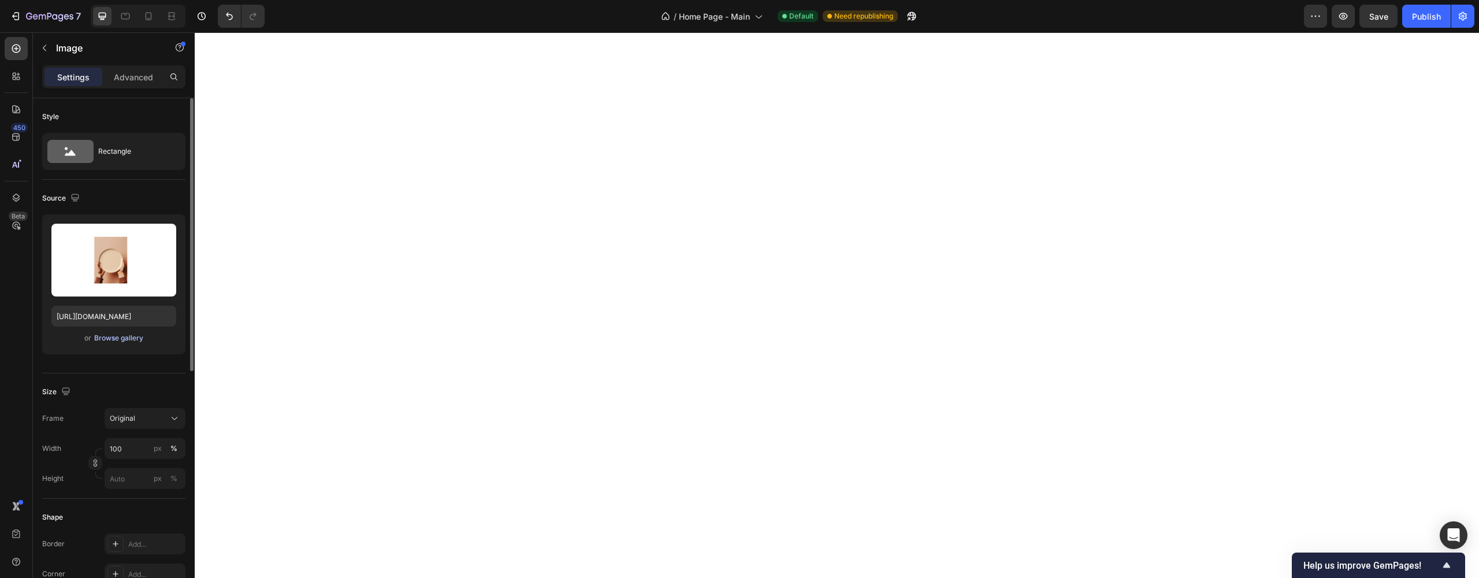
click at [124, 341] on div "Browse gallery" at bounding box center [118, 338] width 49 height 10
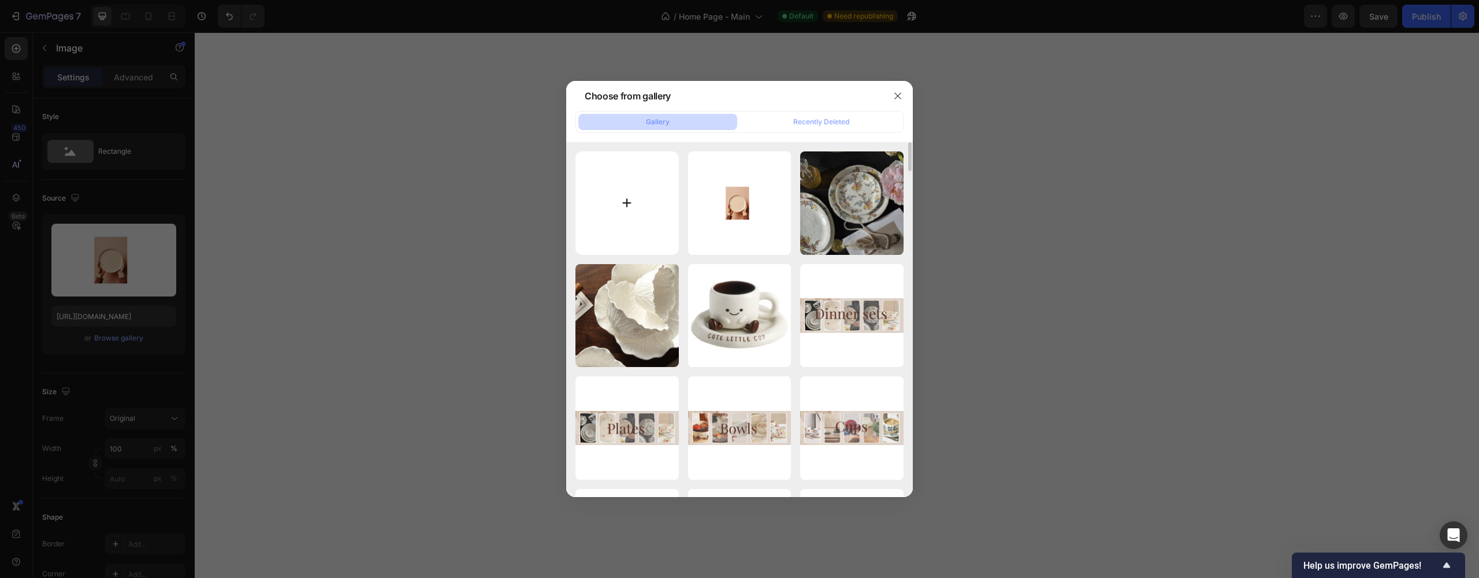
click at [623, 207] on input "file" at bounding box center [626, 202] width 103 height 103
type input "C:\fakepath\background.png"
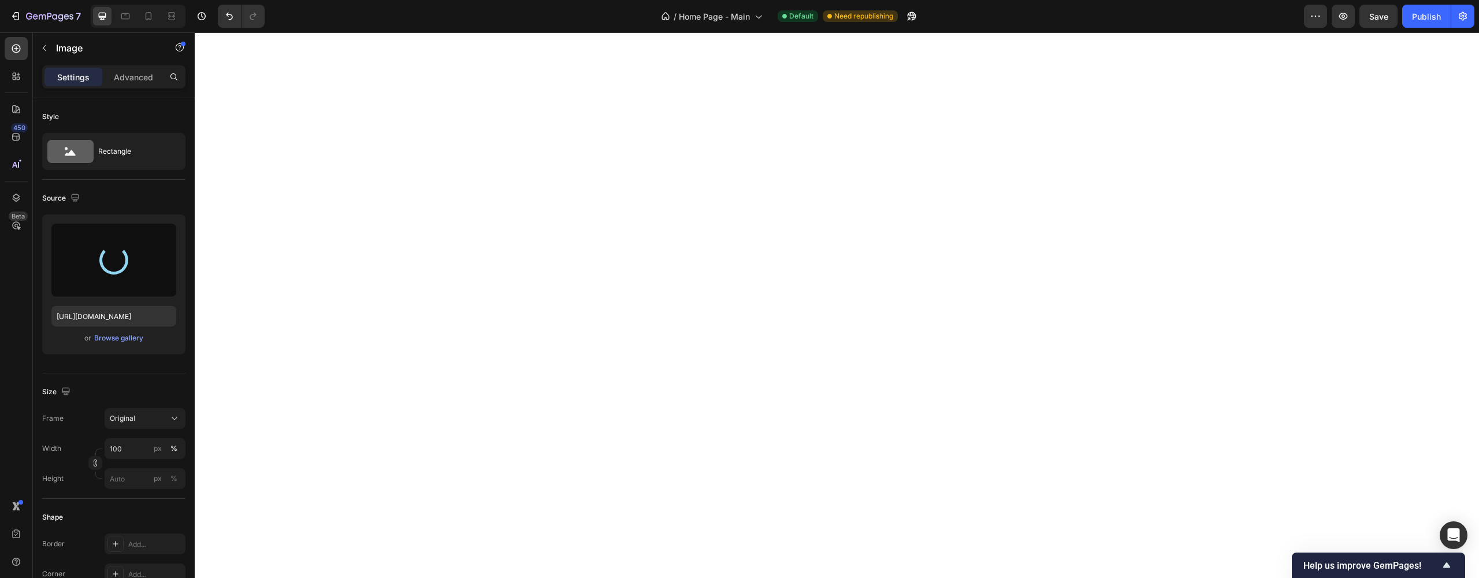
type input "https://cdn.shopify.com/s/files/1/0688/5490/6940/files/gempages_581934324274692…"
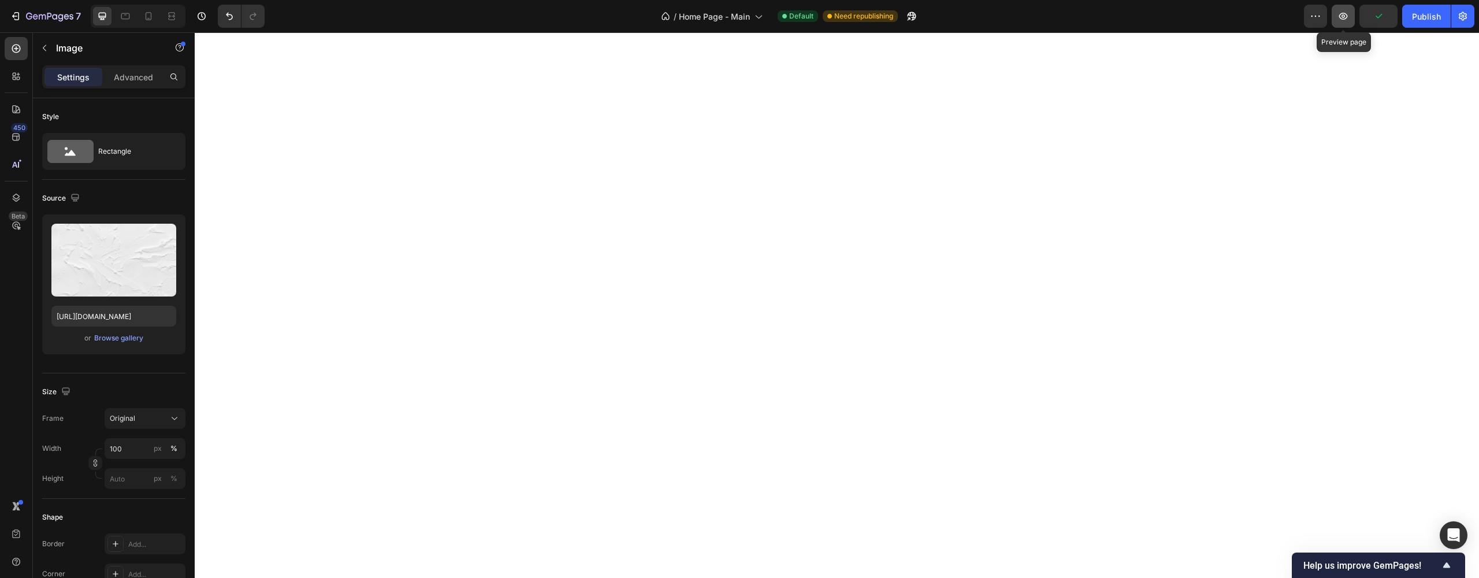
click at [1336, 18] on button "button" at bounding box center [1342, 16] width 23 height 23
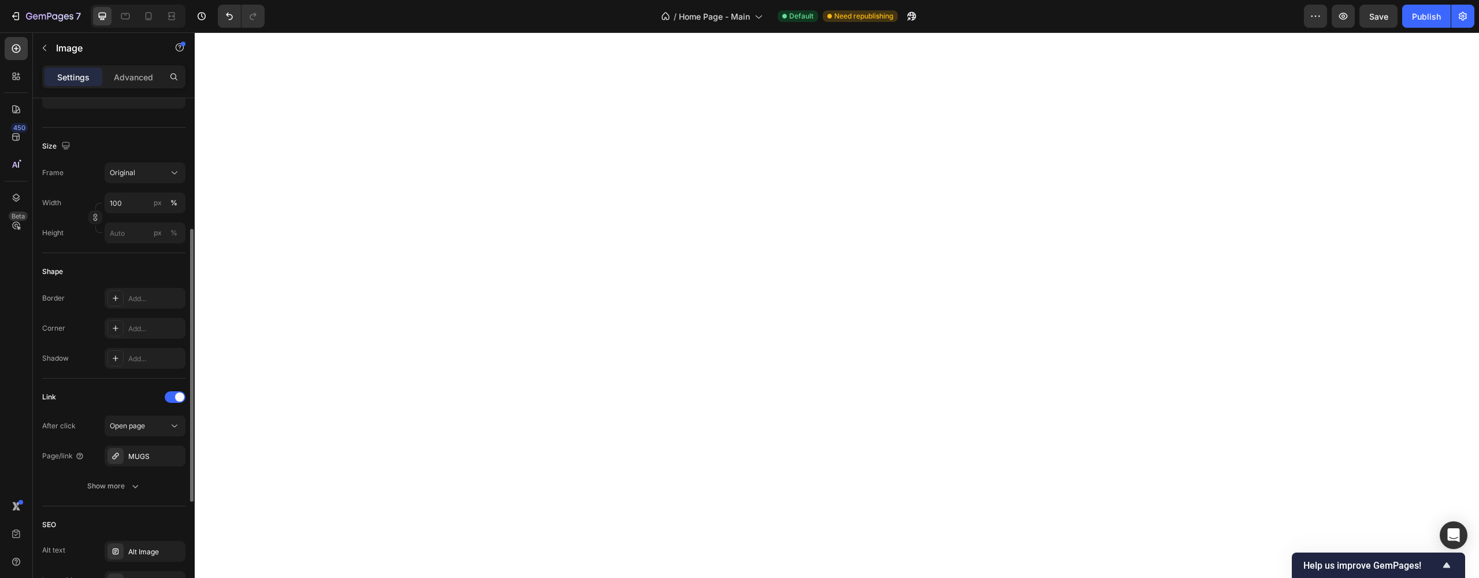
scroll to position [450, 0]
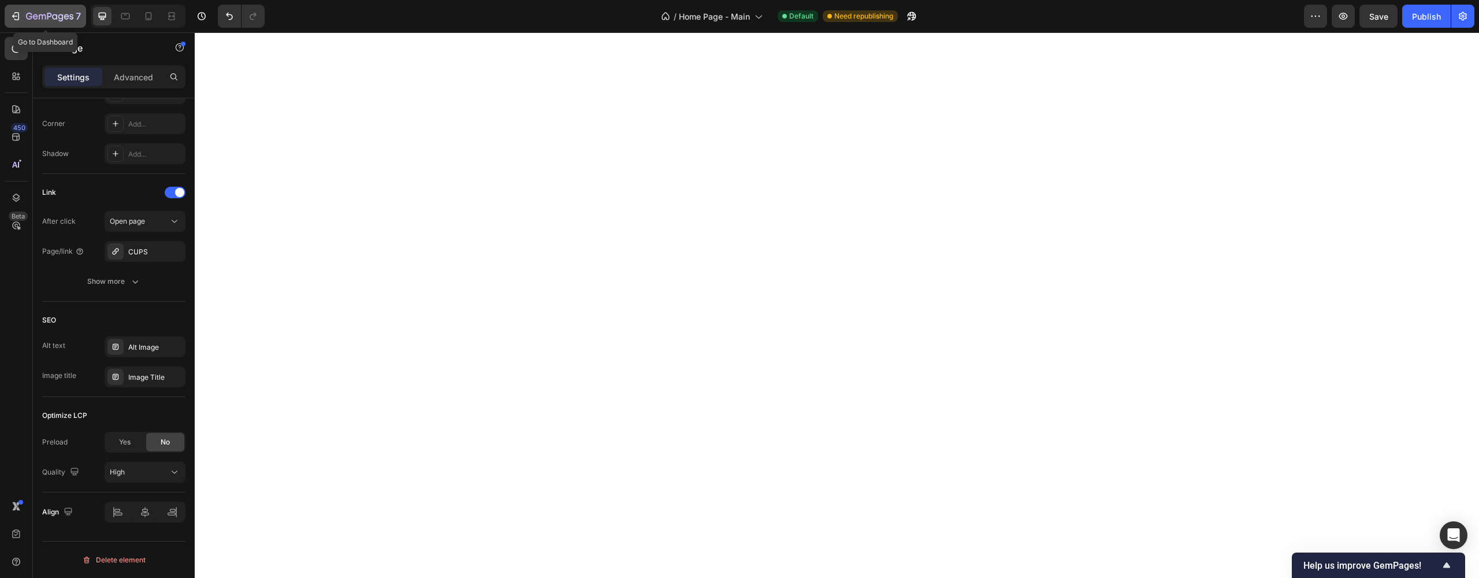
click at [53, 19] on icon "button" at bounding box center [54, 16] width 5 height 5
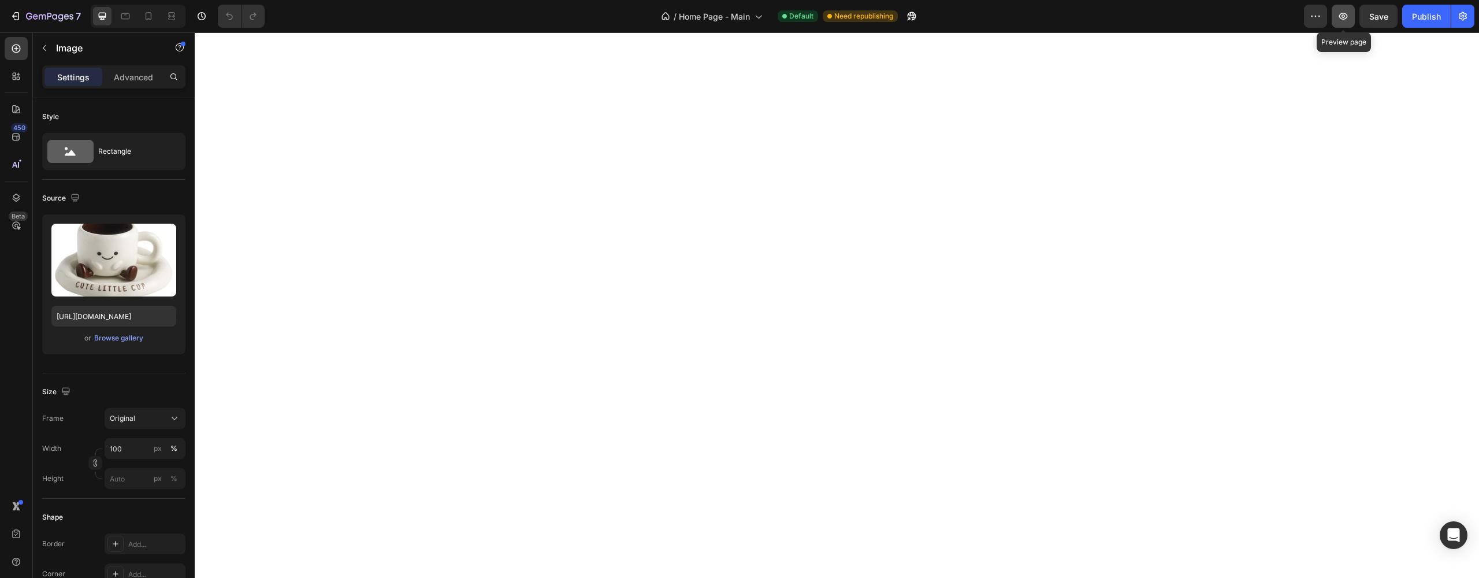
click at [1349, 17] on icon "button" at bounding box center [1343, 16] width 12 height 12
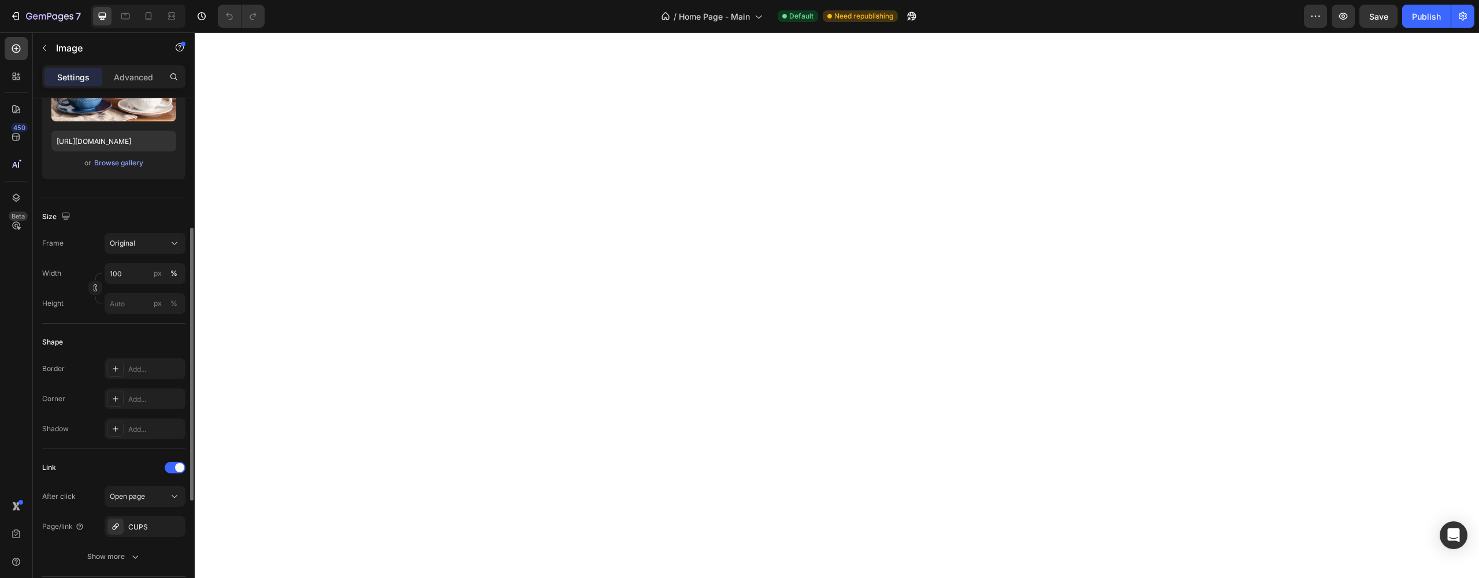
scroll to position [282, 0]
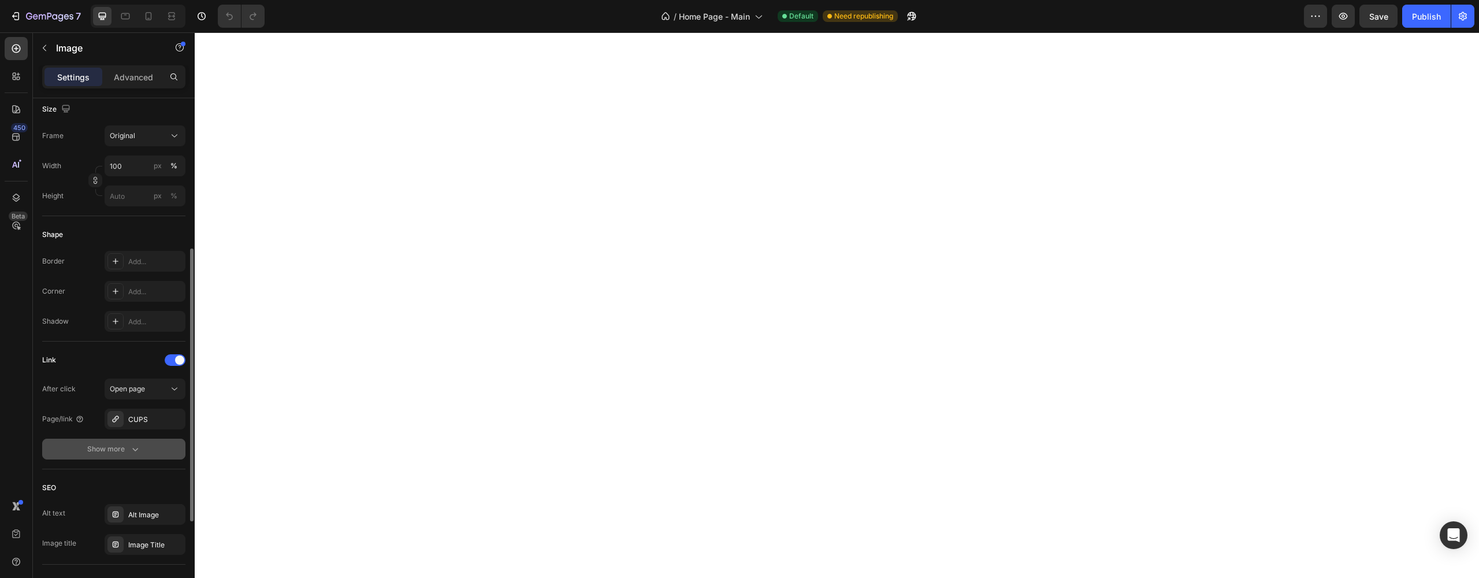
click at [112, 456] on button "Show more" at bounding box center [113, 448] width 143 height 21
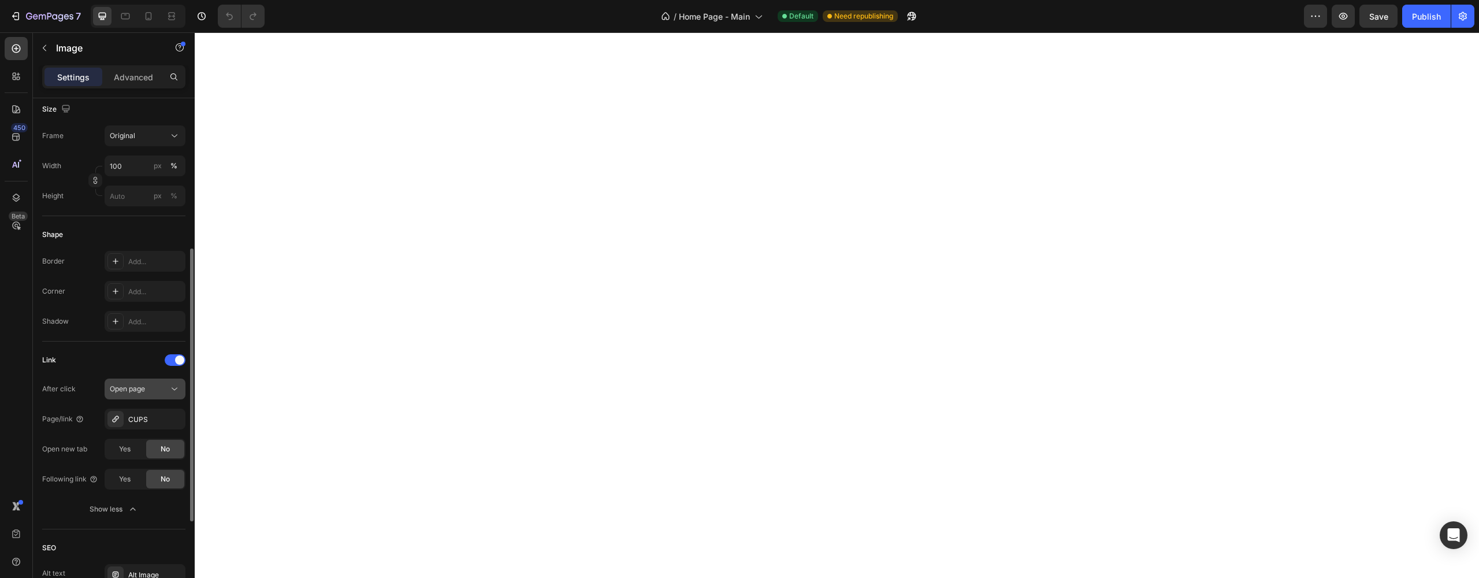
click at [118, 389] on span "Open page" at bounding box center [127, 388] width 35 height 9
click at [81, 394] on div "After click Open page" at bounding box center [113, 388] width 143 height 21
click at [153, 415] on div "CUPS" at bounding box center [145, 419] width 34 height 10
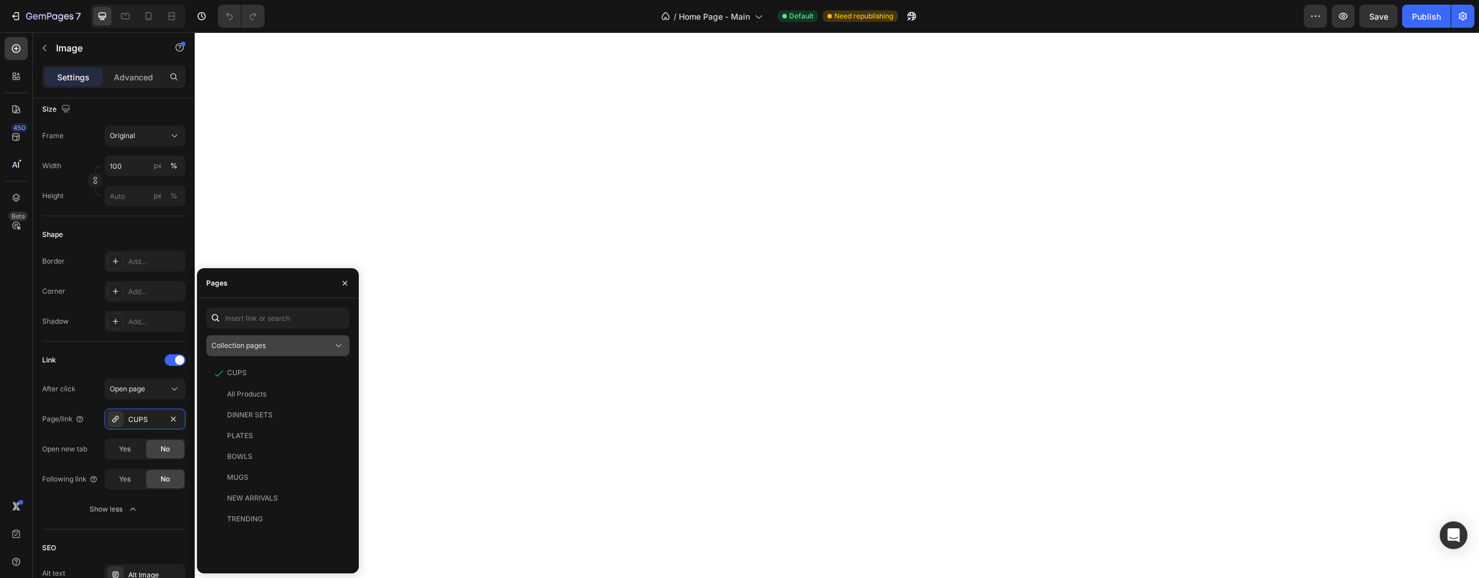
click at [265, 348] on span "Collection pages" at bounding box center [238, 345] width 54 height 9
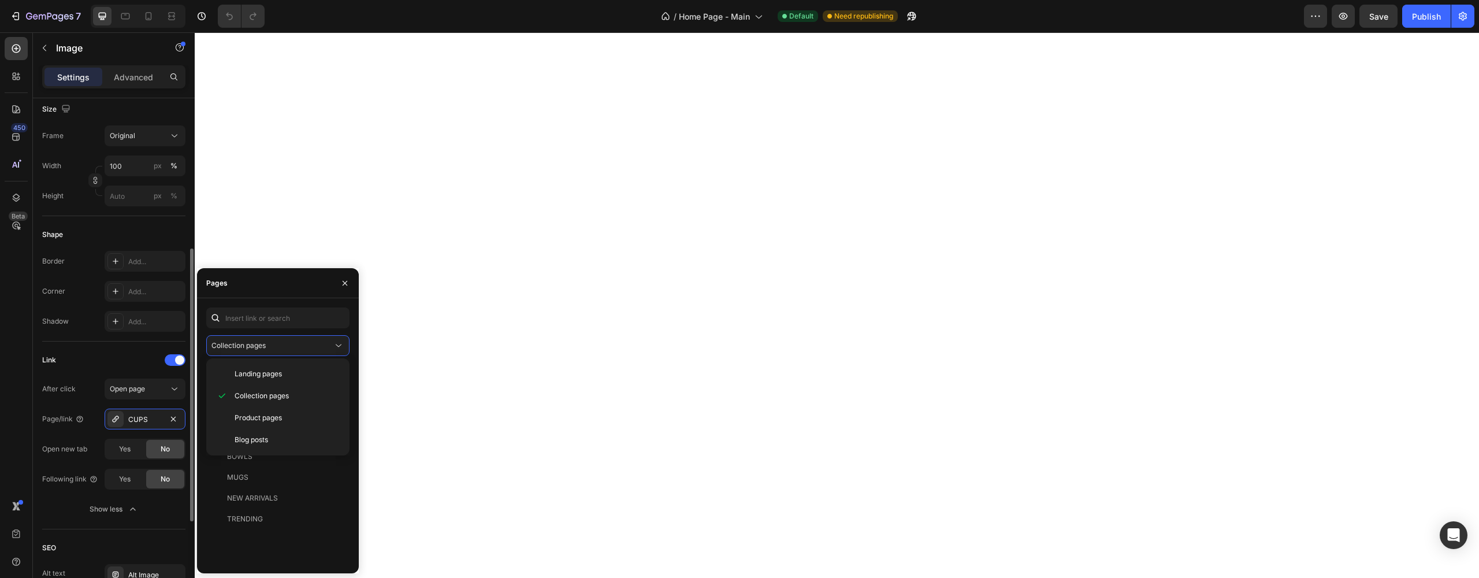
click at [81, 424] on div "Page/link" at bounding box center [63, 419] width 42 height 18
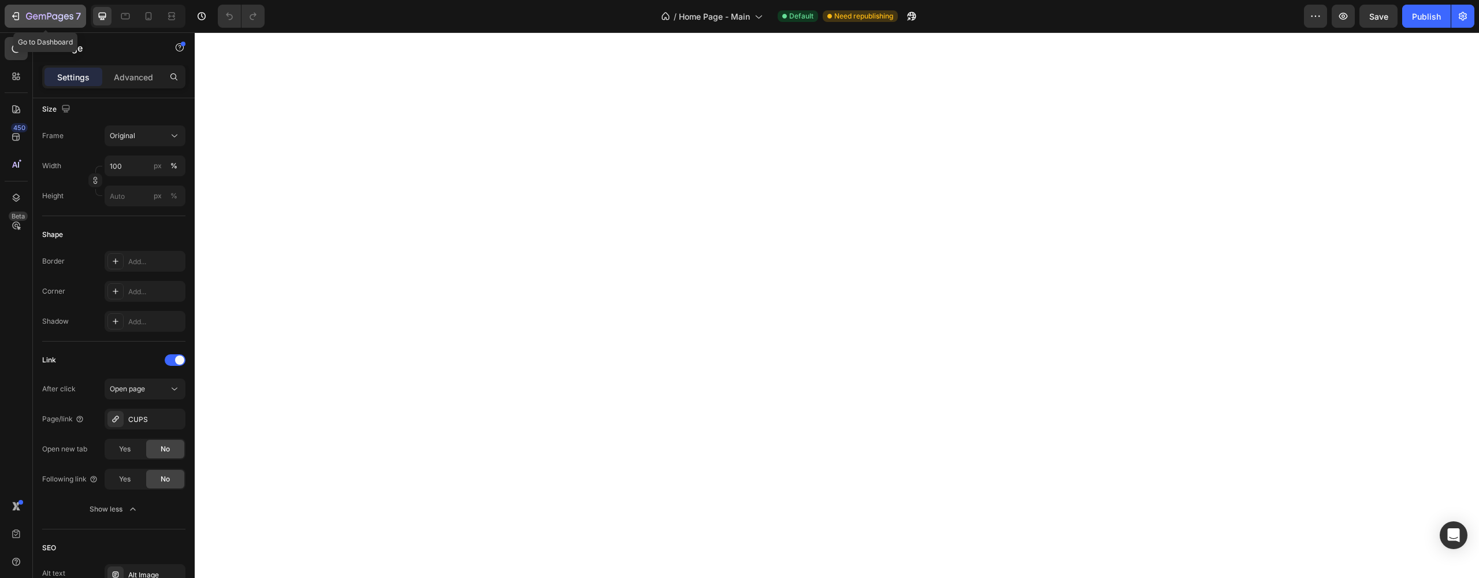
click at [28, 14] on icon "button" at bounding box center [49, 17] width 47 height 10
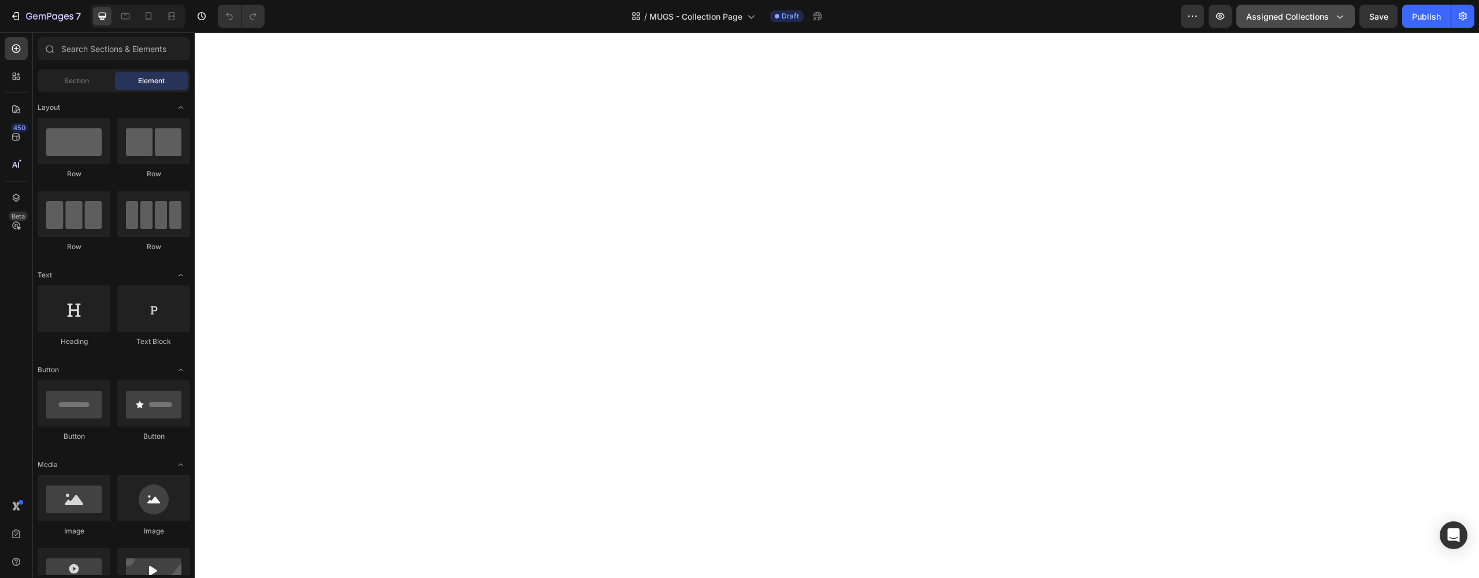
click at [1338, 14] on icon "button" at bounding box center [1339, 16] width 12 height 12
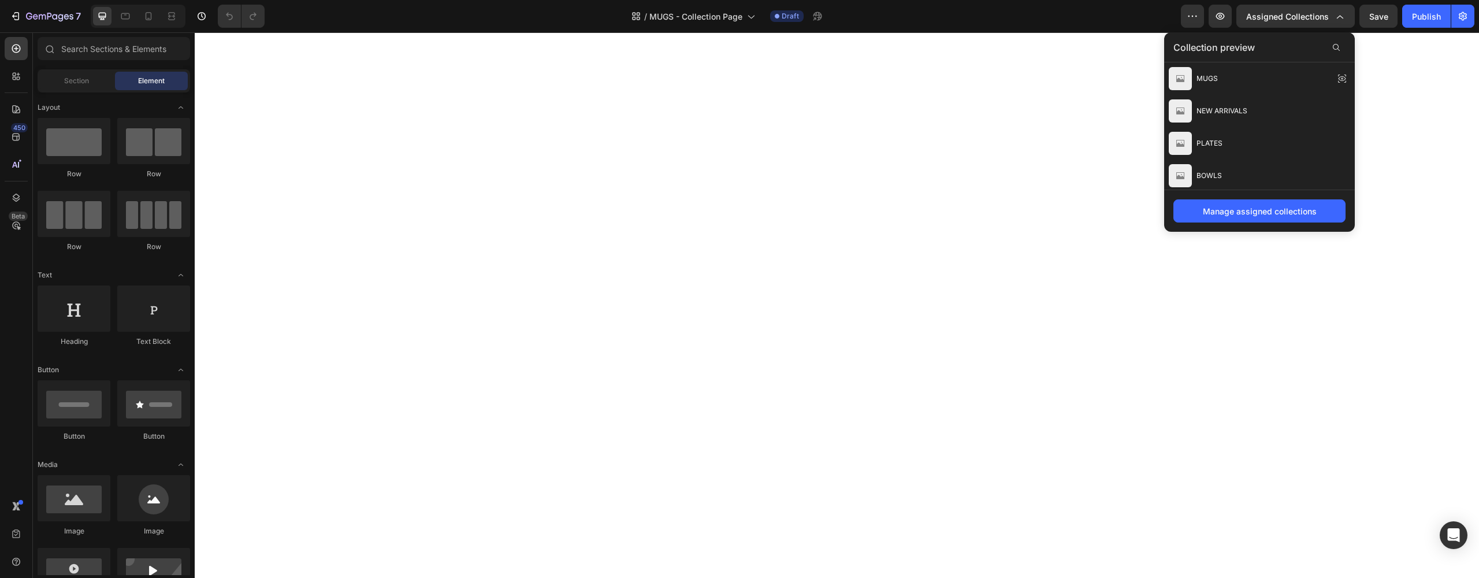
click at [1033, 25] on div "/ MUGS - Collection Page Draft" at bounding box center [727, 16] width 907 height 23
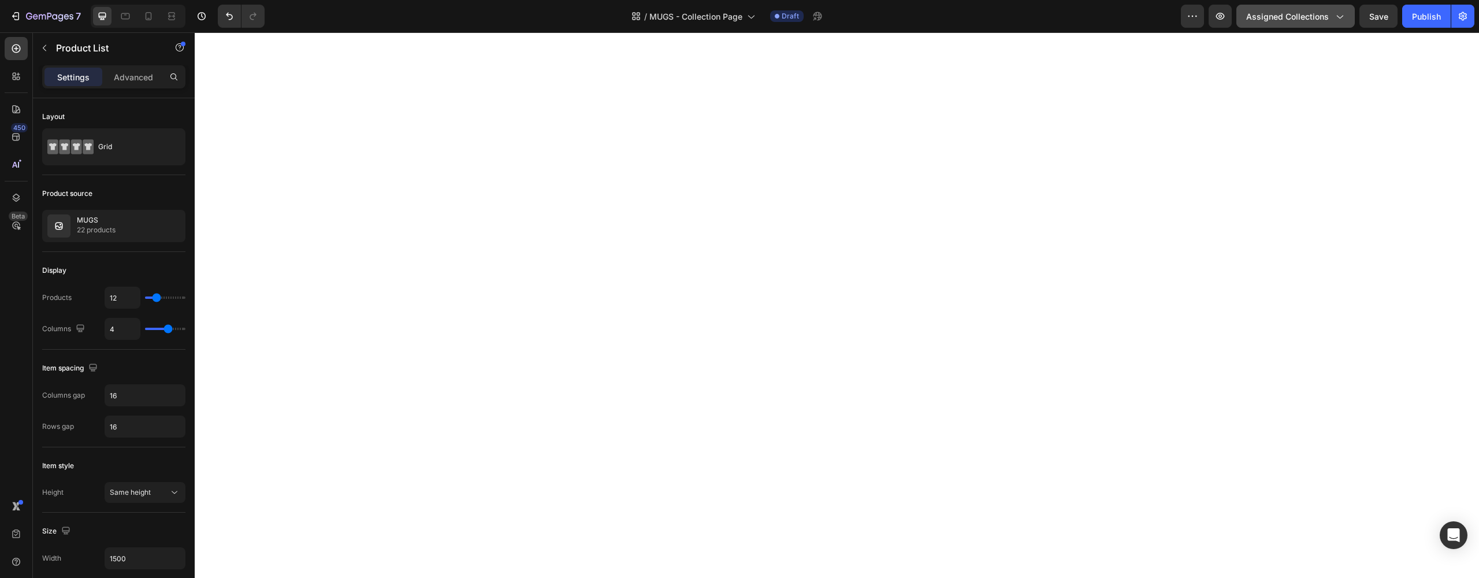
click at [1340, 14] on icon "button" at bounding box center [1339, 16] width 12 height 12
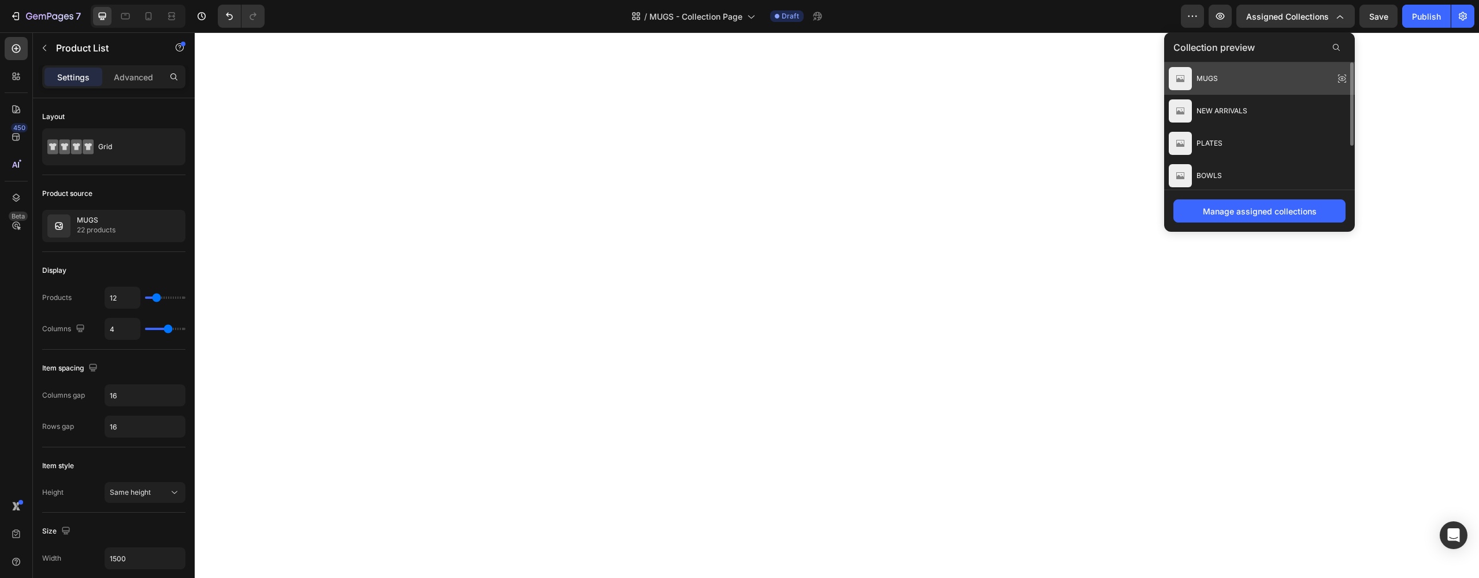
click at [1187, 77] on img at bounding box center [1180, 78] width 23 height 23
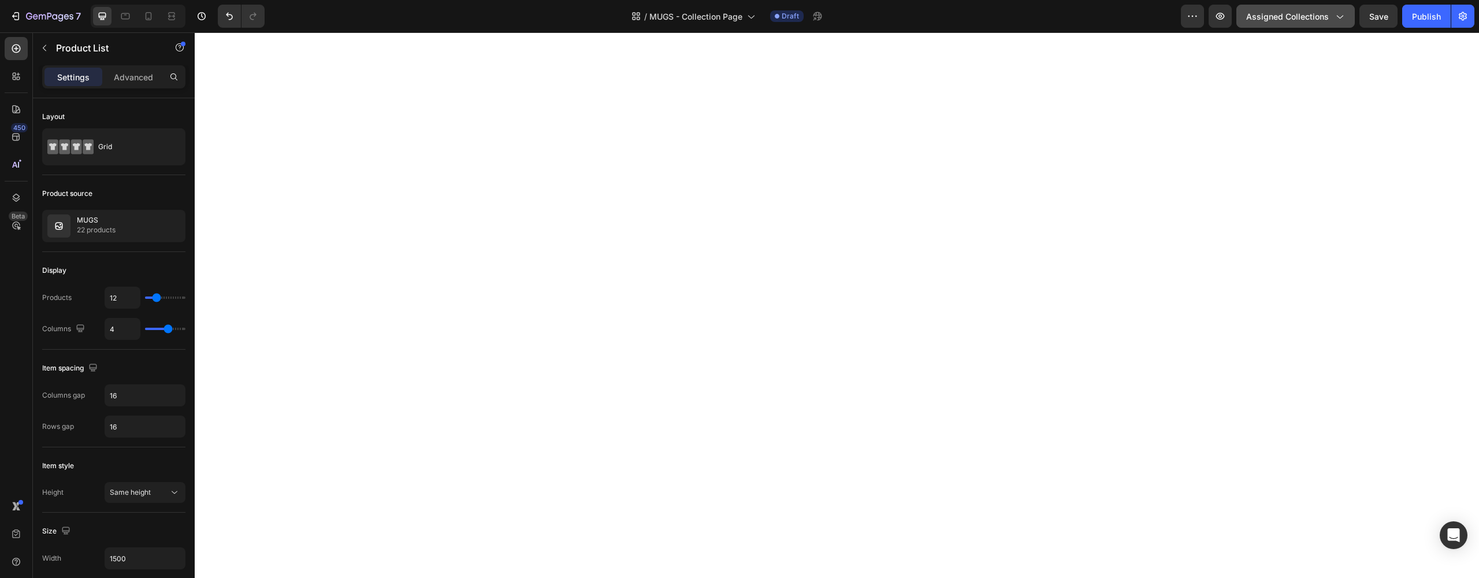
click at [1343, 20] on icon "button" at bounding box center [1339, 16] width 12 height 12
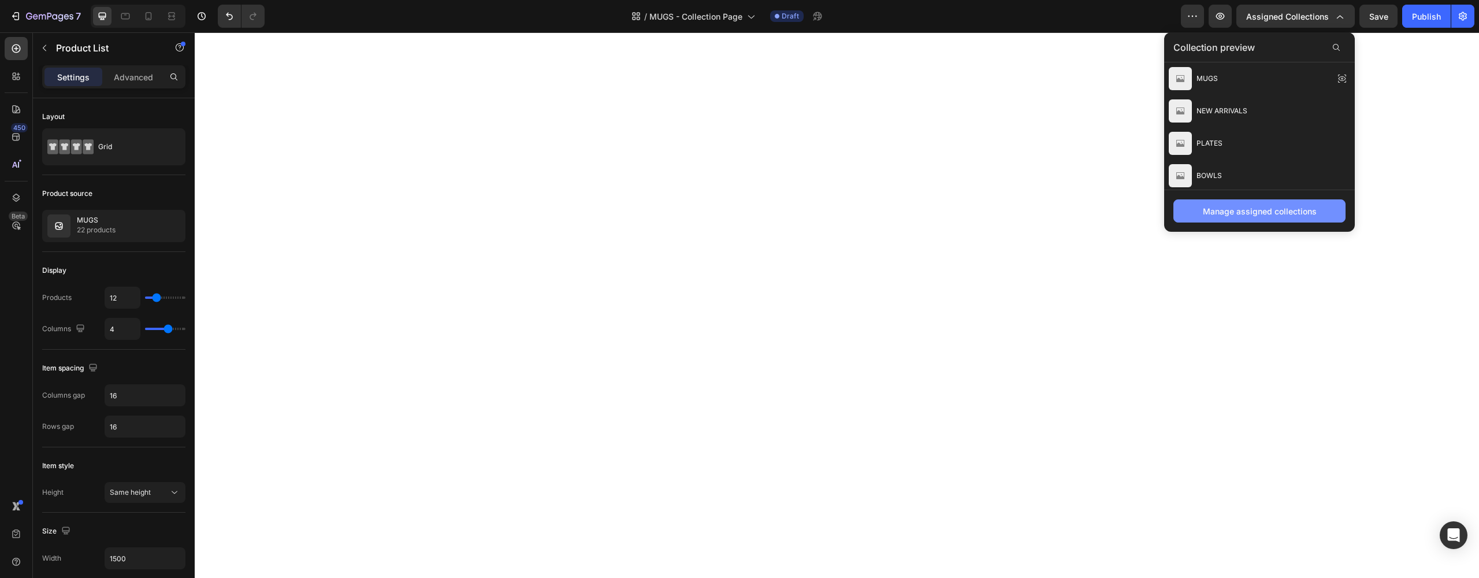
click at [1232, 211] on div "Manage assigned collections" at bounding box center [1260, 211] width 114 height 12
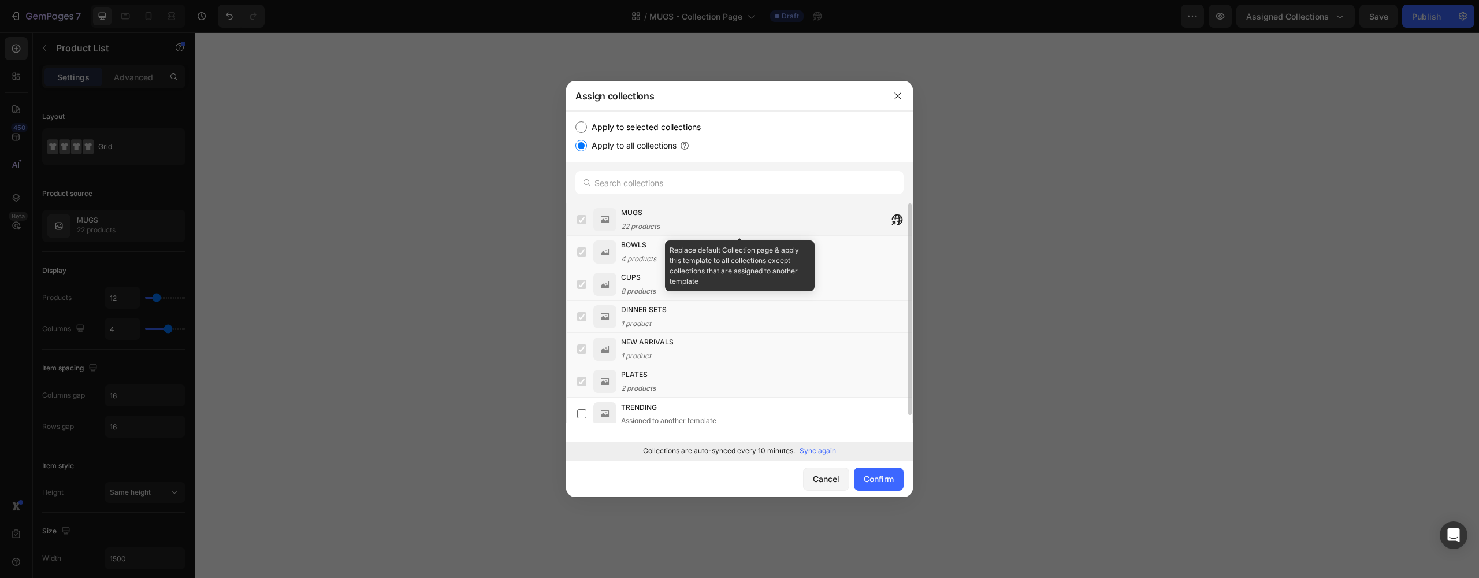
click at [586, 221] on label at bounding box center [581, 219] width 9 height 9
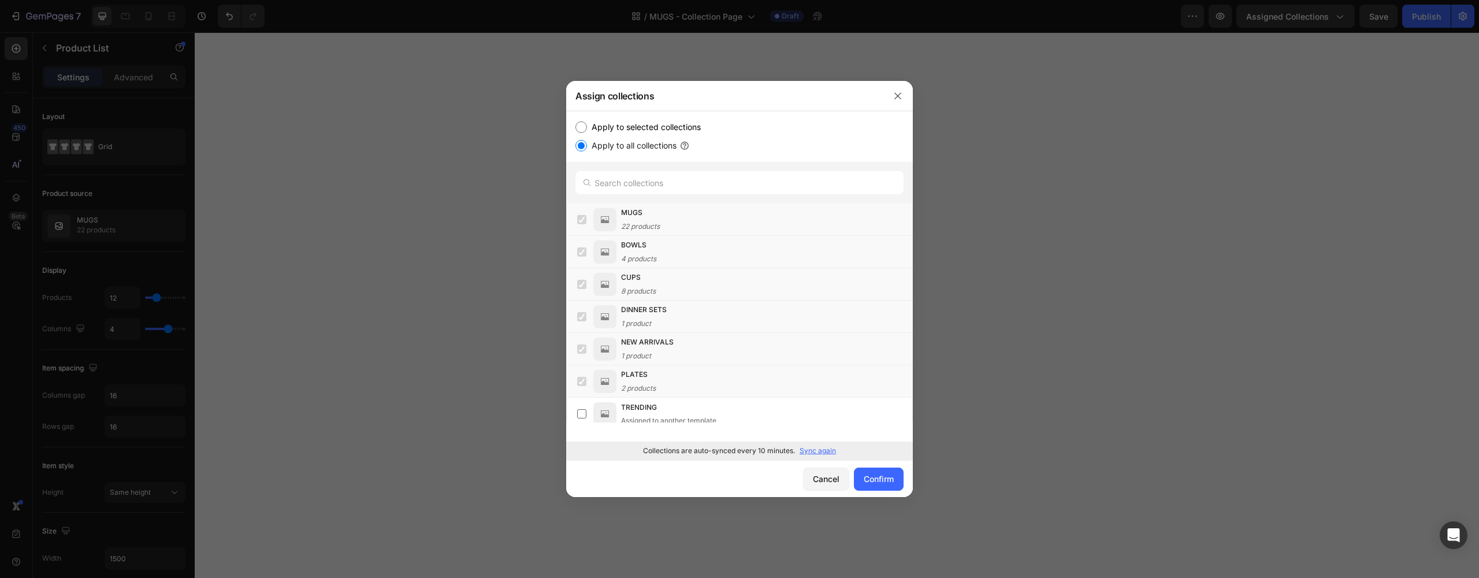
click at [590, 128] on label "Apply to selected collections" at bounding box center [644, 127] width 114 height 14
click at [587, 128] on input "Apply to selected collections" at bounding box center [581, 127] width 12 height 12
radio input "true"
click at [876, 481] on div "Confirm" at bounding box center [879, 479] width 30 height 12
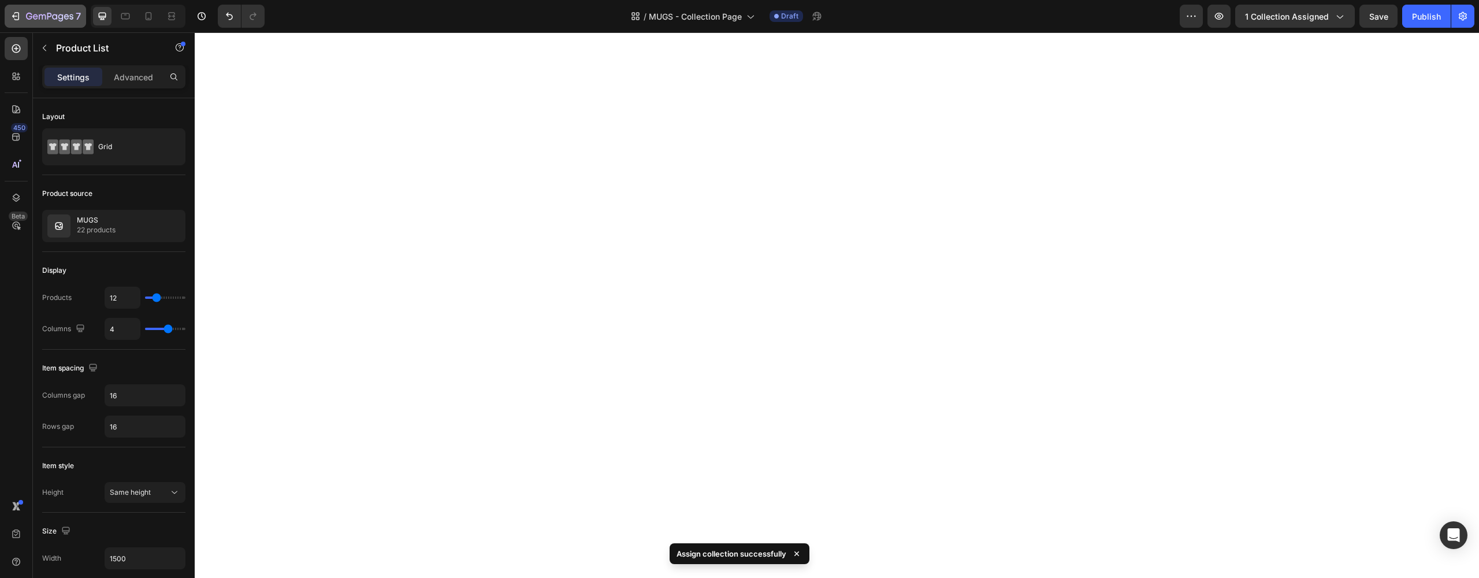
click at [52, 22] on div "7" at bounding box center [53, 16] width 55 height 14
